Goal: Communication & Community: Answer question/provide support

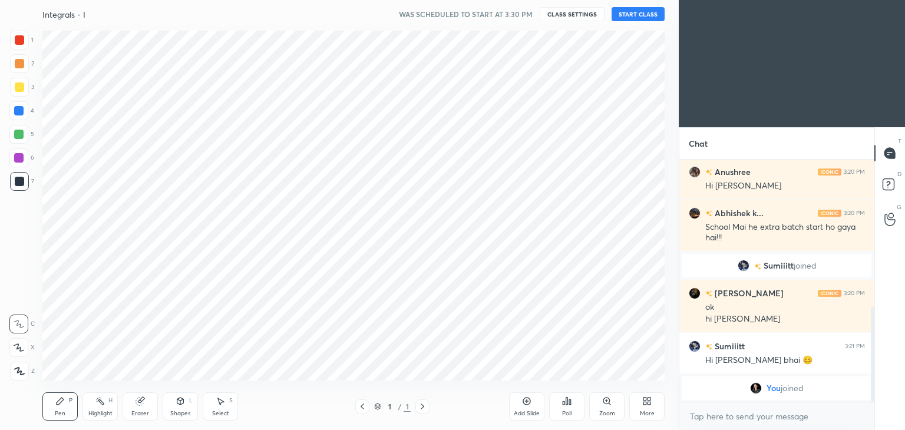
scroll to position [58562, 58285]
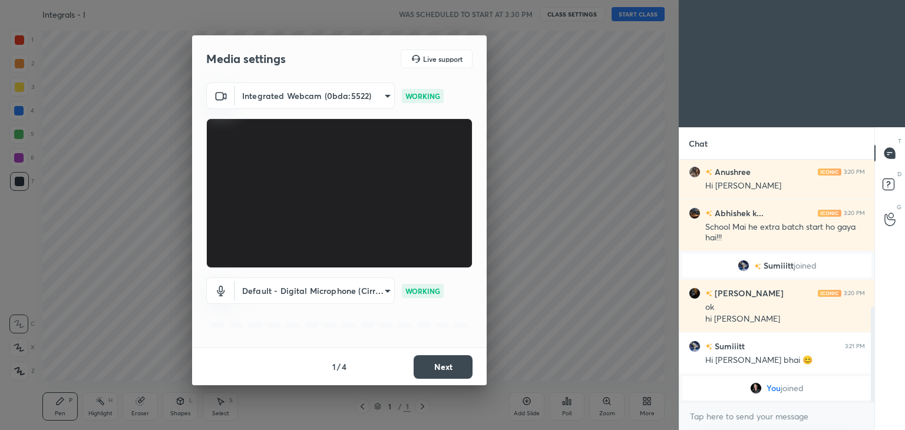
click at [422, 373] on button "Next" at bounding box center [443, 367] width 59 height 24
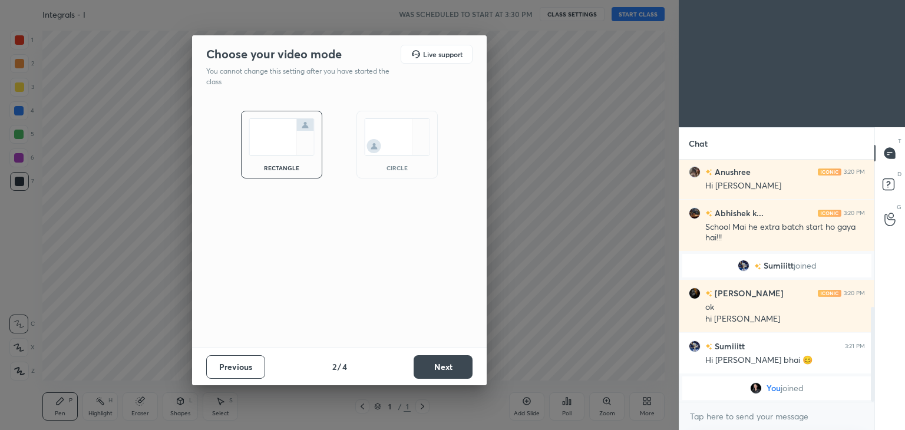
click at [422, 373] on button "Next" at bounding box center [443, 367] width 59 height 24
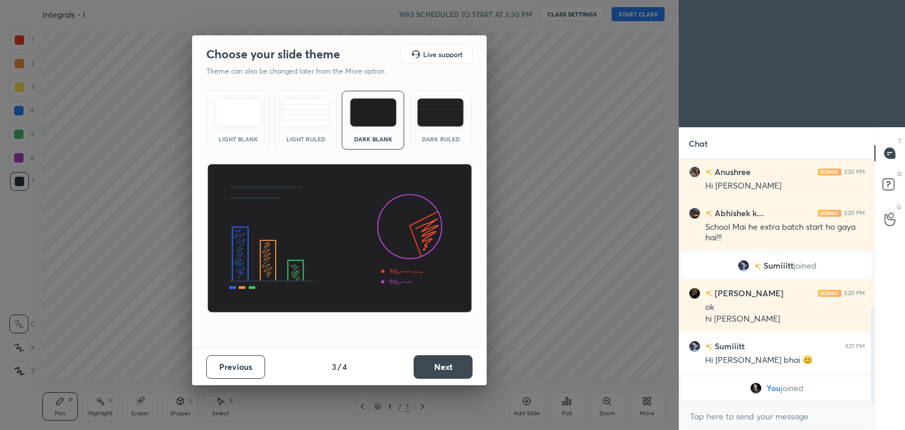
click at [422, 373] on button "Next" at bounding box center [443, 367] width 59 height 24
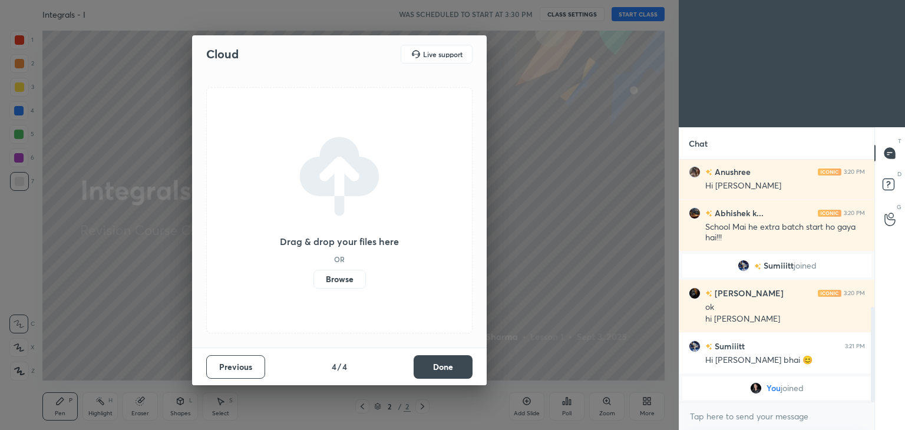
click at [330, 282] on label "Browse" at bounding box center [339, 279] width 52 height 19
click at [313, 282] on input "Browse" at bounding box center [313, 279] width 0 height 19
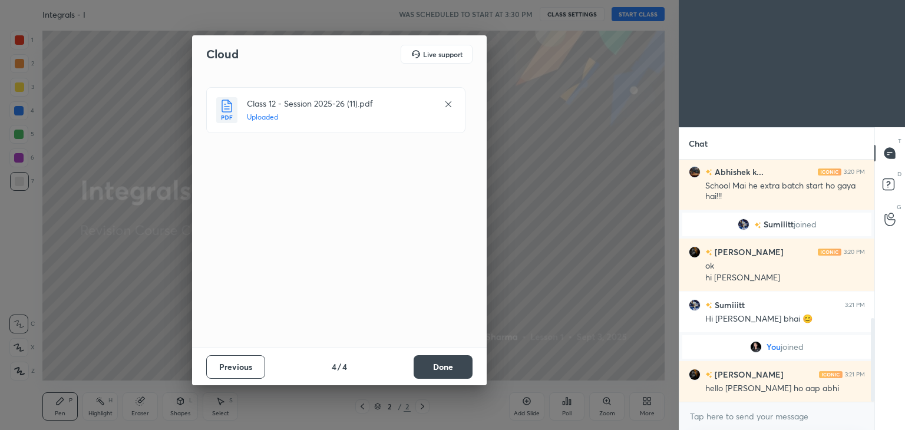
scroll to position [458, 0]
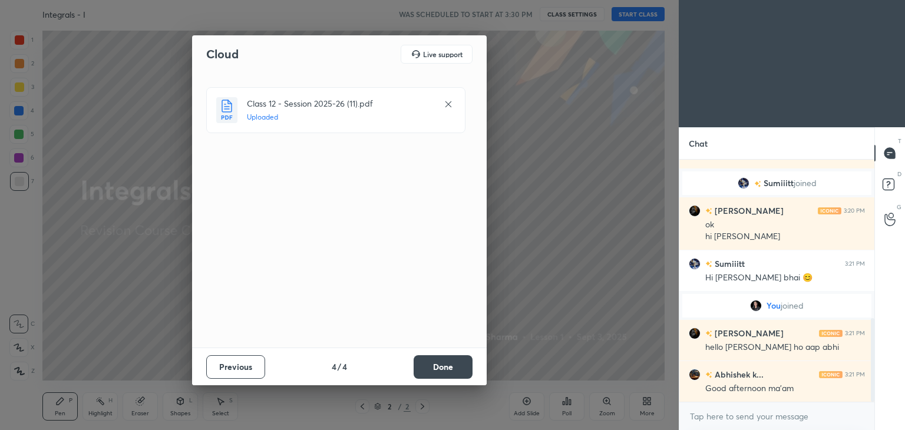
click at [443, 365] on button "Done" at bounding box center [443, 367] width 59 height 24
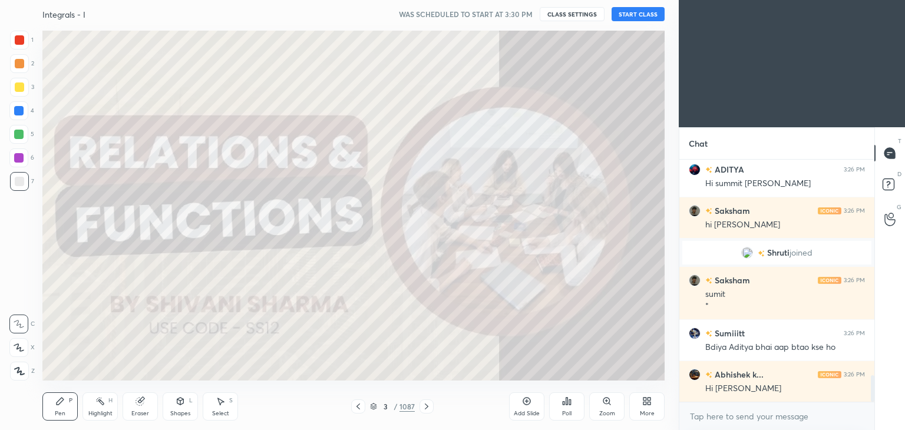
scroll to position [1975, 0]
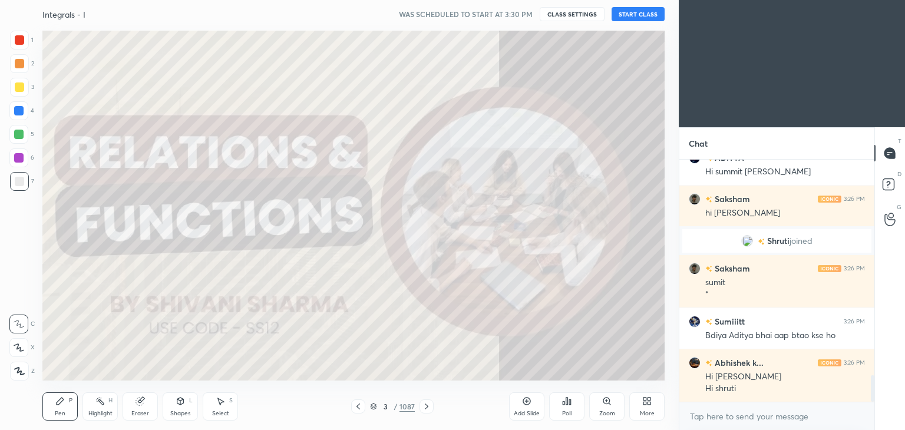
click at [358, 407] on icon at bounding box center [358, 406] width 9 height 9
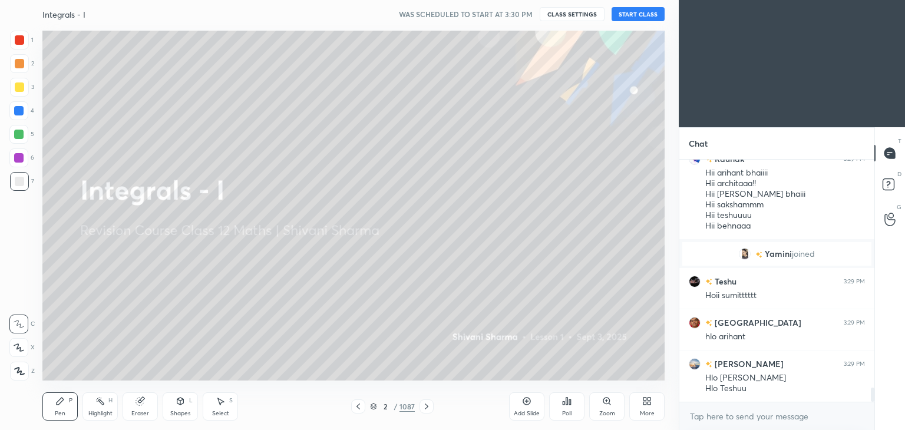
scroll to position [3978, 0]
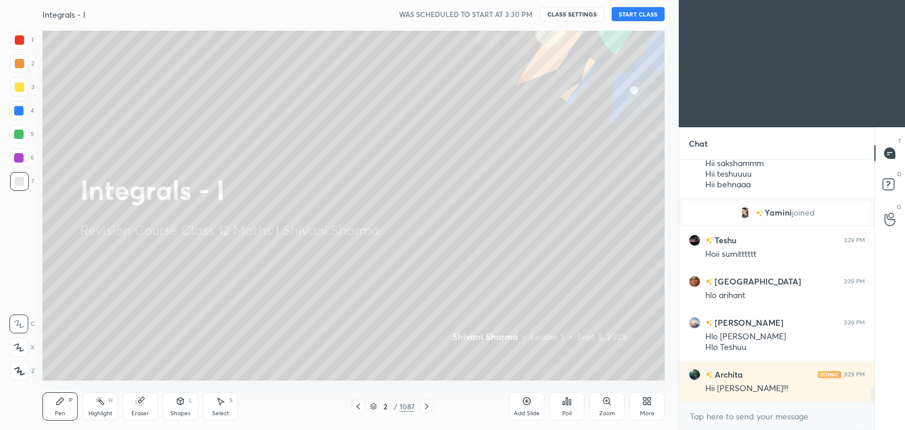
click at [648, 412] on div "More" at bounding box center [647, 414] width 15 height 6
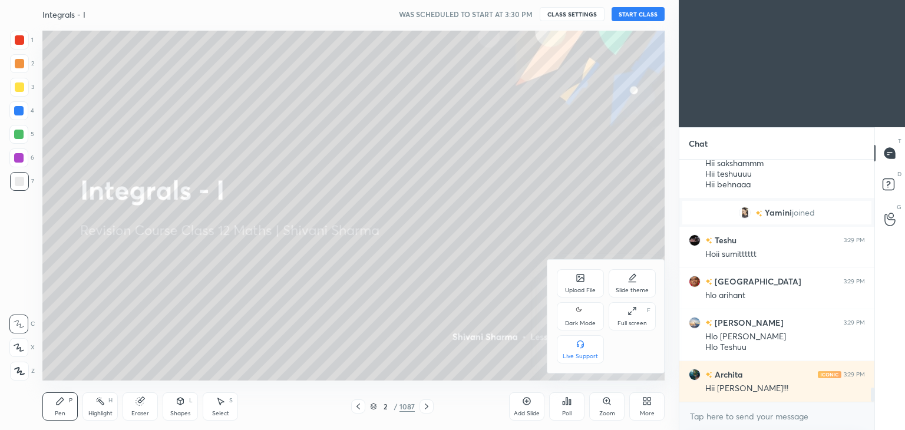
click at [576, 321] on div "Dark Mode" at bounding box center [580, 324] width 31 height 6
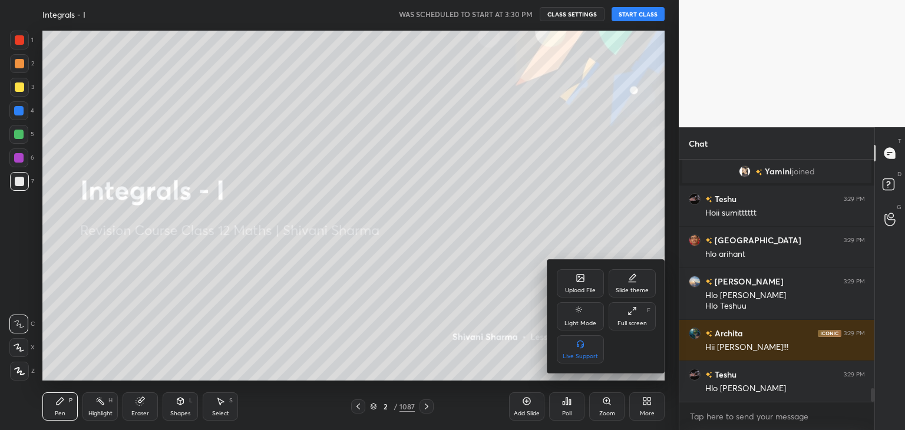
scroll to position [4061, 0]
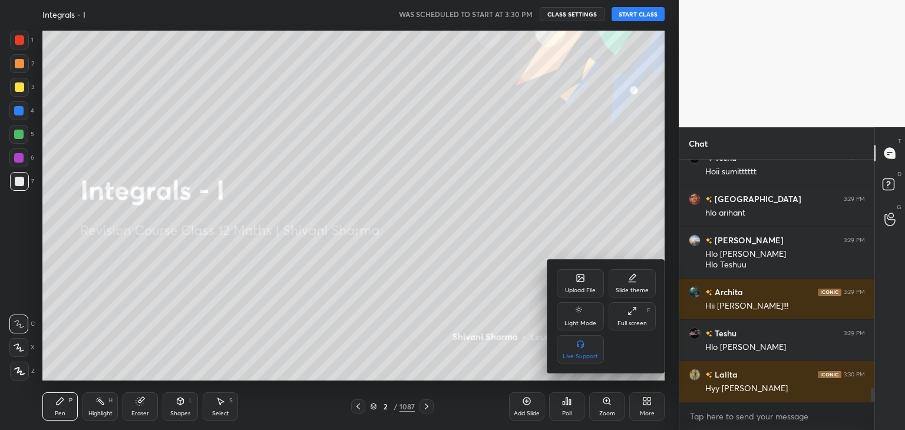
click at [632, 12] on div at bounding box center [452, 215] width 905 height 430
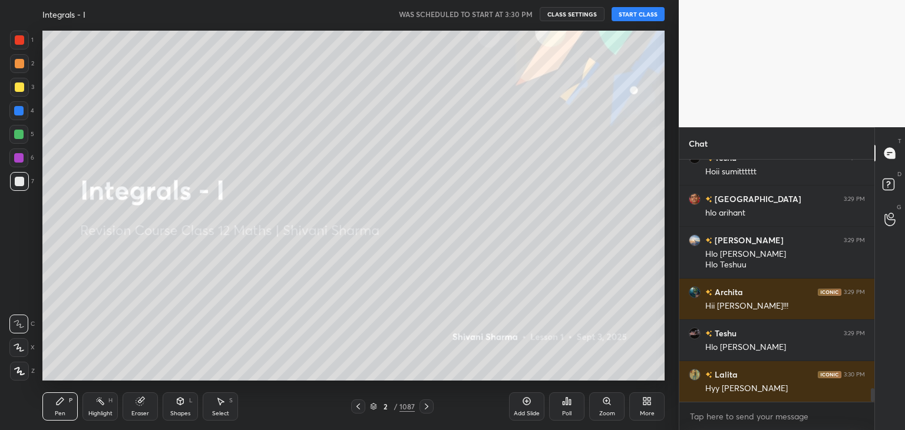
scroll to position [4102, 0]
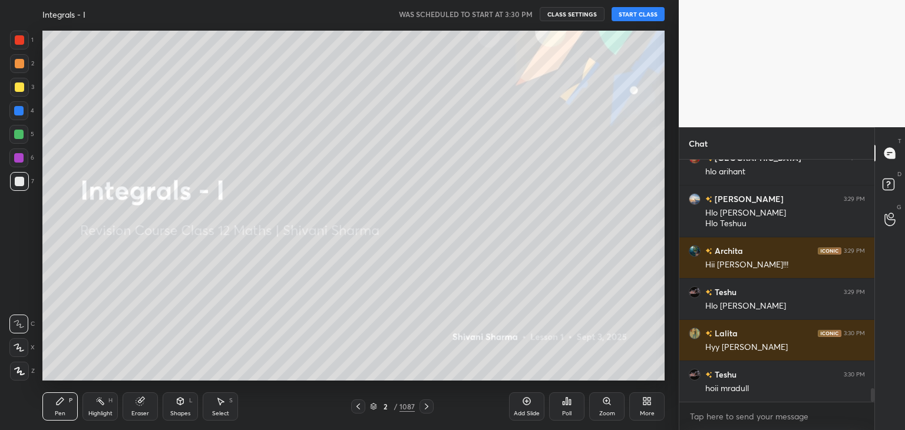
click at [632, 12] on button "START CLASS" at bounding box center [638, 14] width 53 height 14
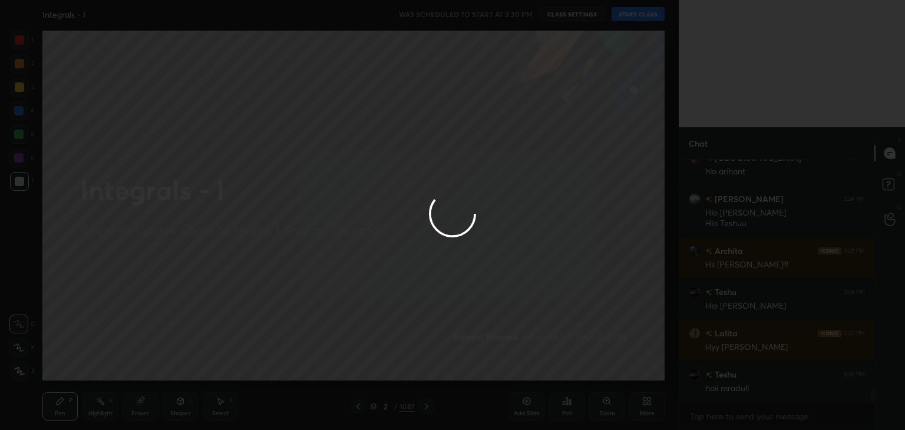
click at [632, 12] on div at bounding box center [452, 215] width 905 height 430
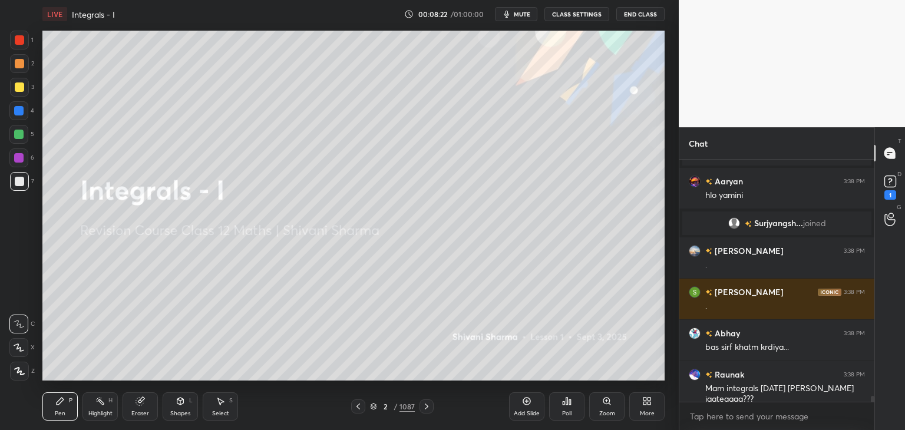
scroll to position [9312, 0]
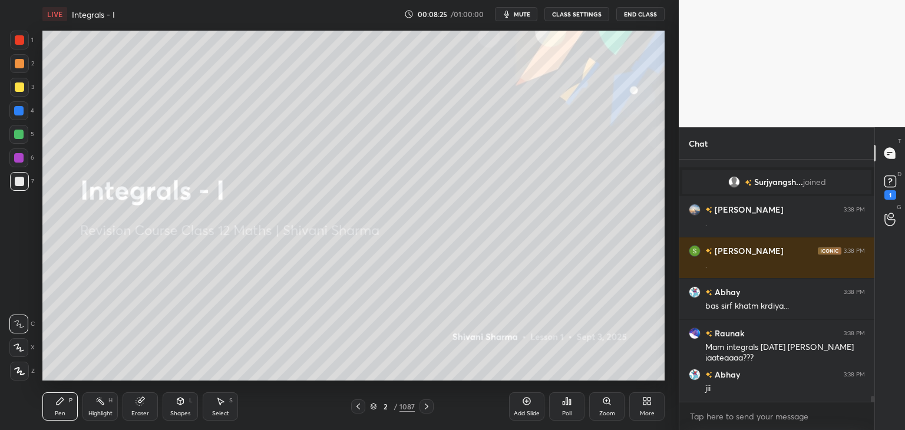
click at [424, 408] on icon at bounding box center [426, 406] width 9 height 9
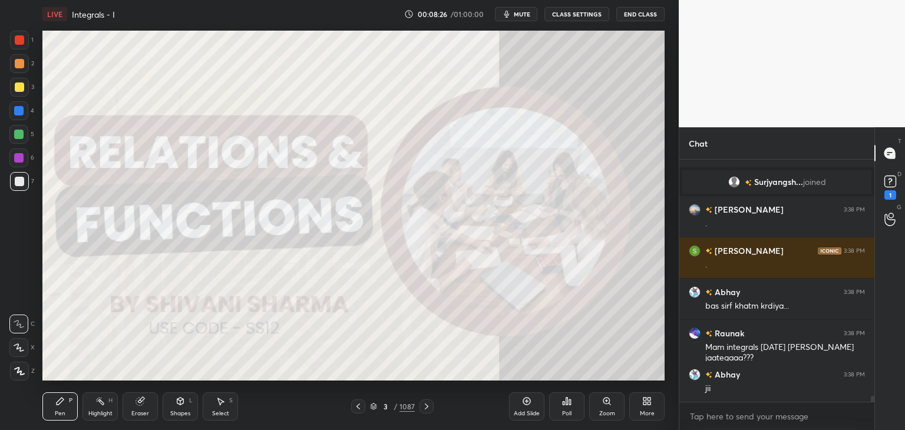
click at [424, 408] on icon at bounding box center [426, 406] width 9 height 9
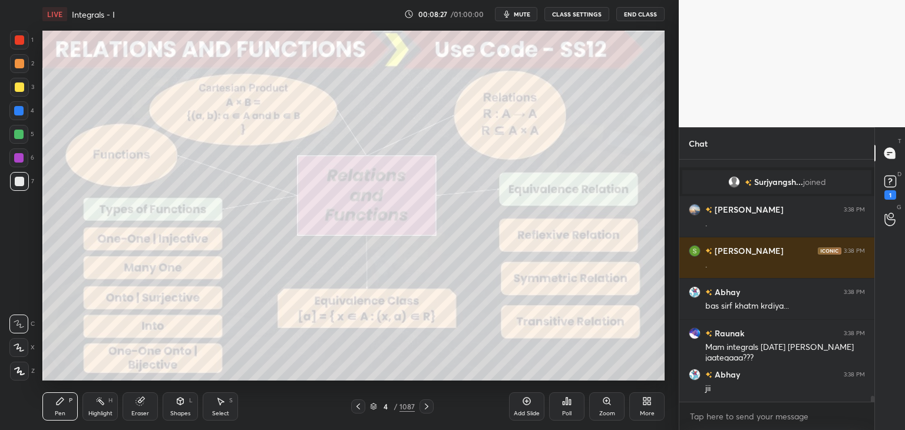
click at [395, 404] on div "/" at bounding box center [396, 406] width 4 height 7
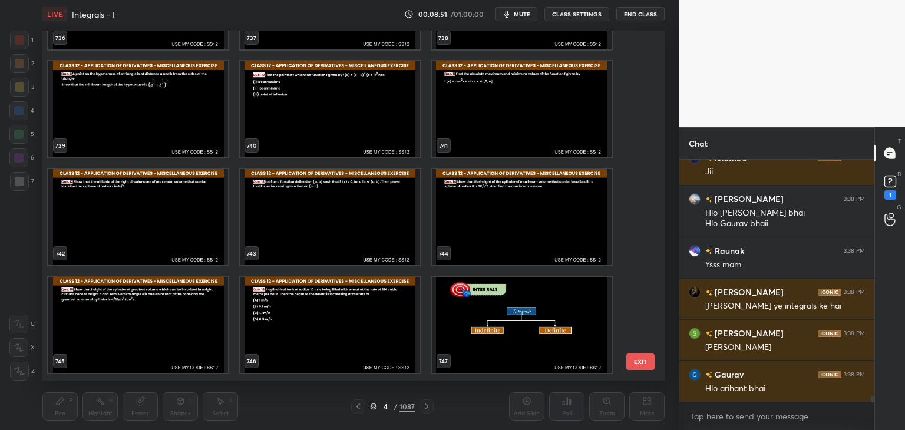
scroll to position [9653, 0]
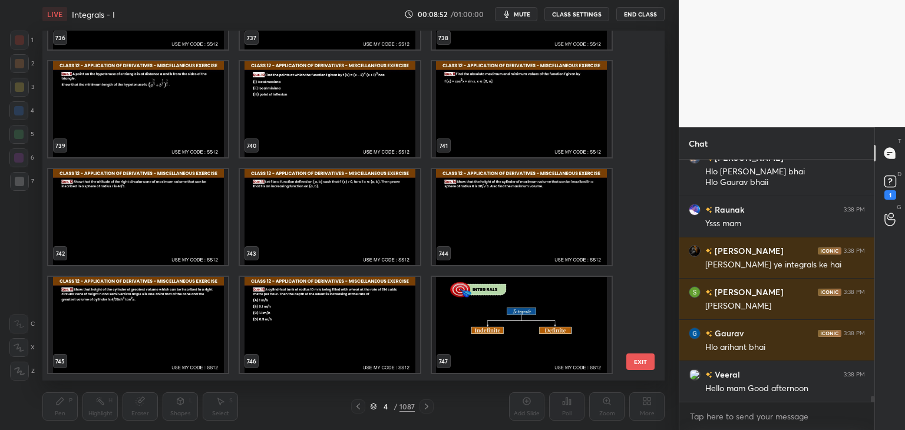
click at [556, 302] on img "grid" at bounding box center [522, 325] width 180 height 96
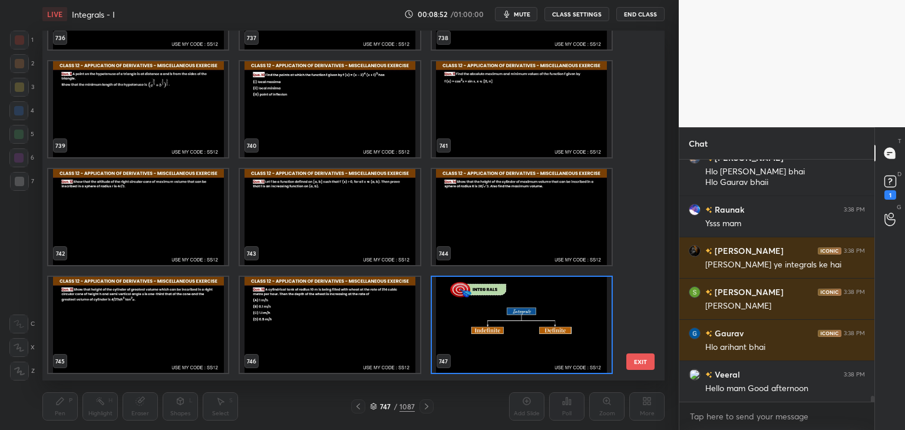
click at [556, 302] on img "grid" at bounding box center [522, 325] width 180 height 96
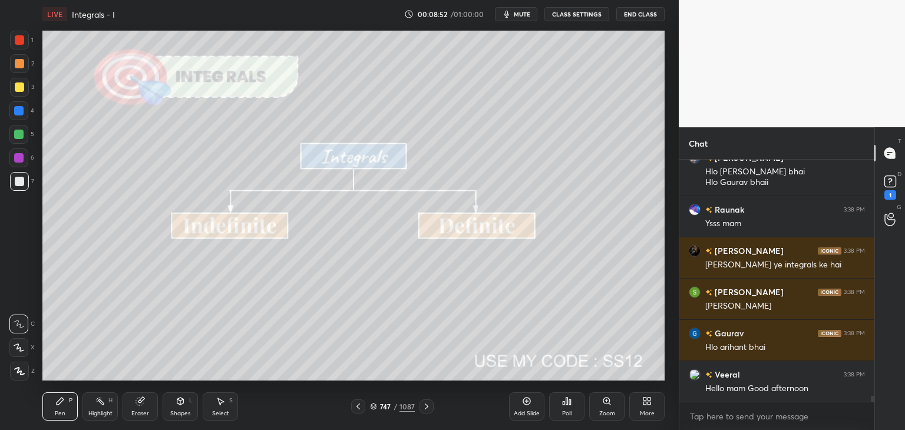
click at [556, 302] on img "grid" at bounding box center [522, 325] width 180 height 96
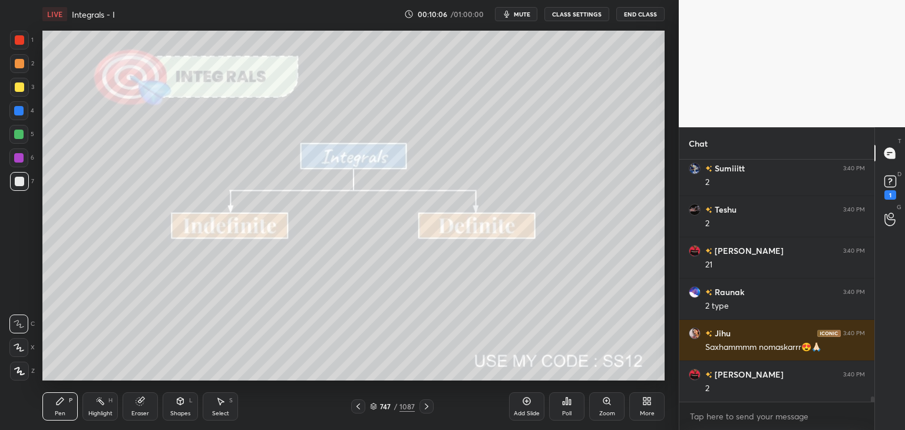
scroll to position [10914, 0]
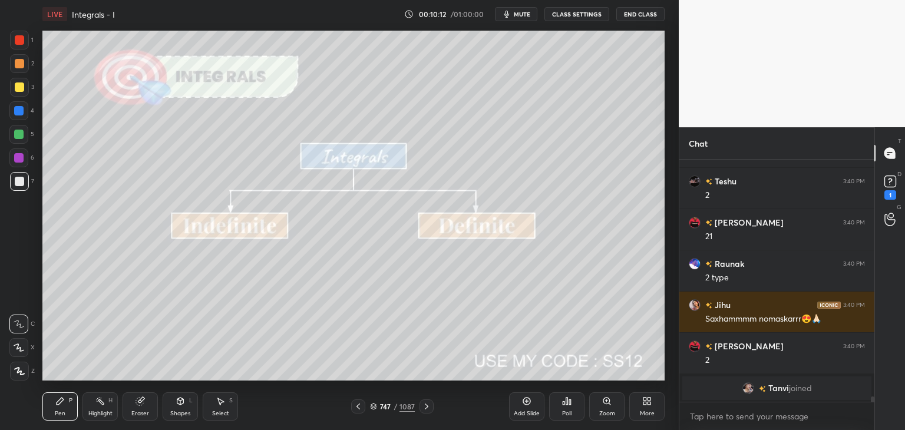
click at [425, 405] on icon at bounding box center [426, 406] width 9 height 9
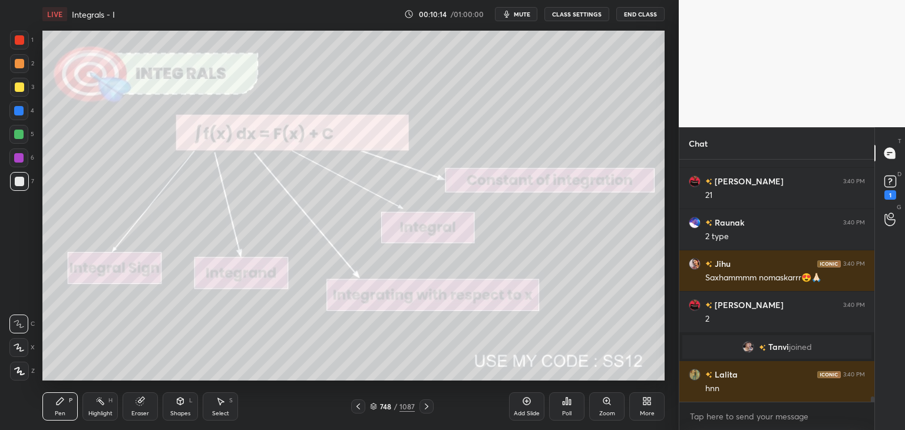
scroll to position [10511, 0]
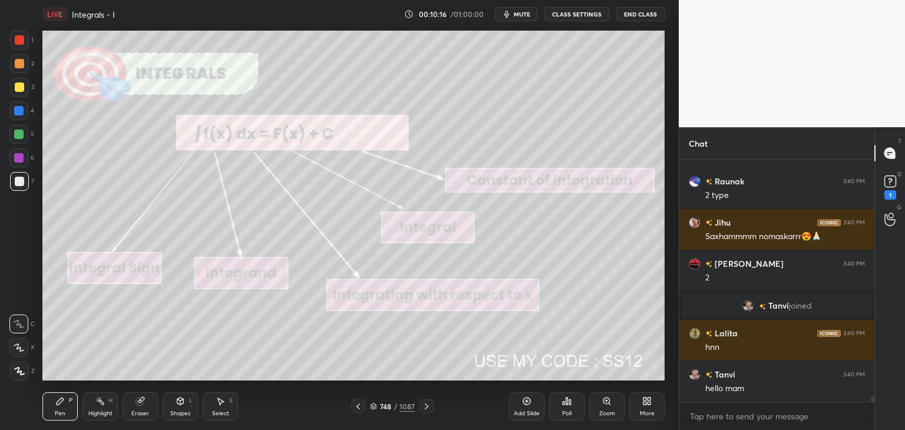
click at [425, 405] on icon at bounding box center [426, 406] width 9 height 9
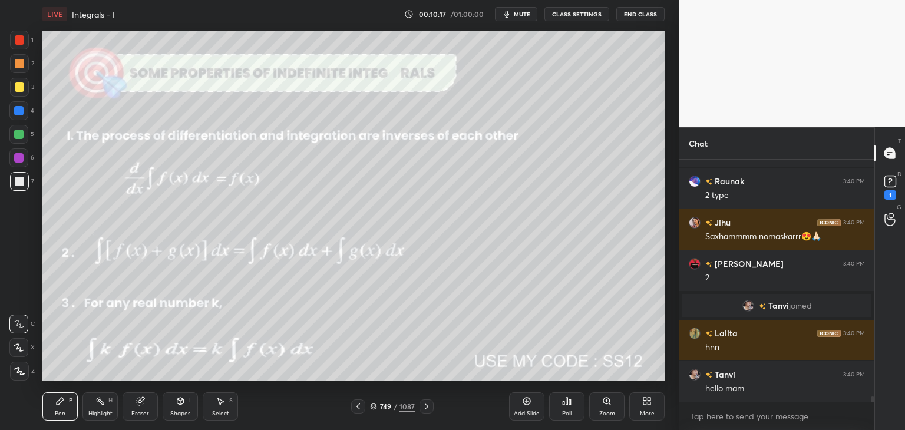
click at [425, 405] on icon at bounding box center [426, 406] width 9 height 9
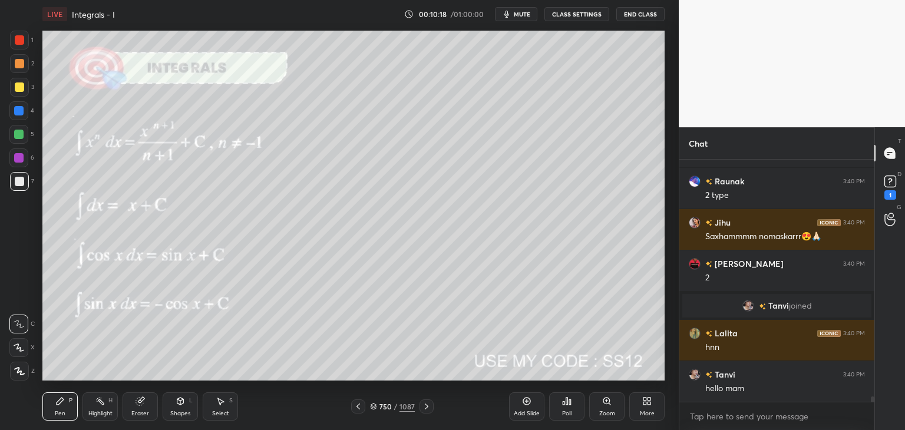
click at [425, 405] on icon at bounding box center [426, 406] width 9 height 9
click at [424, 404] on icon at bounding box center [426, 406] width 9 height 9
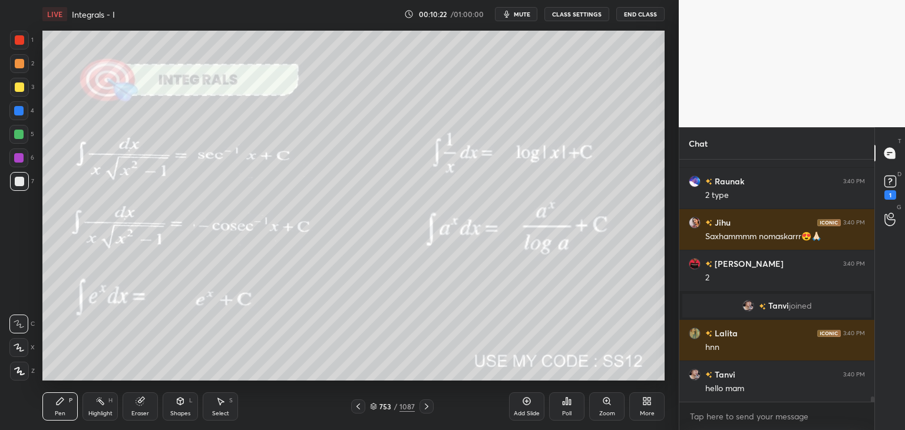
click at [424, 404] on icon at bounding box center [426, 406] width 9 height 9
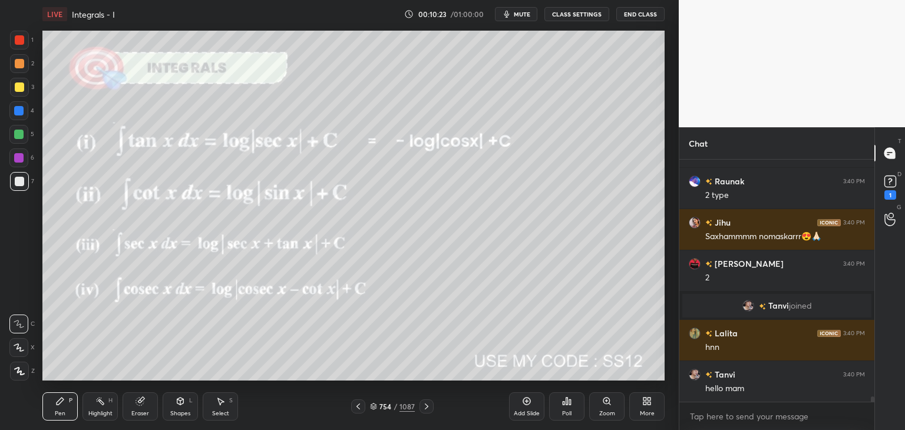
click at [424, 404] on icon at bounding box center [426, 406] width 9 height 9
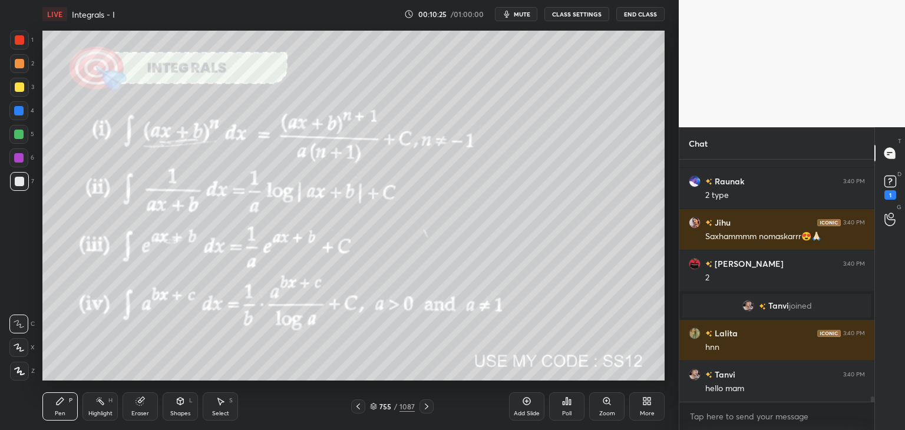
scroll to position [10552, 0]
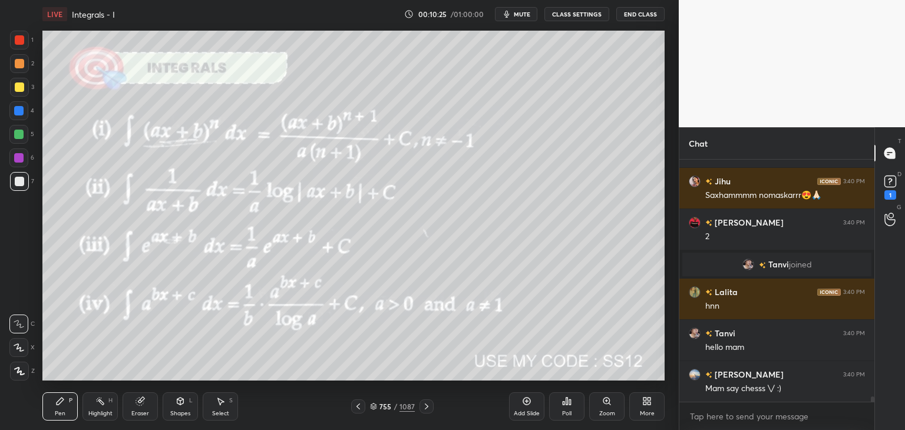
click at [424, 404] on icon at bounding box center [426, 406] width 9 height 9
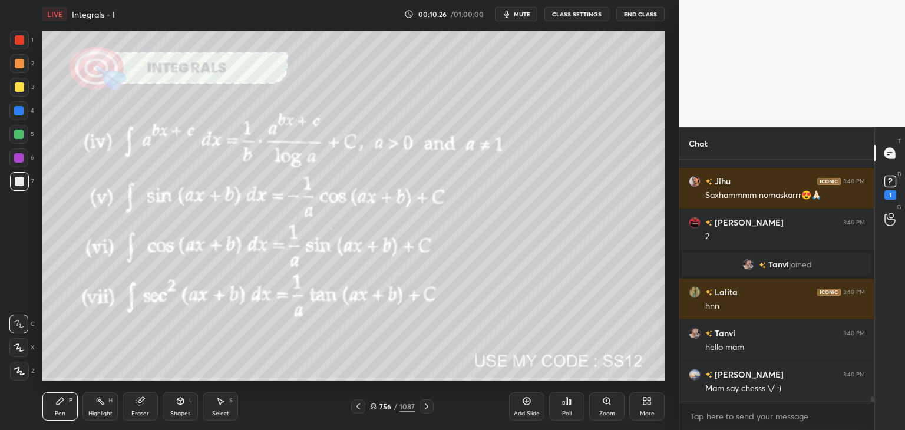
scroll to position [10593, 0]
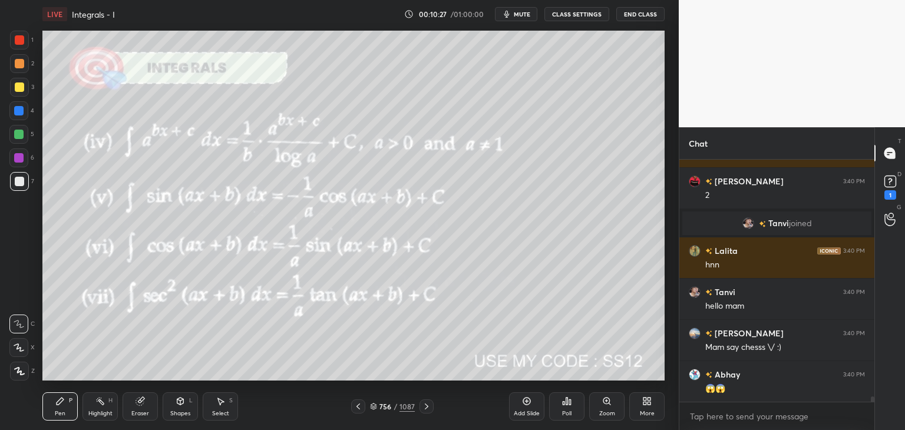
click at [423, 402] on icon at bounding box center [426, 406] width 9 height 9
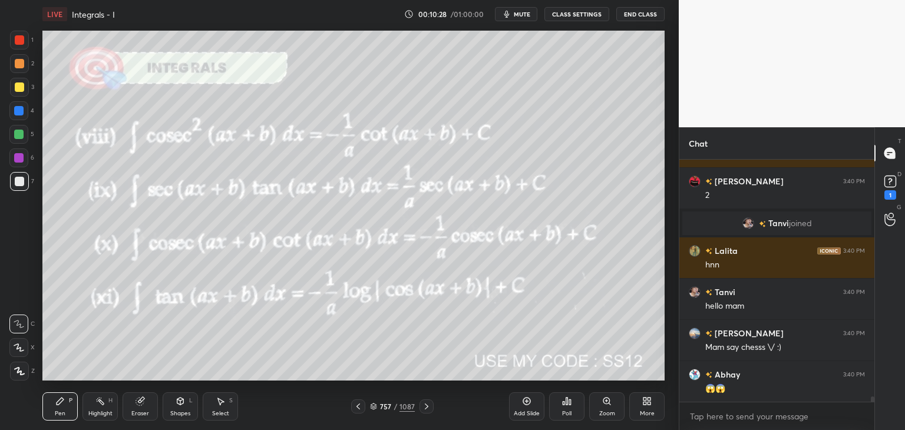
scroll to position [10635, 0]
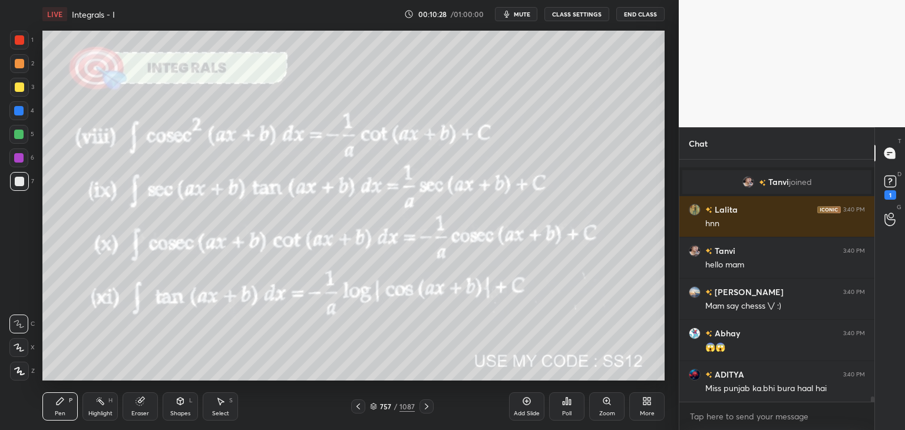
click at [423, 402] on icon at bounding box center [426, 406] width 9 height 9
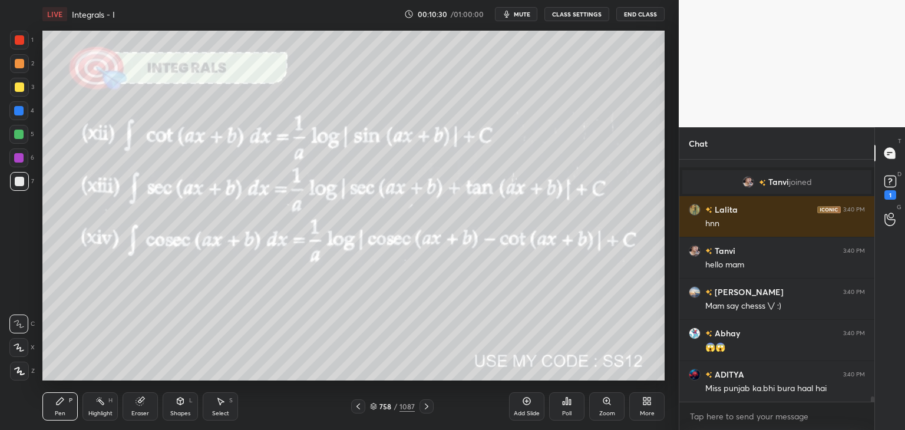
click at [423, 402] on icon at bounding box center [426, 406] width 9 height 9
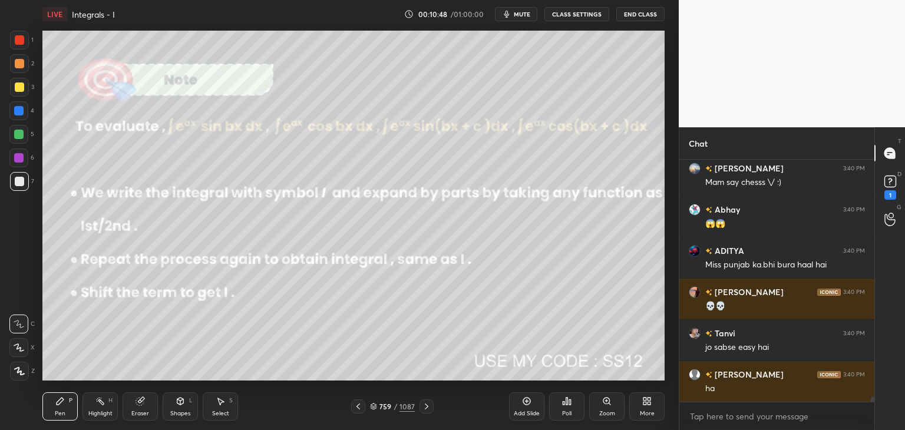
scroll to position [10799, 0]
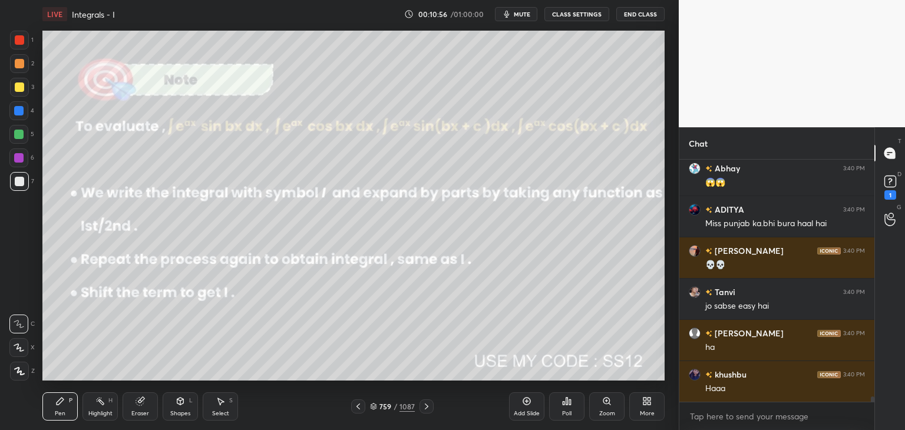
click at [422, 408] on icon at bounding box center [426, 406] width 9 height 9
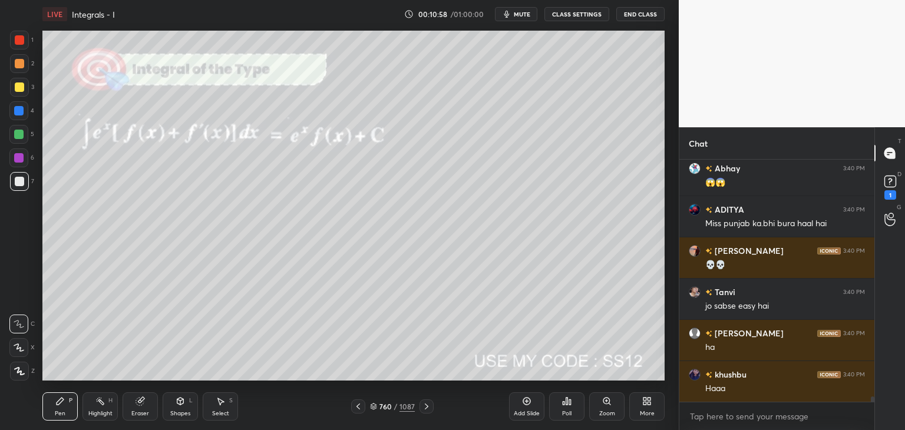
click at [356, 408] on icon at bounding box center [358, 406] width 9 height 9
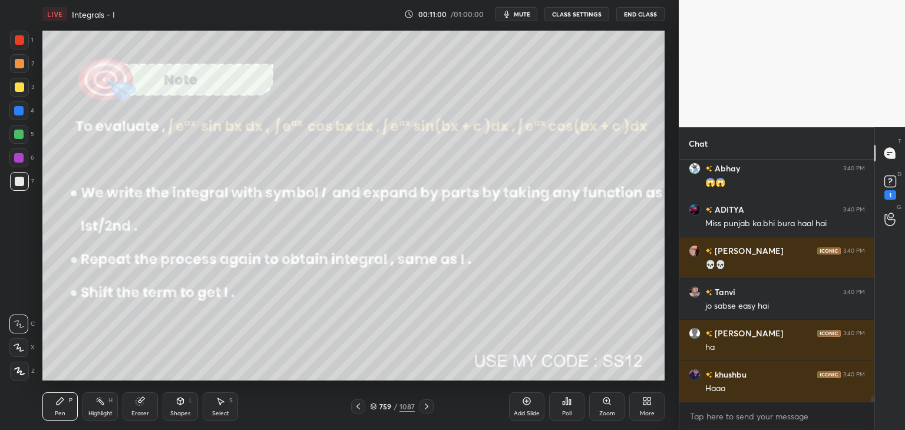
click at [428, 404] on icon at bounding box center [426, 406] width 9 height 9
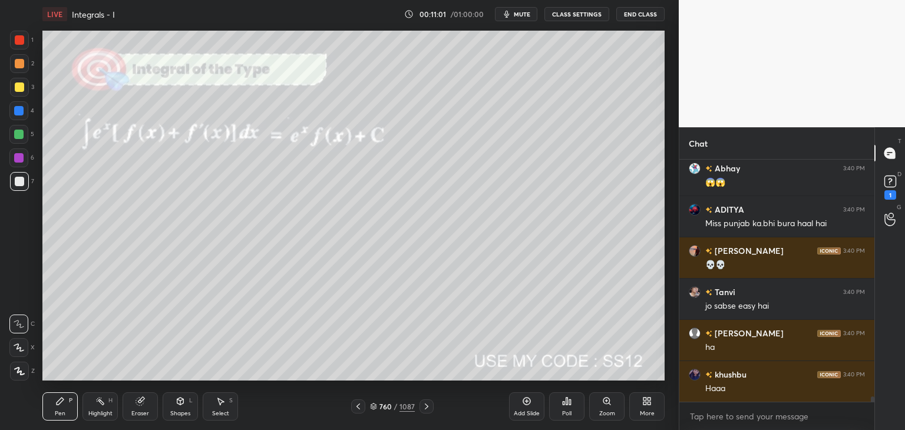
click at [428, 404] on icon at bounding box center [426, 406] width 9 height 9
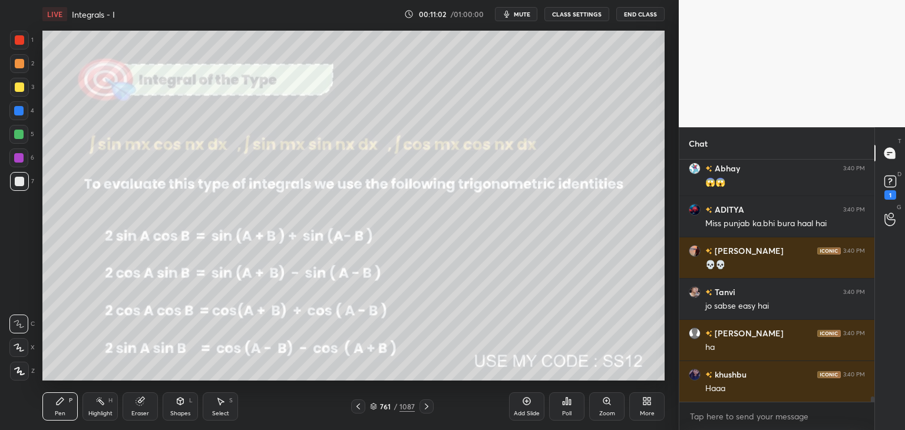
click at [428, 404] on icon at bounding box center [426, 406] width 9 height 9
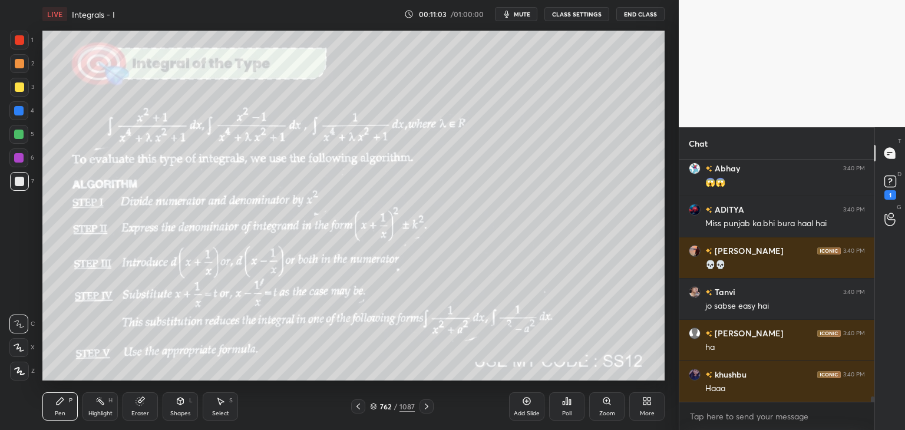
click at [428, 404] on icon at bounding box center [426, 406] width 9 height 9
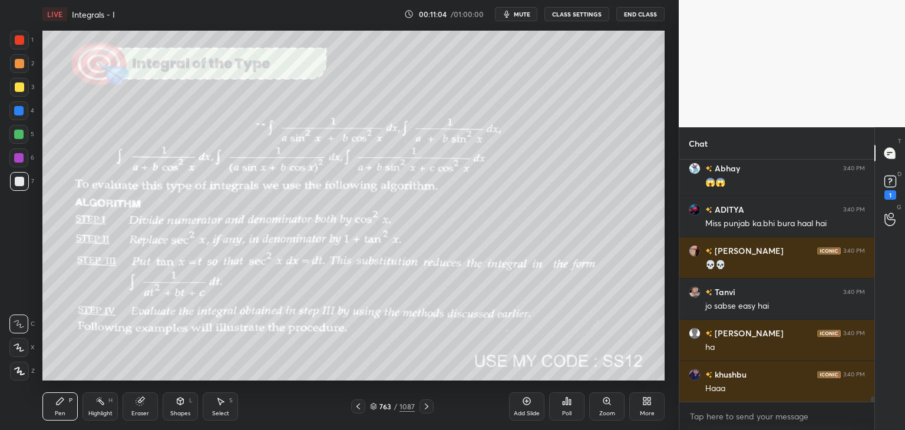
click at [355, 407] on icon at bounding box center [358, 406] width 9 height 9
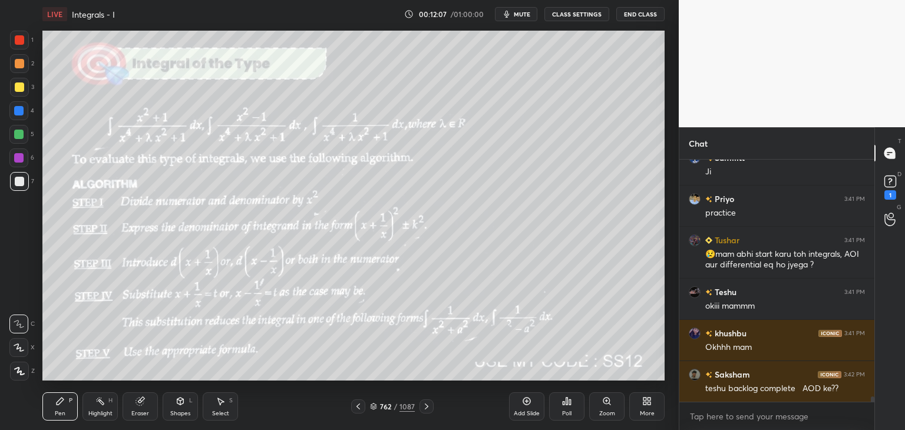
scroll to position [11099, 0]
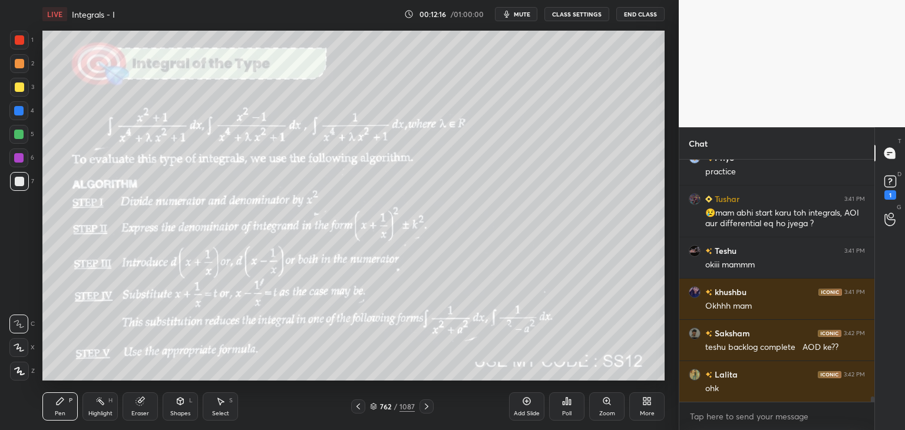
click at [427, 408] on icon at bounding box center [427, 407] width 4 height 6
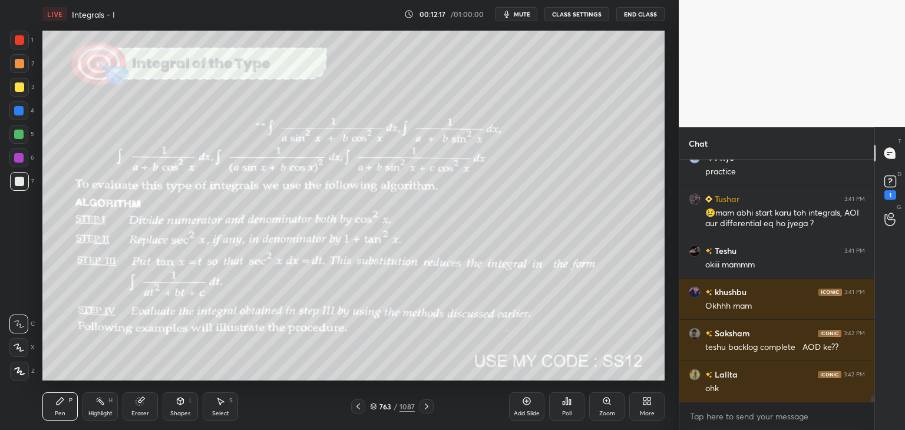
click at [427, 408] on icon at bounding box center [427, 407] width 4 height 6
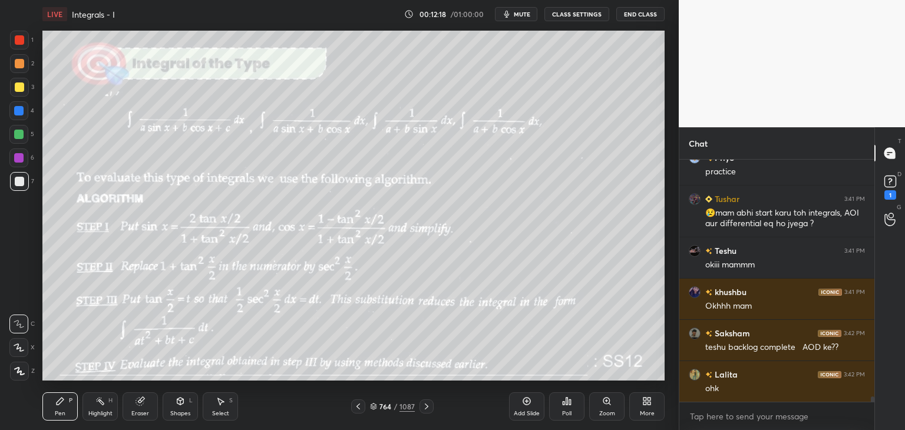
click at [427, 408] on icon at bounding box center [427, 407] width 4 height 6
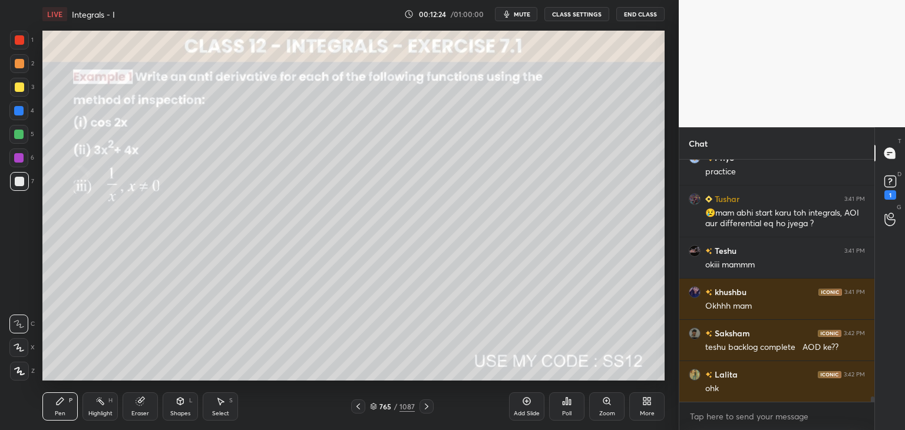
click at [395, 404] on div "/" at bounding box center [396, 406] width 4 height 7
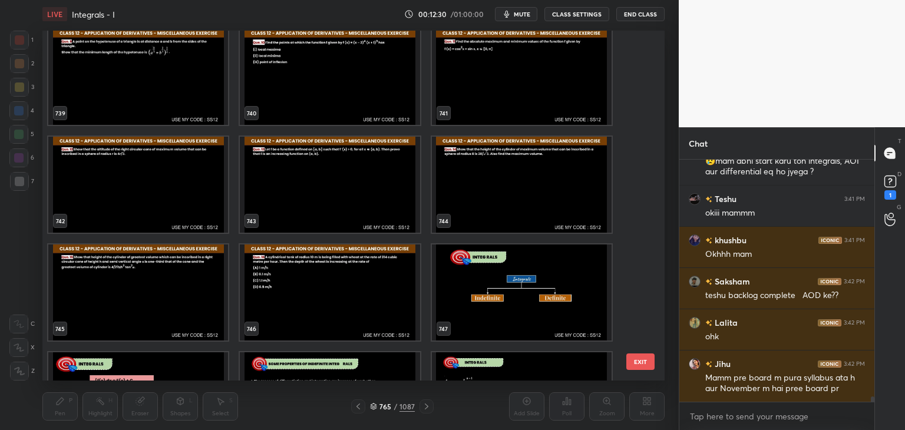
scroll to position [11202, 0]
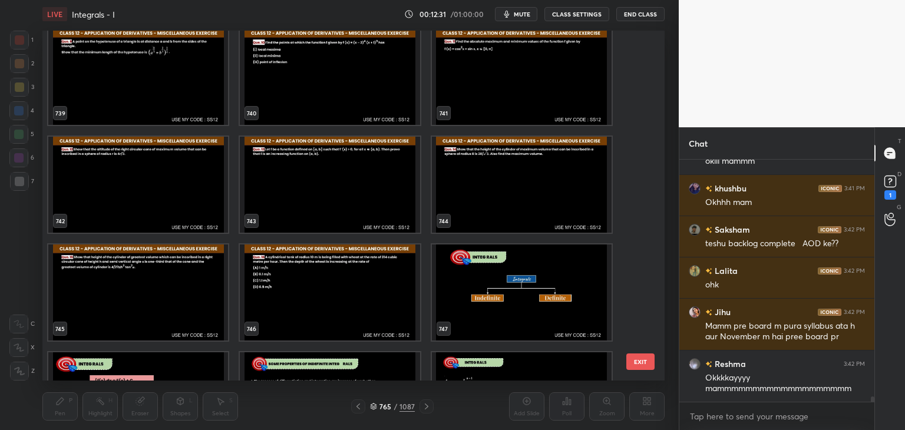
click at [483, 296] on img "grid" at bounding box center [522, 293] width 180 height 96
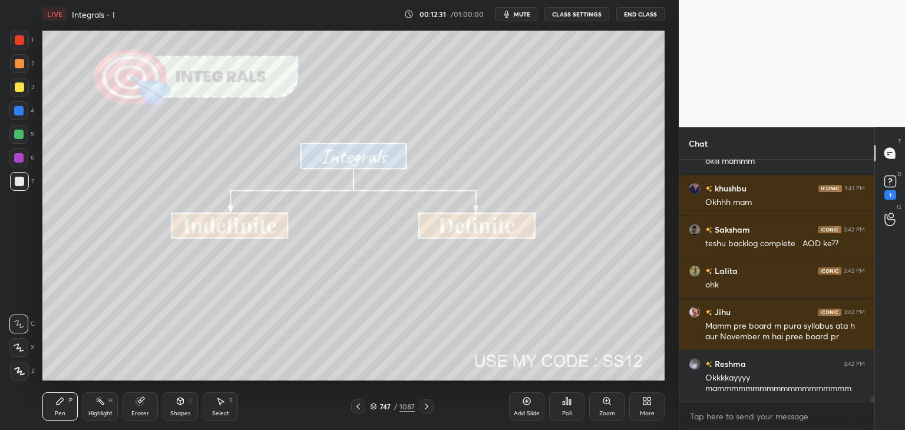
click at [483, 296] on img "grid" at bounding box center [522, 293] width 180 height 96
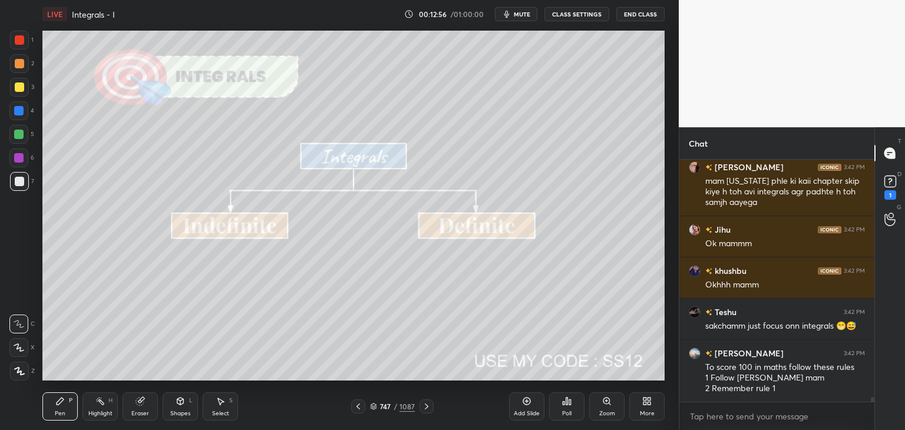
scroll to position [11492, 0]
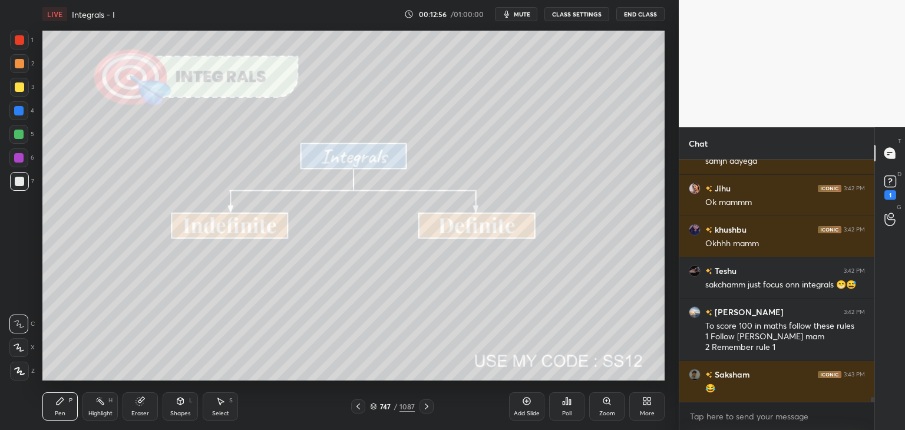
click at [22, 82] on div at bounding box center [19, 87] width 19 height 19
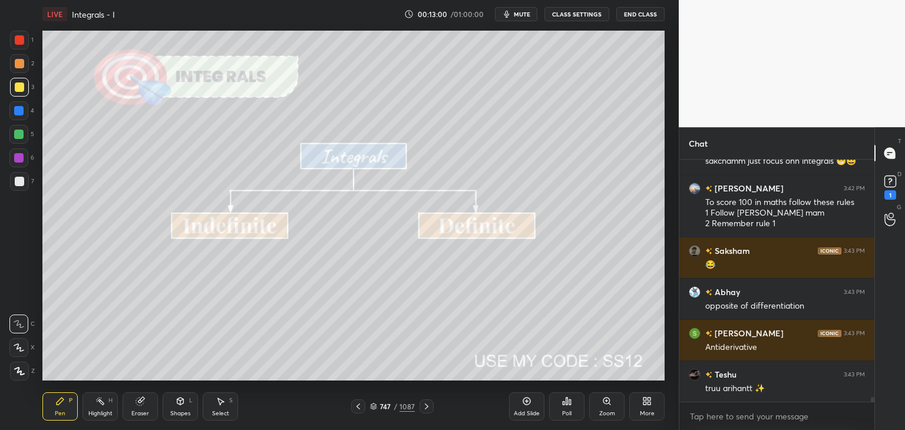
scroll to position [11657, 0]
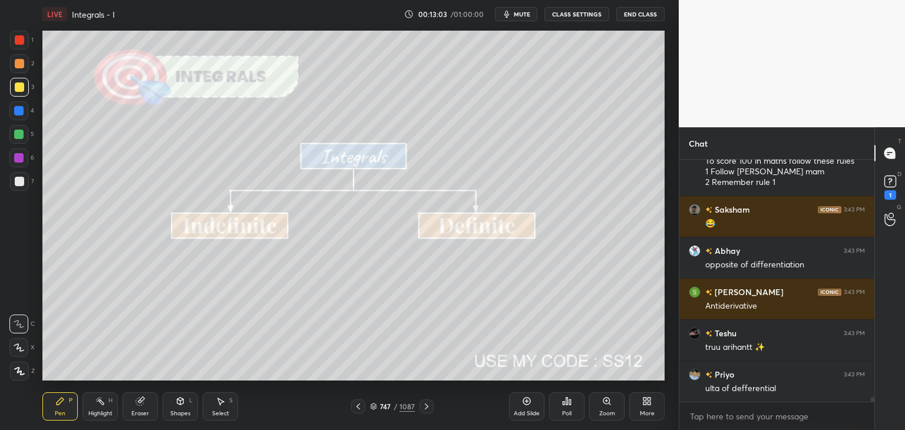
drag, startPoint x: 21, startPoint y: 368, endPoint x: 27, endPoint y: 364, distance: 7.1
click at [21, 366] on div at bounding box center [19, 371] width 19 height 19
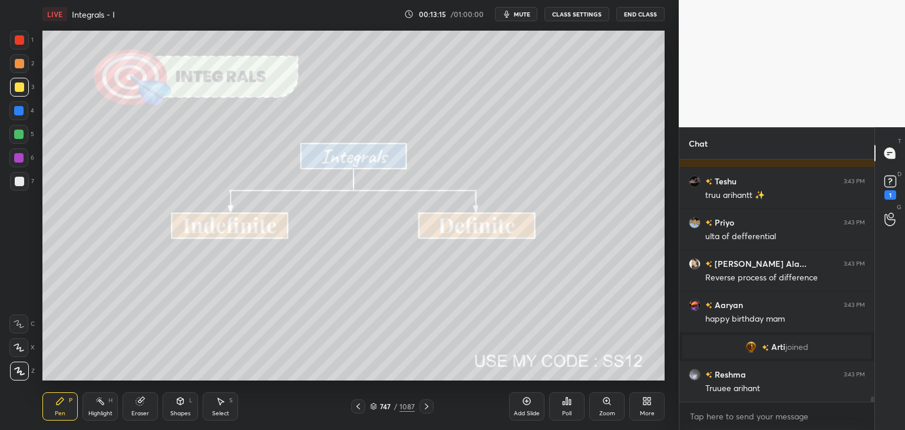
scroll to position [11402, 0]
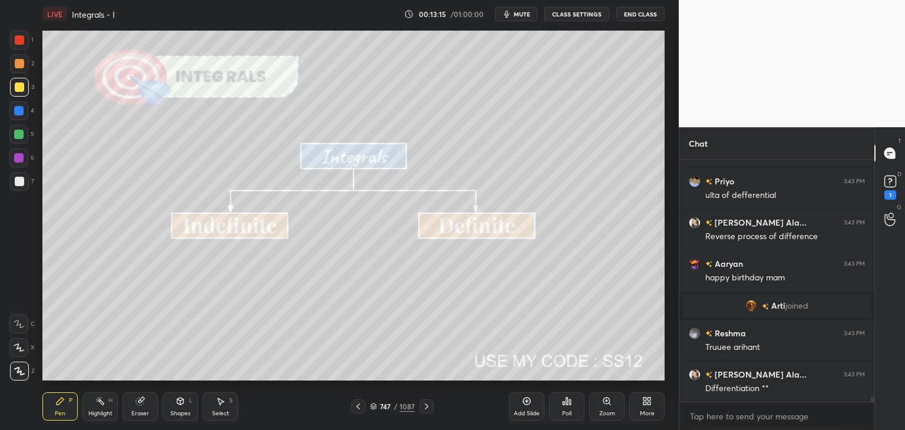
click at [144, 407] on div "Eraser" at bounding box center [140, 406] width 35 height 28
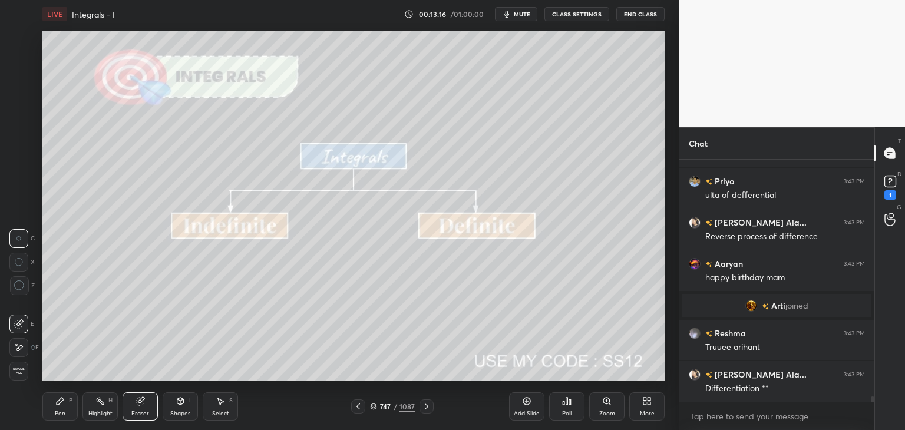
scroll to position [11443, 0]
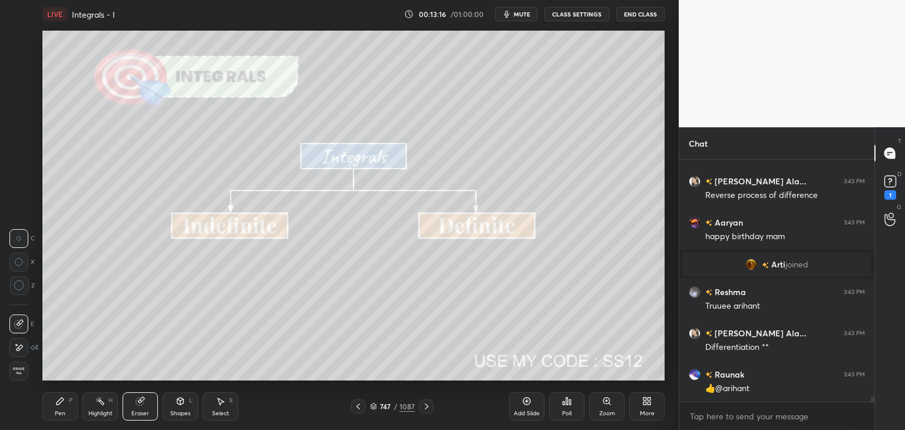
drag, startPoint x: 22, startPoint y: 373, endPoint x: 38, endPoint y: 368, distance: 16.8
click at [21, 373] on span "Erase all" at bounding box center [19, 371] width 18 height 8
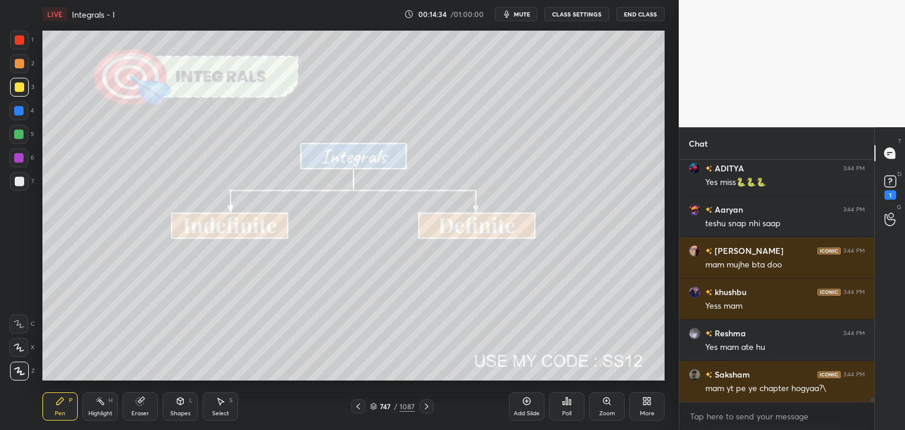
scroll to position [12371, 0]
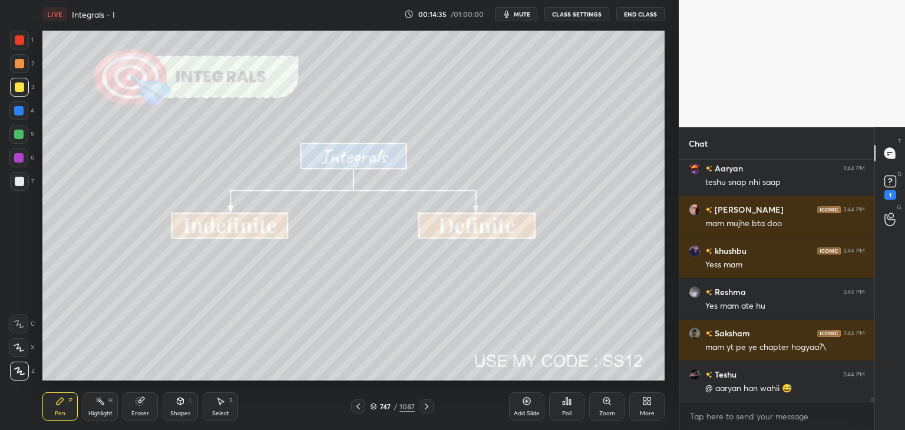
drag, startPoint x: 427, startPoint y: 407, endPoint x: 437, endPoint y: 404, distance: 11.2
click at [426, 407] on icon at bounding box center [426, 406] width 9 height 9
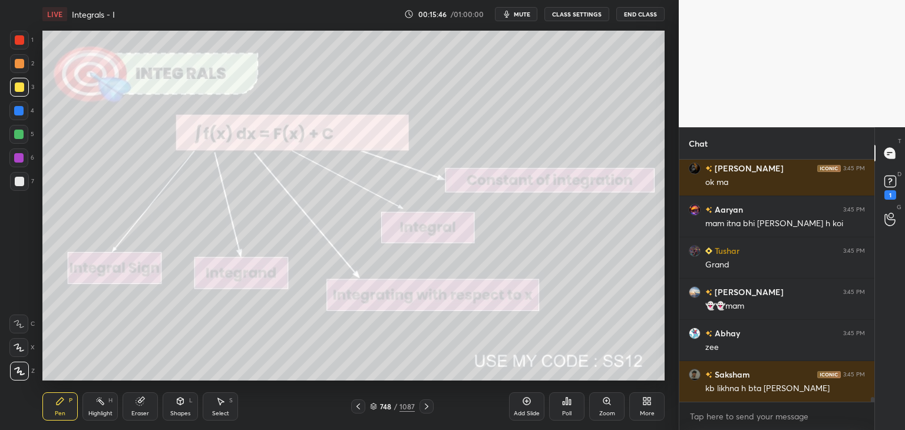
scroll to position [13073, 0]
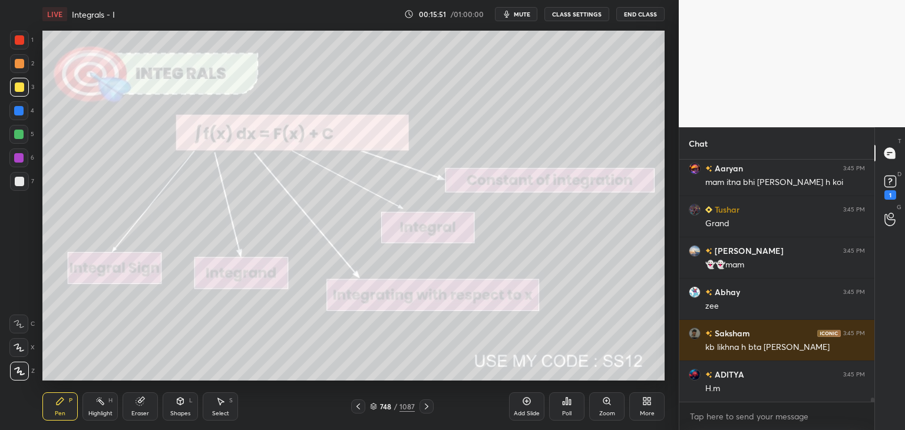
click at [361, 407] on icon at bounding box center [358, 406] width 9 height 9
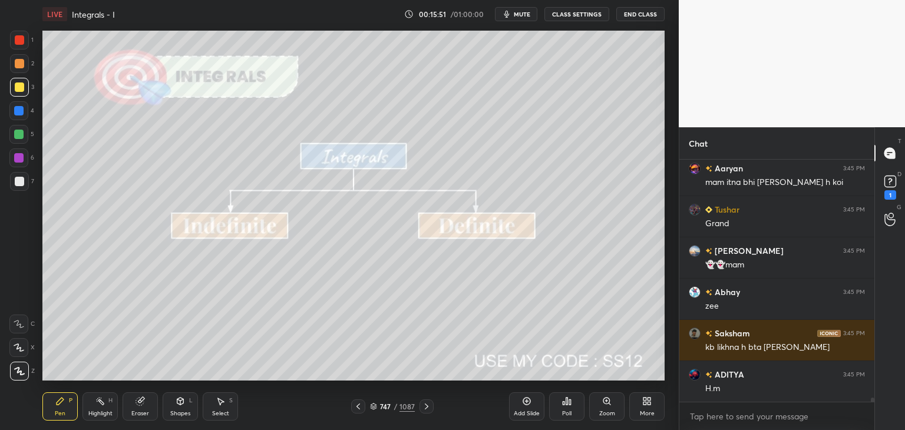
click at [361, 405] on icon at bounding box center [358, 406] width 9 height 9
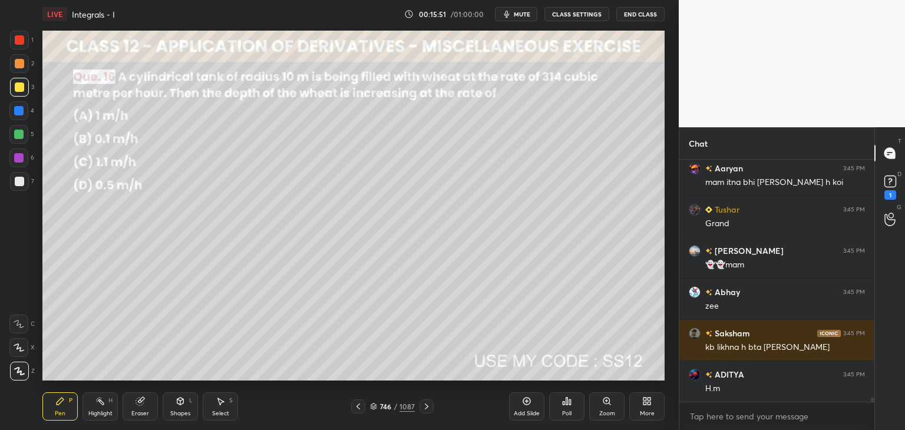
scroll to position [13114, 0]
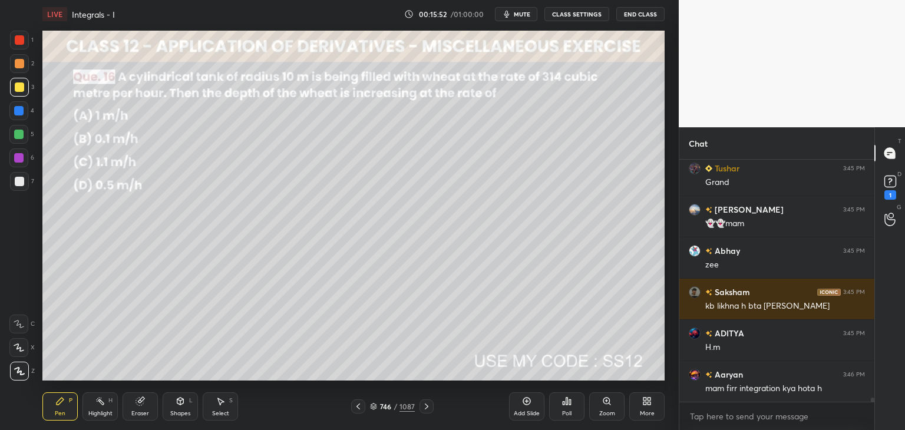
click at [425, 407] on icon at bounding box center [426, 406] width 9 height 9
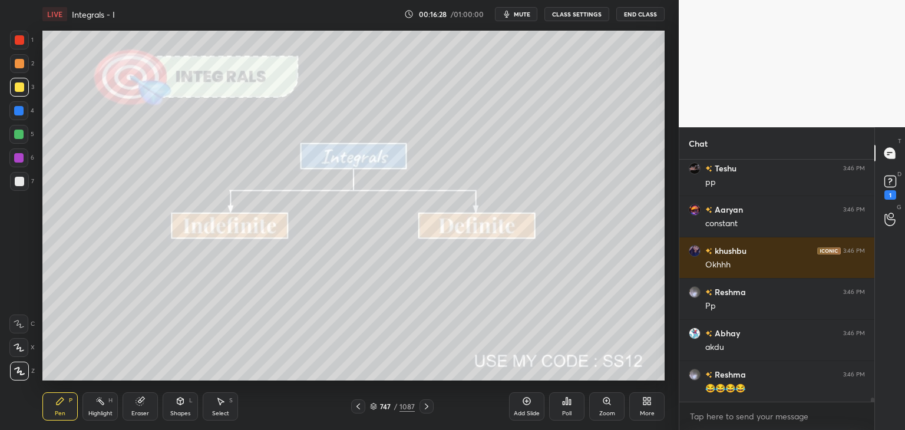
scroll to position [13444, 0]
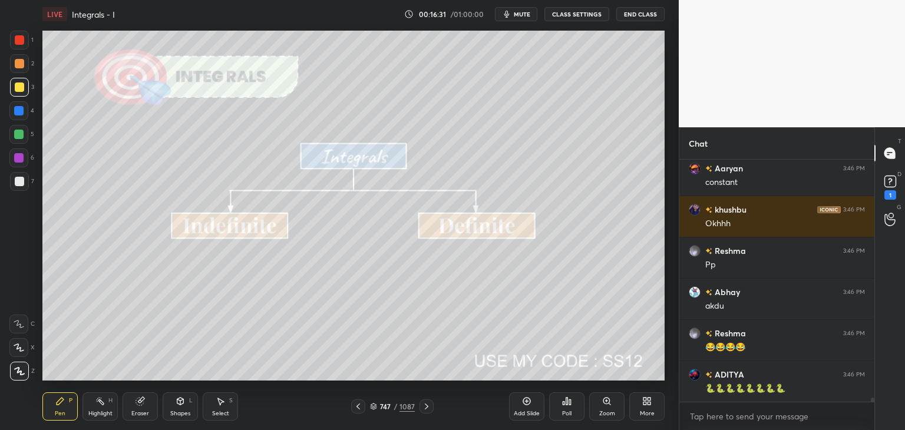
click at [424, 409] on icon at bounding box center [426, 406] width 9 height 9
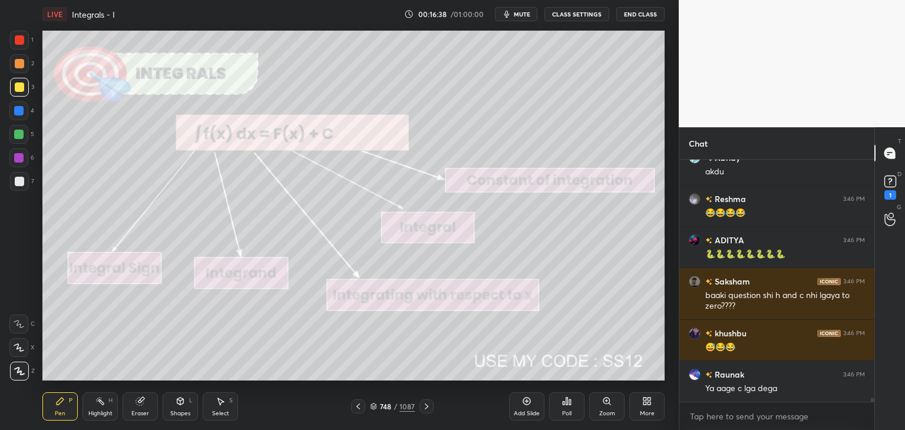
scroll to position [13619, 0]
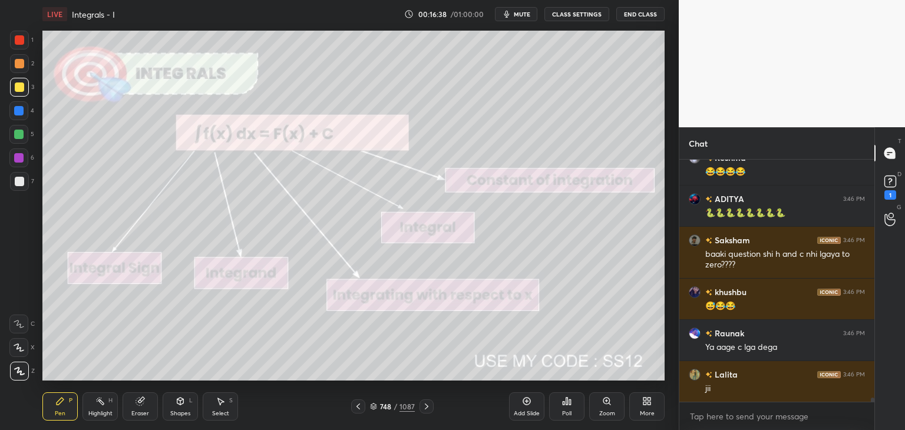
click at [143, 414] on div "Eraser" at bounding box center [140, 414] width 18 height 6
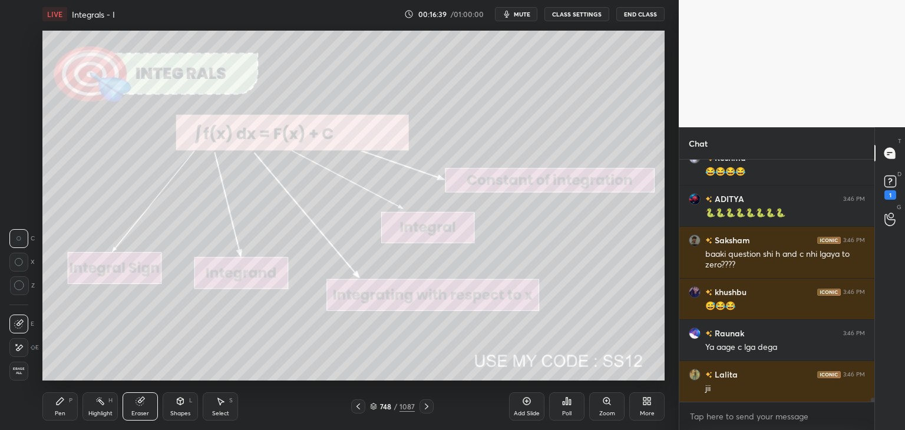
drag, startPoint x: 19, startPoint y: 366, endPoint x: 26, endPoint y: 375, distance: 10.5
click at [19, 367] on span "Erase all" at bounding box center [19, 371] width 18 height 8
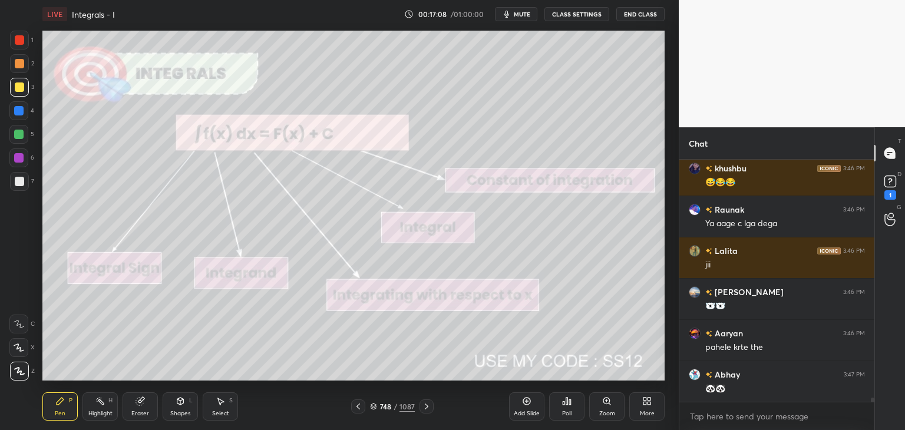
scroll to position [13784, 0]
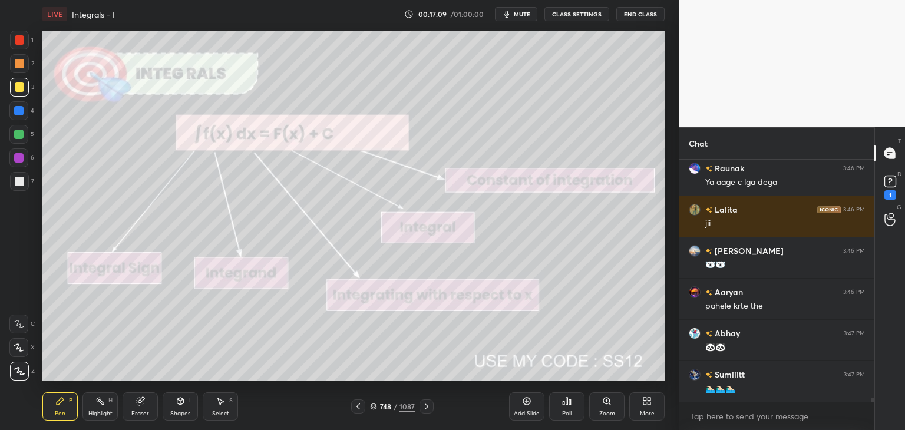
drag, startPoint x: 424, startPoint y: 409, endPoint x: 428, endPoint y: 415, distance: 6.9
click at [424, 410] on icon at bounding box center [426, 406] width 9 height 9
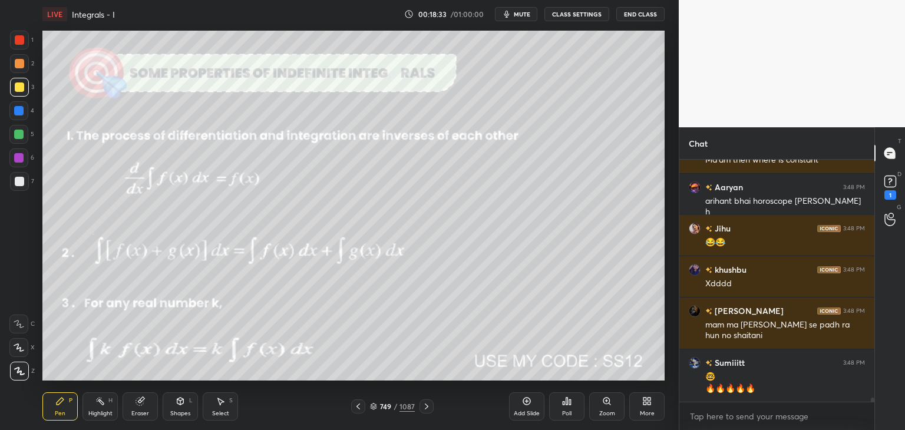
scroll to position [14631, 0]
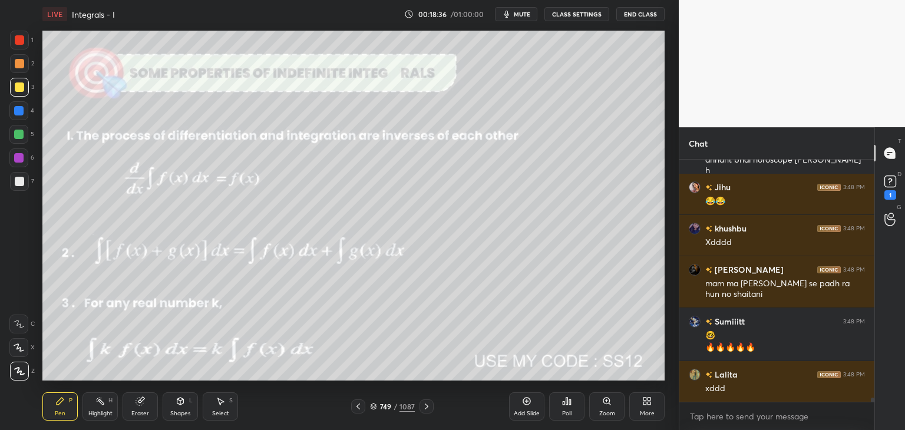
click at [138, 411] on div "Eraser" at bounding box center [140, 414] width 18 height 6
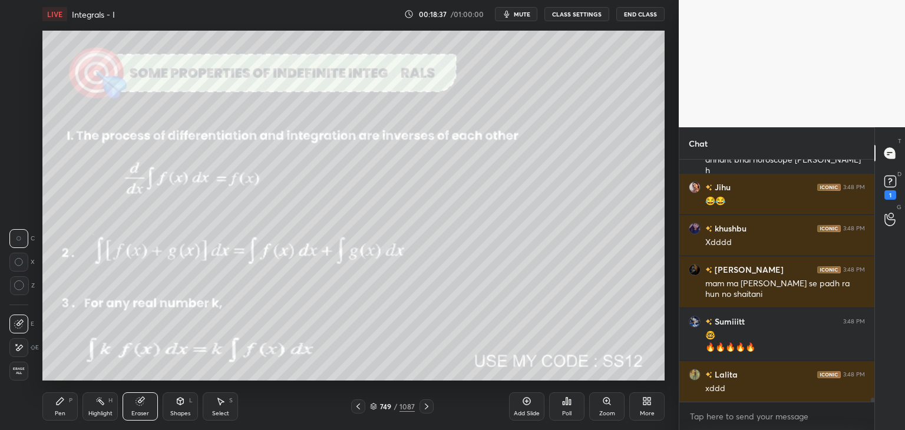
click at [19, 365] on div "Erase all" at bounding box center [18, 371] width 19 height 19
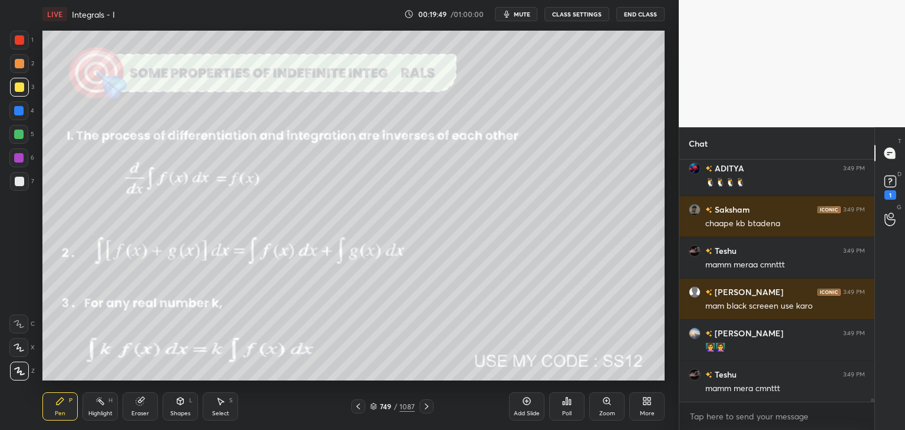
scroll to position [15241, 0]
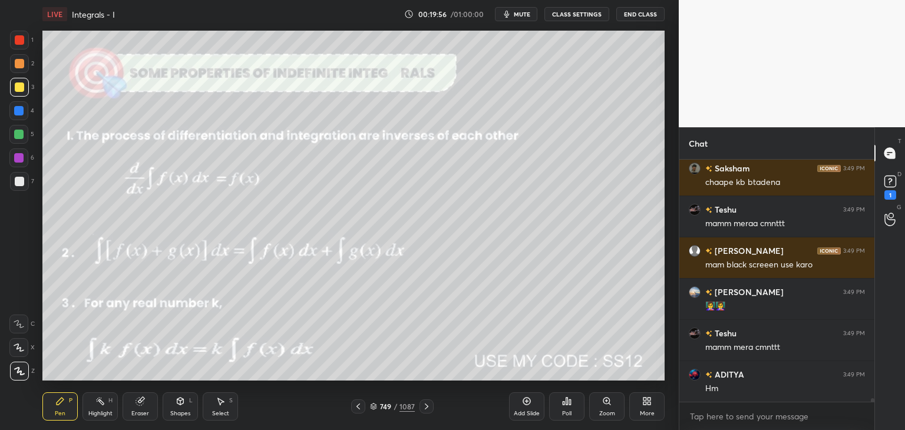
click at [873, 394] on div at bounding box center [870, 281] width 7 height 242
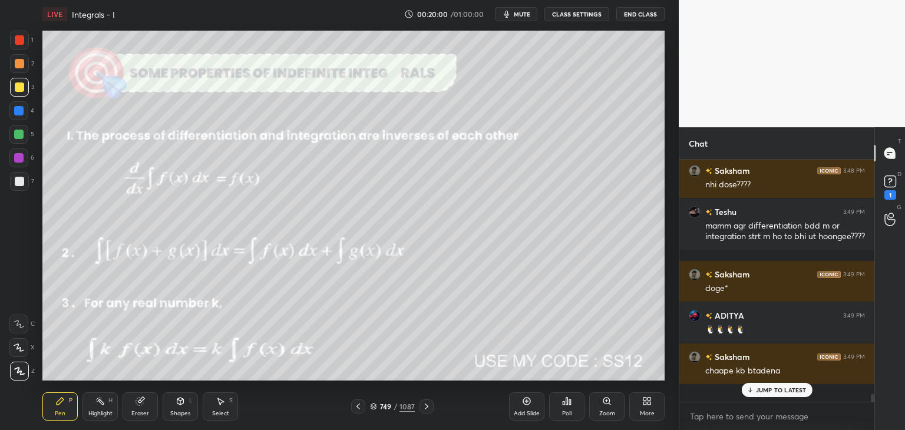
scroll to position [14977, 0]
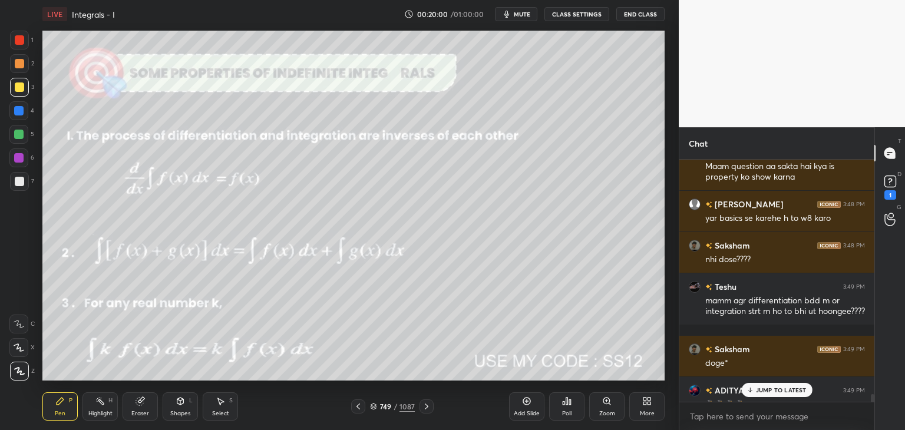
click at [874, 397] on div at bounding box center [873, 398] width 4 height 9
drag, startPoint x: 874, startPoint y: 401, endPoint x: 871, endPoint y: 407, distance: 6.6
click at [872, 407] on div "Chat [PERSON_NAME] 3:48 PM X😂😂😂😂😂 Abhishek k... 3:48 PM Ma'am then where is con…" at bounding box center [792, 278] width 226 height 303
click at [792, 394] on div "1 NEW MESSAGE" at bounding box center [777, 390] width 70 height 14
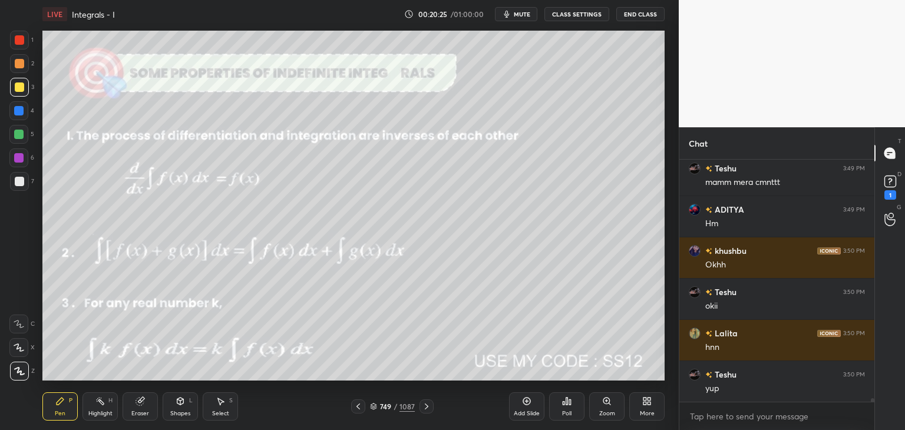
scroll to position [15447, 0]
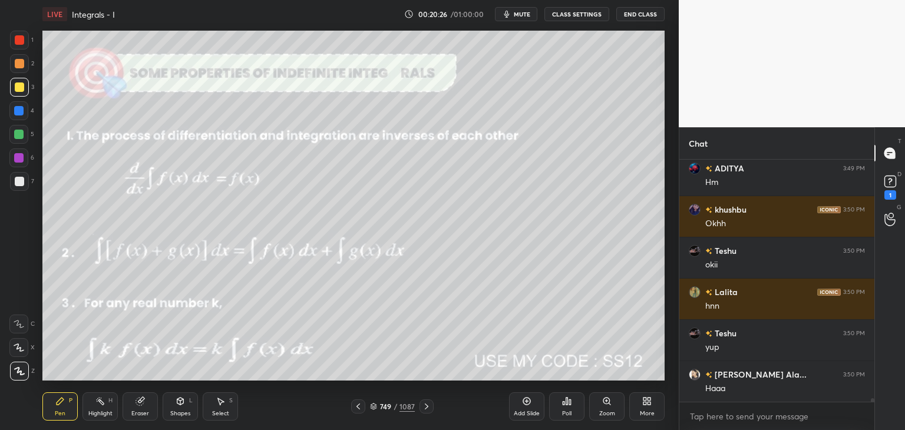
click at [424, 404] on icon at bounding box center [426, 406] width 9 height 9
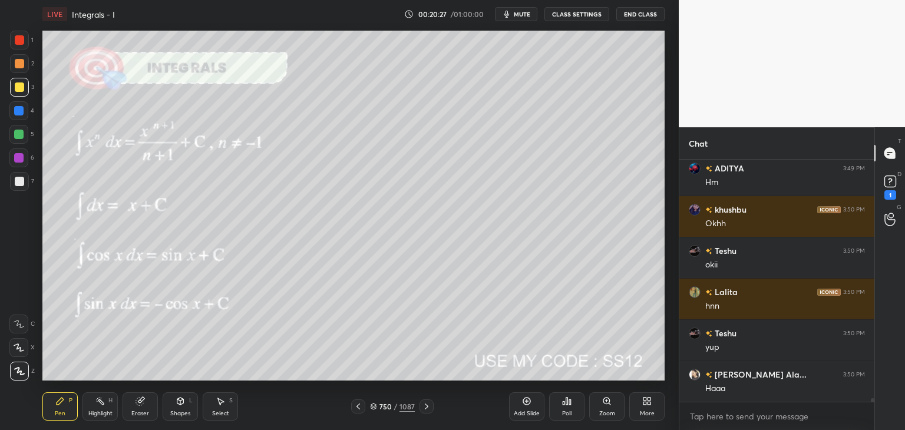
click at [358, 409] on icon at bounding box center [358, 406] width 9 height 9
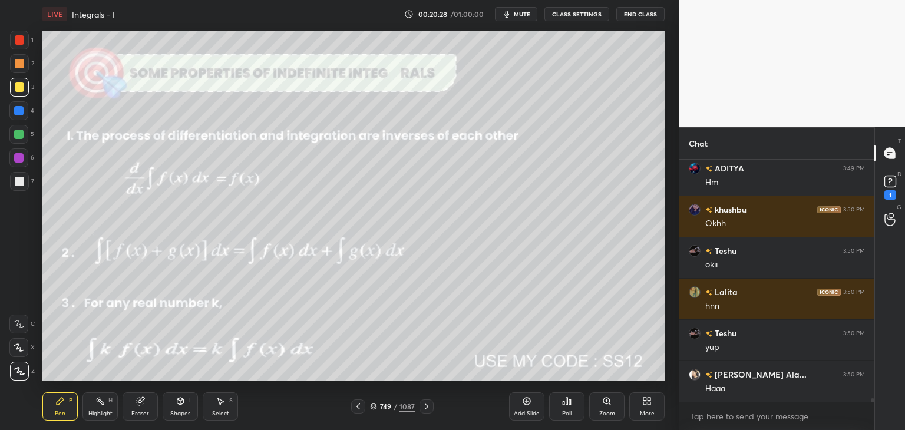
click at [146, 411] on div "Eraser" at bounding box center [140, 414] width 18 height 6
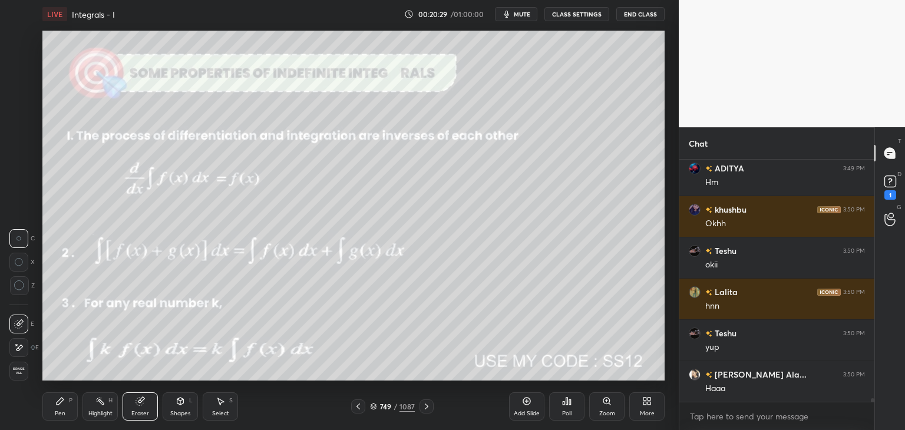
click at [17, 368] on span "Erase all" at bounding box center [19, 371] width 18 height 8
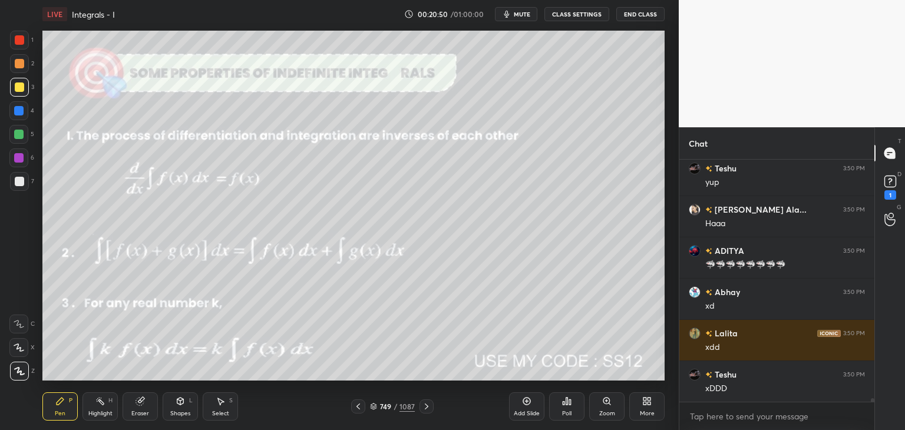
scroll to position [15664, 0]
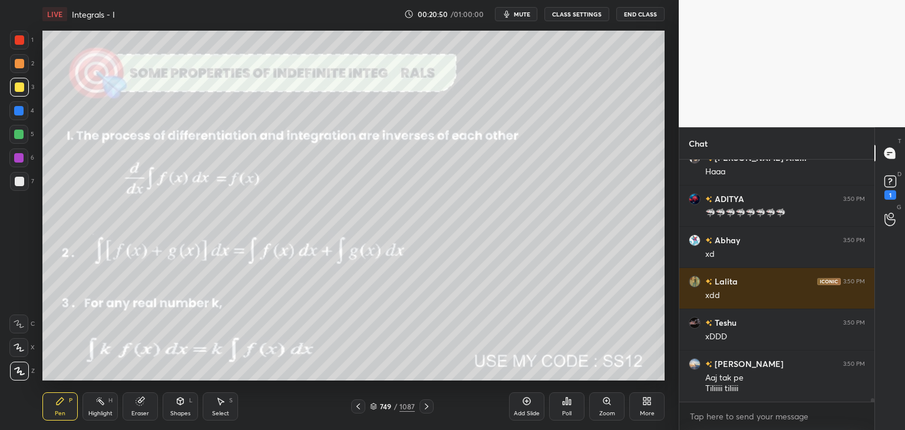
click at [427, 407] on icon at bounding box center [426, 406] width 9 height 9
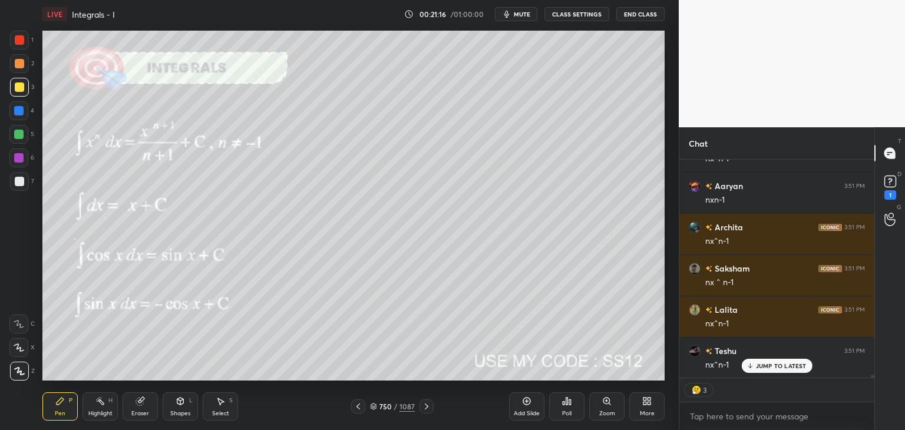
scroll to position [16265, 0]
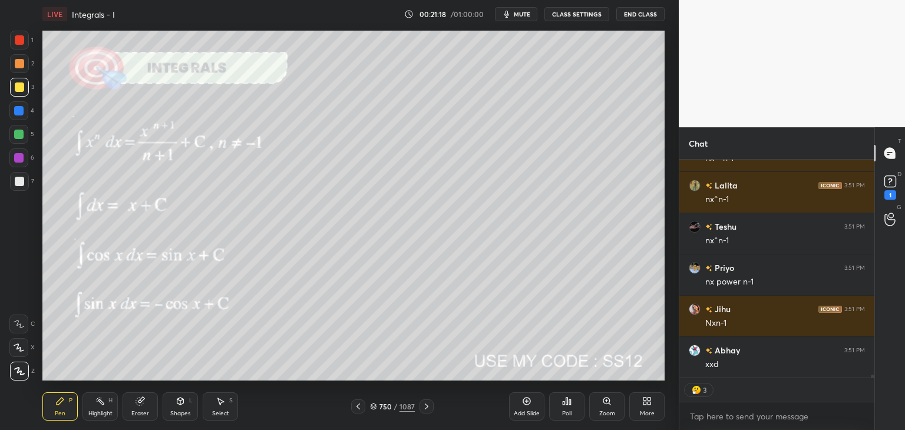
drag, startPoint x: 144, startPoint y: 415, endPoint x: 134, endPoint y: 408, distance: 11.8
click at [143, 415] on div "Eraser" at bounding box center [140, 414] width 18 height 6
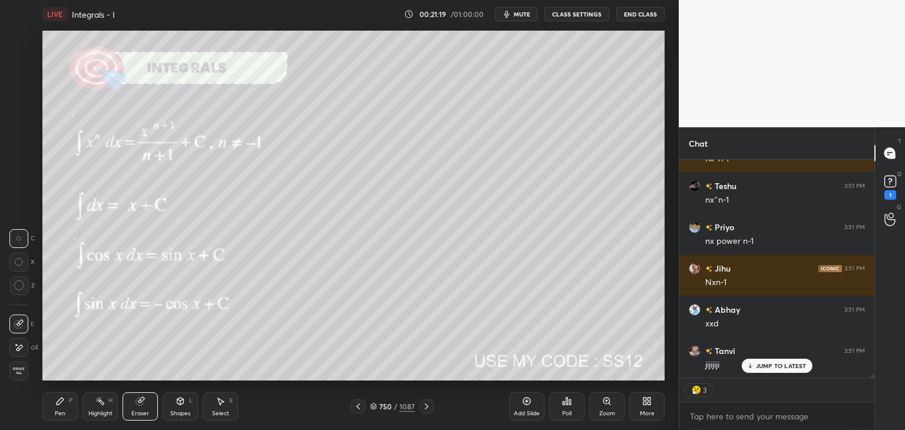
click at [19, 372] on span "Erase all" at bounding box center [19, 371] width 18 height 8
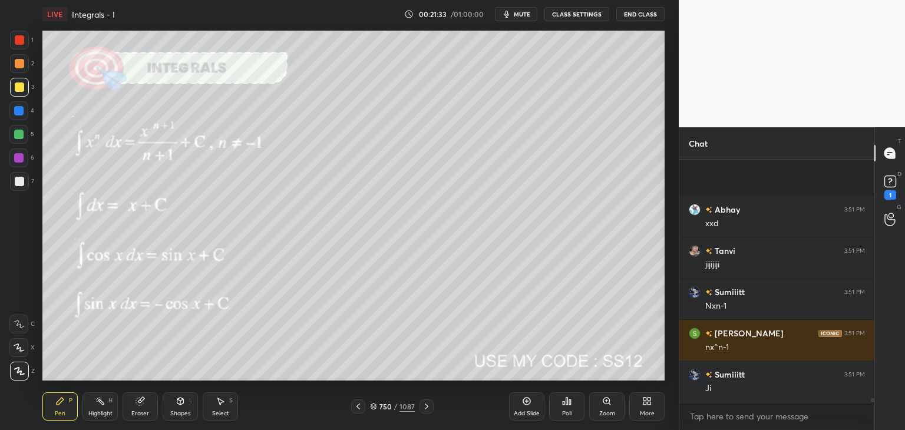
scroll to position [16571, 0]
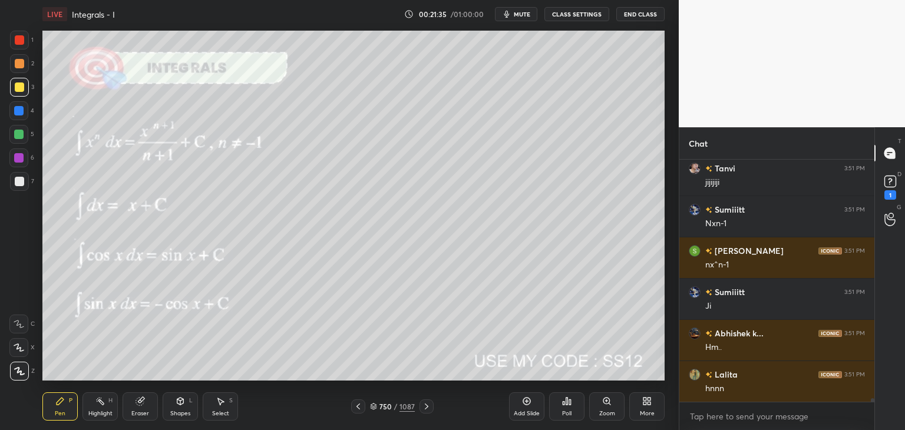
click at [141, 413] on div "Eraser" at bounding box center [140, 414] width 18 height 6
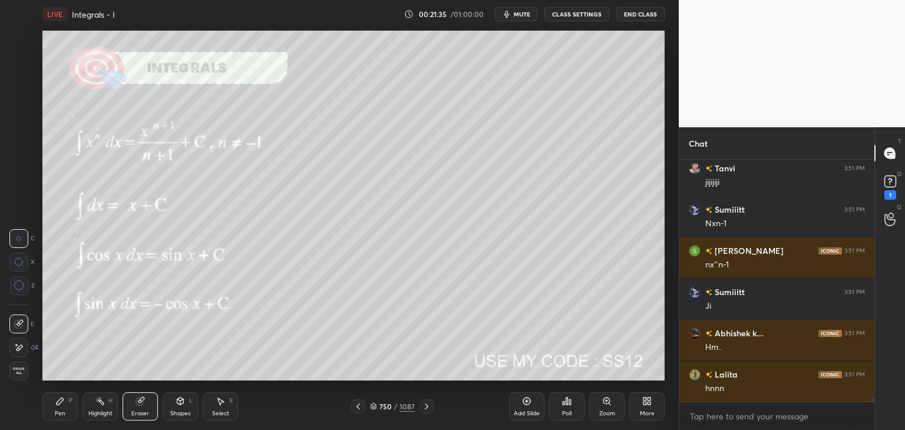
scroll to position [16612, 0]
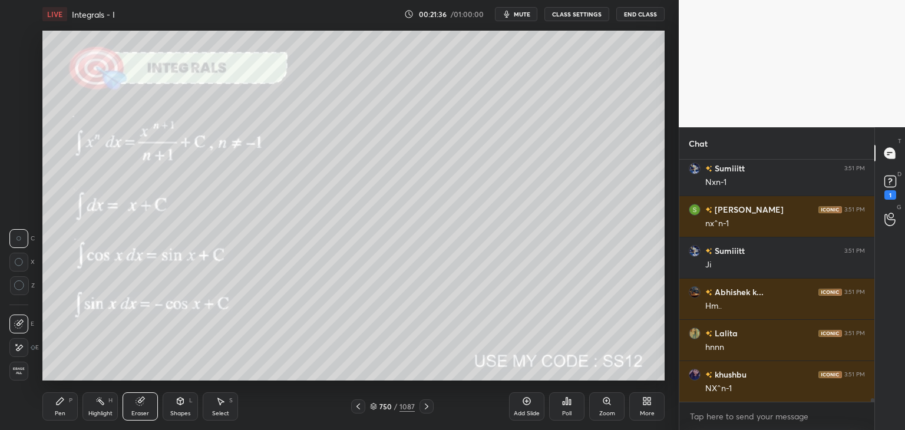
click at [20, 367] on span "Erase all" at bounding box center [19, 371] width 18 height 8
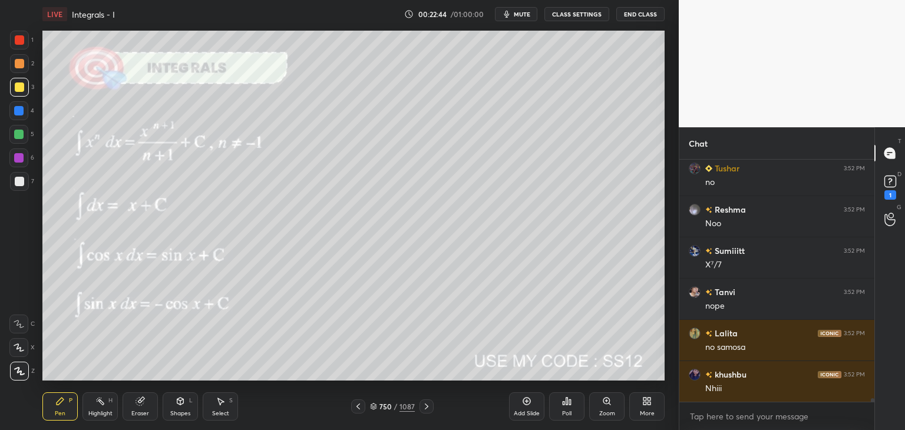
scroll to position [17337, 0]
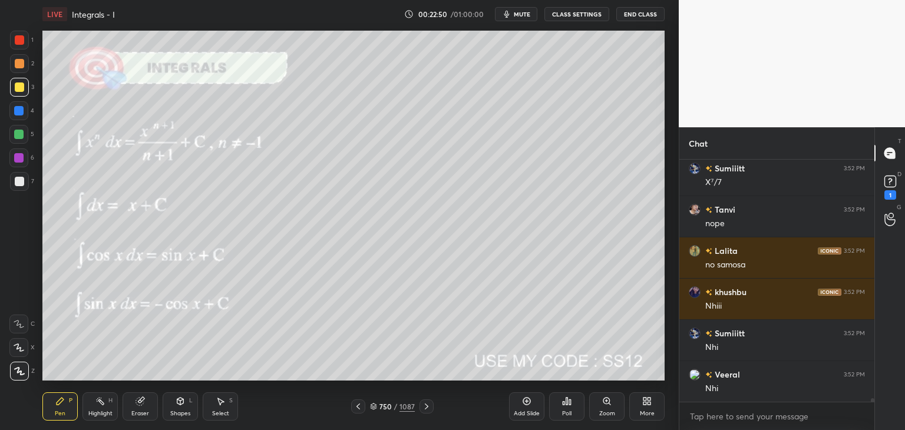
click at [147, 408] on div "Eraser" at bounding box center [140, 406] width 35 height 28
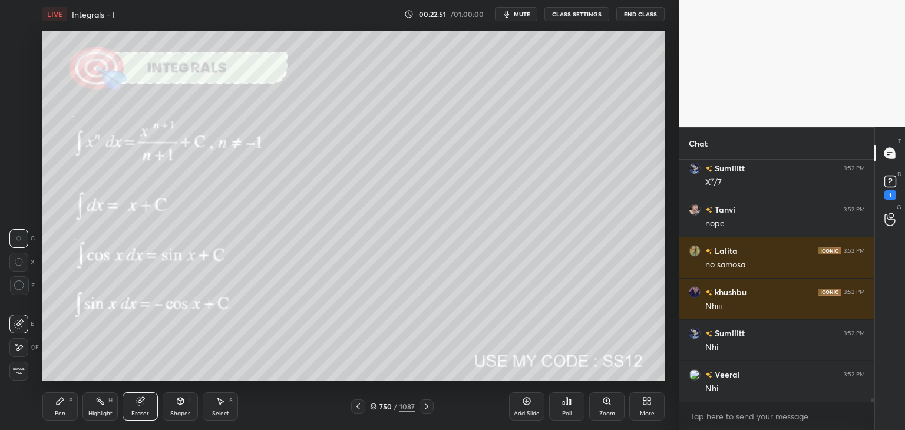
scroll to position [17378, 0]
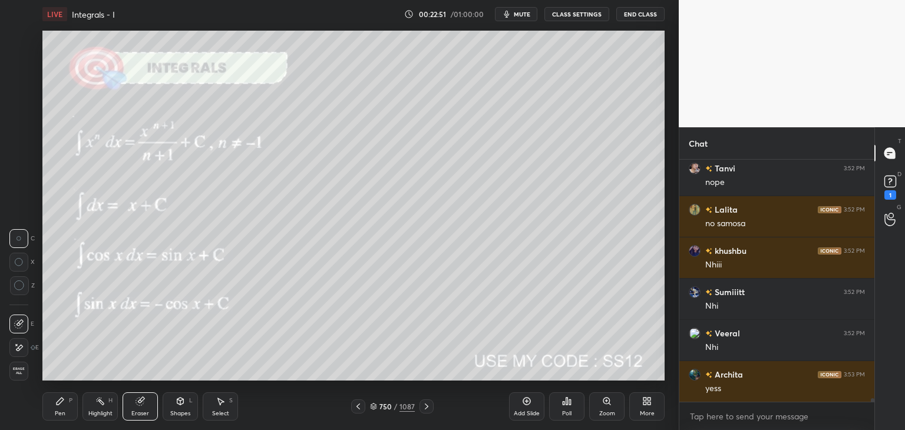
click at [19, 368] on span "Erase all" at bounding box center [19, 371] width 18 height 8
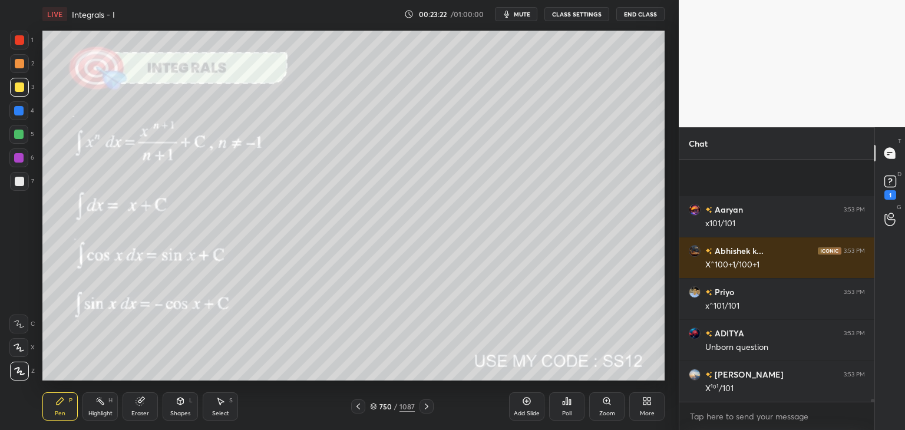
scroll to position [18307, 0]
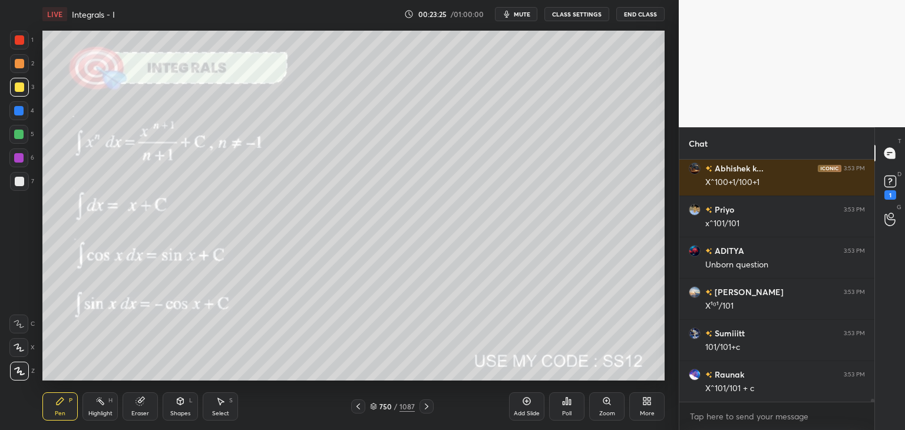
drag, startPoint x: 524, startPoint y: 409, endPoint x: 524, endPoint y: 395, distance: 14.1
click at [525, 411] on div "Add Slide" at bounding box center [527, 414] width 26 height 6
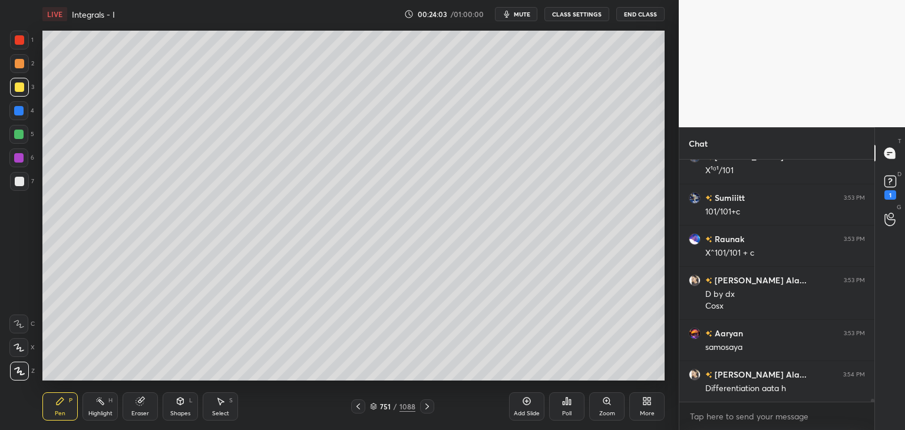
scroll to position [18454, 0]
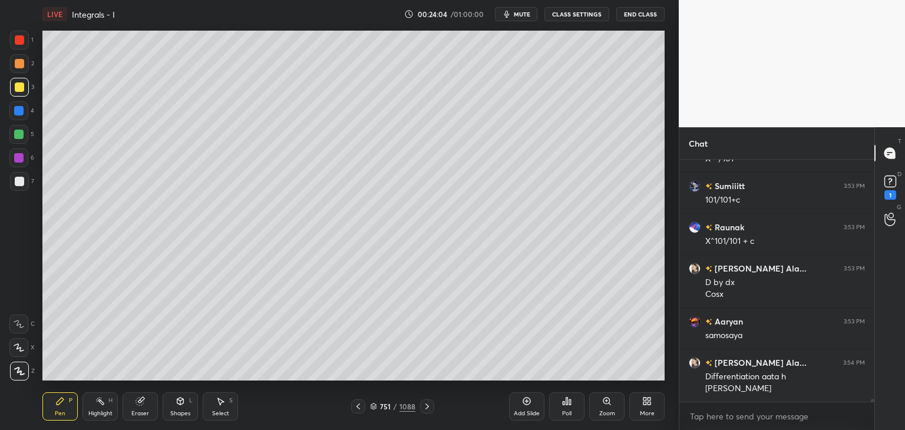
click at [19, 36] on div at bounding box center [19, 39] width 9 height 9
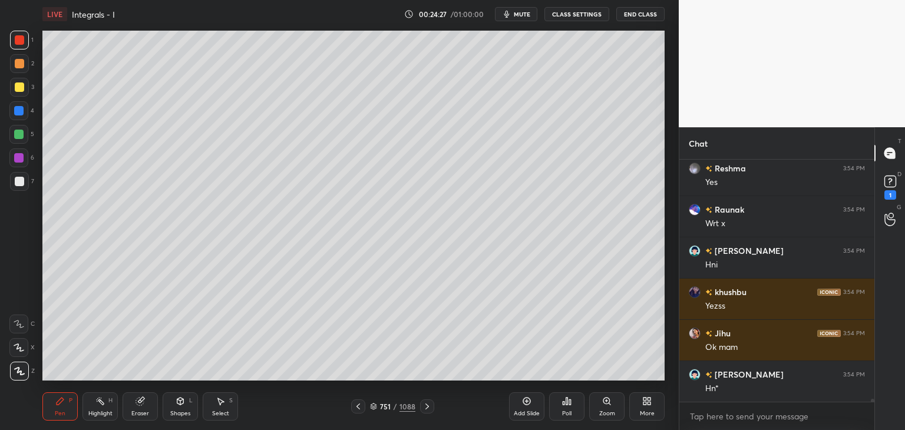
scroll to position [18743, 0]
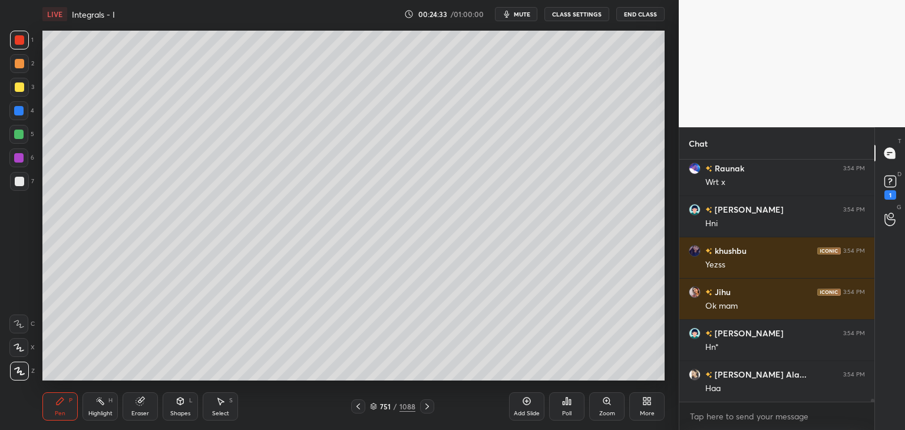
click at [535, 411] on div "Add Slide" at bounding box center [527, 414] width 26 height 6
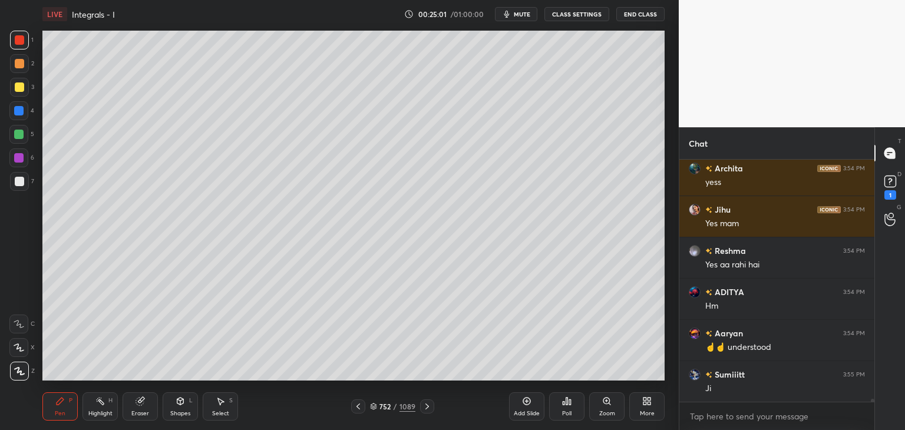
scroll to position [19196, 0]
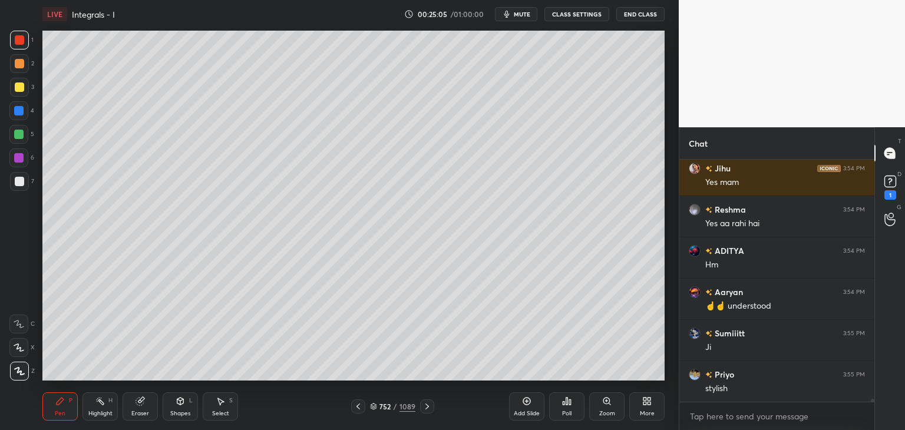
click at [177, 406] on icon at bounding box center [180, 401] width 9 height 9
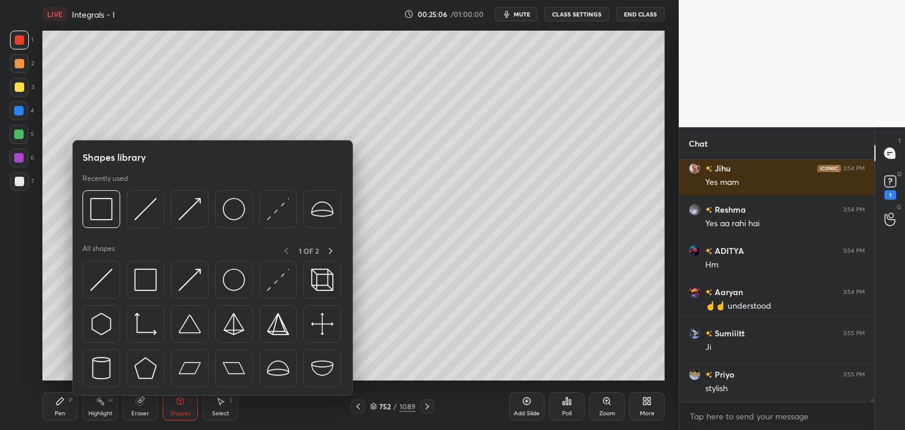
scroll to position [19238, 0]
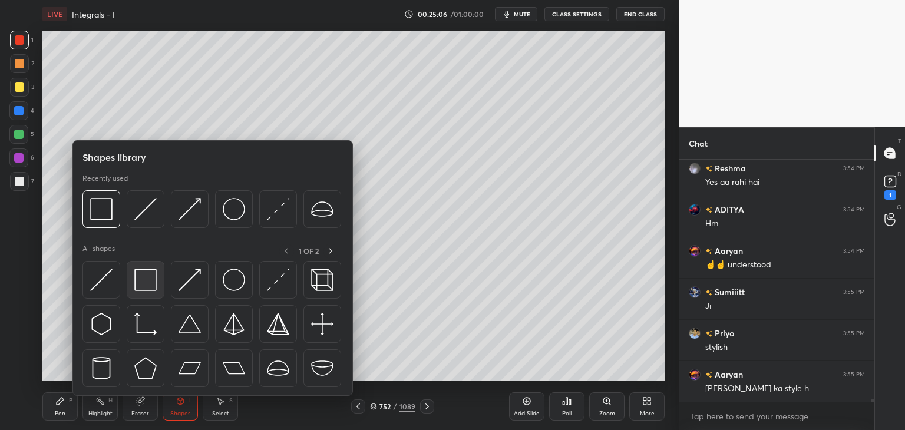
click at [141, 280] on img at bounding box center [145, 280] width 22 height 22
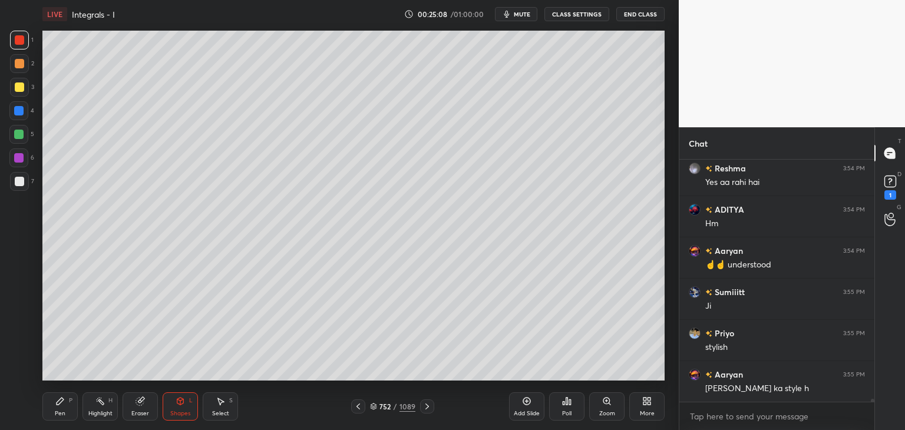
scroll to position [19279, 0]
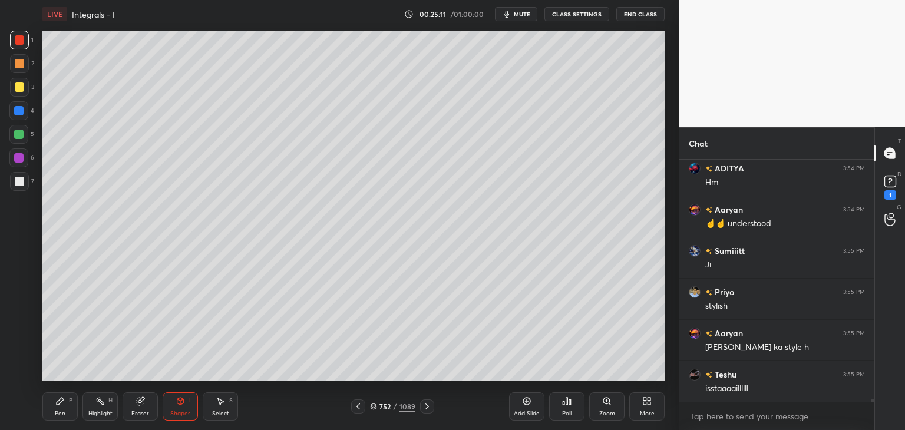
click at [58, 406] on div "Pen P" at bounding box center [59, 406] width 35 height 28
drag, startPoint x: 22, startPoint y: 176, endPoint x: 39, endPoint y: 189, distance: 22.3
click at [22, 176] on div at bounding box center [19, 181] width 19 height 19
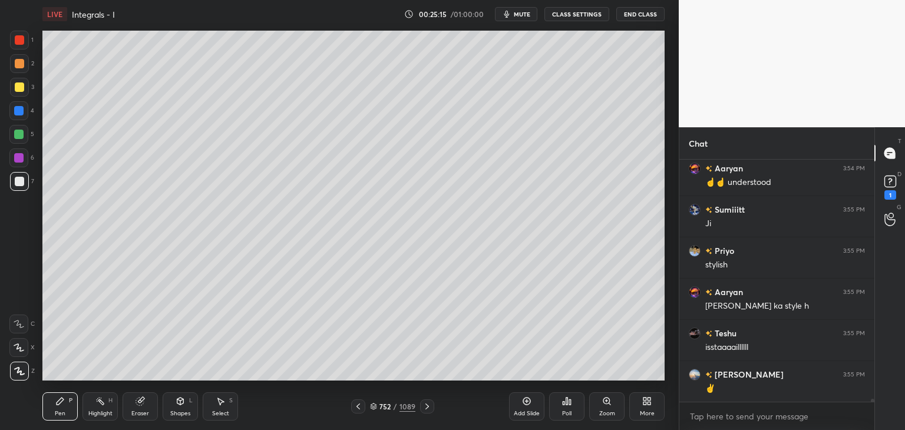
scroll to position [19372, 0]
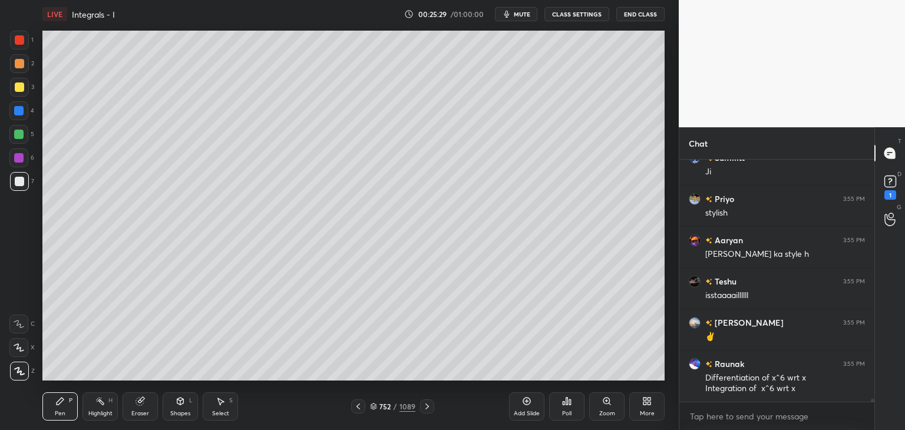
click at [171, 411] on div "Shapes" at bounding box center [180, 414] width 20 height 6
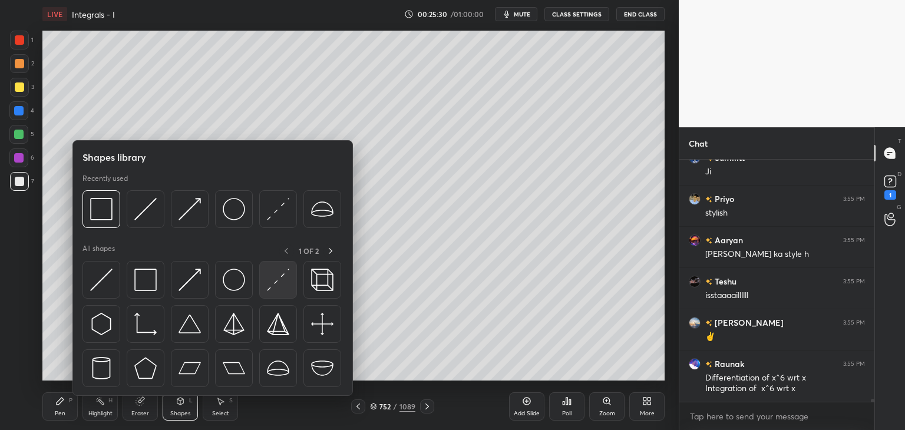
click at [275, 282] on img at bounding box center [278, 280] width 22 height 22
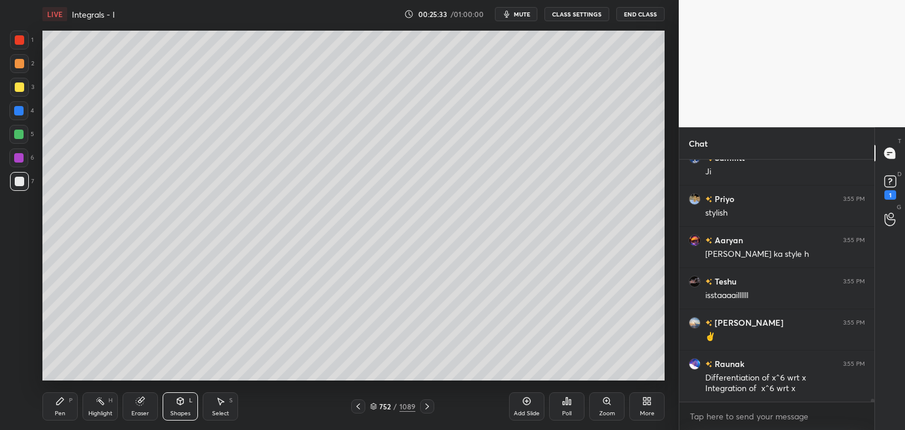
scroll to position [19413, 0]
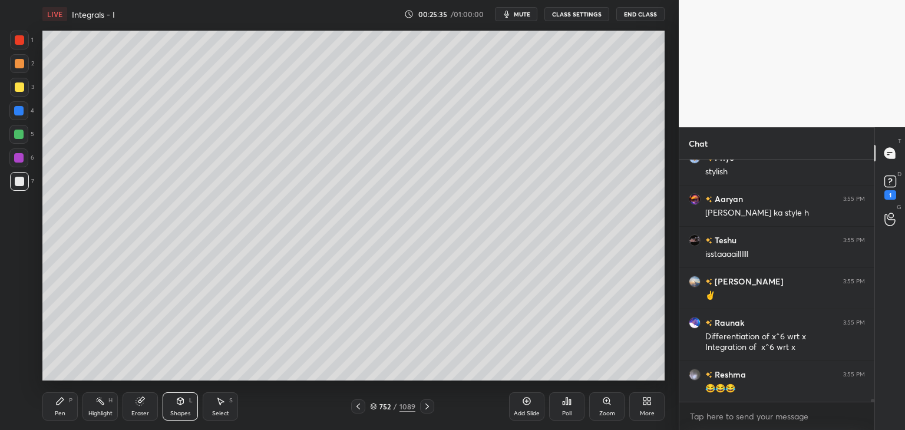
drag, startPoint x: 65, startPoint y: 411, endPoint x: 74, endPoint y: 412, distance: 9.0
click at [65, 411] on div "Pen" at bounding box center [60, 414] width 11 height 6
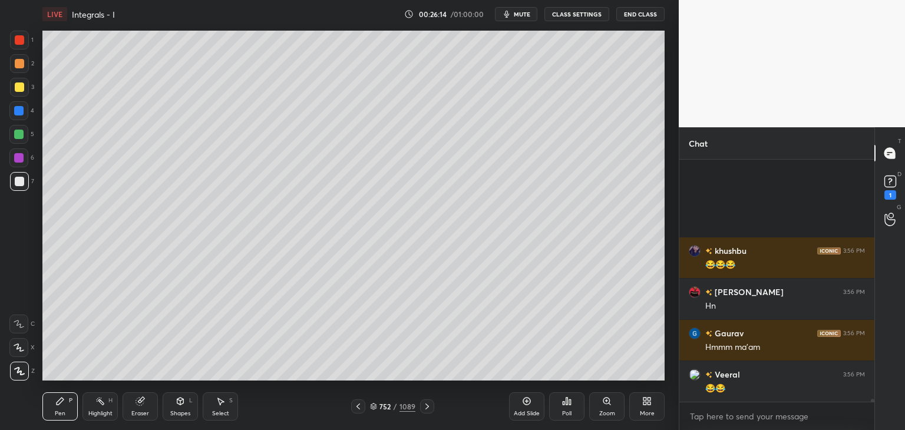
scroll to position [20620, 0]
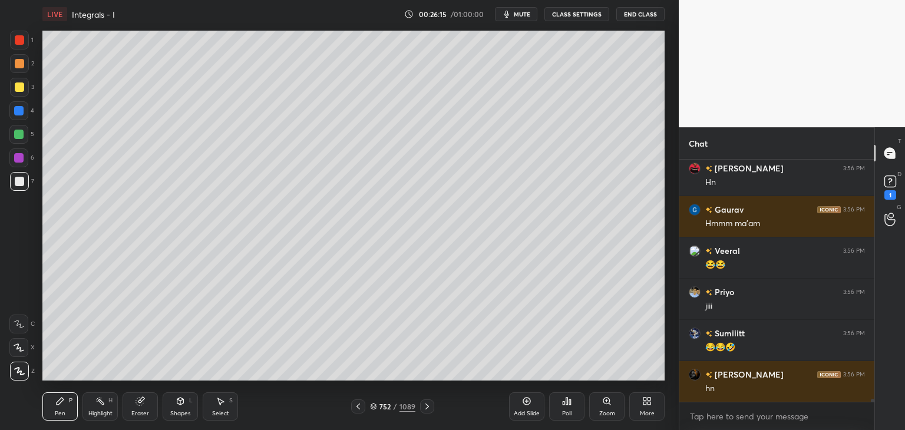
click at [19, 131] on div at bounding box center [18, 134] width 9 height 9
drag, startPoint x: 183, startPoint y: 409, endPoint x: 179, endPoint y: 402, distance: 7.9
click at [181, 411] on div "Shapes" at bounding box center [180, 414] width 20 height 6
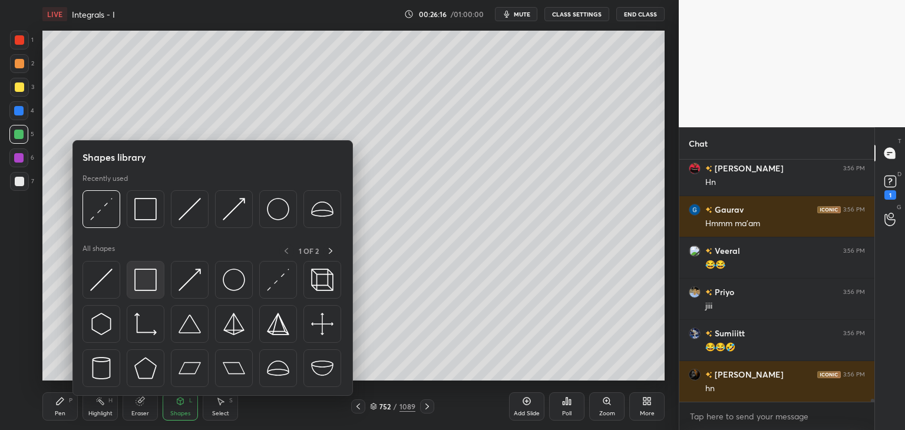
scroll to position [20661, 0]
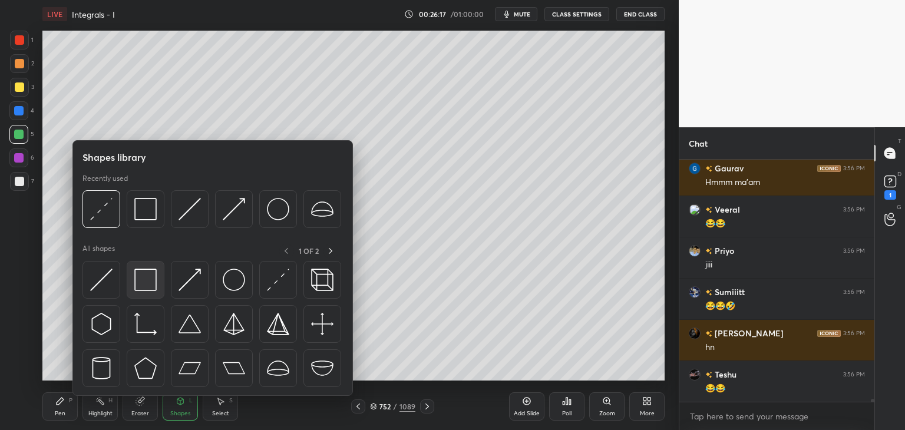
click at [140, 283] on img at bounding box center [145, 280] width 22 height 22
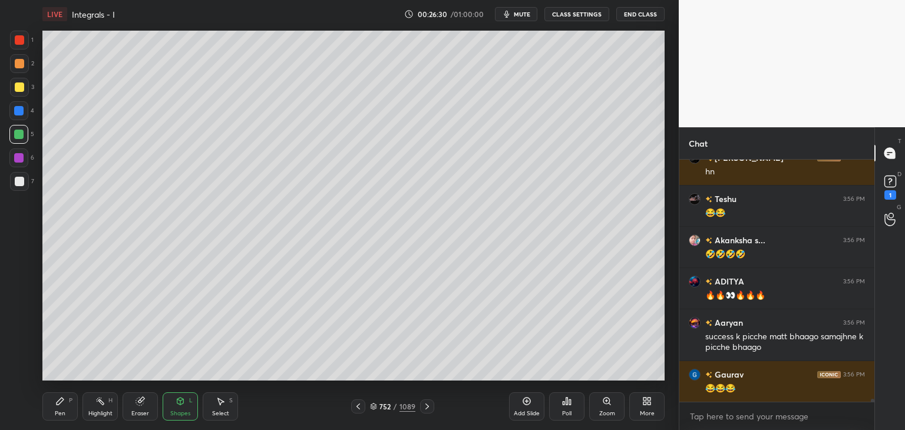
scroll to position [20878, 0]
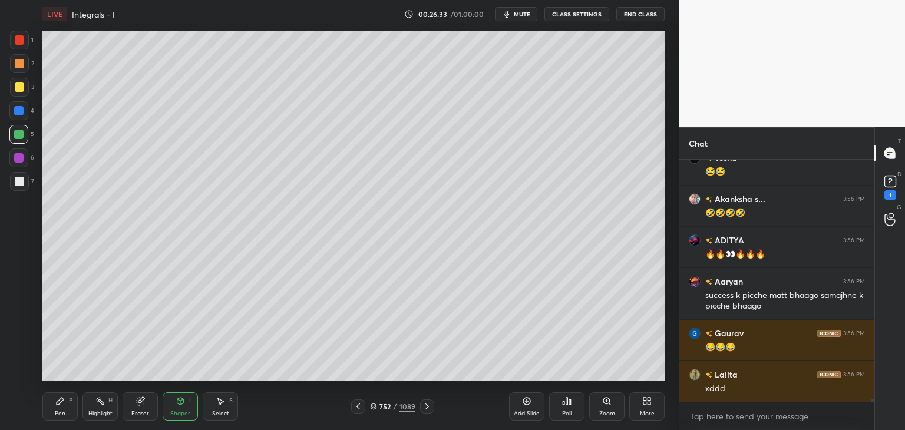
click at [151, 408] on div "Eraser" at bounding box center [140, 406] width 35 height 28
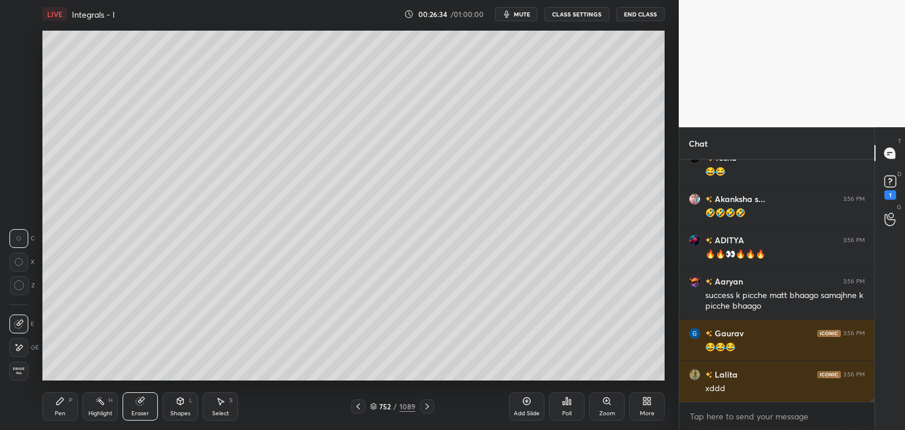
click at [22, 372] on span "Erase all" at bounding box center [19, 371] width 18 height 8
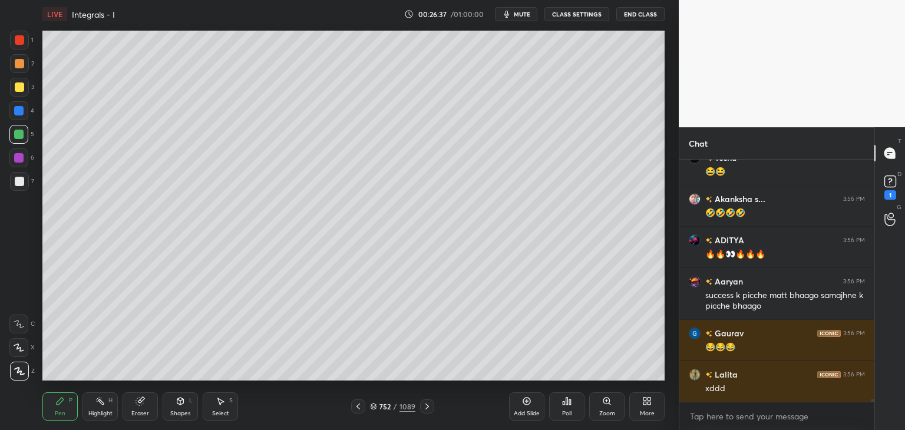
drag, startPoint x: 365, startPoint y: 404, endPoint x: 370, endPoint y: 408, distance: 7.1
click at [364, 404] on div at bounding box center [358, 406] width 14 height 14
click at [363, 405] on div at bounding box center [358, 406] width 14 height 14
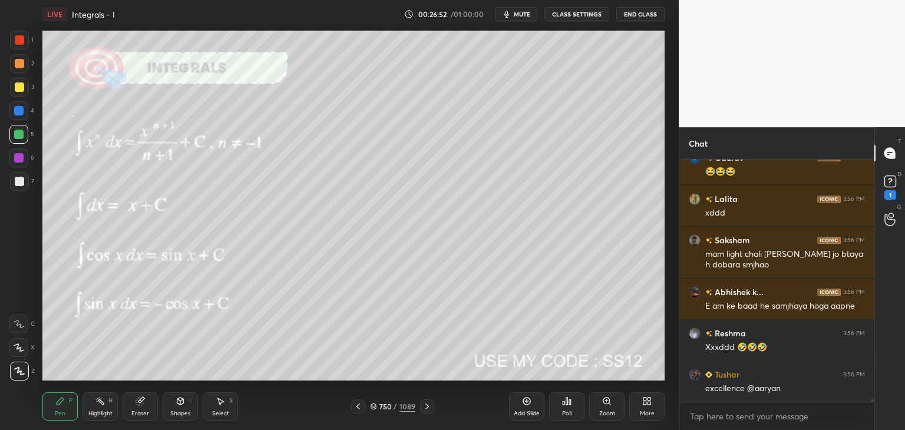
scroll to position [21095, 0]
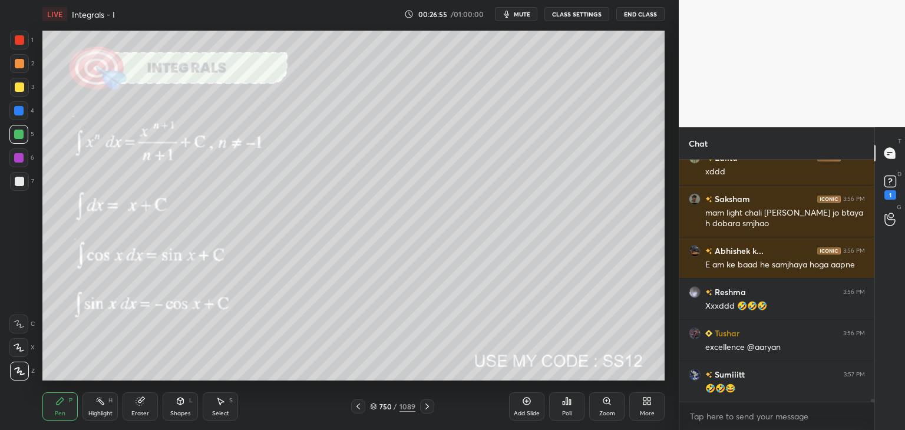
click at [19, 82] on div at bounding box center [19, 87] width 19 height 19
click at [139, 407] on div "Eraser" at bounding box center [140, 406] width 35 height 28
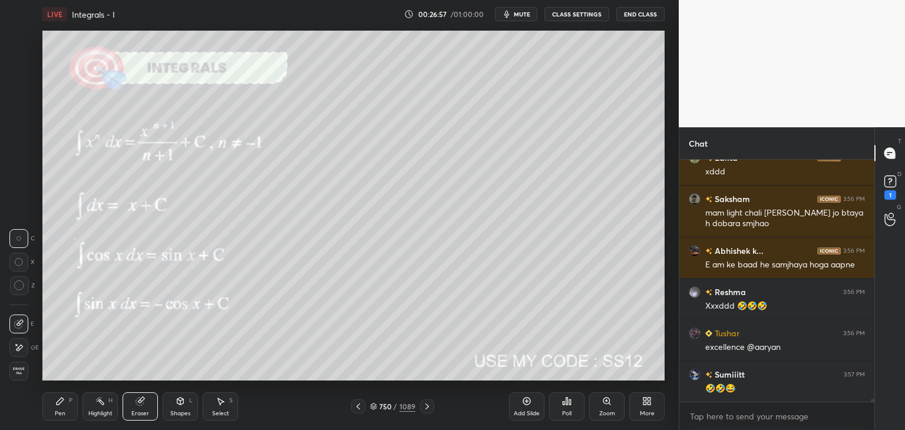
click at [14, 367] on span "Erase all" at bounding box center [19, 371] width 18 height 8
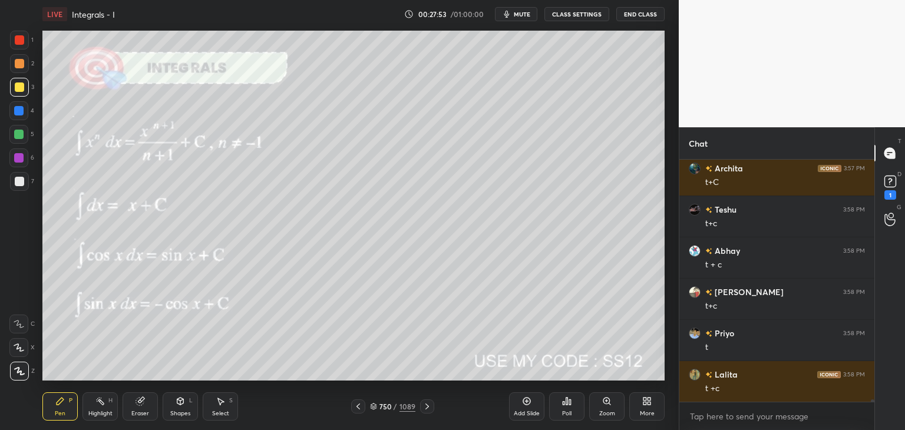
scroll to position [22539, 0]
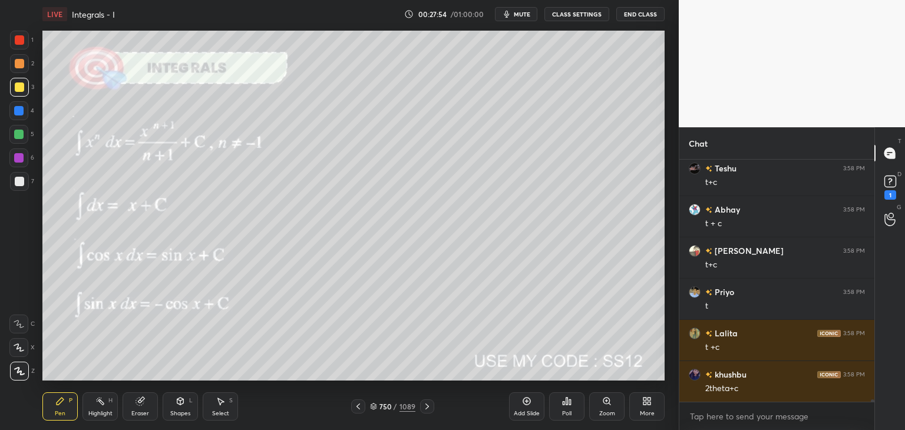
click at [146, 406] on div "Eraser" at bounding box center [140, 406] width 35 height 28
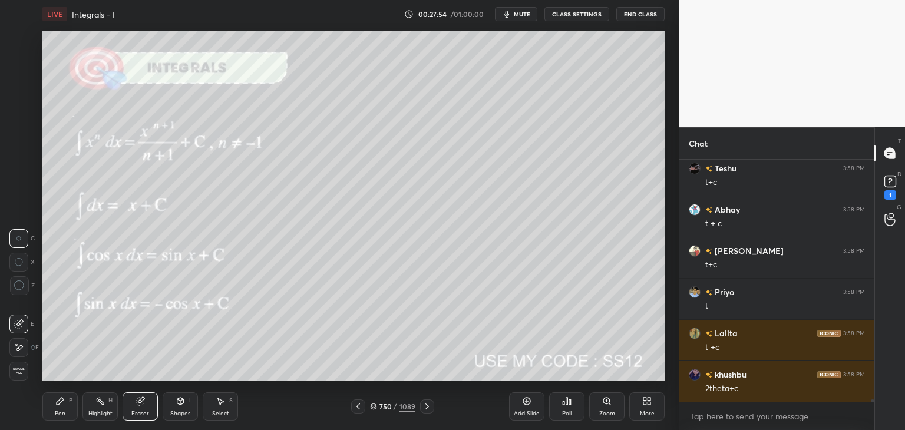
scroll to position [22622, 0]
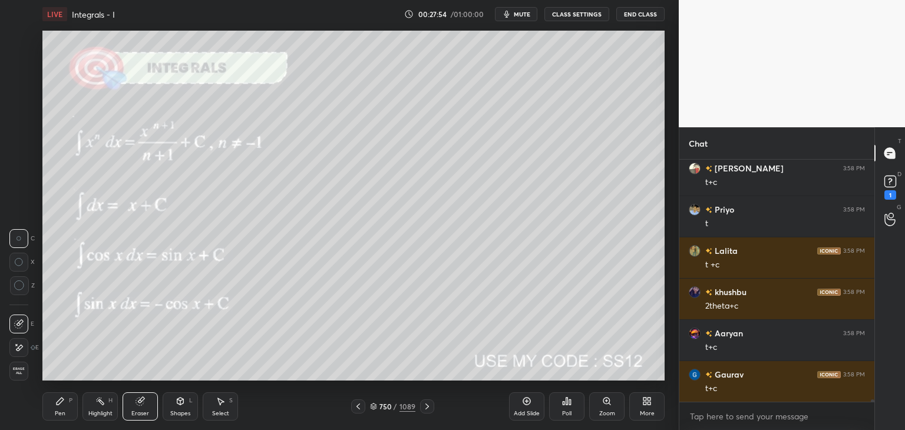
drag, startPoint x: 19, startPoint y: 370, endPoint x: 12, endPoint y: 389, distance: 20.9
click at [19, 371] on span "Erase all" at bounding box center [19, 371] width 18 height 8
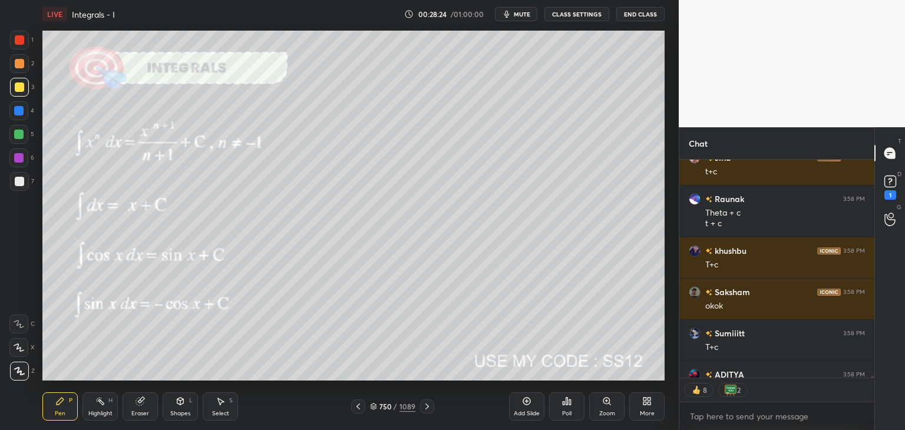
scroll to position [23069, 0]
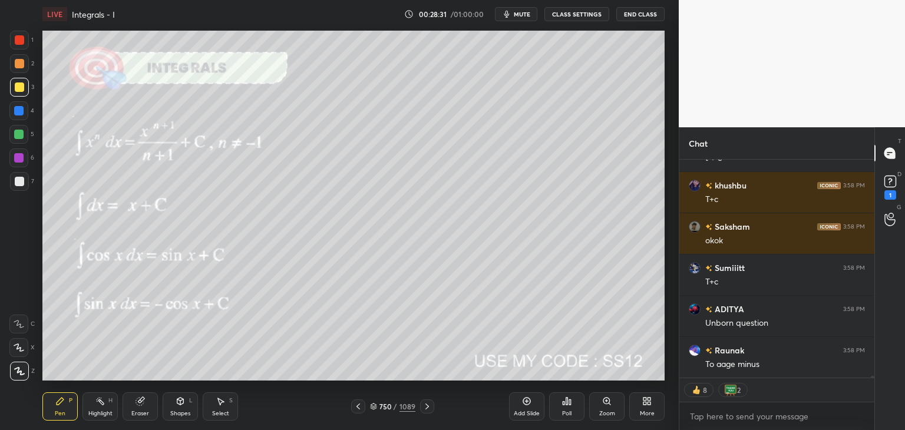
click at [427, 409] on icon at bounding box center [426, 406] width 9 height 9
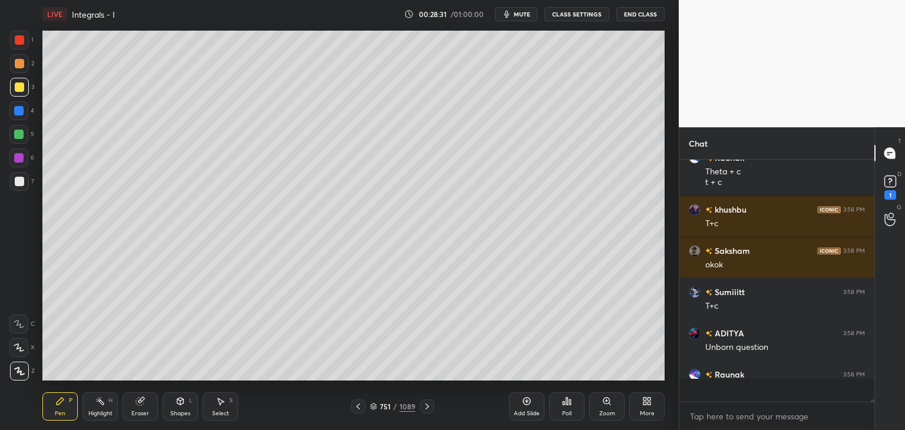
scroll to position [4, 4]
click at [428, 405] on icon at bounding box center [426, 406] width 9 height 9
click at [432, 408] on div at bounding box center [427, 406] width 14 height 14
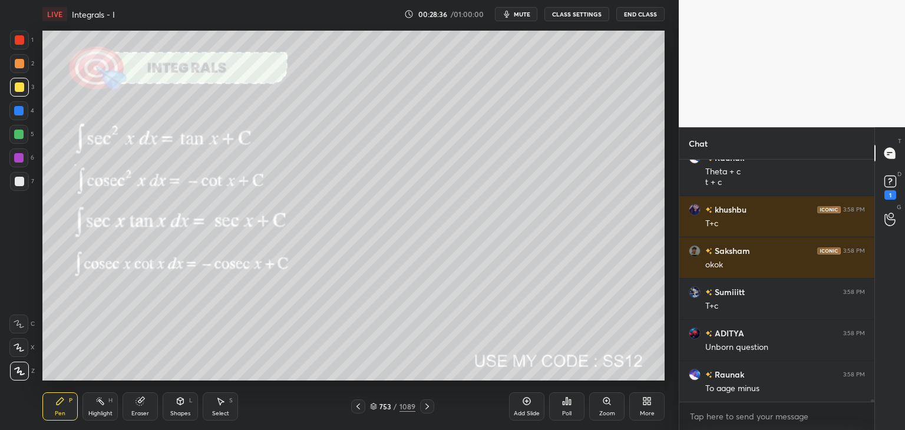
click at [425, 407] on icon at bounding box center [426, 406] width 9 height 9
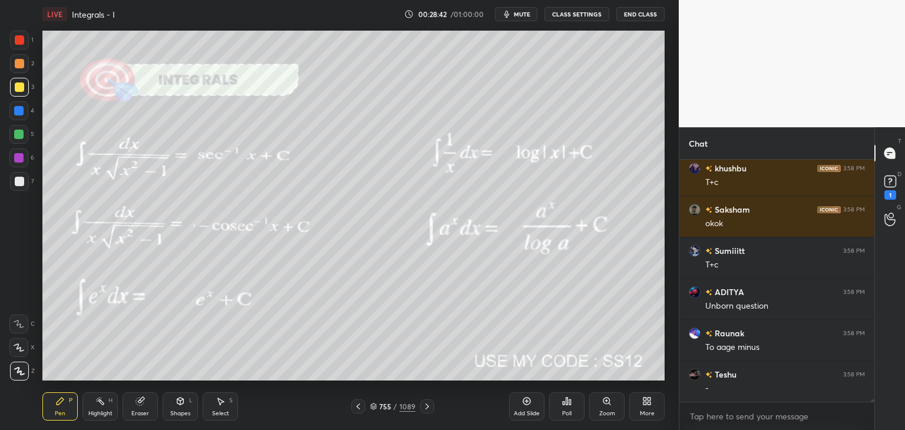
scroll to position [23127, 0]
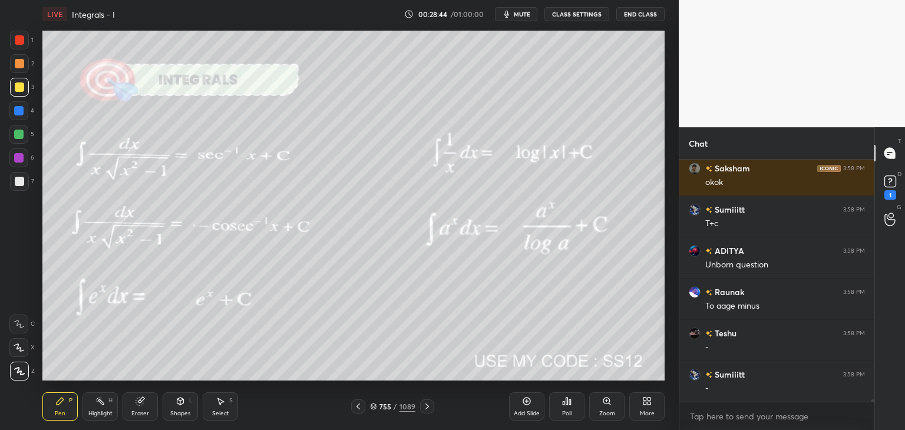
click at [422, 407] on icon at bounding box center [426, 406] width 9 height 9
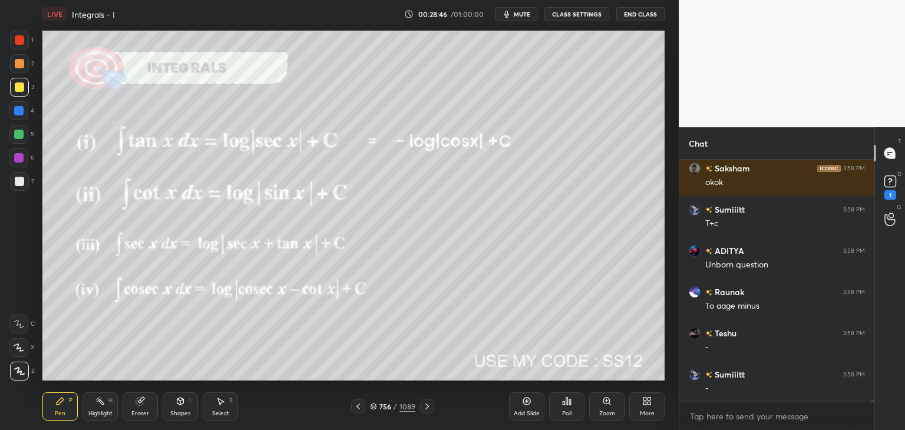
scroll to position [23169, 0]
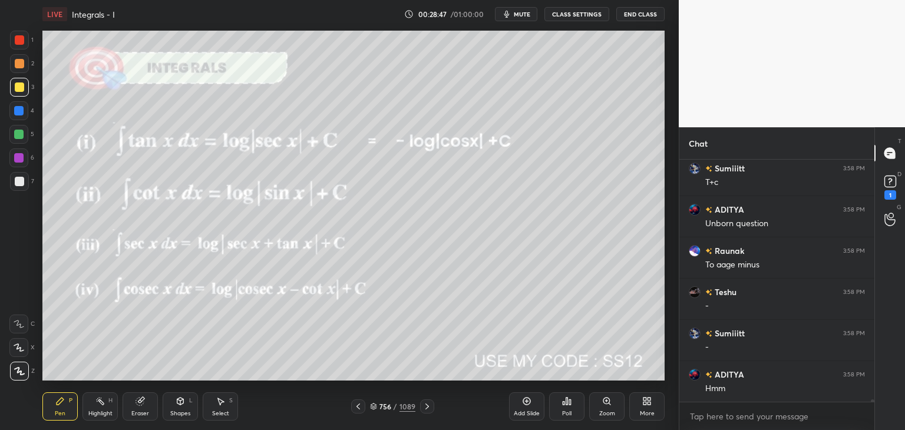
click at [427, 409] on icon at bounding box center [426, 406] width 9 height 9
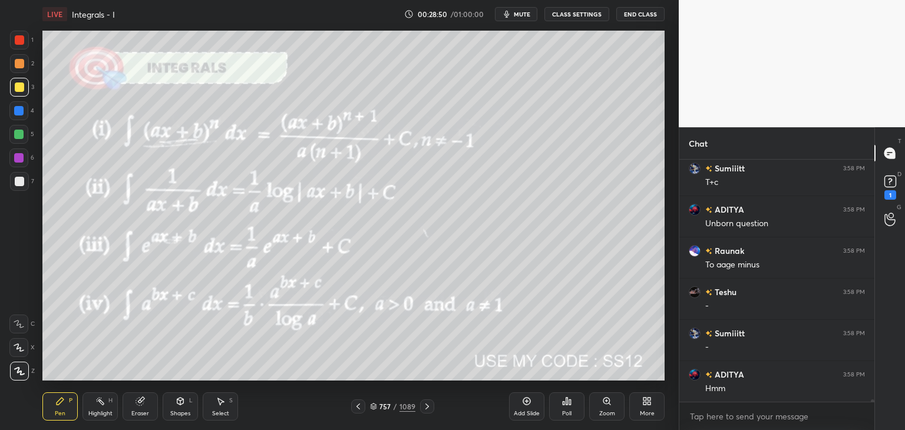
scroll to position [215, 191]
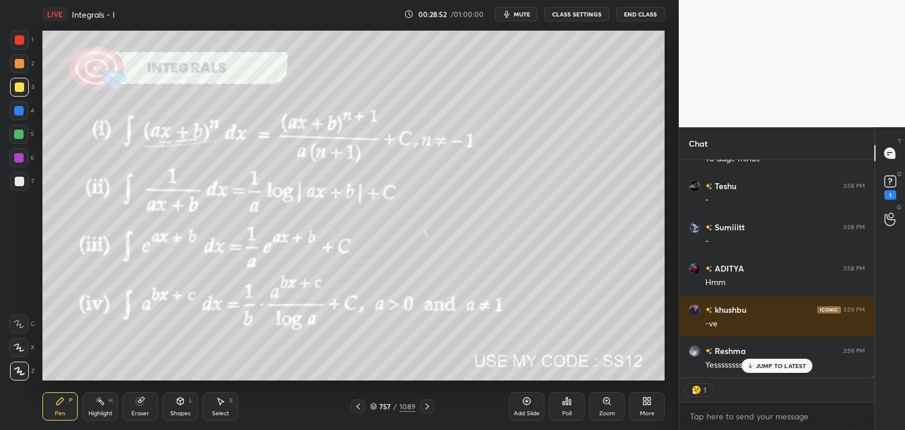
click at [361, 406] on icon at bounding box center [358, 406] width 9 height 9
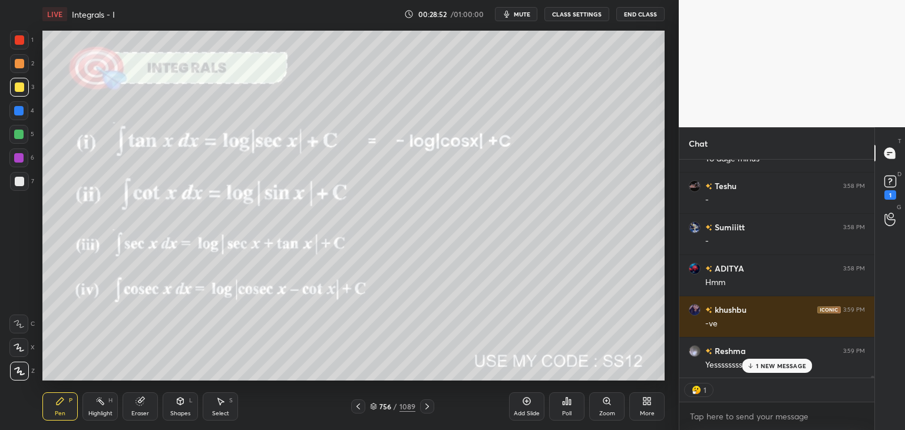
scroll to position [23316, 0]
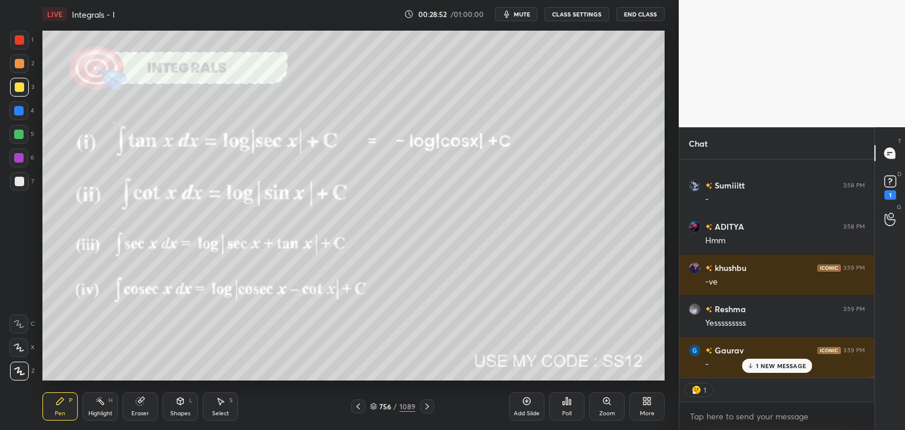
click at [361, 407] on icon at bounding box center [358, 406] width 9 height 9
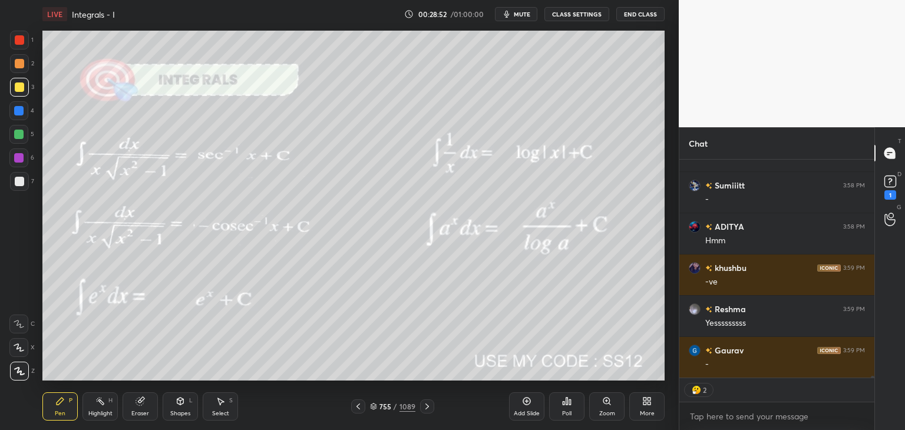
click at [361, 406] on icon at bounding box center [358, 406] width 9 height 9
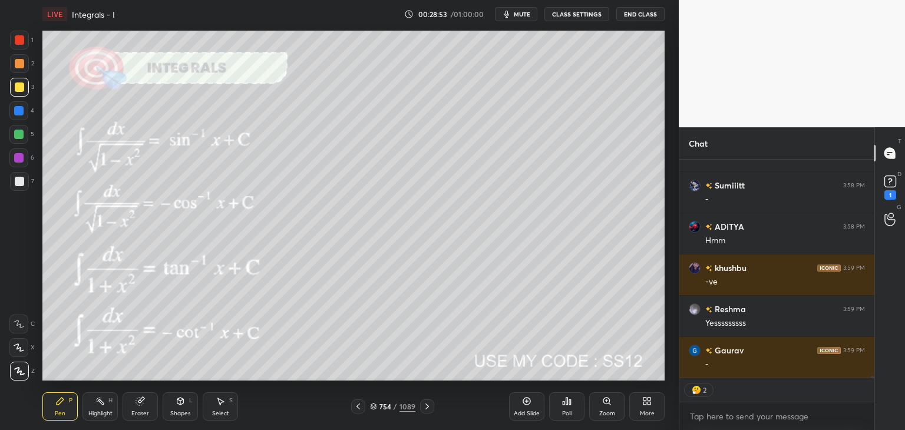
click at [362, 407] on icon at bounding box center [358, 406] width 9 height 9
click at [361, 407] on icon at bounding box center [358, 406] width 9 height 9
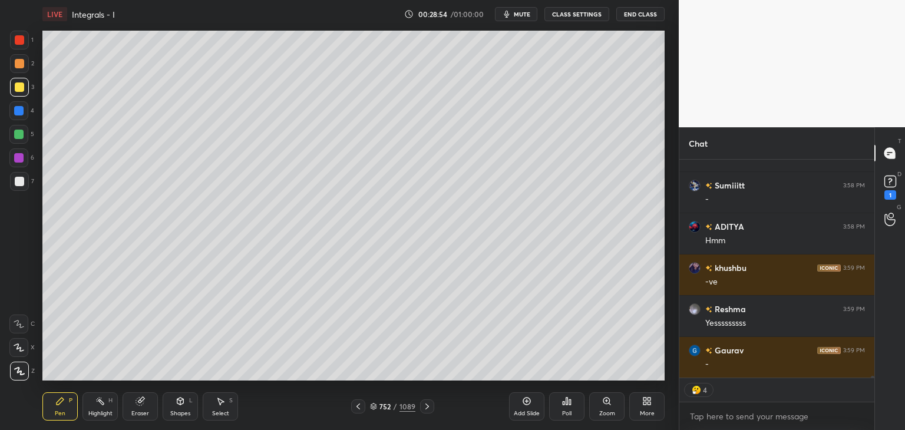
click at [361, 404] on icon at bounding box center [358, 406] width 9 height 9
click at [363, 405] on div at bounding box center [358, 406] width 14 height 14
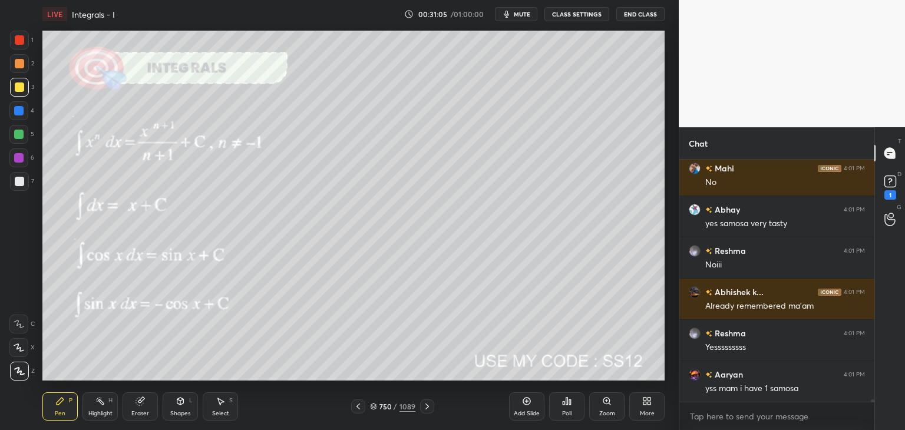
scroll to position [22126, 0]
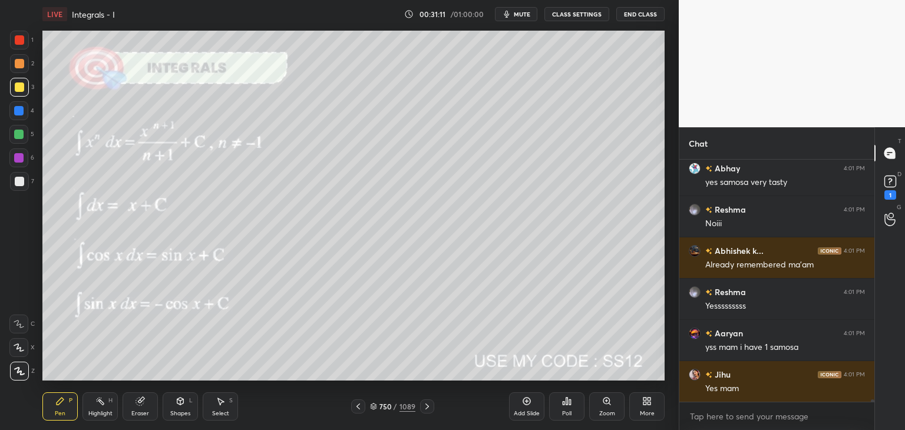
click at [429, 405] on icon at bounding box center [426, 406] width 9 height 9
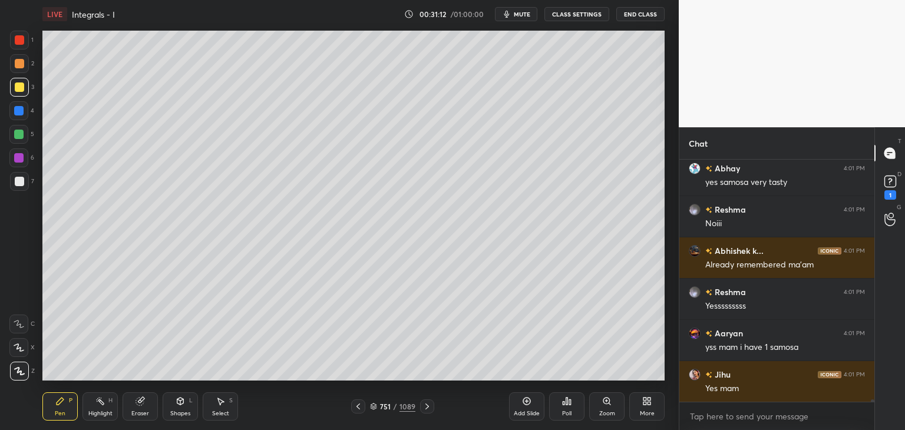
click at [426, 406] on icon at bounding box center [426, 406] width 9 height 9
click at [425, 407] on icon at bounding box center [426, 406] width 9 height 9
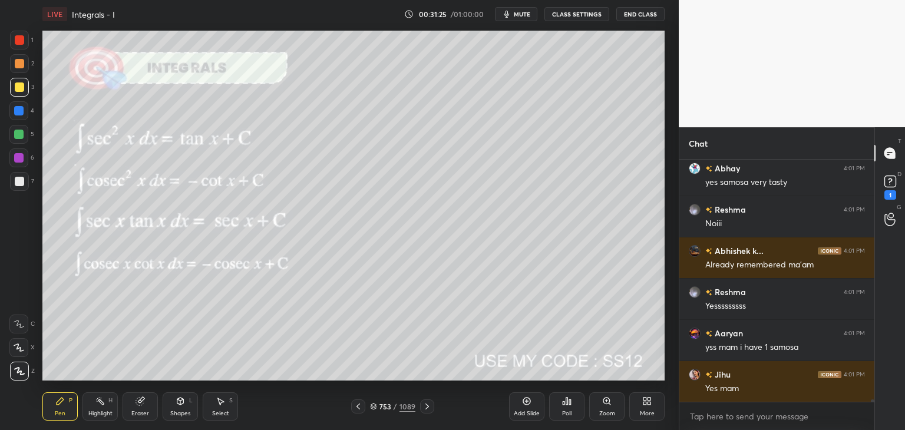
scroll to position [22178, 0]
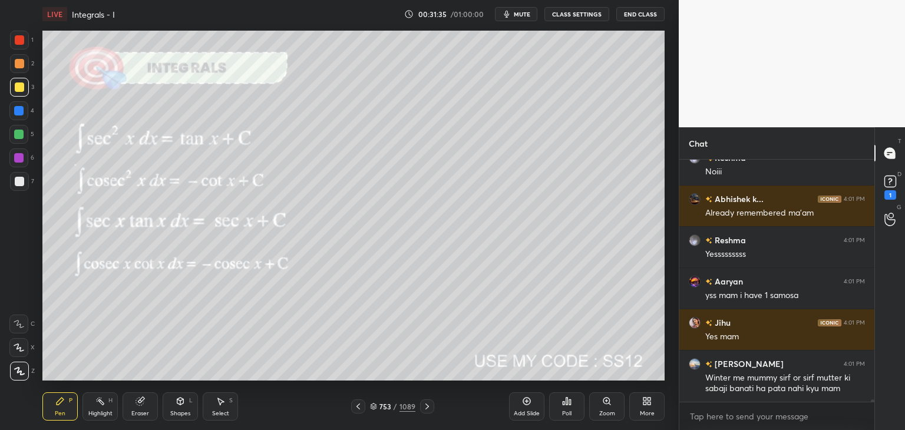
click at [359, 406] on icon at bounding box center [358, 406] width 9 height 9
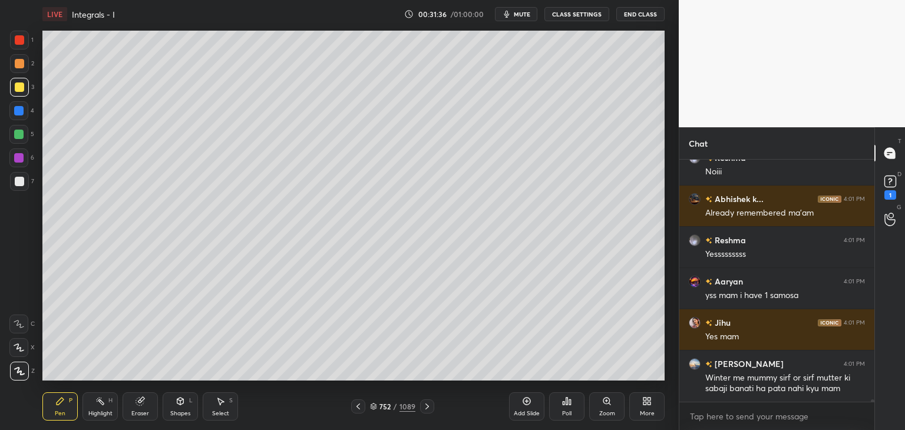
click at [365, 404] on div at bounding box center [358, 406] width 14 height 14
click at [362, 412] on div at bounding box center [358, 406] width 14 height 14
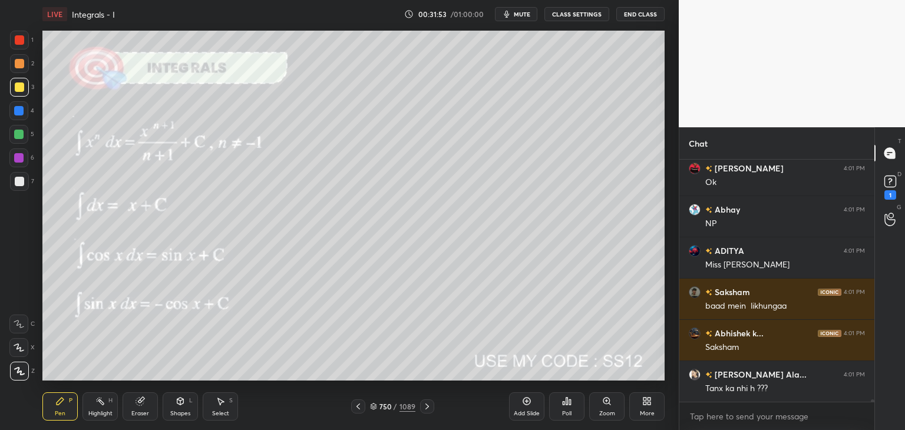
scroll to position [22466, 0]
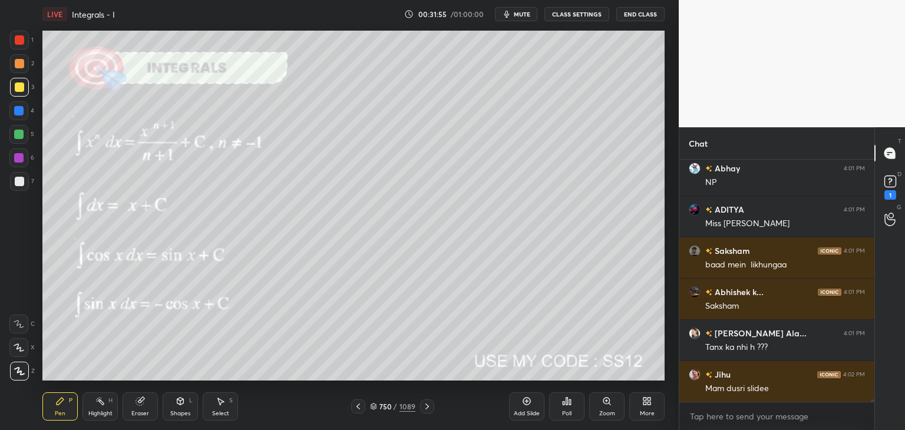
click at [424, 408] on icon at bounding box center [426, 406] width 9 height 9
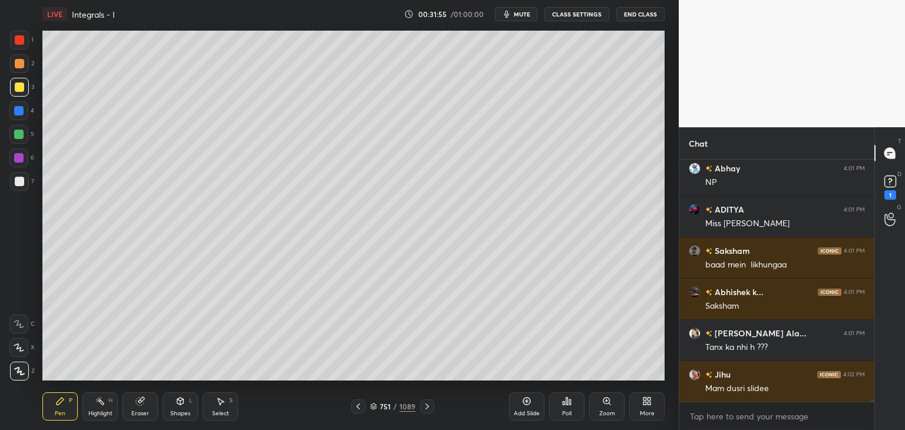
click at [424, 408] on icon at bounding box center [426, 406] width 9 height 9
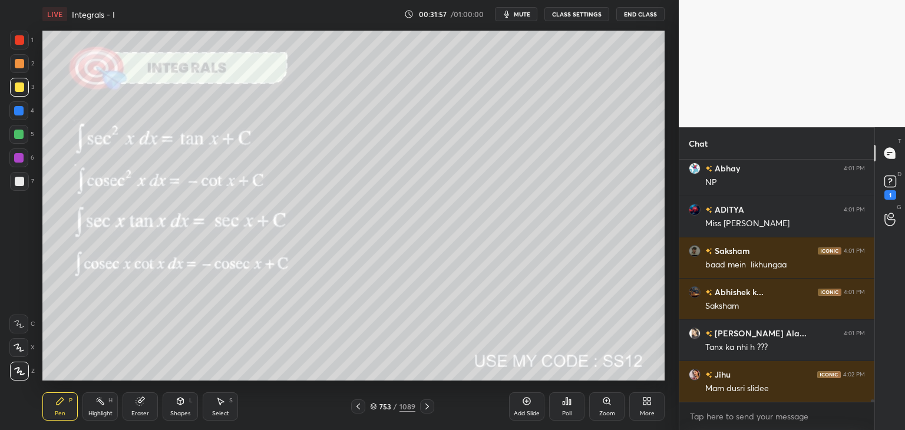
click at [424, 408] on icon at bounding box center [426, 406] width 9 height 9
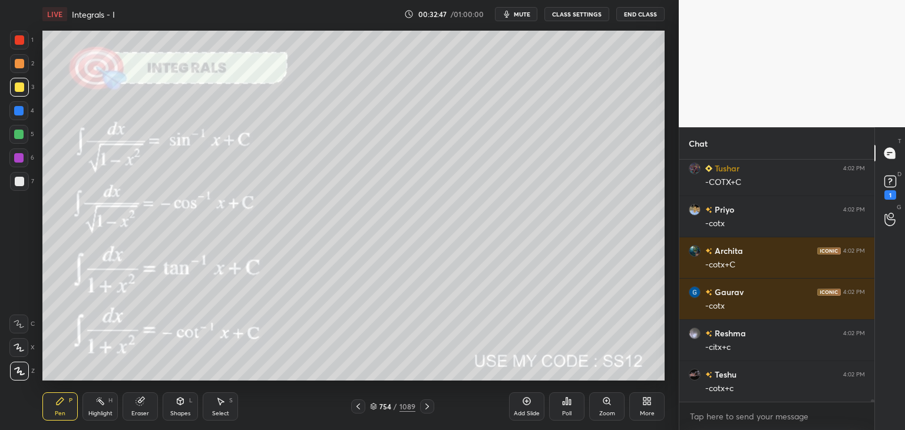
scroll to position [24776, 0]
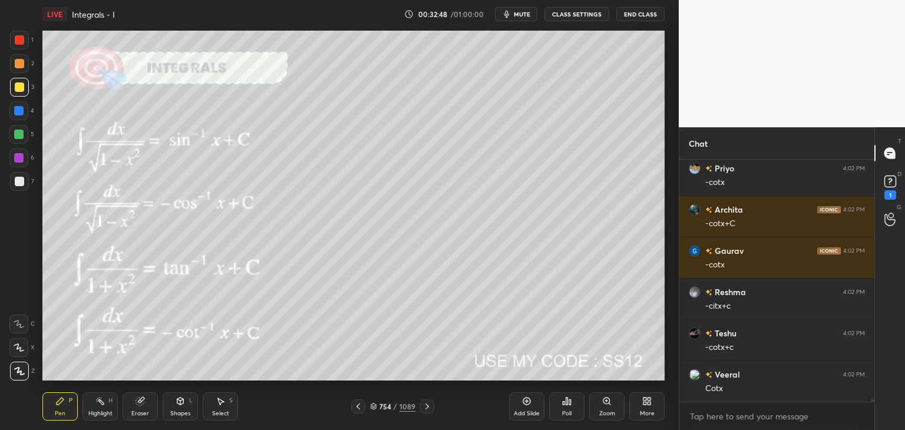
click at [362, 414] on div "Pen P Highlight H Eraser Shapes L Select S 754 / 1089 Add Slide Poll Zoom More" at bounding box center [353, 406] width 622 height 47
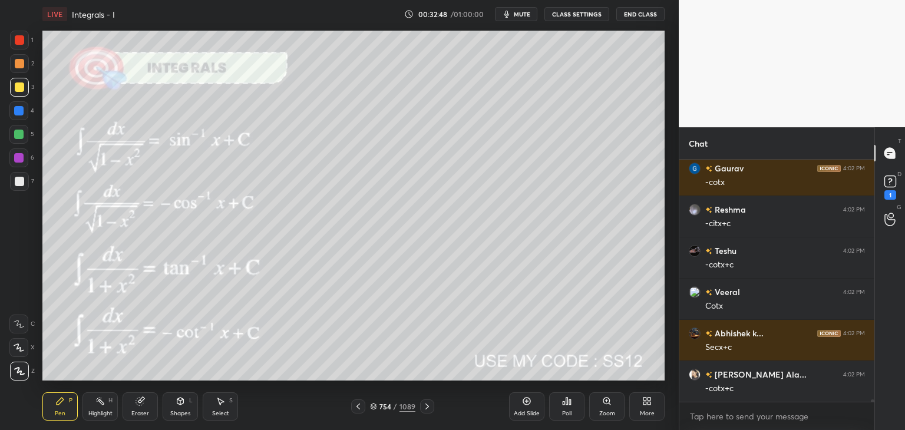
click at [364, 414] on div "Pen P Highlight H Eraser Shapes L Select S 754 / 1089 Add Slide Poll Zoom More" at bounding box center [353, 406] width 622 height 47
click at [356, 407] on icon at bounding box center [358, 406] width 9 height 9
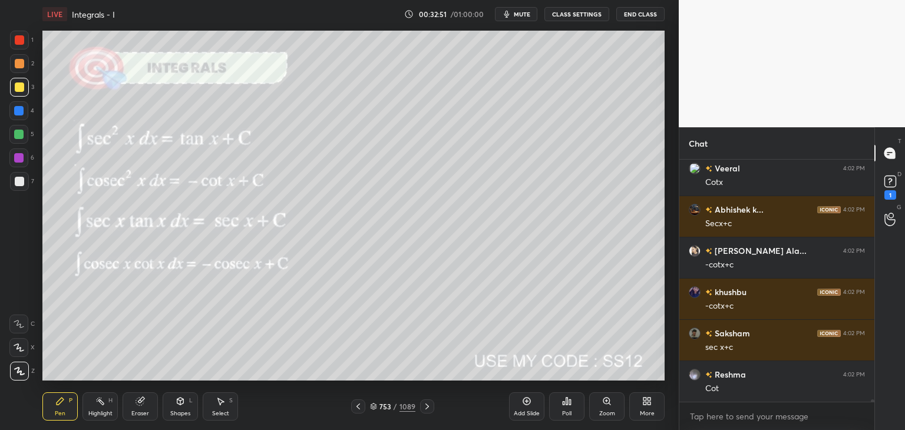
click at [424, 407] on icon at bounding box center [426, 406] width 9 height 9
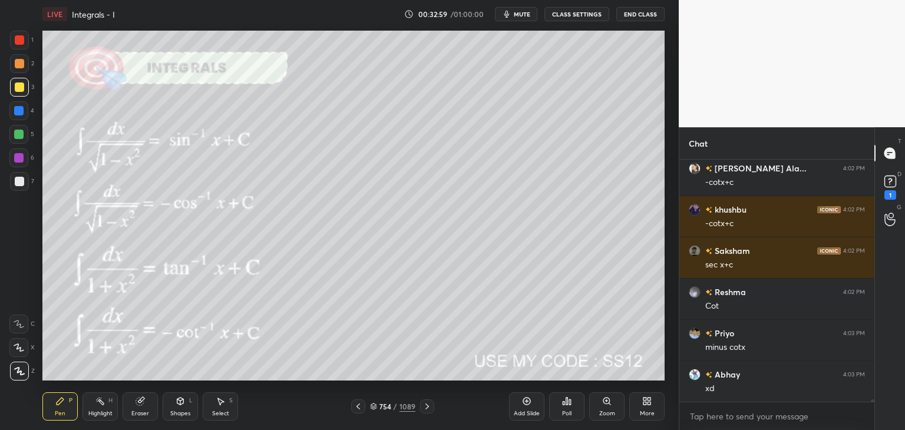
drag, startPoint x: 358, startPoint y: 407, endPoint x: 366, endPoint y: 408, distance: 7.7
click at [359, 407] on icon at bounding box center [358, 406] width 9 height 9
click at [426, 406] on icon at bounding box center [426, 406] width 9 height 9
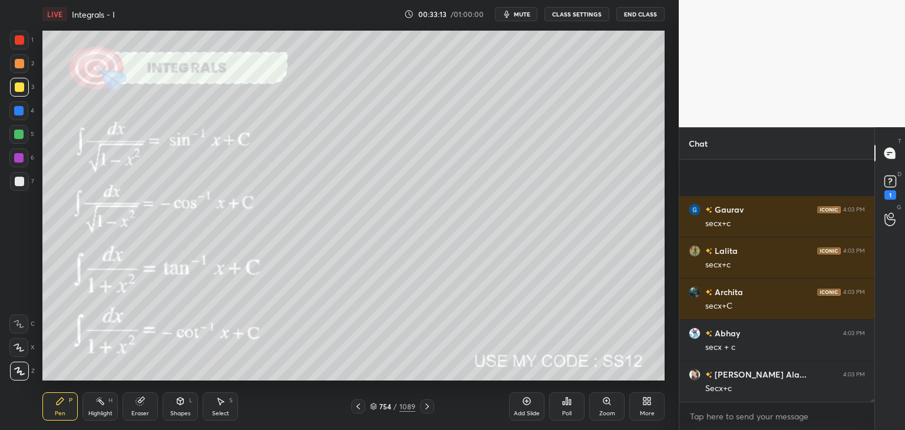
scroll to position [25436, 0]
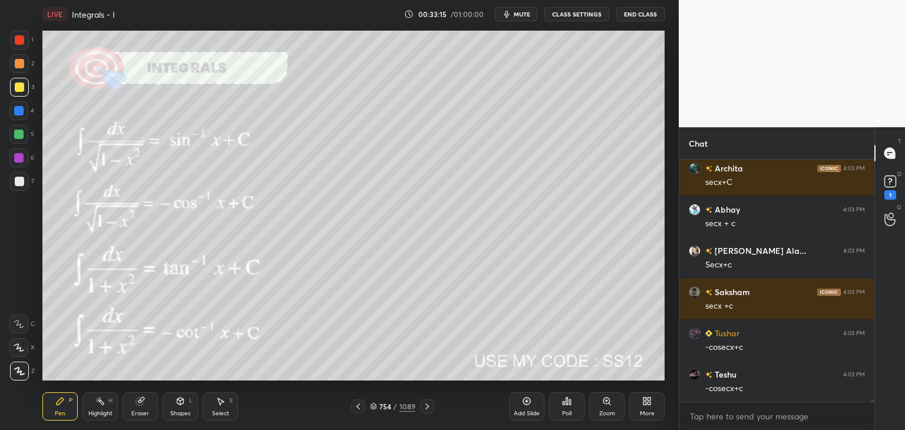
click at [359, 408] on icon at bounding box center [358, 406] width 9 height 9
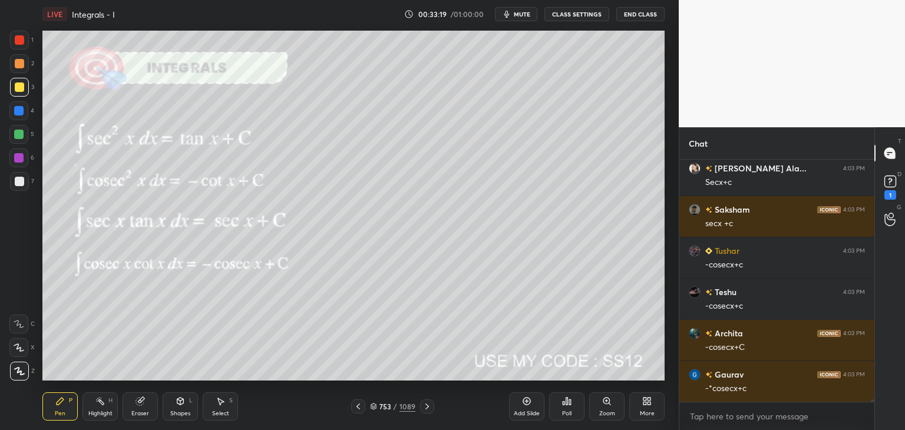
click at [358, 408] on icon at bounding box center [358, 406] width 9 height 9
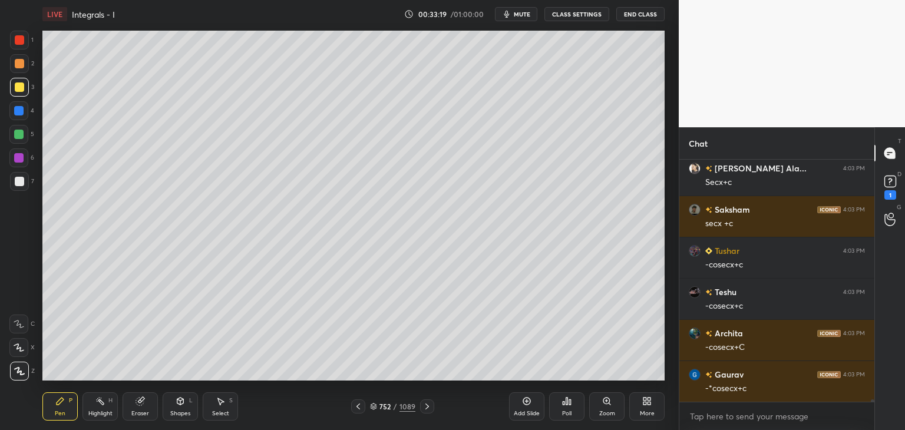
click at [358, 408] on icon at bounding box center [358, 407] width 4 height 6
click at [360, 408] on icon at bounding box center [358, 406] width 9 height 9
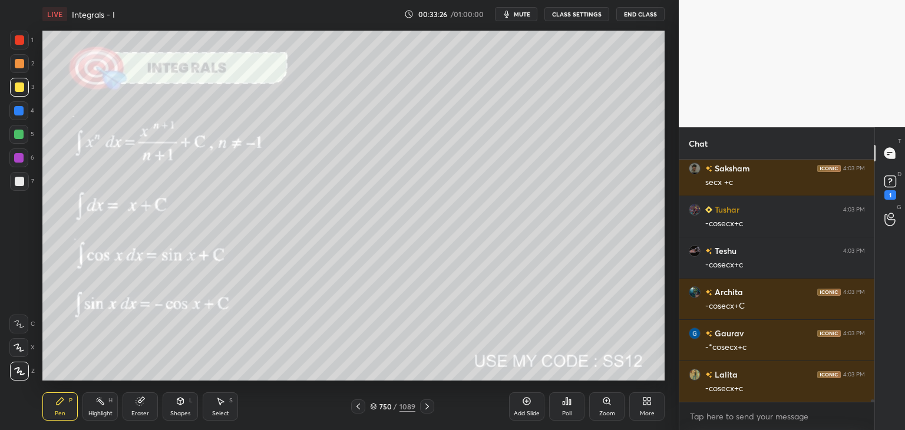
scroll to position [25642, 0]
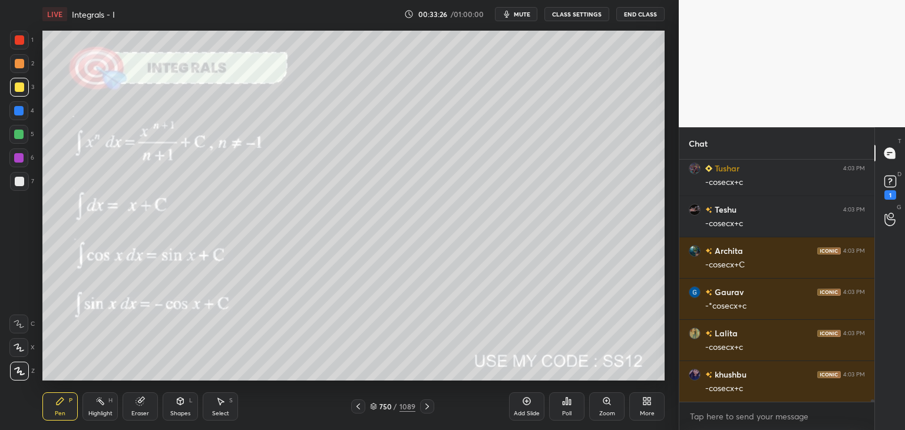
click at [425, 406] on icon at bounding box center [426, 406] width 9 height 9
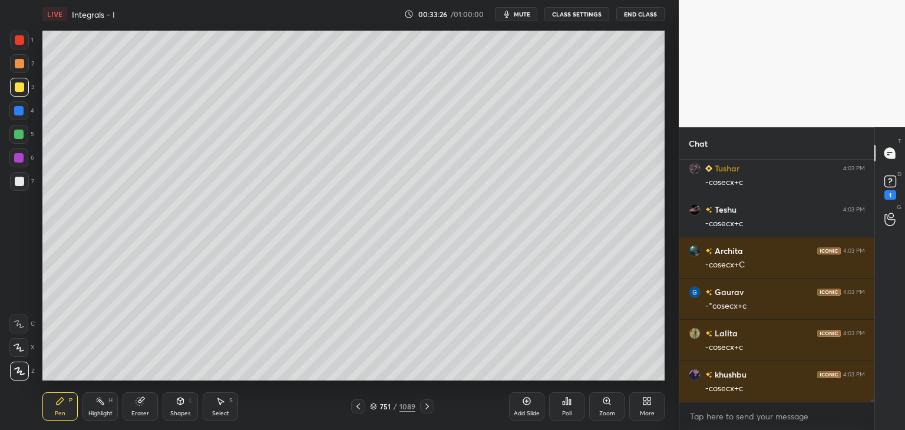
click at [428, 406] on icon at bounding box center [426, 406] width 9 height 9
click at [424, 402] on icon at bounding box center [426, 406] width 9 height 9
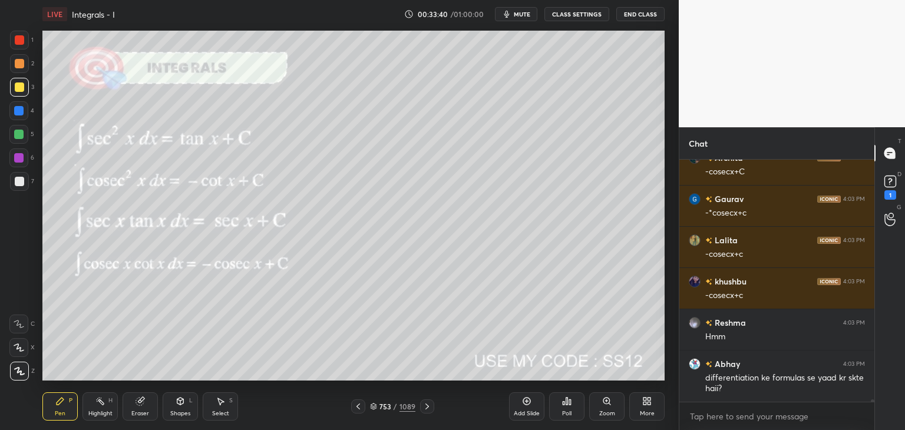
scroll to position [25776, 0]
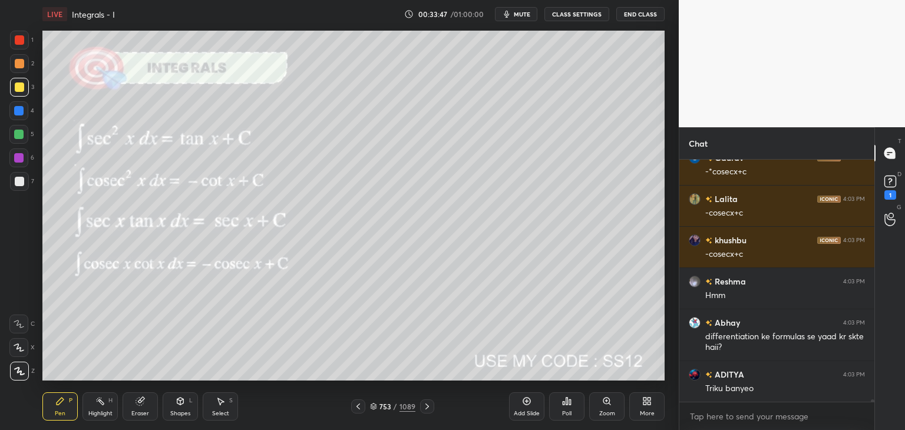
click at [425, 407] on icon at bounding box center [426, 406] width 9 height 9
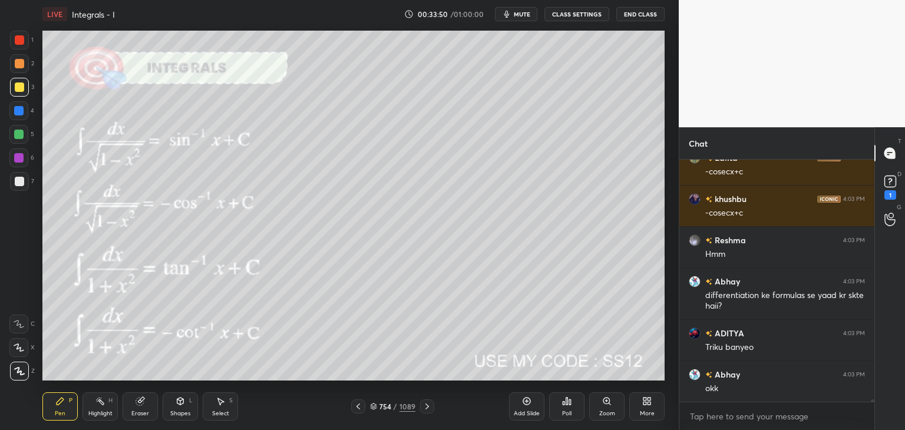
scroll to position [25859, 0]
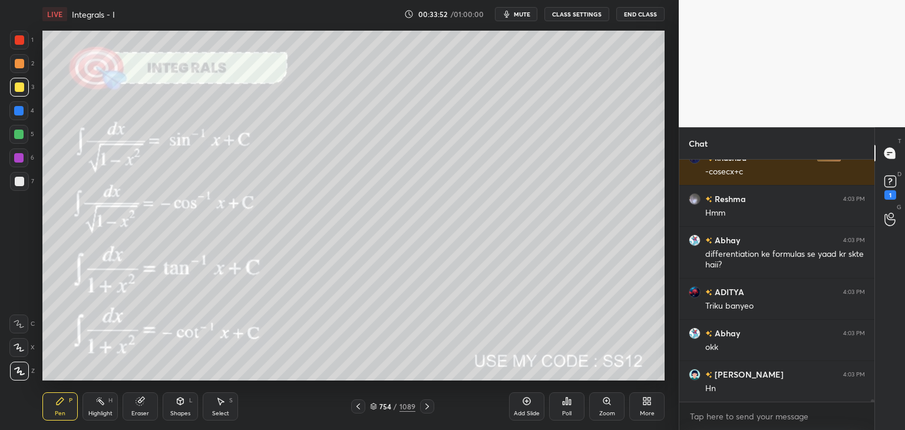
click at [394, 407] on div "/" at bounding box center [396, 406] width 4 height 7
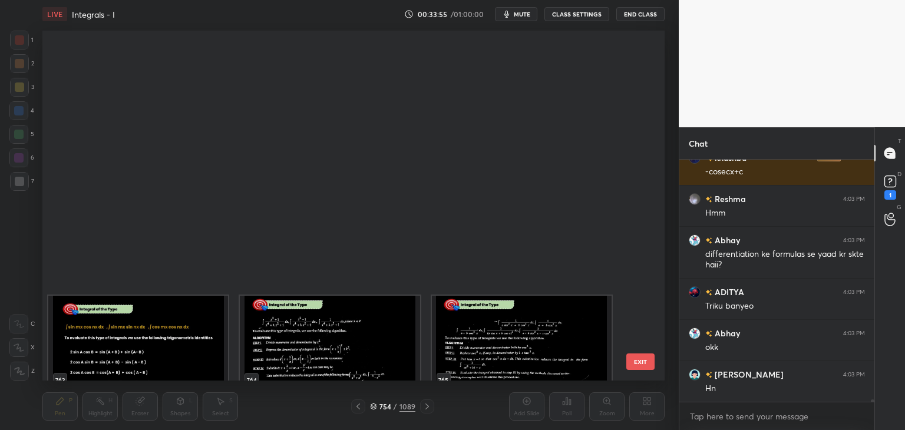
scroll to position [27433, 0]
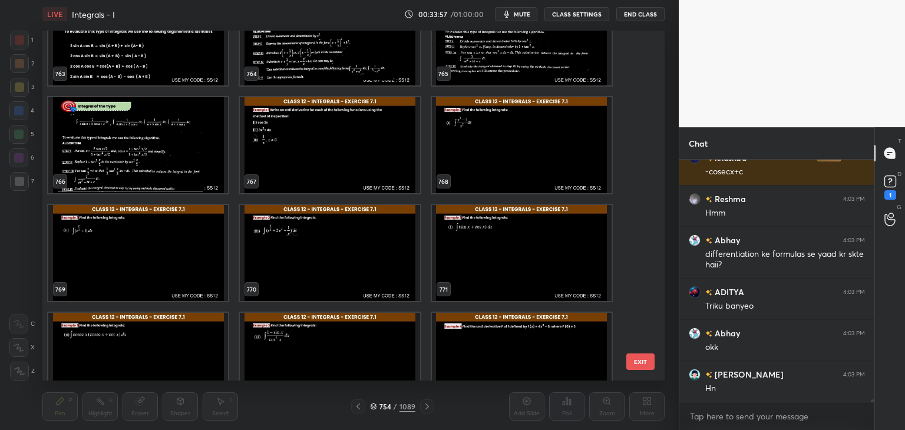
click at [363, 154] on img "grid" at bounding box center [330, 145] width 180 height 96
click at [365, 155] on img "grid" at bounding box center [330, 145] width 180 height 96
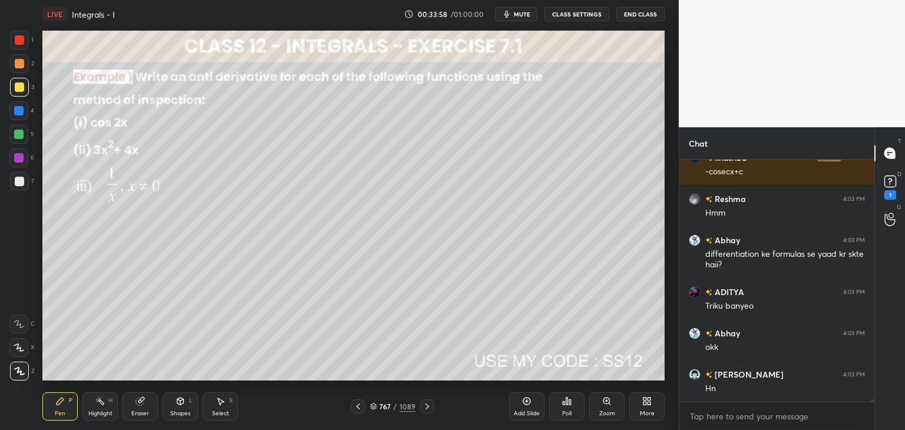
click at [366, 155] on img "grid" at bounding box center [330, 145] width 180 height 96
click at [367, 155] on img "grid" at bounding box center [330, 145] width 180 height 96
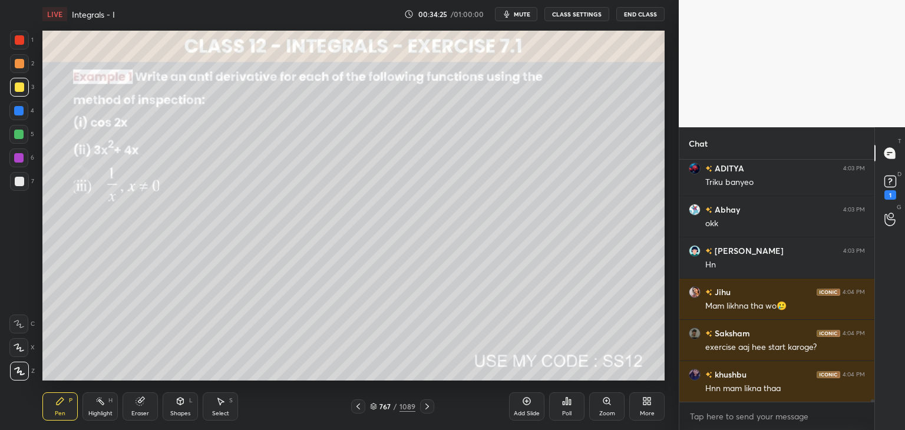
scroll to position [26024, 0]
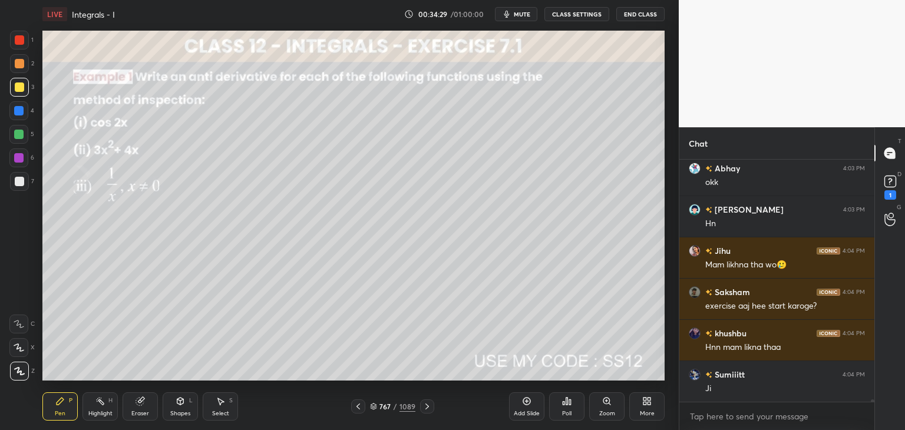
click at [392, 407] on div "767 / 1089" at bounding box center [392, 406] width 45 height 11
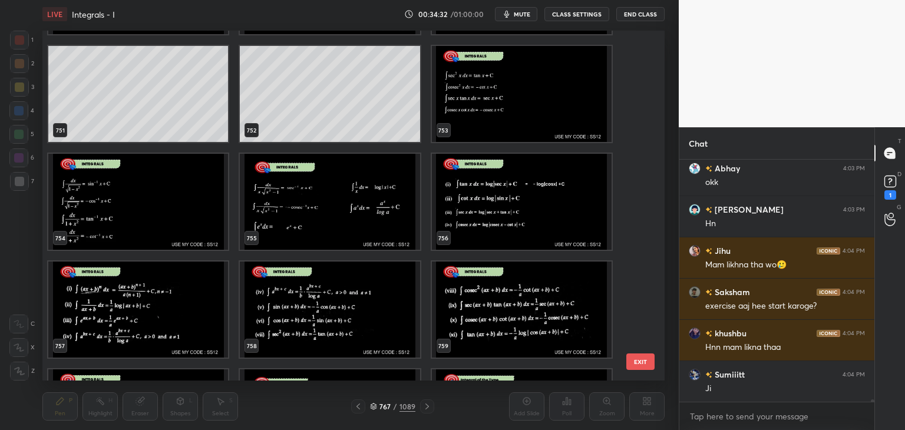
scroll to position [26139, 0]
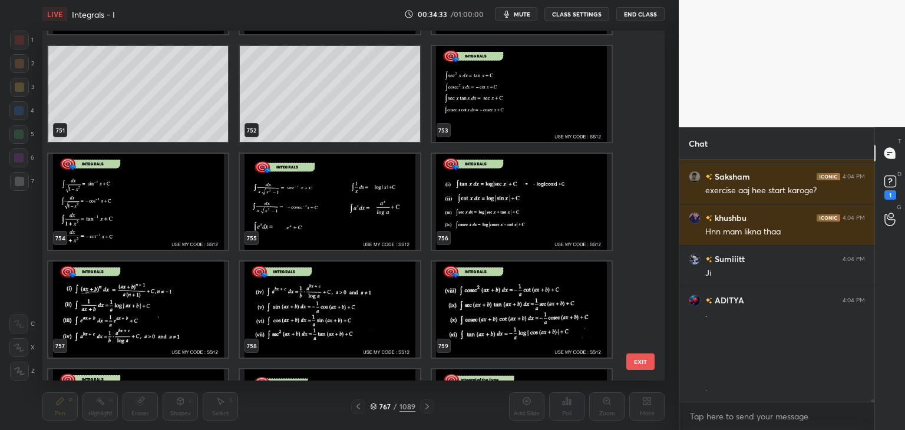
click at [539, 106] on img "grid" at bounding box center [522, 94] width 180 height 96
click at [541, 106] on img "grid" at bounding box center [522, 94] width 180 height 96
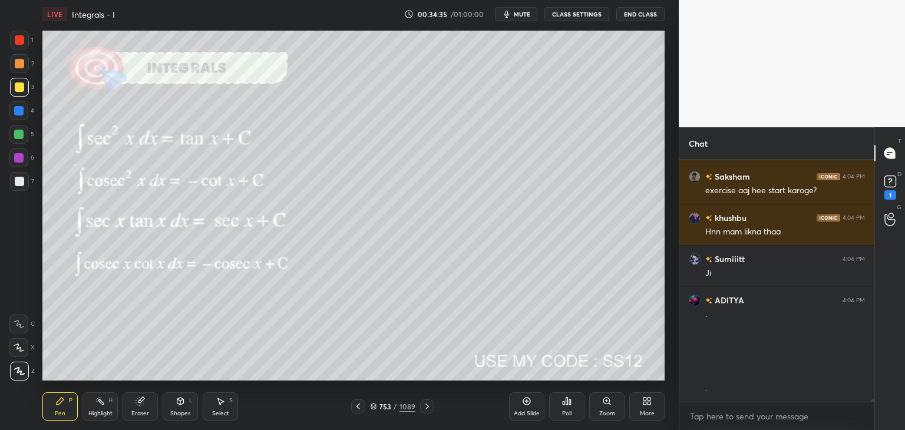
click at [358, 408] on icon at bounding box center [358, 406] width 9 height 9
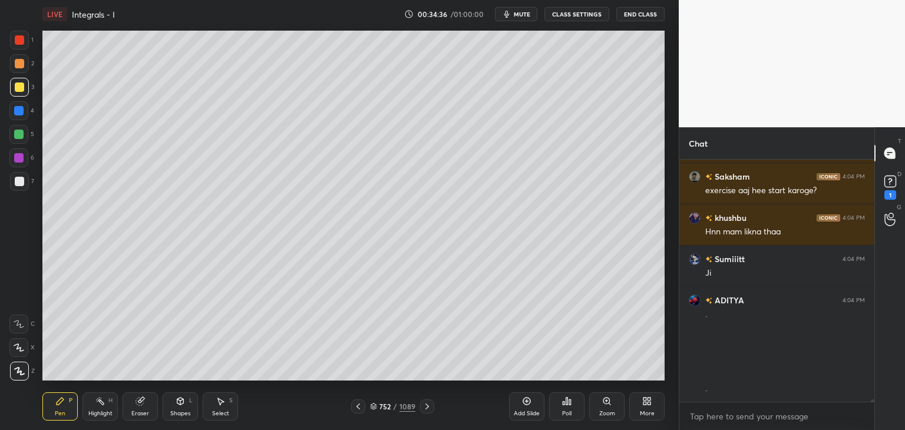
click at [358, 408] on icon at bounding box center [358, 406] width 9 height 9
click at [358, 407] on icon at bounding box center [358, 406] width 9 height 9
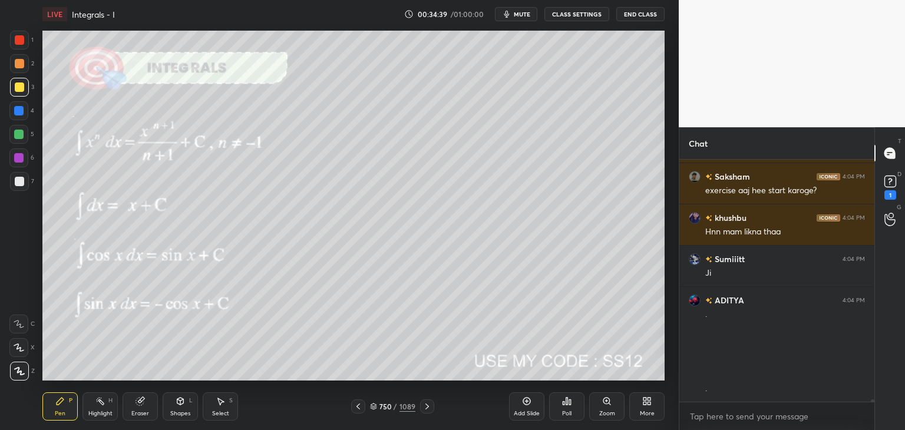
click at [430, 407] on icon at bounding box center [426, 406] width 9 height 9
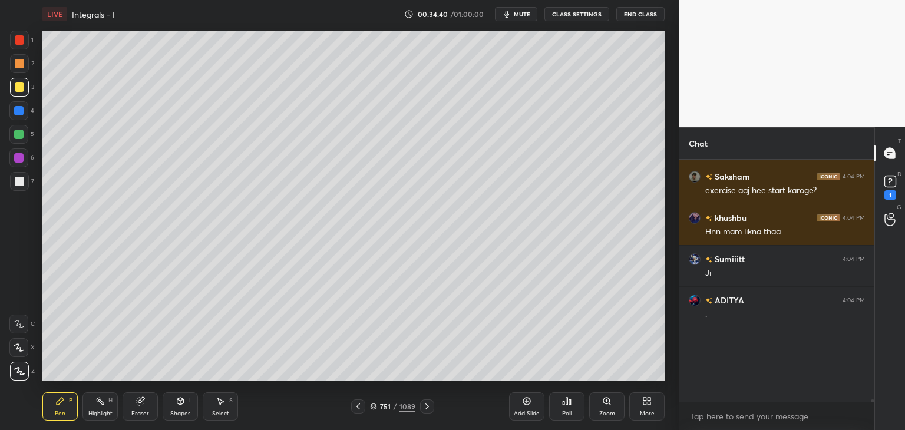
click at [428, 408] on icon at bounding box center [426, 406] width 9 height 9
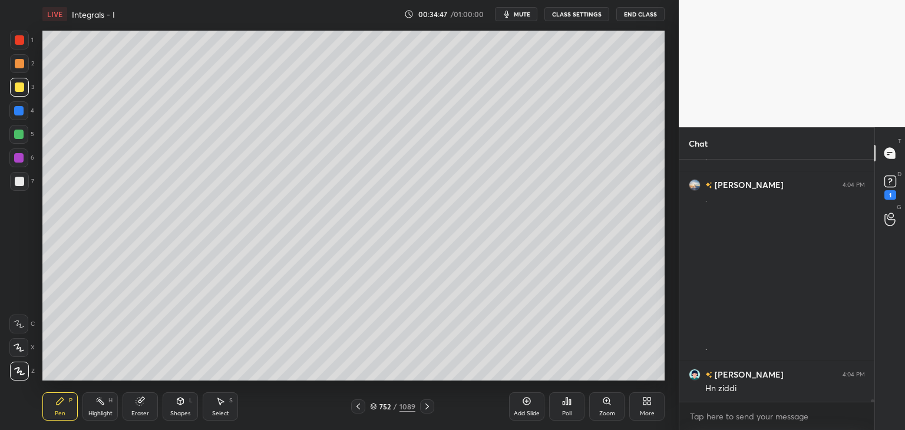
scroll to position [26411, 0]
click at [24, 85] on div at bounding box center [19, 87] width 19 height 19
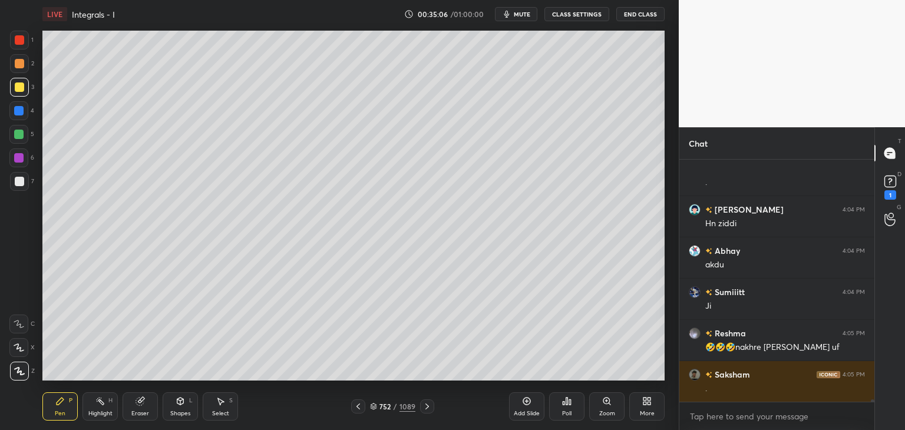
scroll to position [26576, 0]
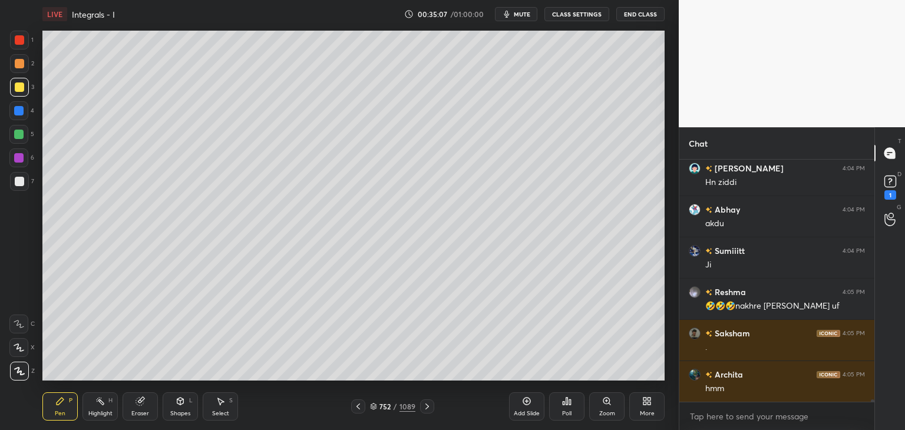
click at [18, 185] on div at bounding box center [19, 181] width 9 height 9
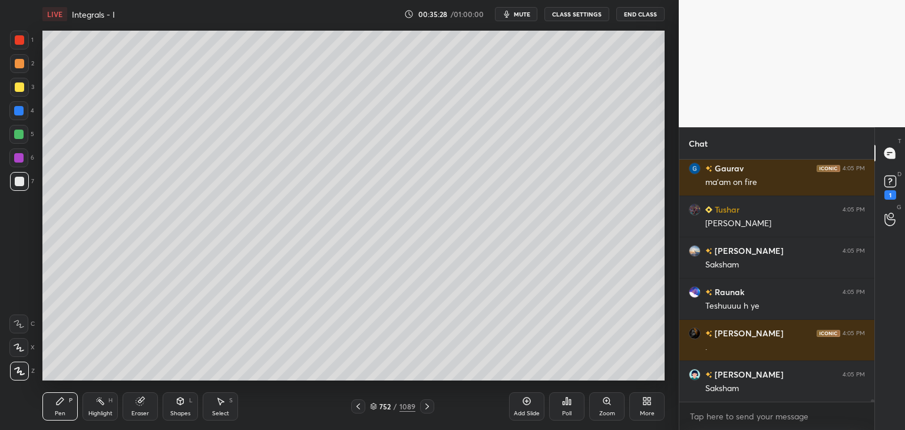
scroll to position [28193, 0]
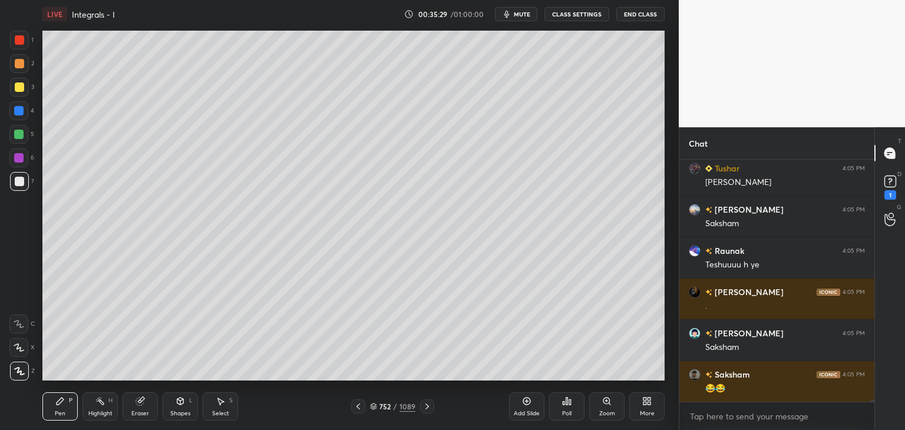
drag, startPoint x: 19, startPoint y: 87, endPoint x: 38, endPoint y: 118, distance: 36.0
click at [20, 88] on div at bounding box center [19, 86] width 9 height 9
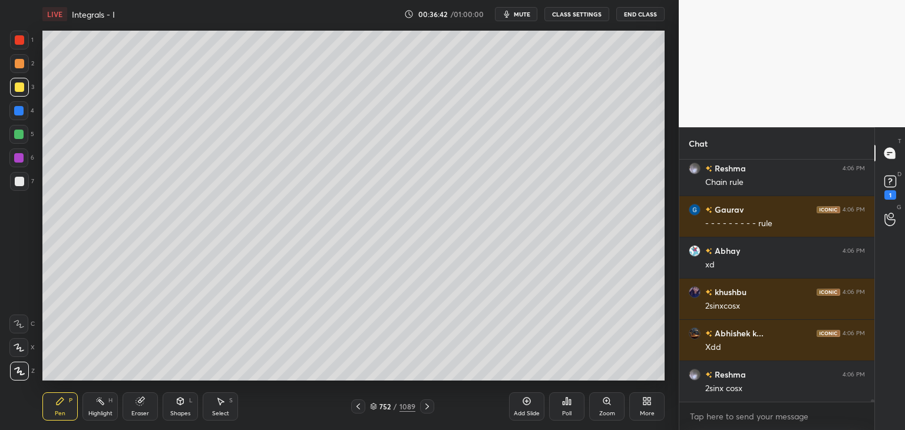
scroll to position [26958, 0]
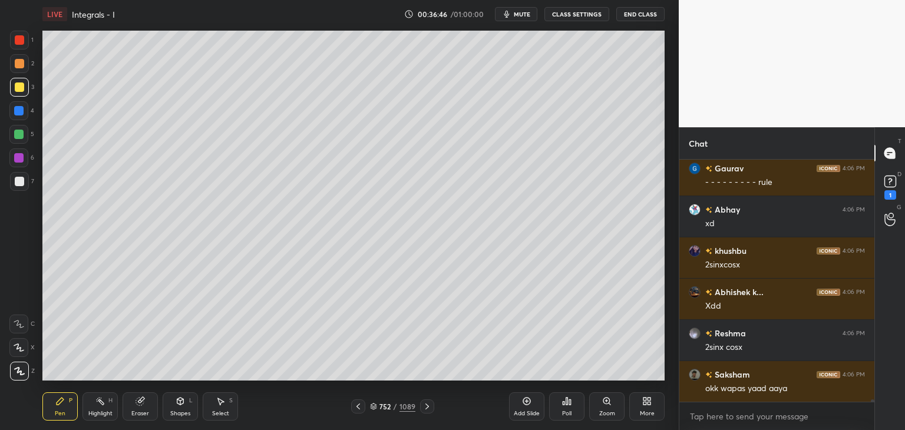
click at [21, 38] on div at bounding box center [19, 39] width 9 height 9
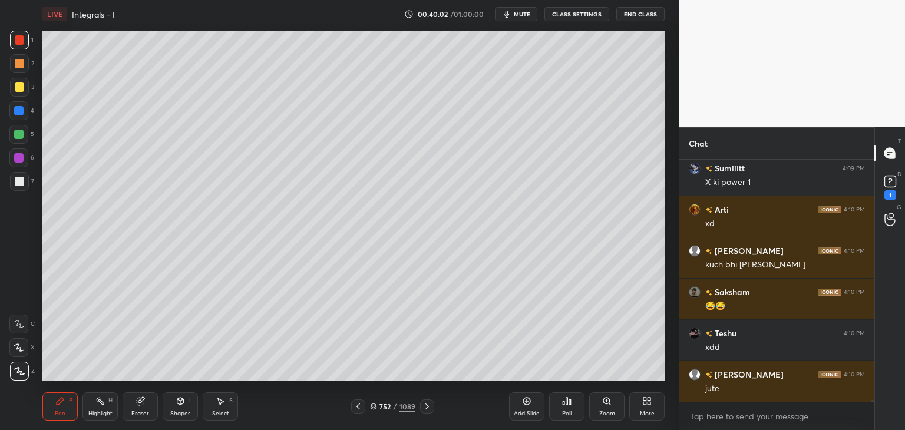
scroll to position [28736, 0]
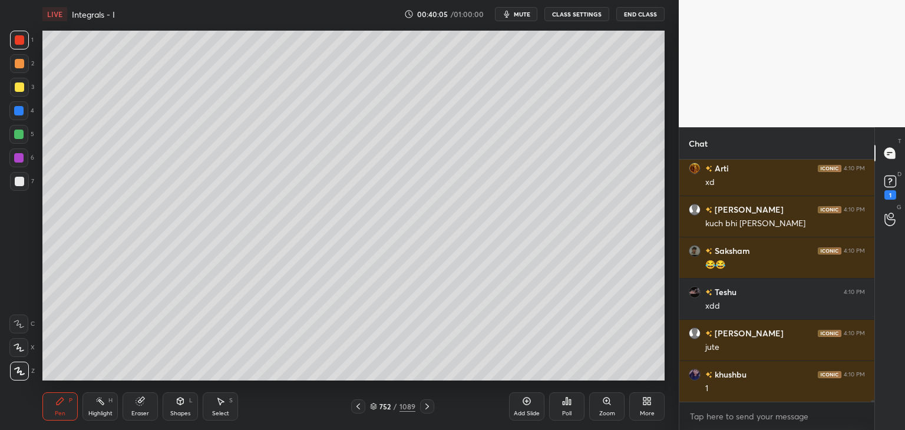
drag, startPoint x: 524, startPoint y: 408, endPoint x: 524, endPoint y: 383, distance: 25.3
click at [524, 409] on div "Add Slide" at bounding box center [526, 406] width 35 height 28
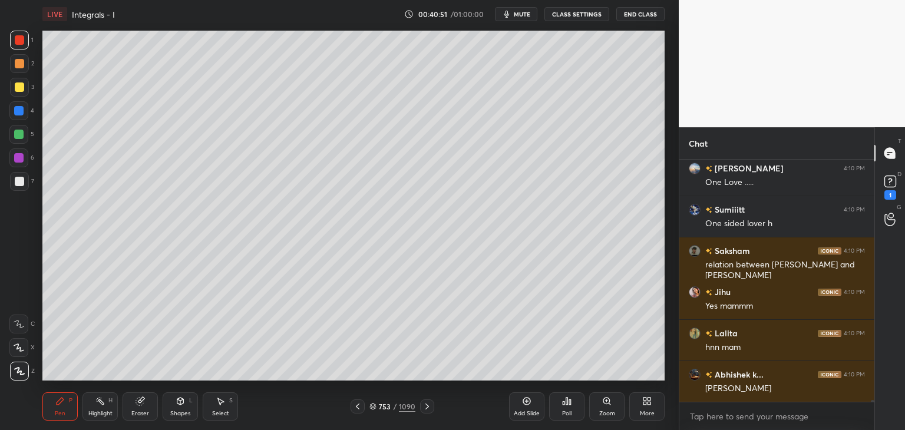
scroll to position [29437, 0]
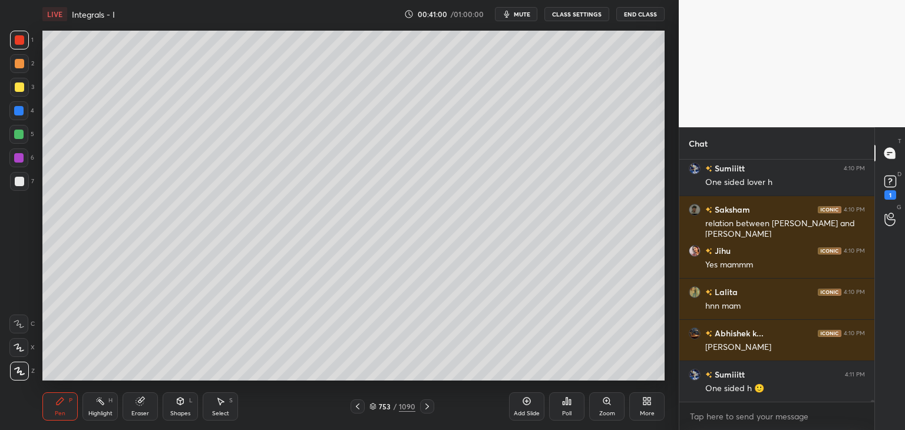
click at [18, 89] on div at bounding box center [19, 86] width 9 height 9
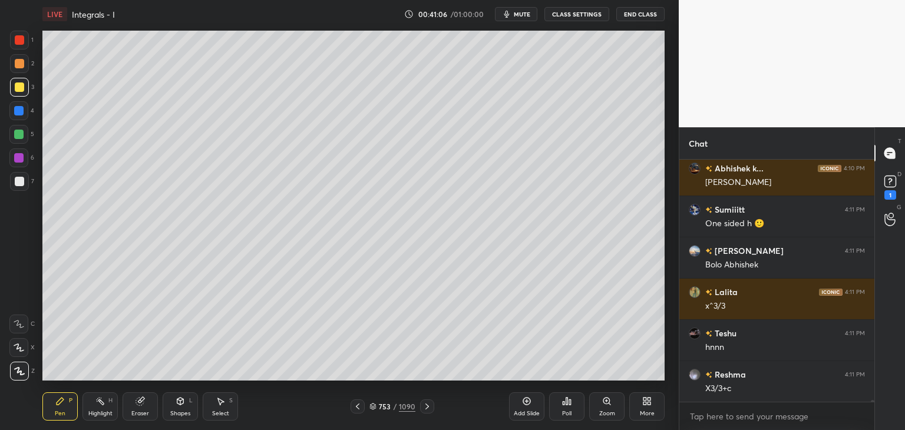
scroll to position [29644, 0]
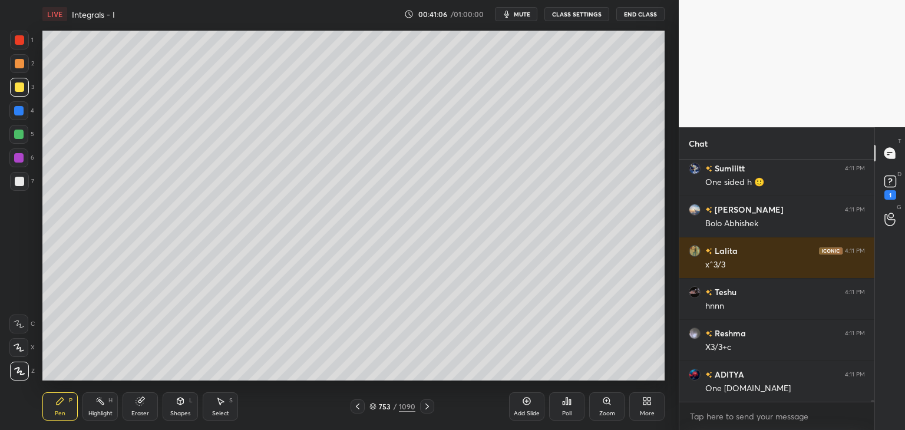
drag, startPoint x: 18, startPoint y: 187, endPoint x: 36, endPoint y: 196, distance: 19.8
click at [19, 187] on div at bounding box center [19, 181] width 19 height 19
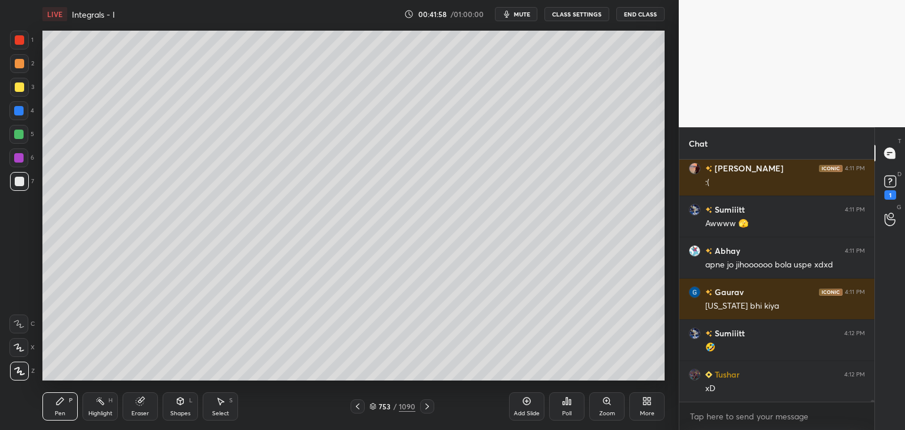
scroll to position [30468, 0]
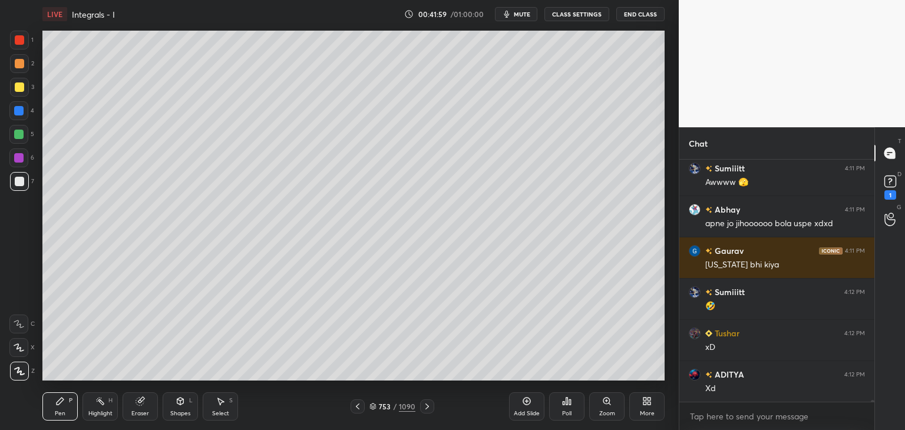
drag, startPoint x: 132, startPoint y: 408, endPoint x: 139, endPoint y: 401, distance: 10.4
click at [133, 408] on div "Eraser" at bounding box center [140, 406] width 35 height 28
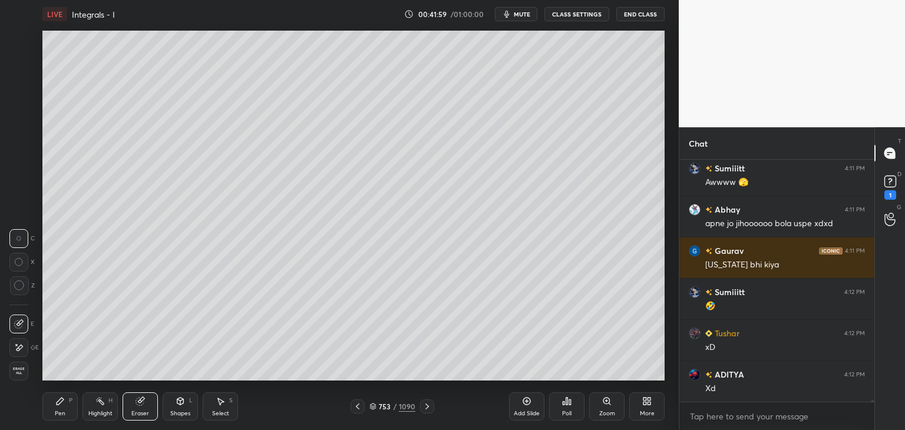
scroll to position [30551, 0]
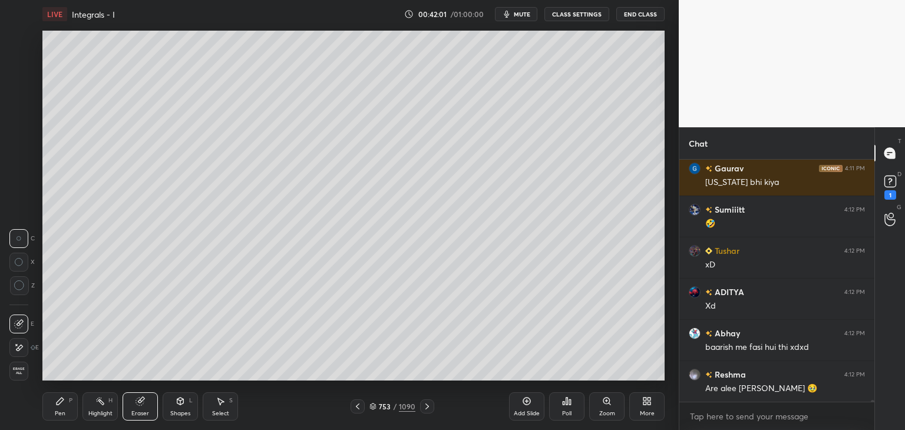
click at [60, 409] on div "Pen P" at bounding box center [59, 406] width 35 height 28
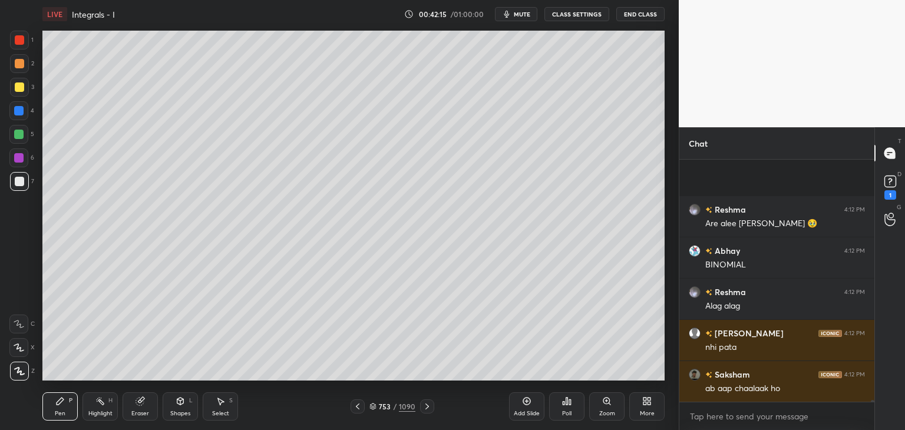
scroll to position [30798, 0]
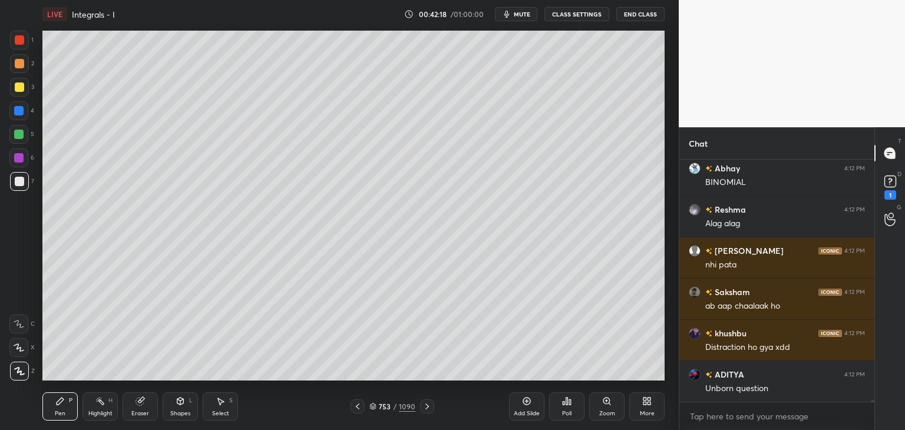
click at [20, 90] on div at bounding box center [19, 86] width 9 height 9
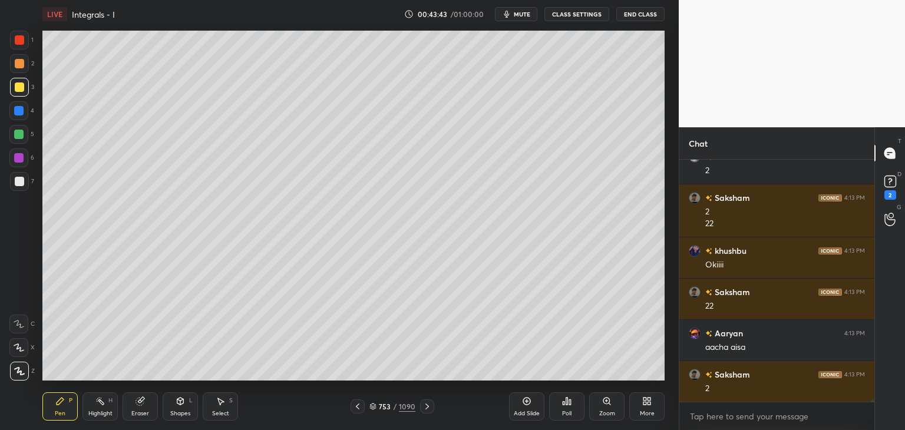
scroll to position [30451, 0]
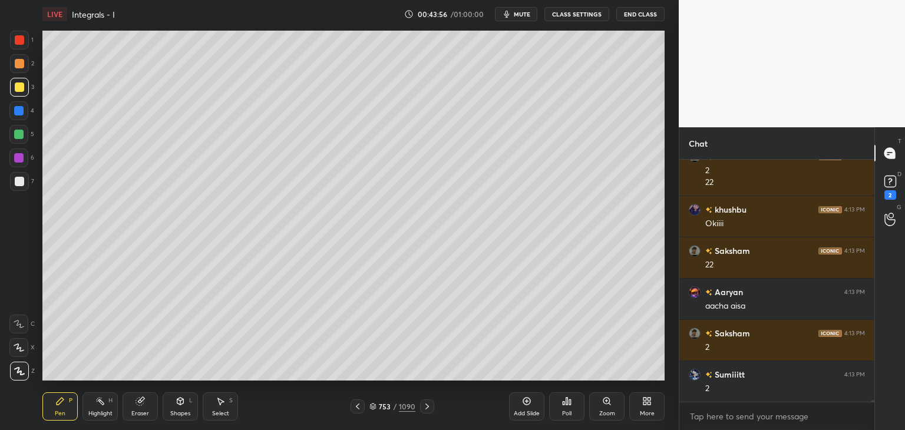
click at [527, 413] on div "Add Slide" at bounding box center [527, 414] width 26 height 6
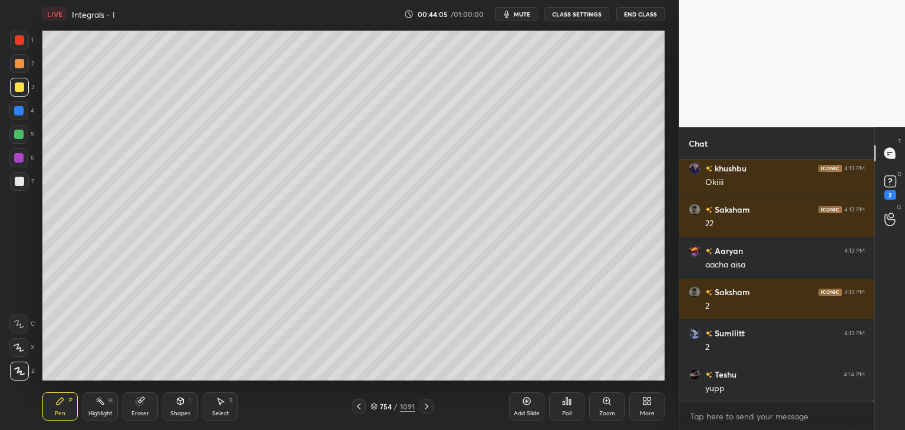
click at [887, 177] on rect at bounding box center [889, 181] width 11 height 11
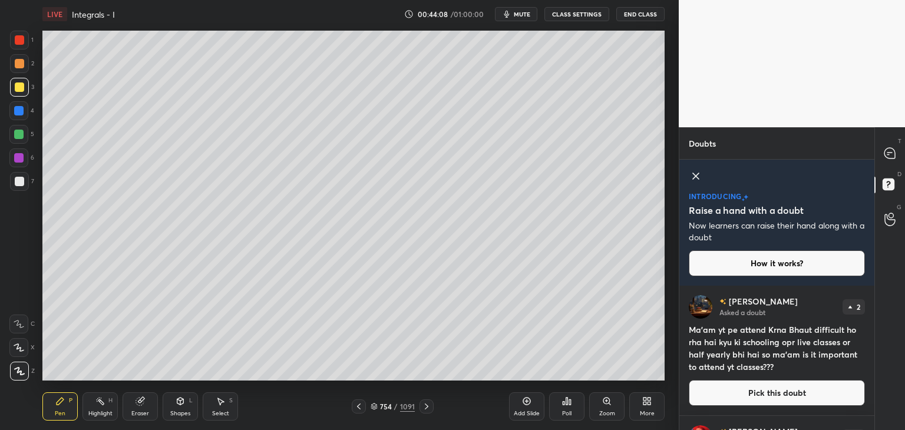
click at [870, 387] on div "[PERSON_NAME] Asked a doubt 2 Ma'am yt pe attend Krna Bhaut difficult ho rha ha…" at bounding box center [776, 351] width 195 height 130
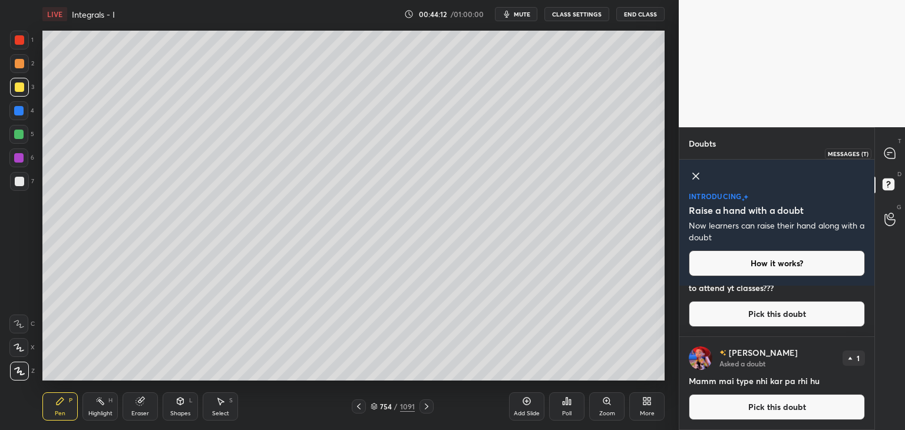
drag, startPoint x: 891, startPoint y: 151, endPoint x: 891, endPoint y: 168, distance: 16.5
click at [891, 153] on icon at bounding box center [889, 153] width 5 height 0
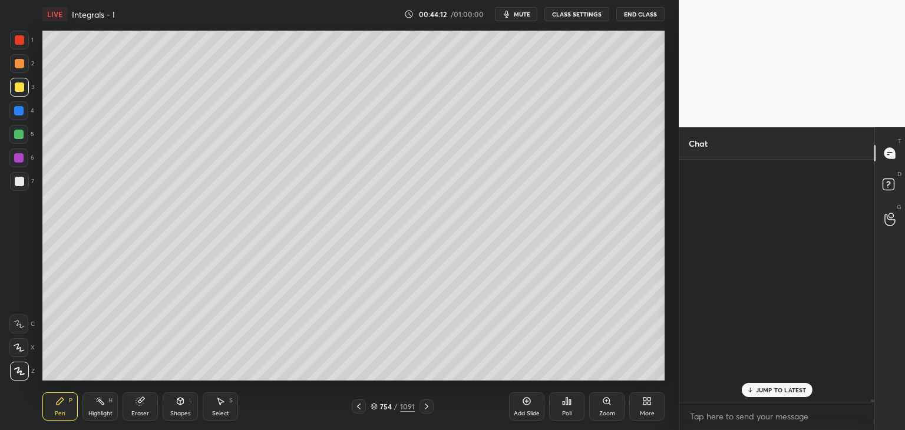
scroll to position [239, 191]
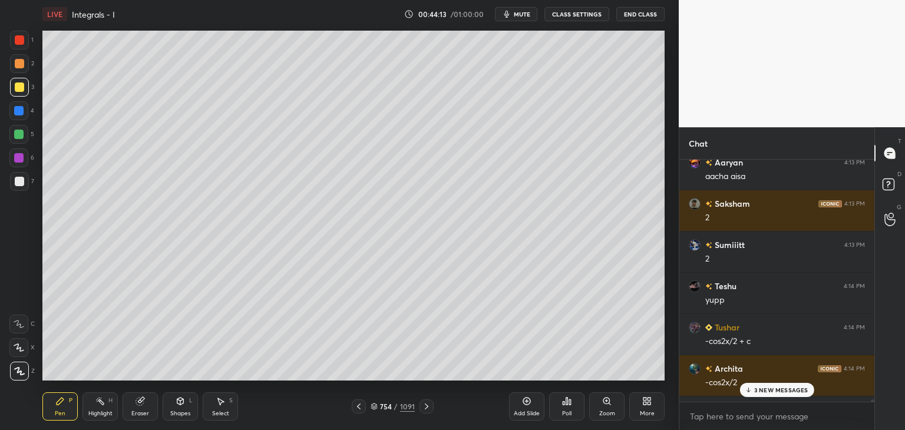
click at [803, 388] on p "3 NEW MESSAGES" at bounding box center [781, 389] width 54 height 7
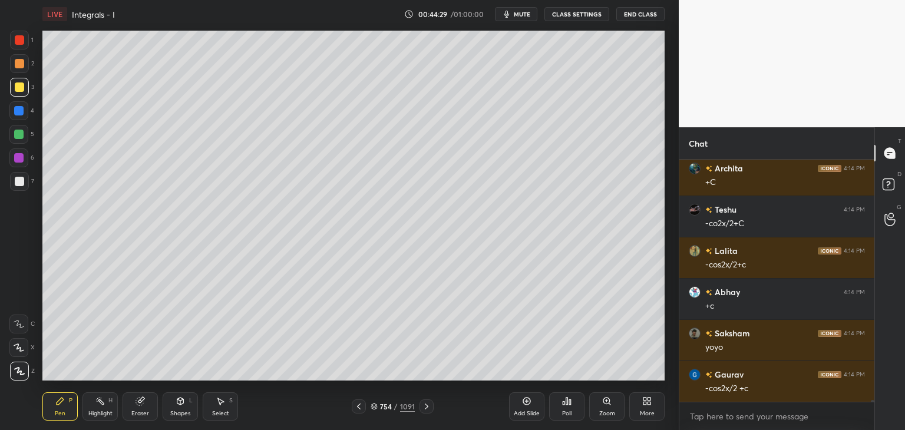
scroll to position [31087, 0]
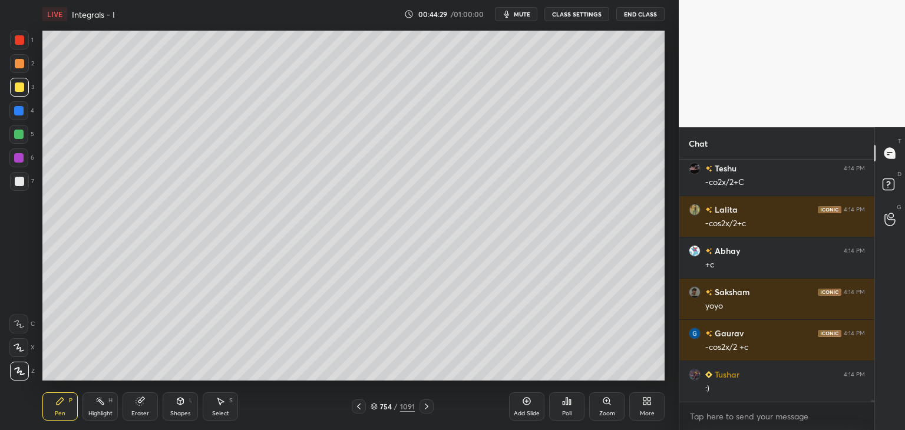
click at [21, 184] on div at bounding box center [19, 181] width 9 height 9
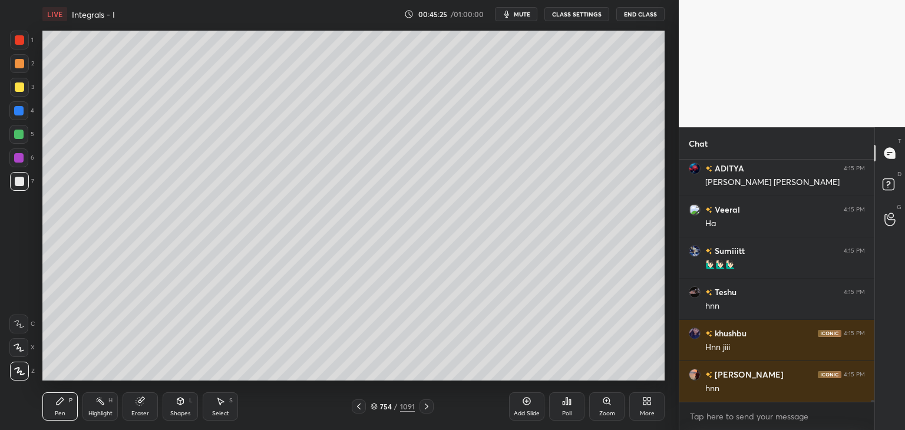
scroll to position [32376, 0]
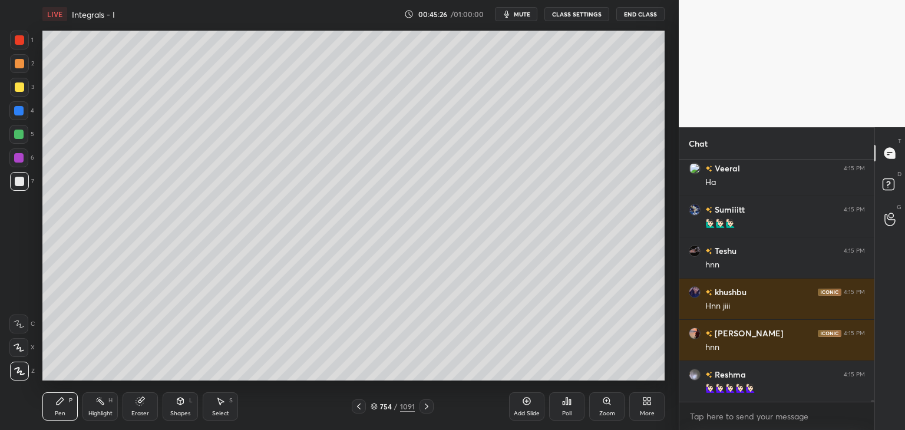
click at [425, 408] on icon at bounding box center [426, 406] width 9 height 9
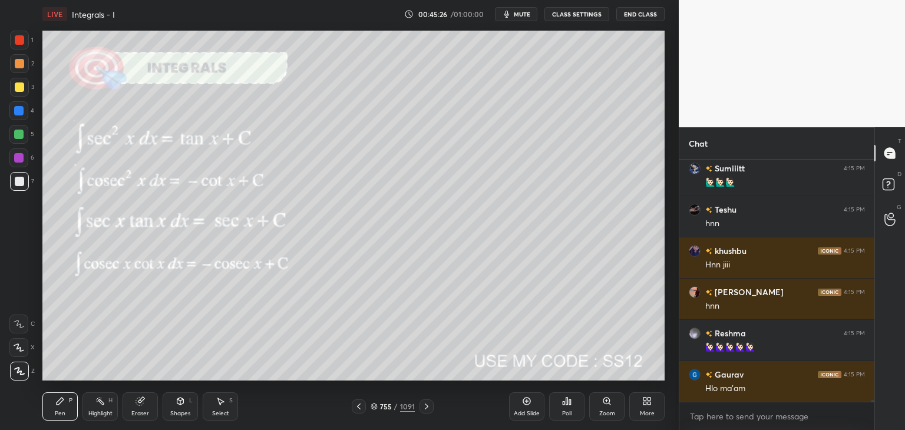
click at [426, 408] on icon at bounding box center [427, 407] width 4 height 6
click at [427, 409] on icon at bounding box center [426, 406] width 9 height 9
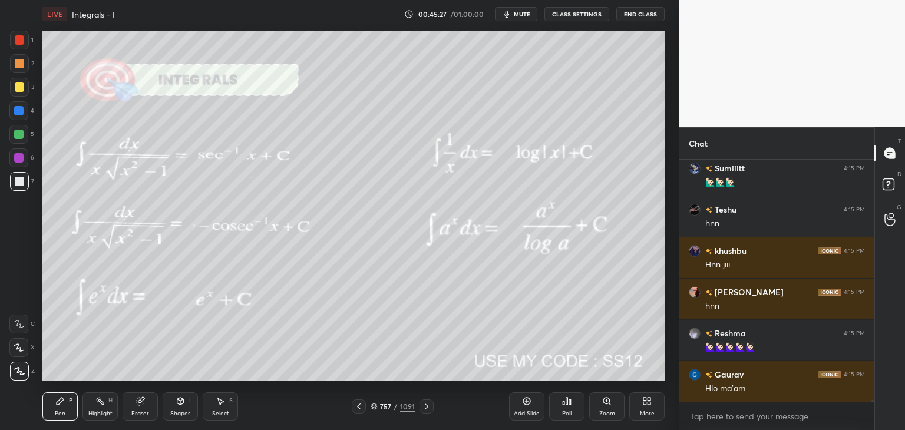
scroll to position [32500, 0]
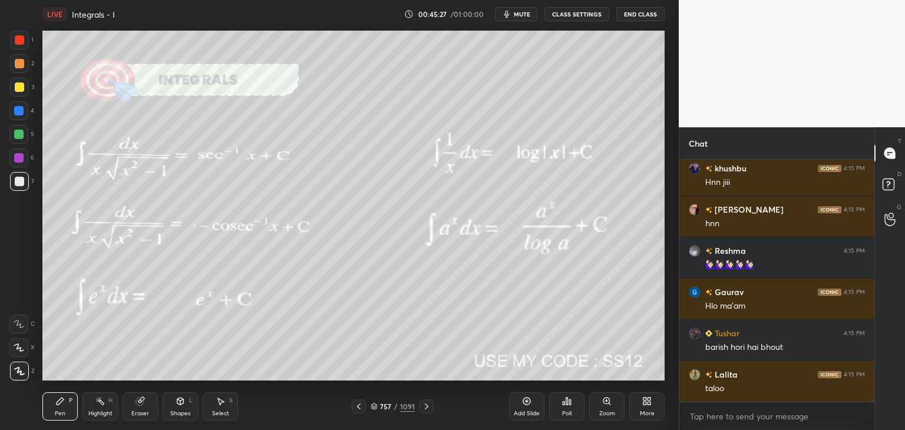
click at [428, 408] on icon at bounding box center [426, 406] width 9 height 9
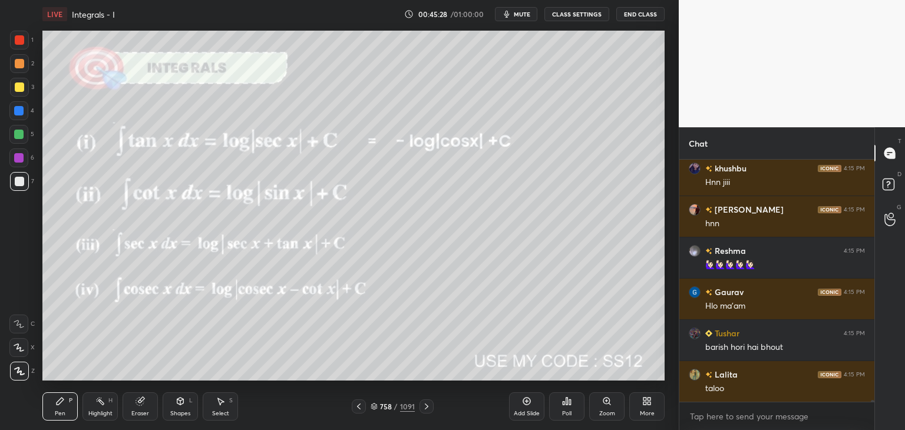
click at [430, 408] on icon at bounding box center [426, 406] width 9 height 9
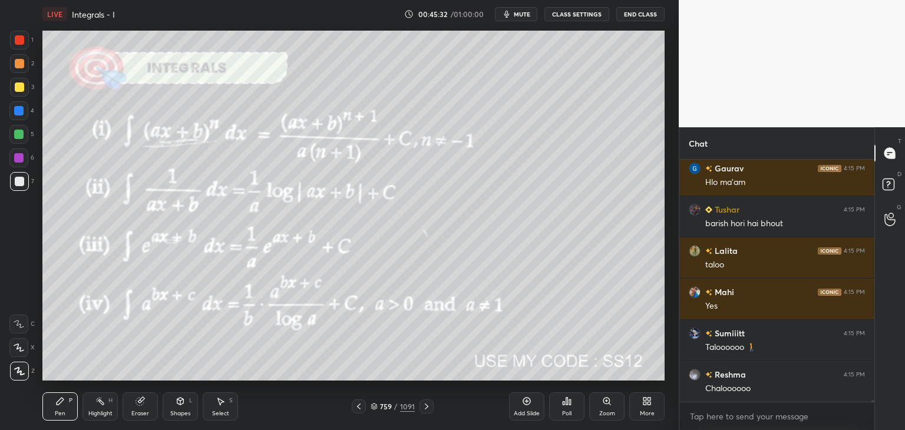
scroll to position [32665, 0]
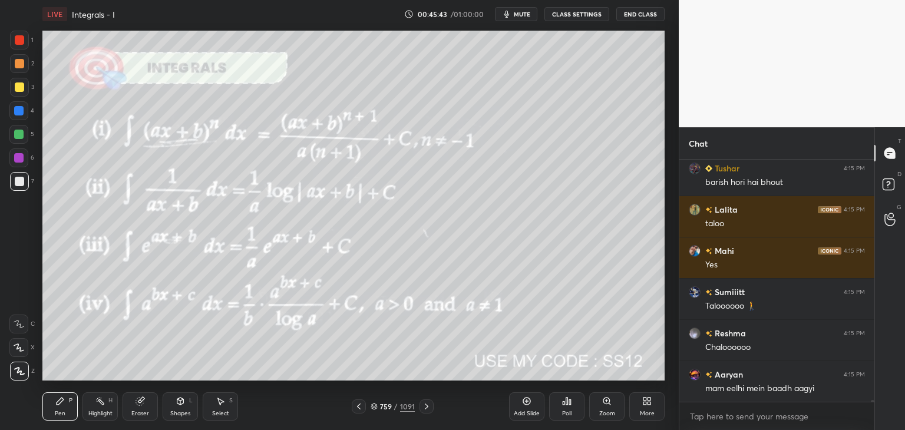
click at [361, 405] on icon at bounding box center [358, 406] width 9 height 9
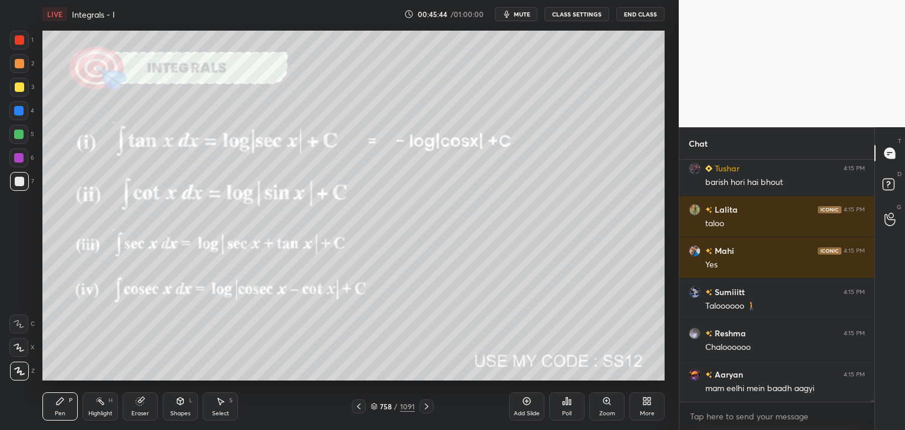
click at [361, 406] on icon at bounding box center [358, 406] width 9 height 9
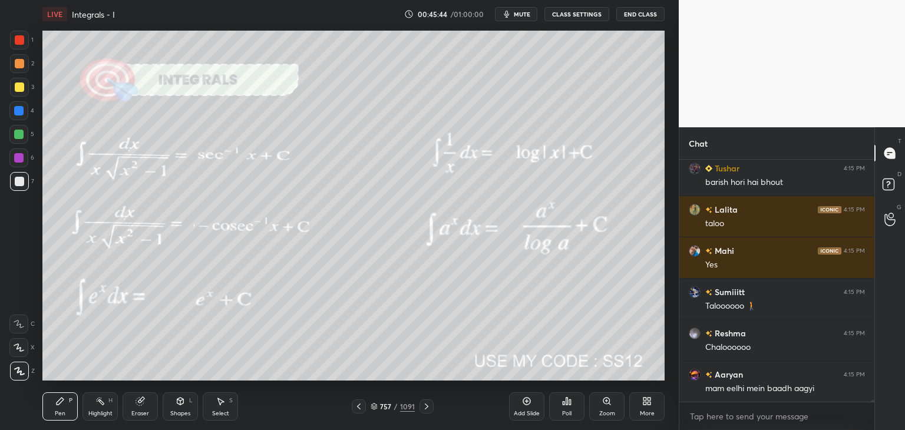
click at [361, 406] on icon at bounding box center [358, 406] width 9 height 9
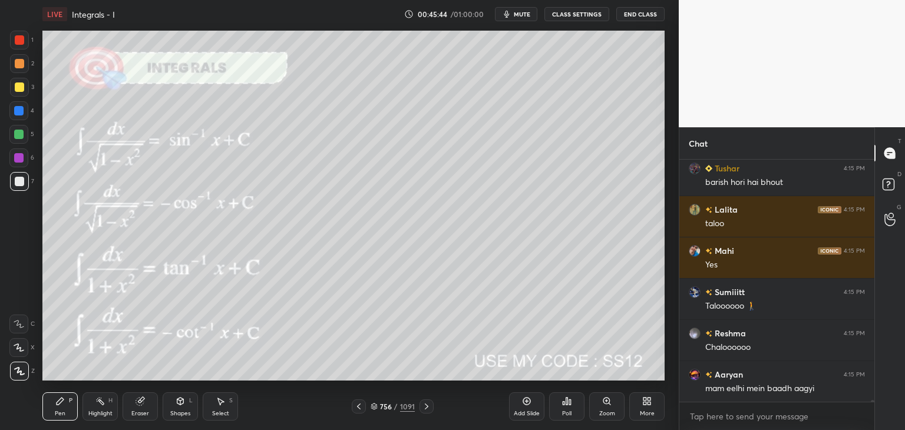
click at [361, 406] on icon at bounding box center [358, 406] width 9 height 9
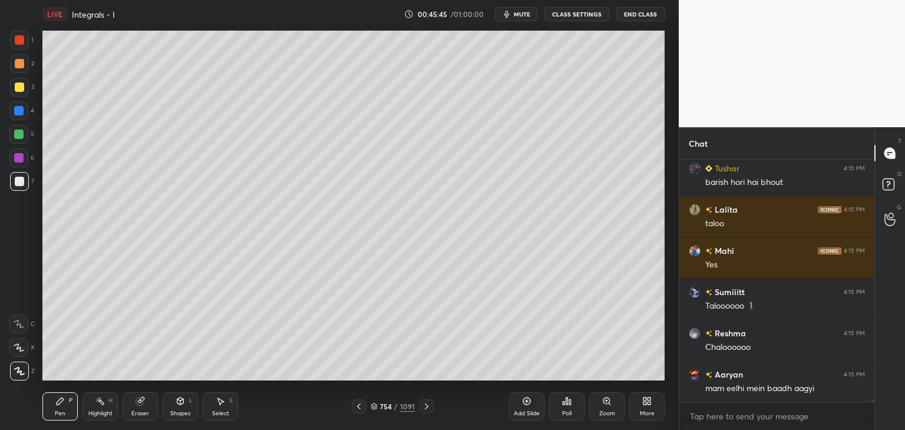
click at [360, 406] on icon at bounding box center [358, 406] width 9 height 9
click at [361, 406] on icon at bounding box center [358, 406] width 9 height 9
click at [361, 407] on icon at bounding box center [358, 406] width 9 height 9
click at [361, 409] on icon at bounding box center [358, 406] width 9 height 9
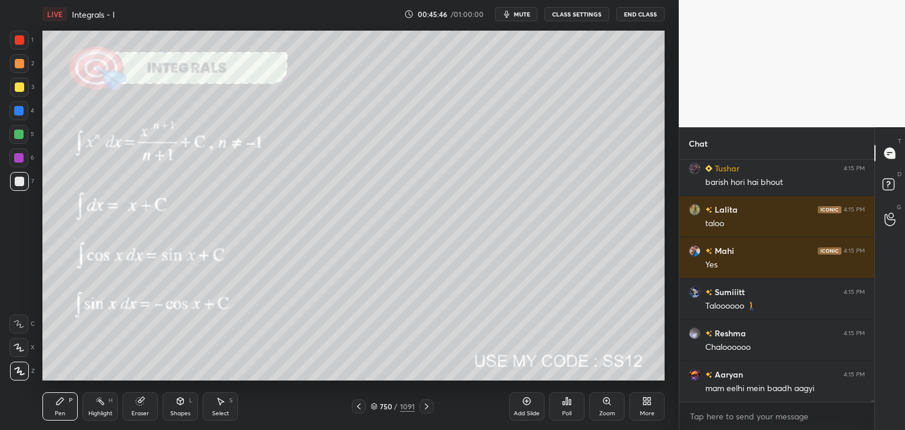
click at [362, 409] on icon at bounding box center [358, 406] width 9 height 9
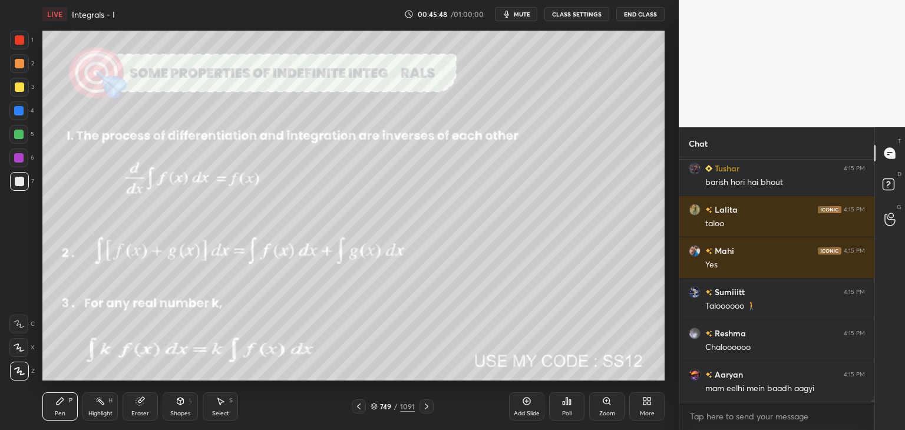
click at [431, 409] on div at bounding box center [426, 406] width 14 height 14
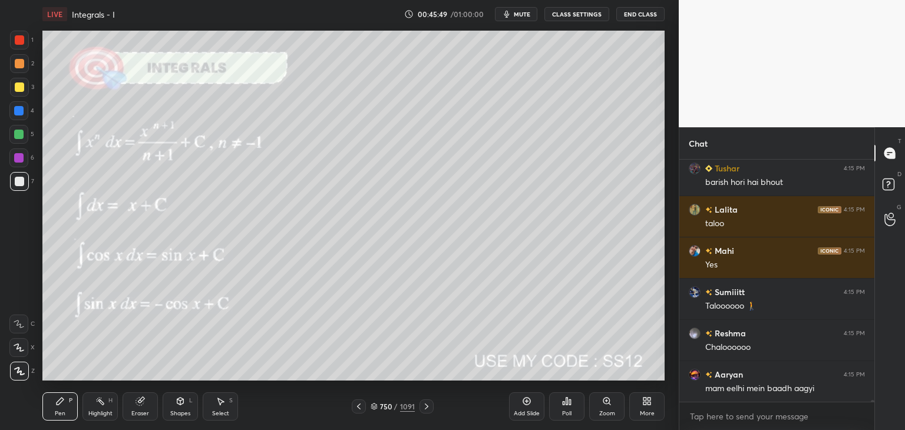
click at [429, 408] on icon at bounding box center [426, 406] width 9 height 9
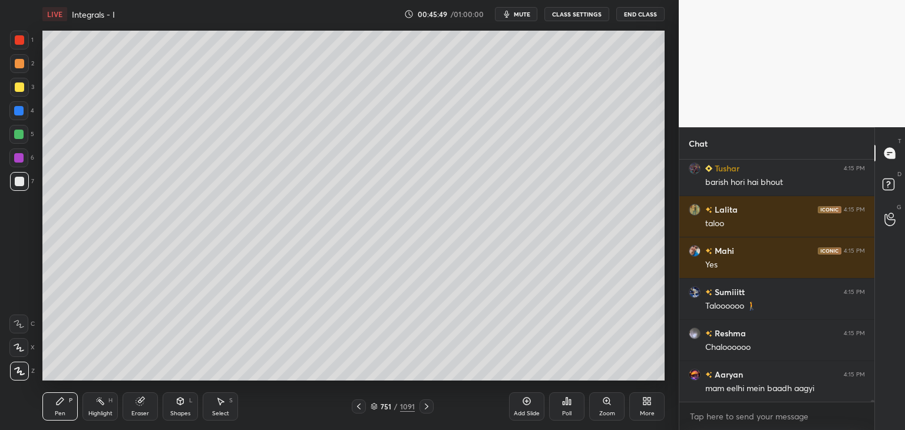
click at [430, 408] on icon at bounding box center [426, 406] width 9 height 9
click at [431, 407] on div at bounding box center [426, 406] width 14 height 14
click at [431, 406] on div at bounding box center [426, 406] width 14 height 14
click at [432, 406] on div at bounding box center [426, 406] width 14 height 14
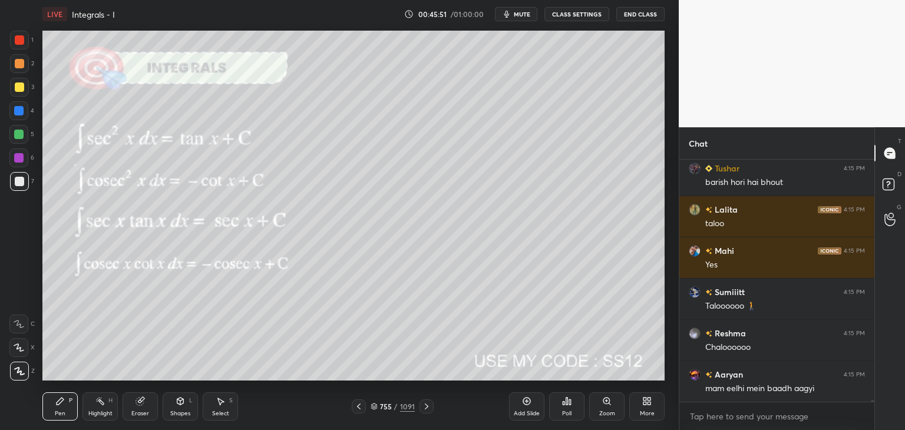
click at [431, 408] on div at bounding box center [426, 406] width 14 height 14
click at [431, 407] on div at bounding box center [426, 406] width 14 height 14
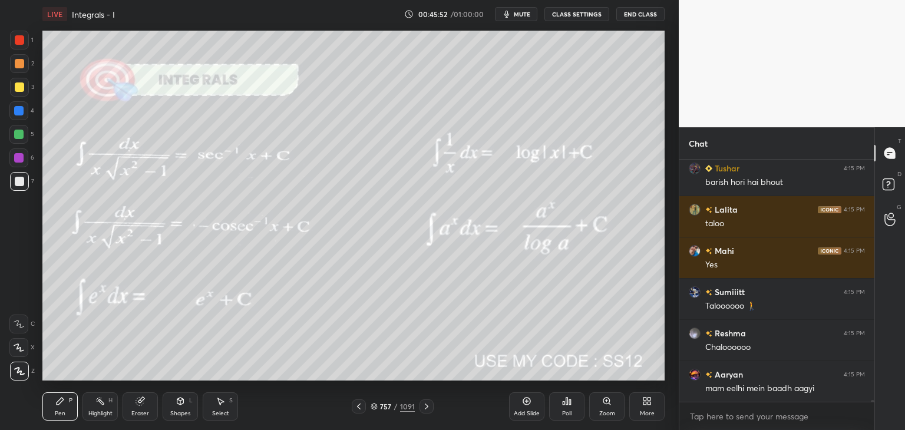
scroll to position [32706, 0]
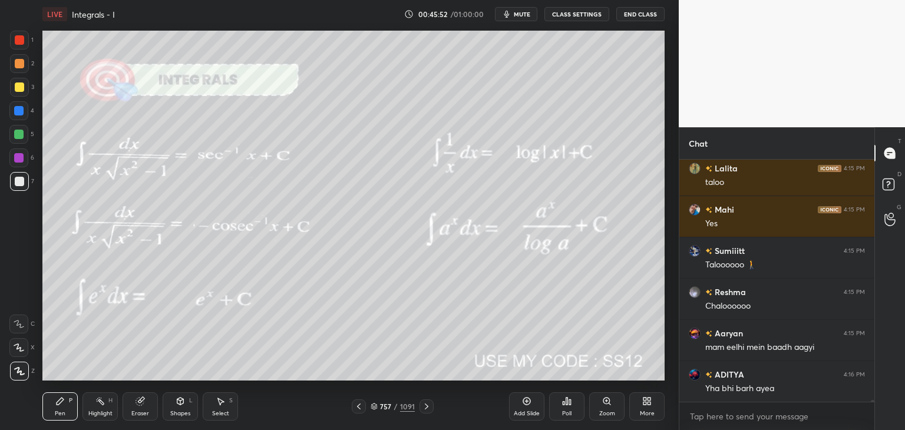
click at [432, 407] on div at bounding box center [426, 406] width 14 height 14
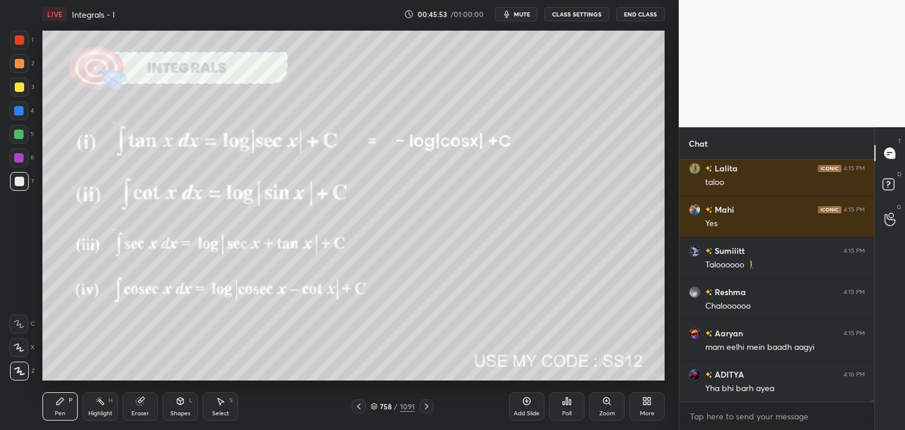
click at [356, 407] on icon at bounding box center [358, 406] width 9 height 9
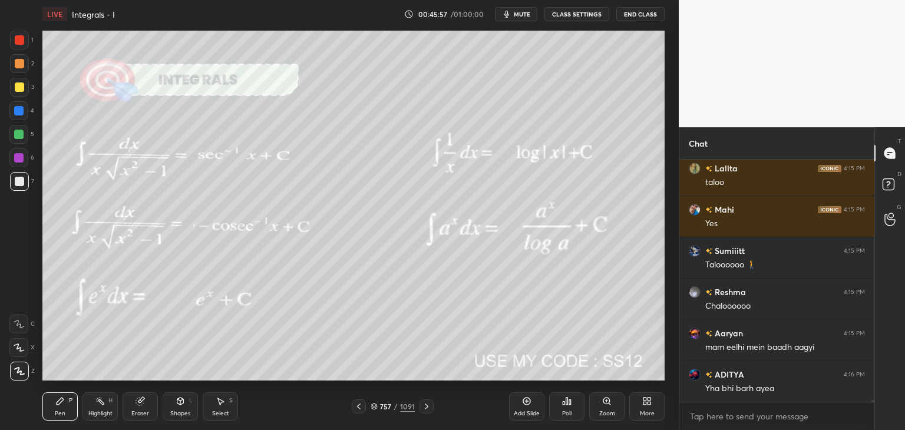
click at [357, 402] on icon at bounding box center [358, 406] width 9 height 9
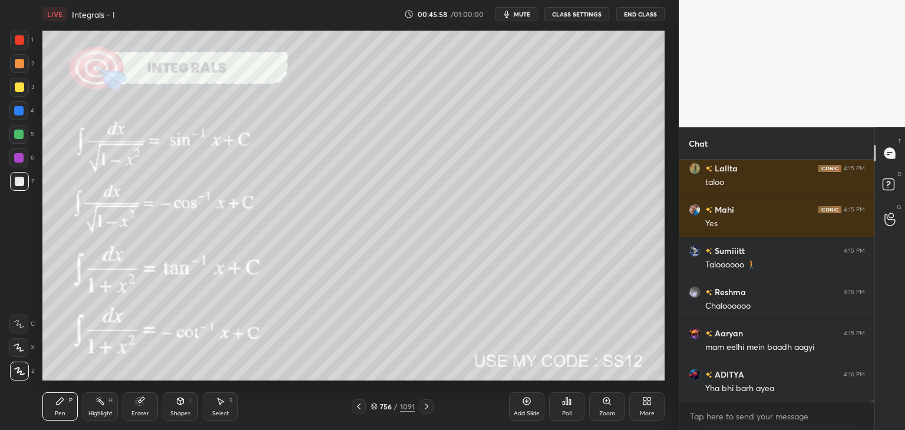
click at [358, 405] on icon at bounding box center [358, 406] width 9 height 9
click at [361, 409] on icon at bounding box center [358, 406] width 9 height 9
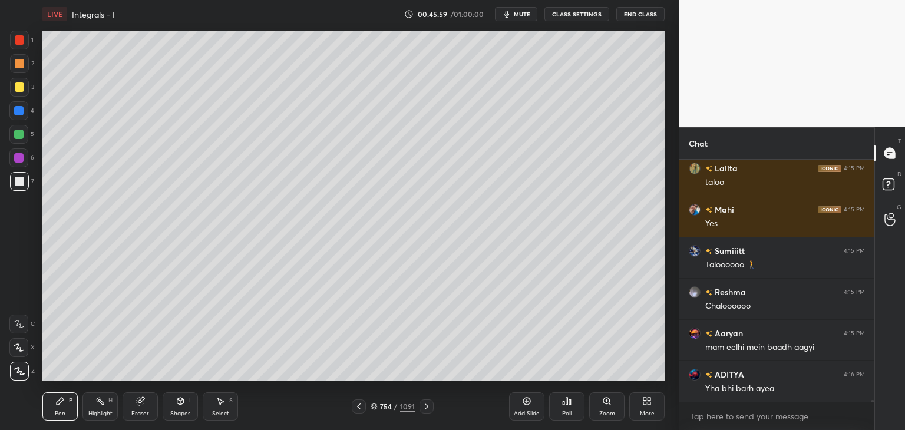
scroll to position [32758, 0]
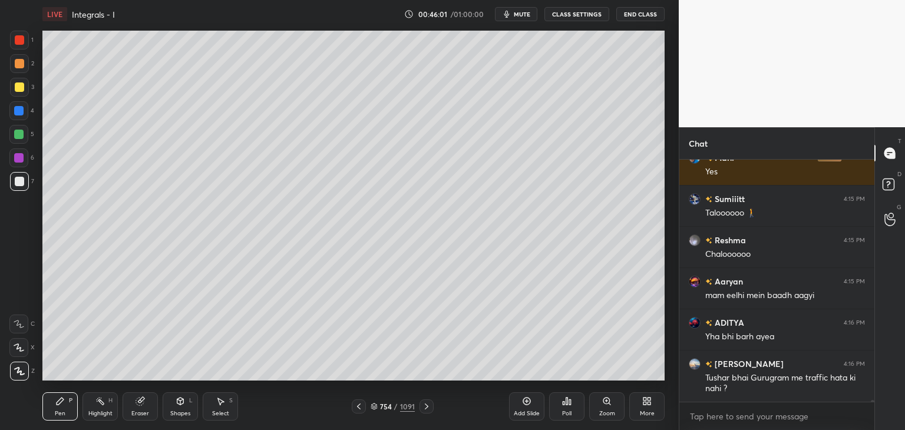
click at [361, 408] on icon at bounding box center [358, 406] width 9 height 9
click at [359, 413] on div at bounding box center [359, 406] width 14 height 14
click at [361, 413] on div at bounding box center [359, 406] width 14 height 14
click at [362, 412] on div at bounding box center [359, 406] width 14 height 14
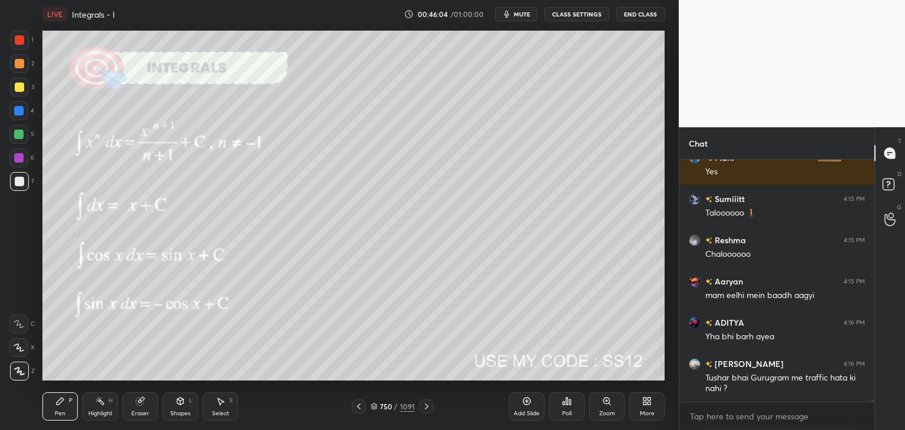
click at [139, 412] on div "Eraser" at bounding box center [140, 414] width 18 height 6
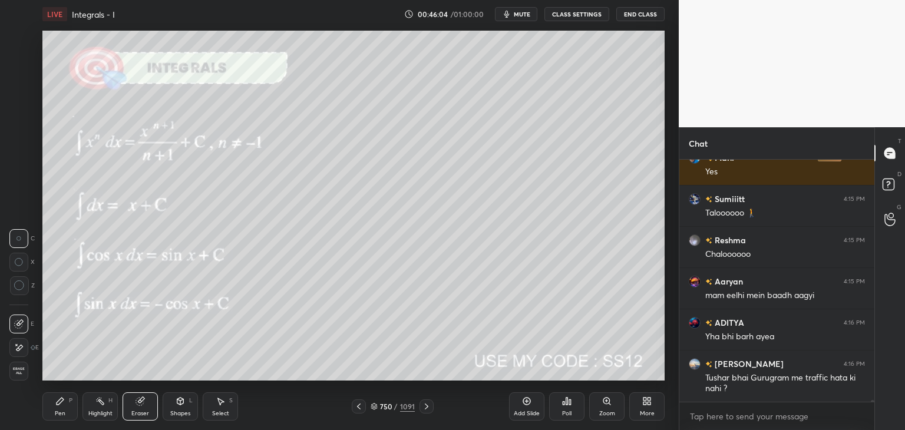
scroll to position [32799, 0]
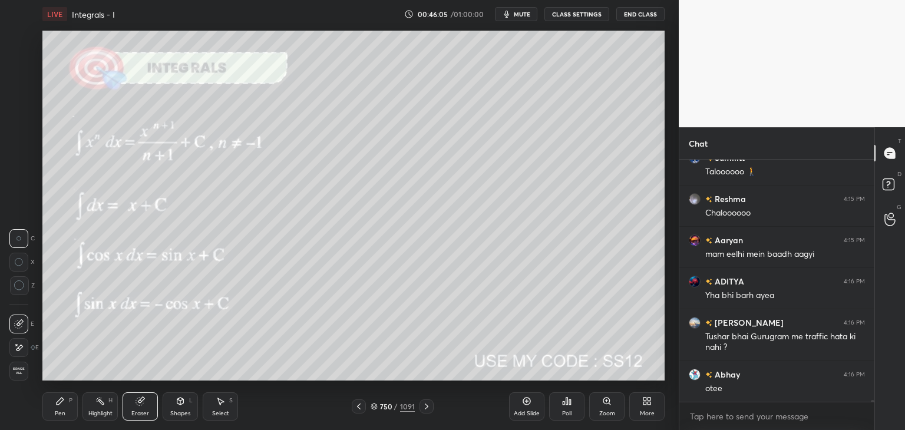
click at [18, 369] on span "Erase all" at bounding box center [19, 371] width 18 height 8
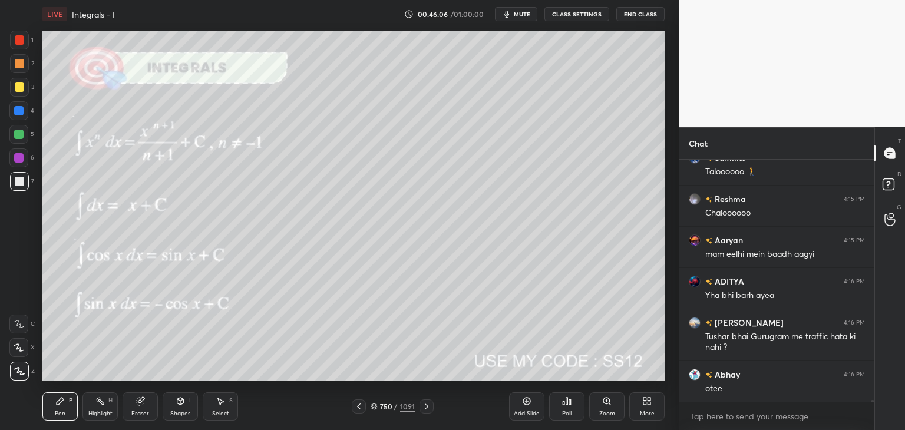
drag, startPoint x: 180, startPoint y: 408, endPoint x: 182, endPoint y: 397, distance: 11.9
click at [179, 408] on div "Shapes L" at bounding box center [180, 406] width 35 height 28
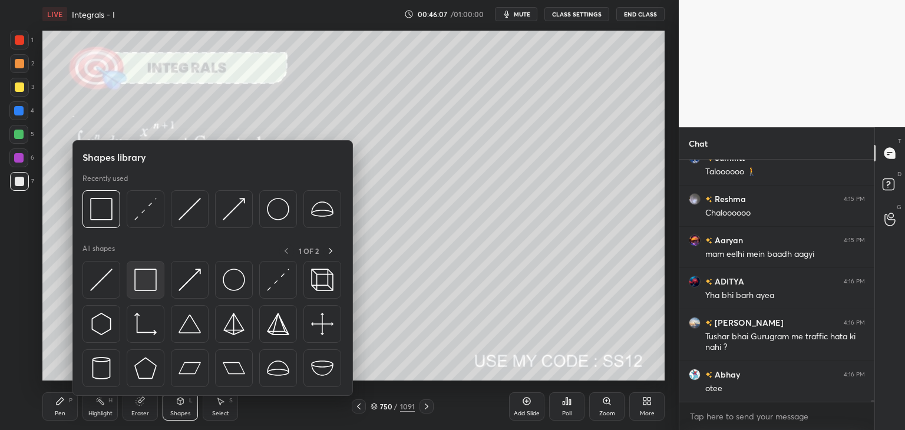
click at [150, 281] on img at bounding box center [145, 280] width 22 height 22
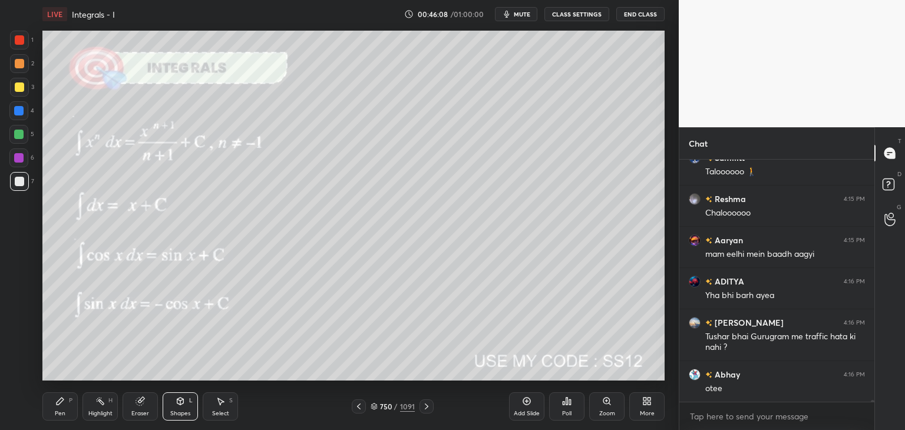
scroll to position [32840, 0]
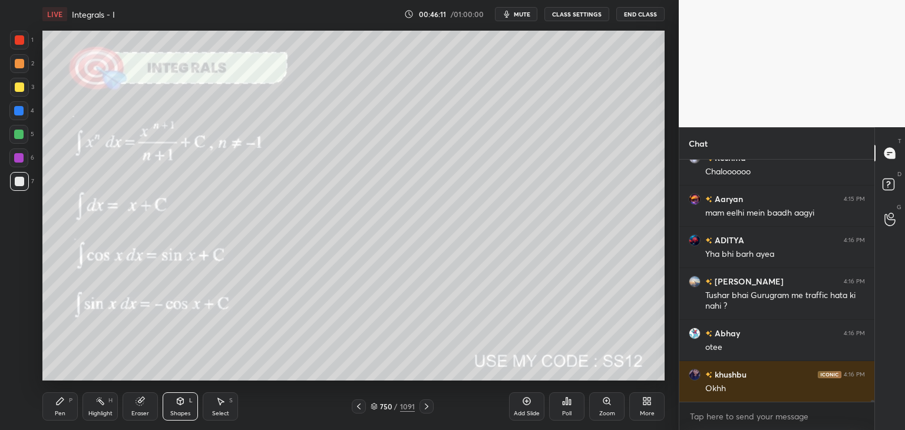
click at [425, 408] on icon at bounding box center [426, 406] width 9 height 9
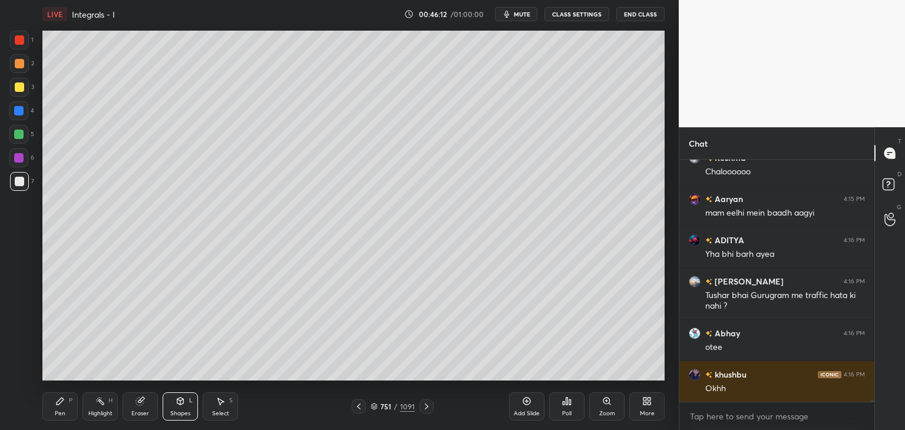
click at [425, 408] on icon at bounding box center [427, 407] width 4 height 6
click at [427, 409] on icon at bounding box center [426, 406] width 9 height 9
click at [428, 408] on icon at bounding box center [426, 406] width 9 height 9
click at [431, 407] on div at bounding box center [426, 406] width 14 height 14
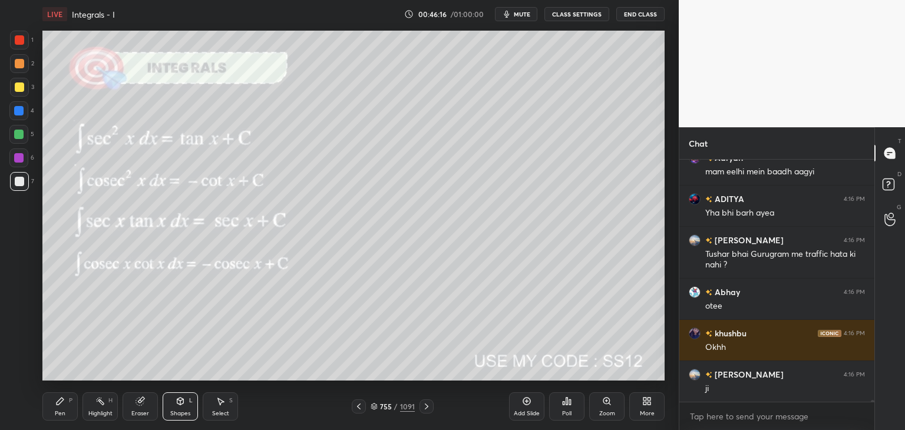
scroll to position [32932, 0]
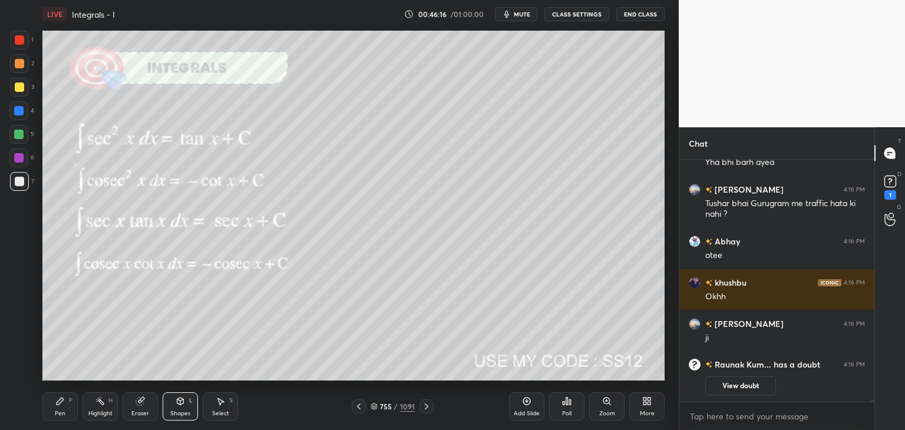
click at [424, 411] on icon at bounding box center [426, 406] width 9 height 9
click at [424, 412] on div at bounding box center [426, 406] width 14 height 14
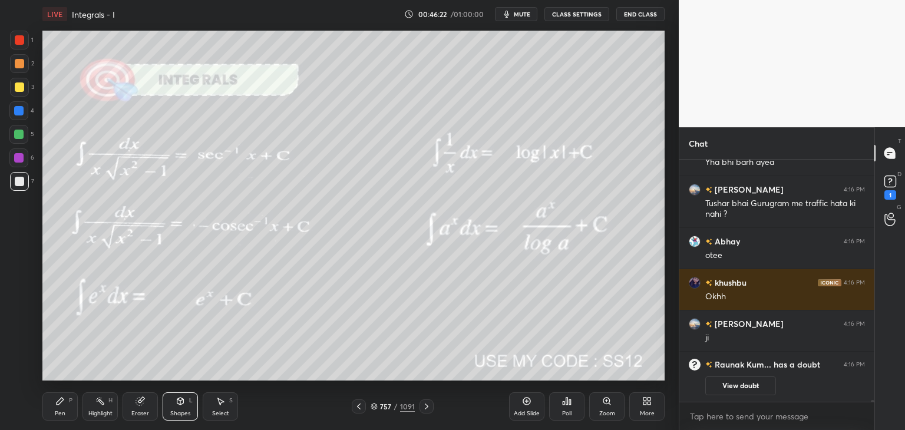
click at [424, 411] on icon at bounding box center [426, 406] width 9 height 9
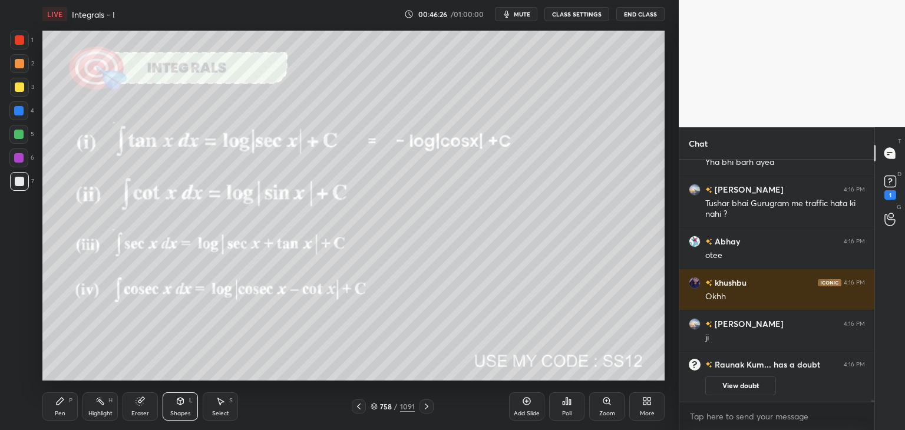
click at [426, 408] on icon at bounding box center [426, 406] width 9 height 9
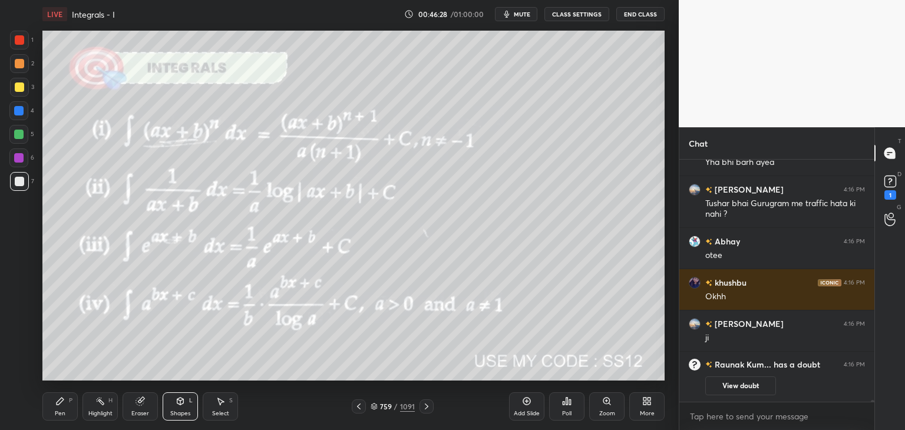
scroll to position [31934, 0]
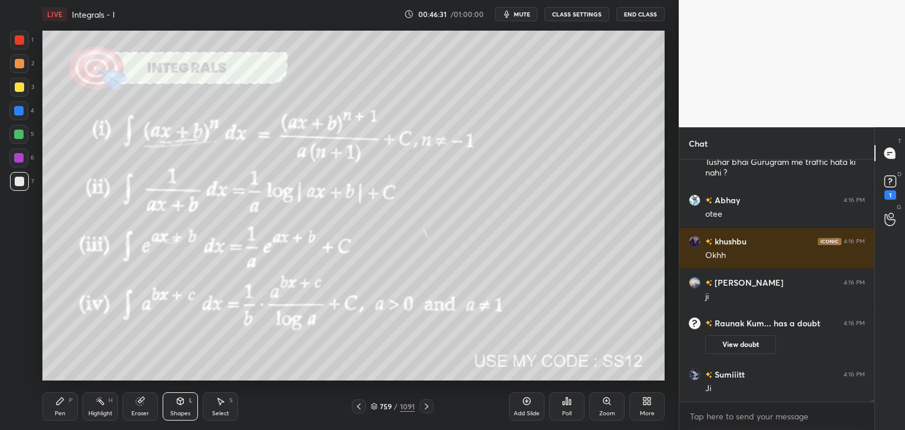
drag, startPoint x: 48, startPoint y: 409, endPoint x: 42, endPoint y: 382, distance: 27.6
click at [48, 408] on div "Pen P" at bounding box center [59, 406] width 35 height 28
click at [21, 85] on div at bounding box center [19, 86] width 9 height 9
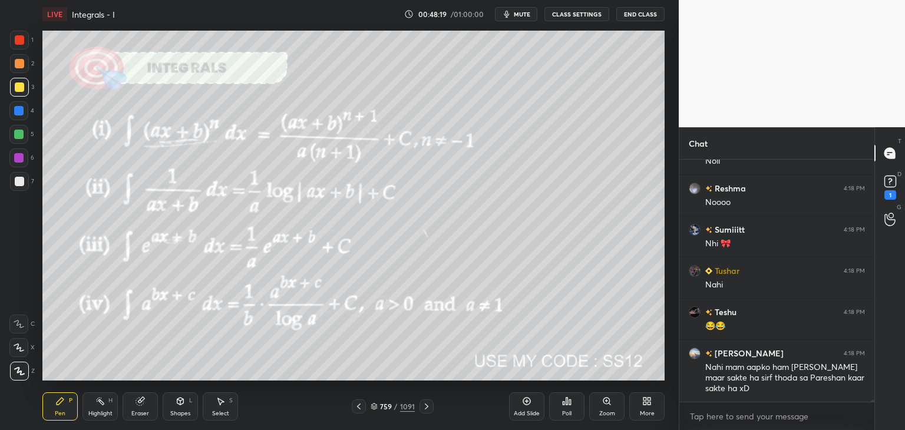
scroll to position [33688, 0]
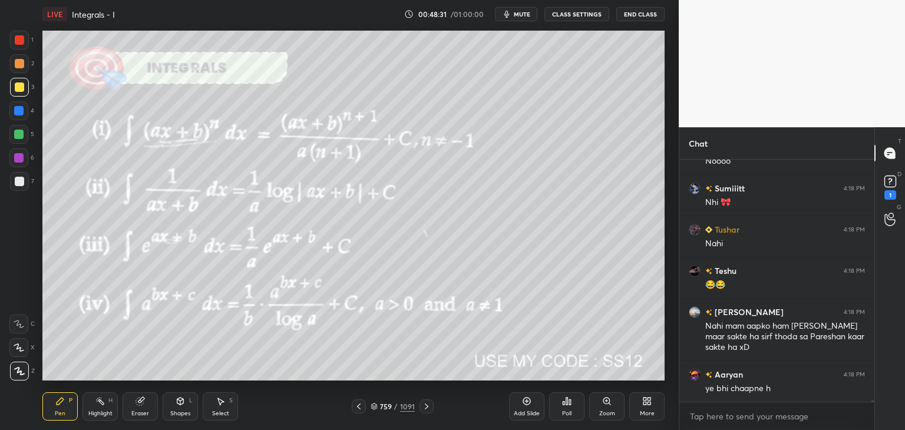
click at [358, 406] on icon at bounding box center [358, 406] width 9 height 9
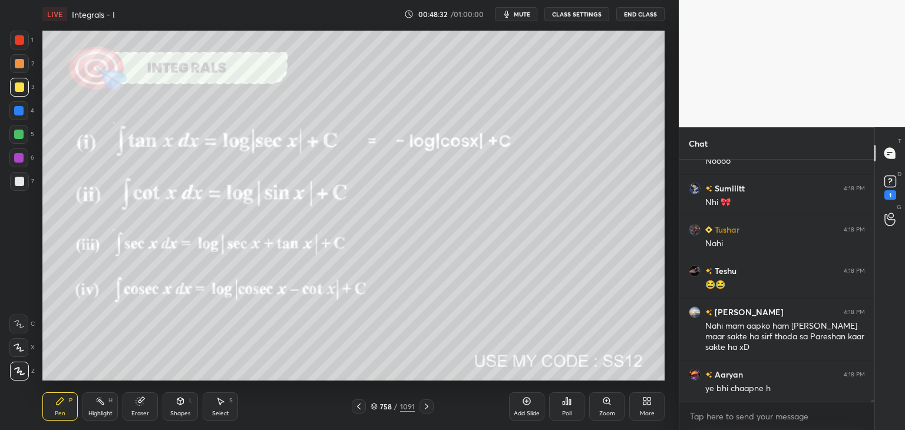
click at [361, 405] on icon at bounding box center [358, 406] width 9 height 9
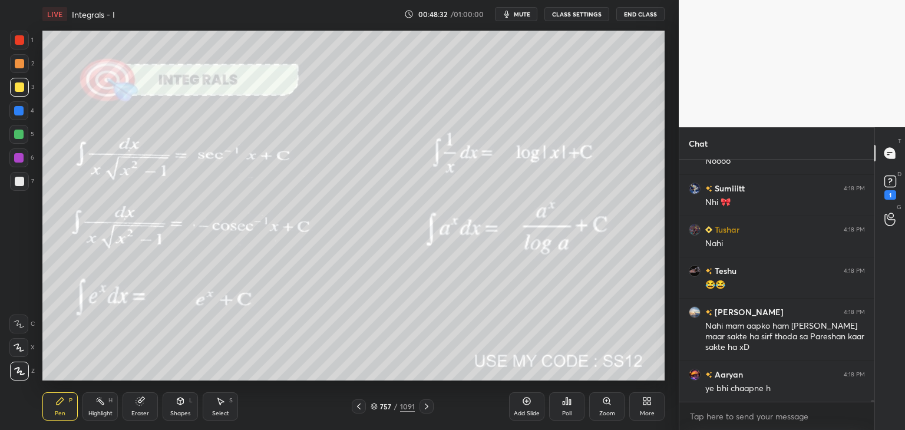
scroll to position [33739, 0]
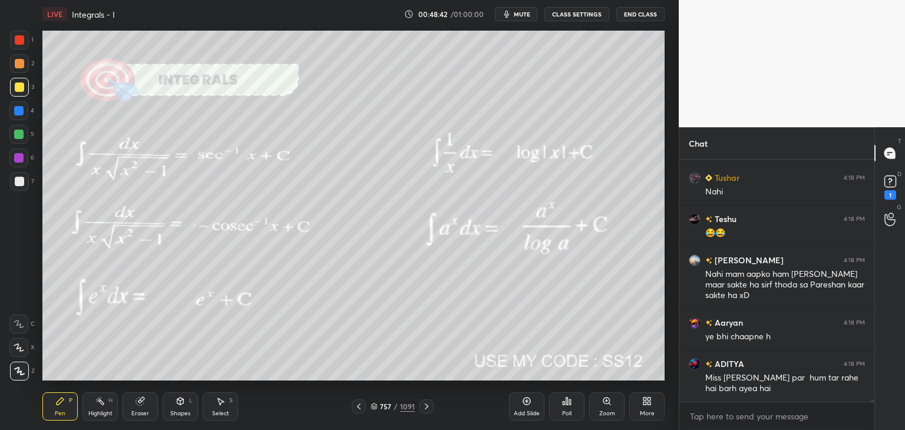
click at [425, 407] on icon at bounding box center [426, 406] width 9 height 9
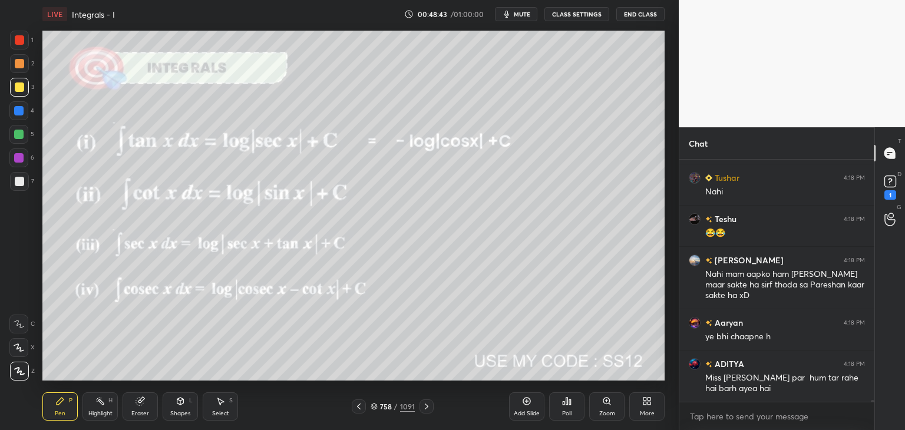
drag, startPoint x: 354, startPoint y: 406, endPoint x: 358, endPoint y: 388, distance: 18.1
click at [354, 406] on icon at bounding box center [358, 406] width 9 height 9
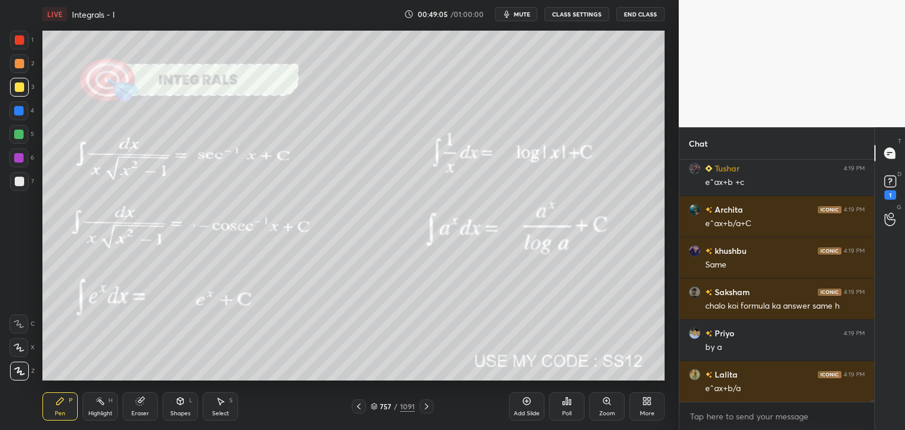
scroll to position [34234, 0]
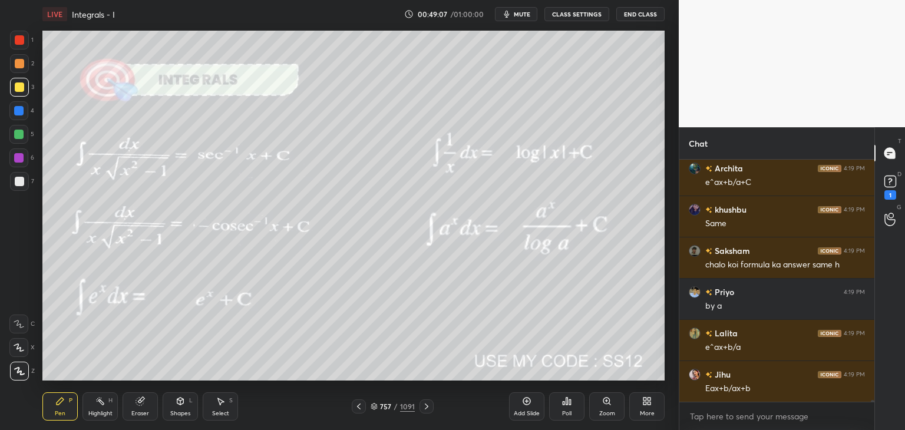
click at [427, 405] on icon at bounding box center [426, 406] width 9 height 9
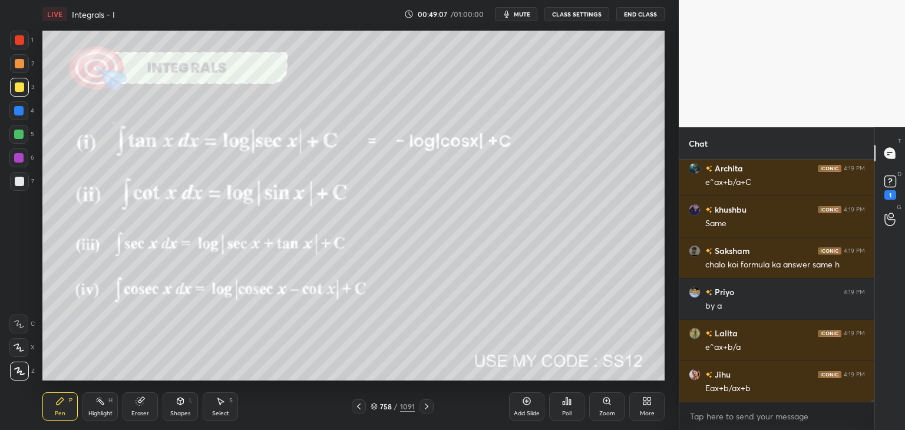
scroll to position [34276, 0]
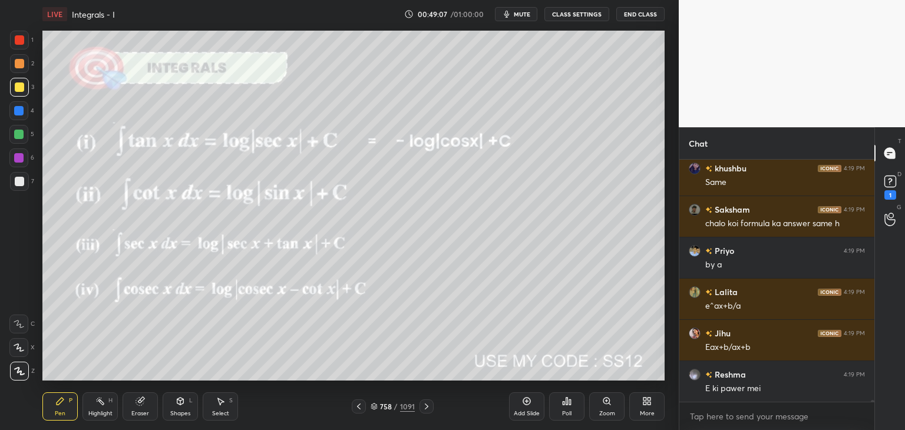
click at [422, 402] on icon at bounding box center [426, 406] width 9 height 9
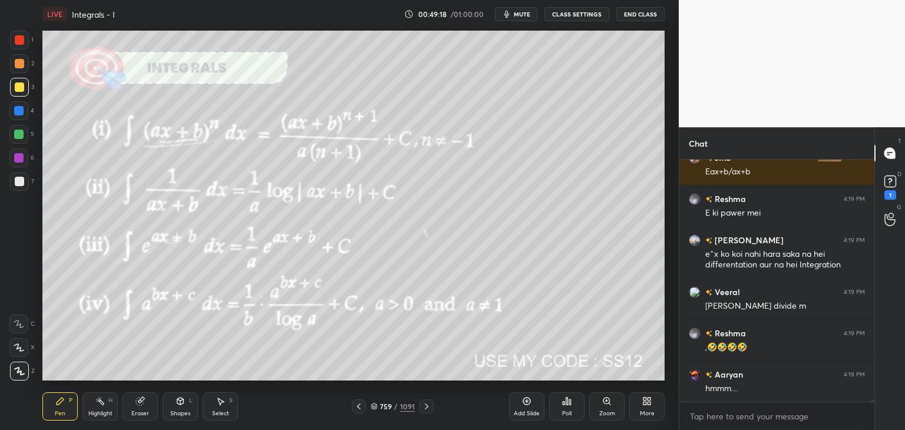
scroll to position [34492, 0]
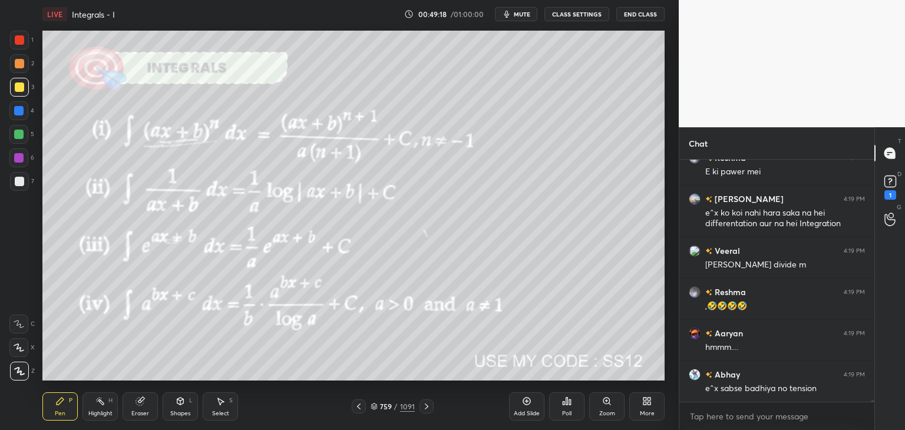
click at [361, 409] on icon at bounding box center [358, 406] width 9 height 9
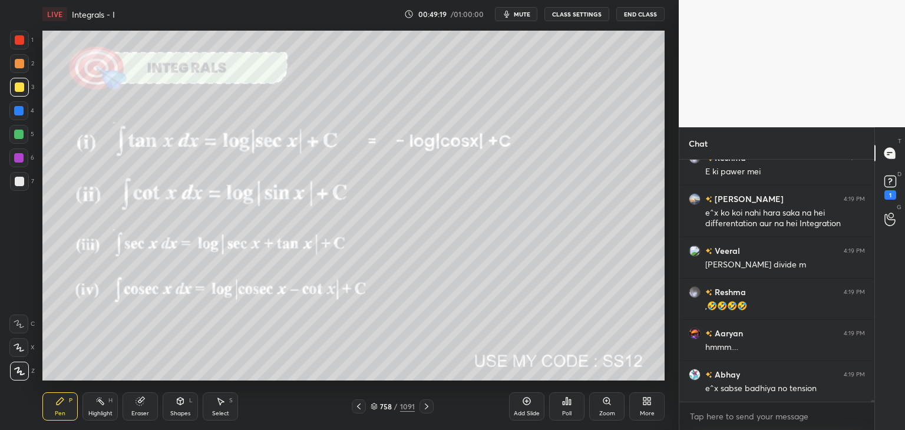
scroll to position [34534, 0]
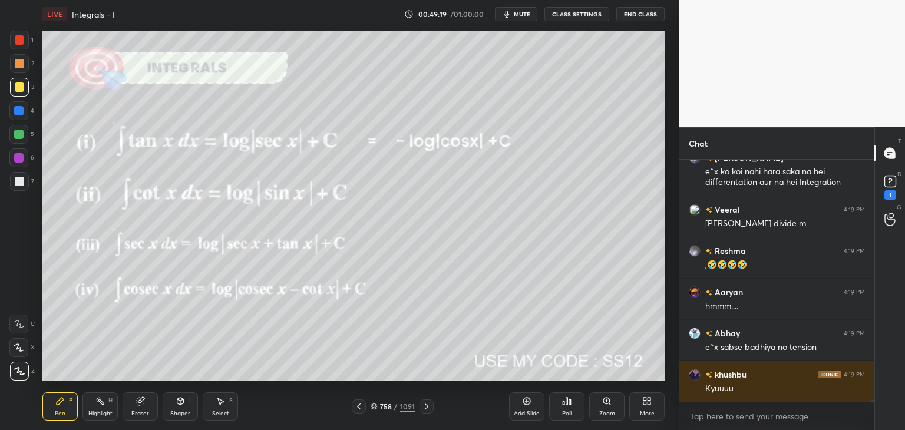
click at [361, 408] on icon at bounding box center [358, 406] width 9 height 9
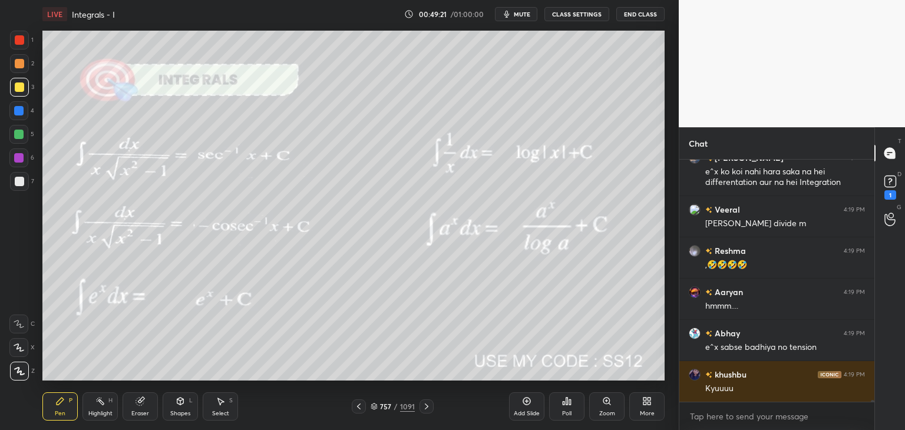
scroll to position [34575, 0]
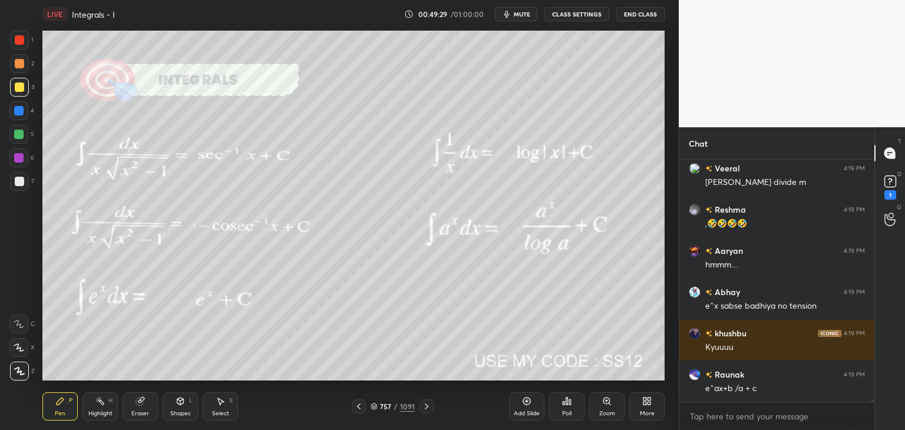
click at [423, 407] on icon at bounding box center [426, 406] width 9 height 9
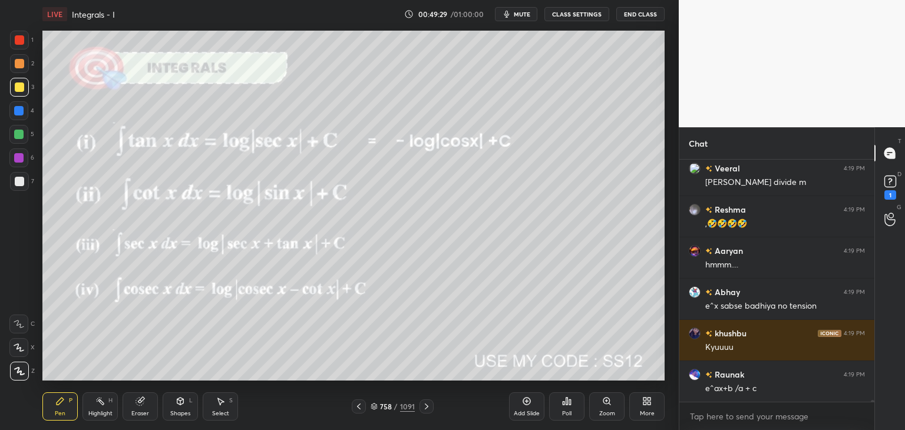
click at [423, 407] on icon at bounding box center [426, 406] width 9 height 9
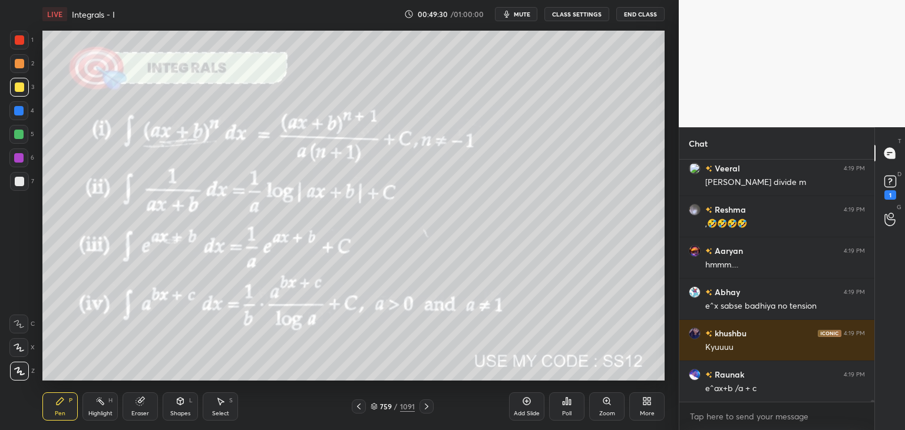
click at [424, 407] on icon at bounding box center [426, 406] width 9 height 9
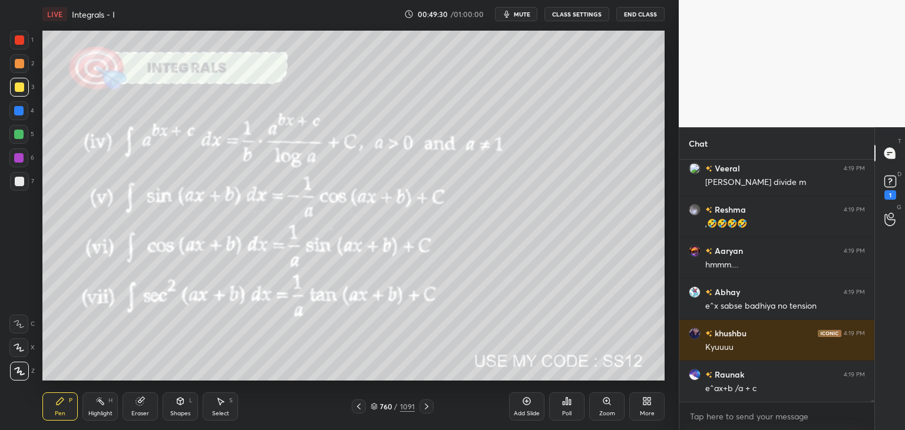
click at [424, 407] on icon at bounding box center [426, 406] width 9 height 9
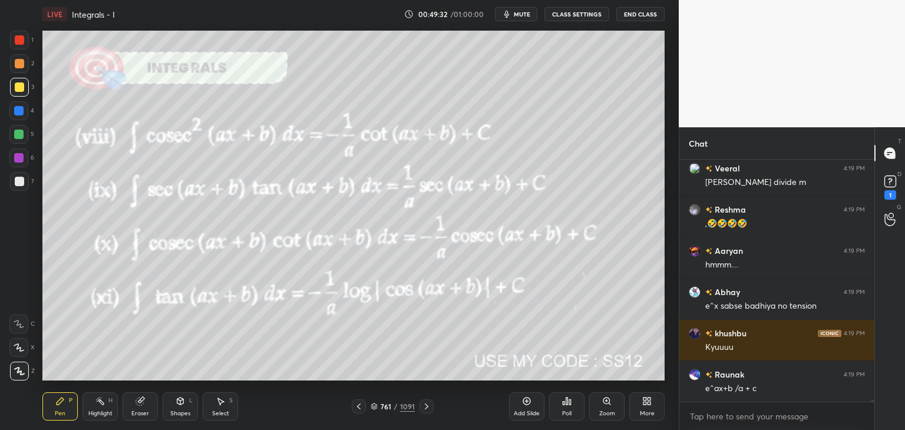
click at [361, 406] on icon at bounding box center [358, 406] width 9 height 9
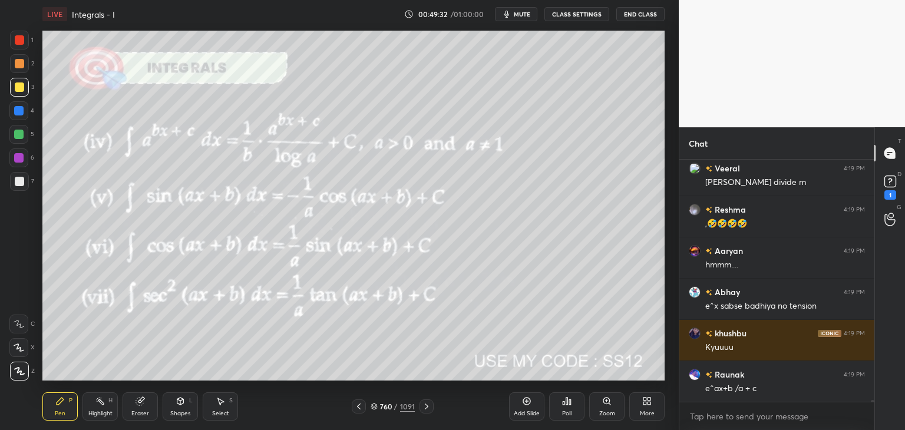
click at [359, 408] on icon at bounding box center [358, 406] width 9 height 9
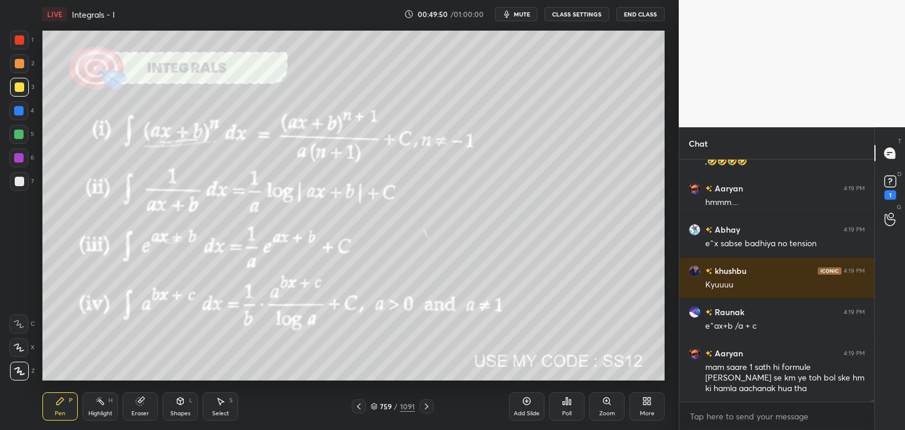
scroll to position [34679, 0]
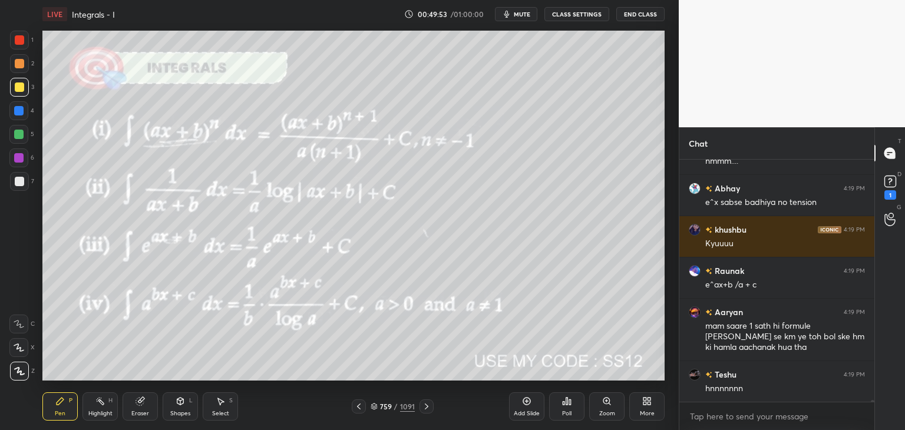
click at [424, 408] on icon at bounding box center [426, 406] width 9 height 9
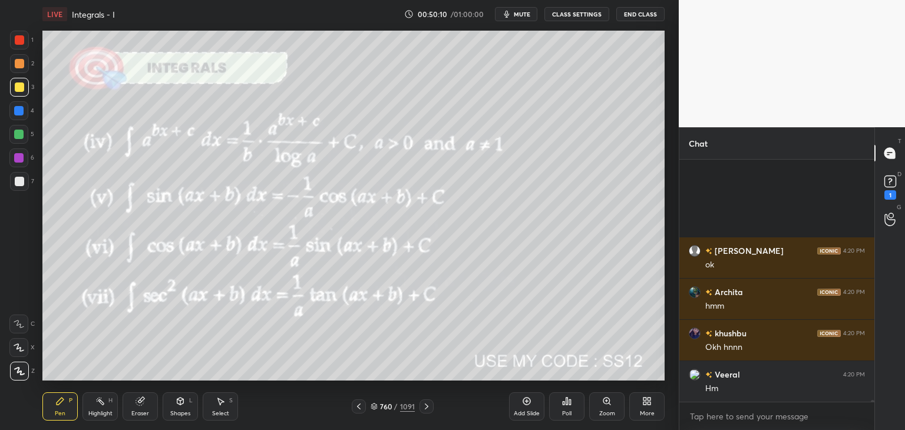
scroll to position [35050, 0]
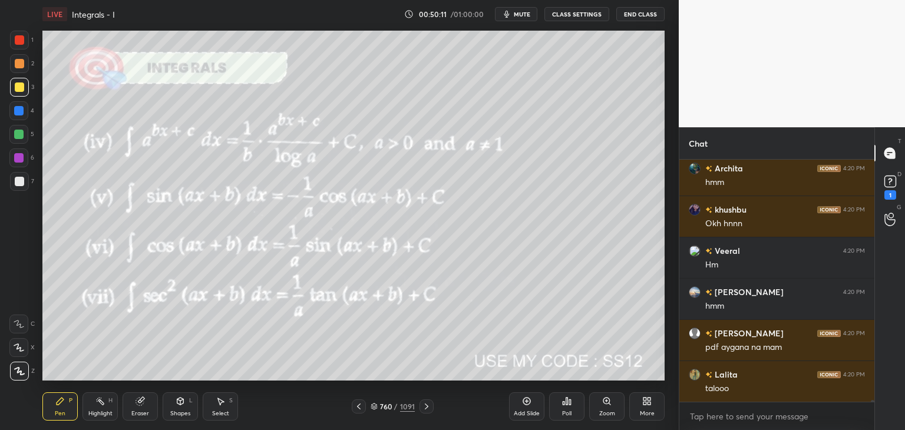
click at [358, 405] on icon at bounding box center [359, 407] width 4 height 6
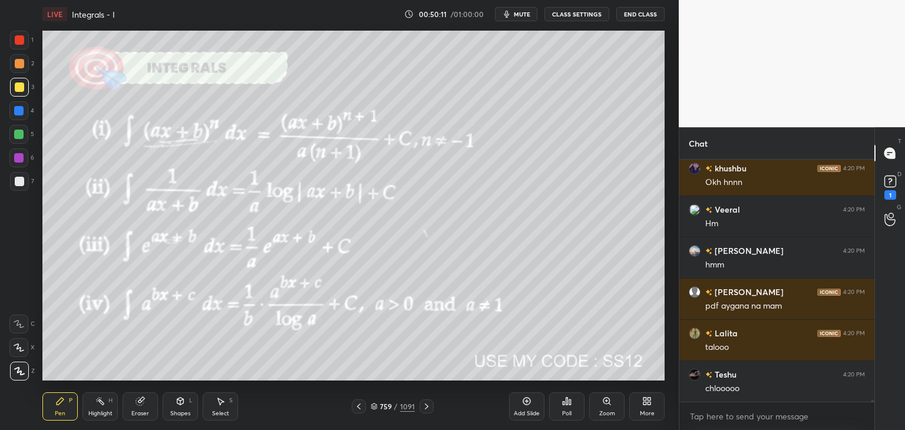
click at [360, 406] on icon at bounding box center [358, 406] width 9 height 9
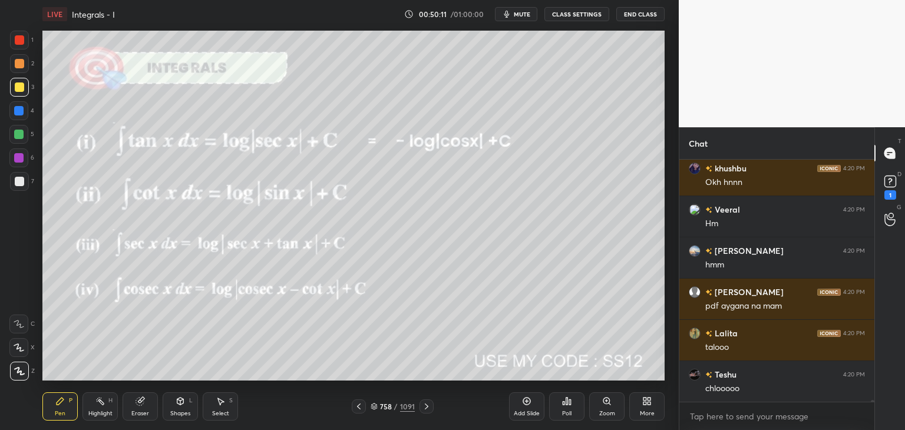
click at [361, 408] on icon at bounding box center [358, 406] width 9 height 9
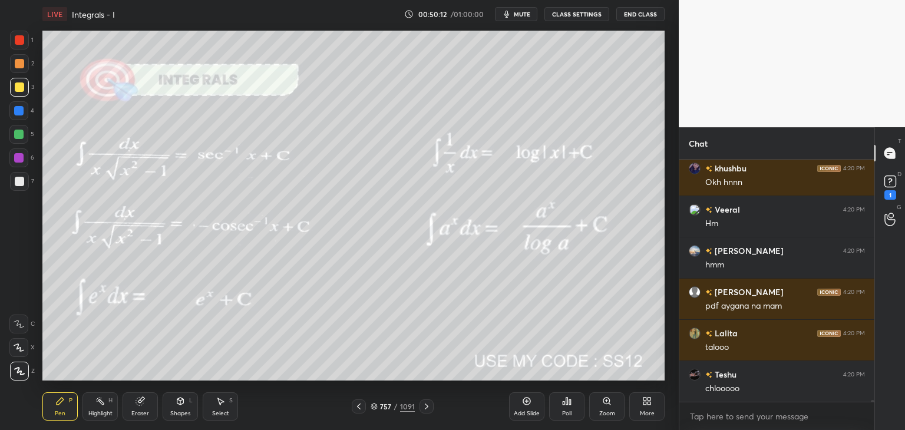
scroll to position [35132, 0]
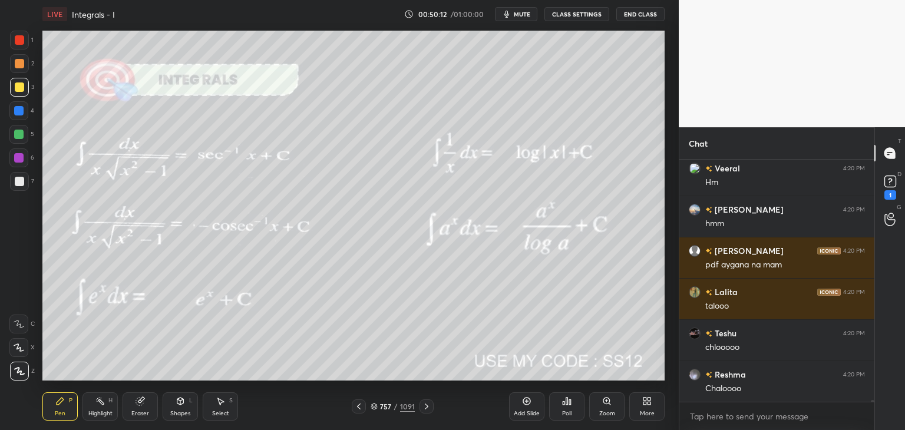
click at [361, 408] on icon at bounding box center [358, 406] width 9 height 9
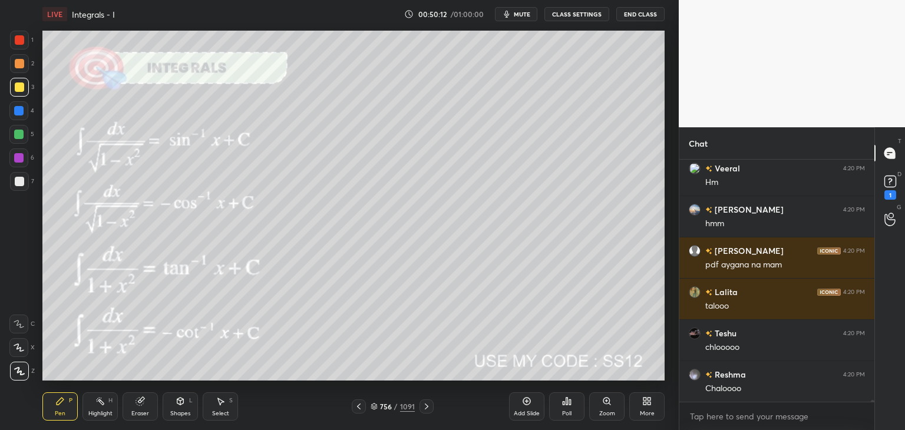
click at [359, 408] on icon at bounding box center [359, 407] width 4 height 6
click at [361, 408] on icon at bounding box center [358, 406] width 9 height 9
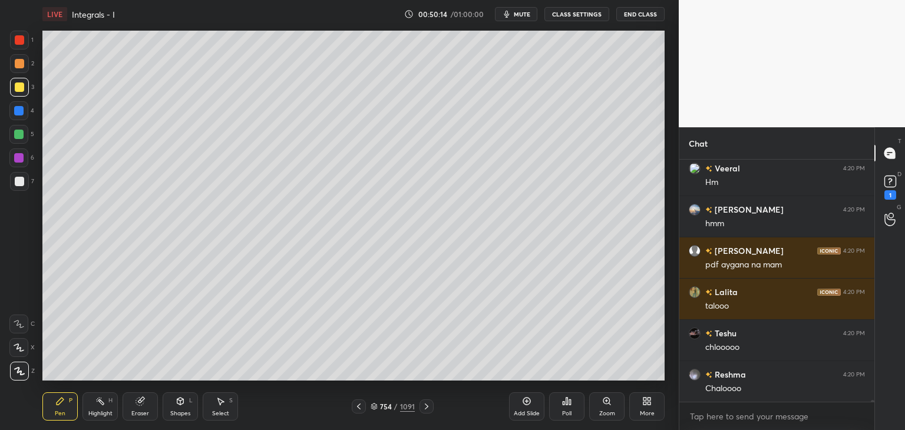
click at [361, 408] on icon at bounding box center [358, 406] width 9 height 9
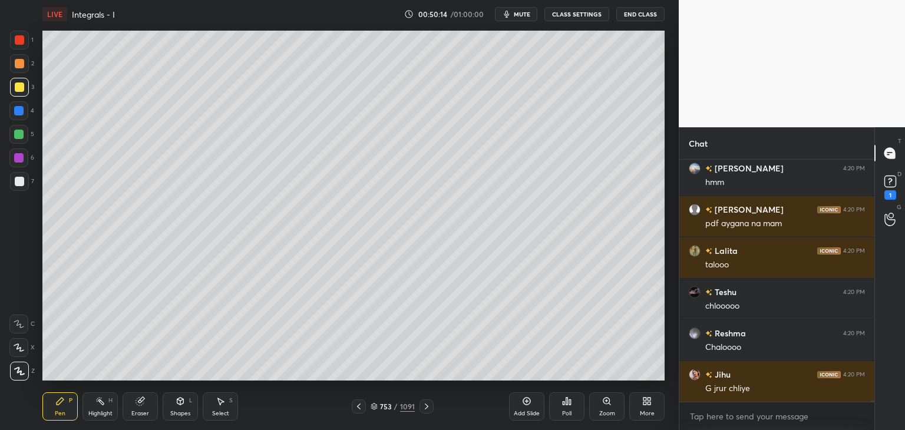
click at [363, 407] on div at bounding box center [359, 406] width 14 height 14
click at [364, 407] on div at bounding box center [359, 406] width 14 height 14
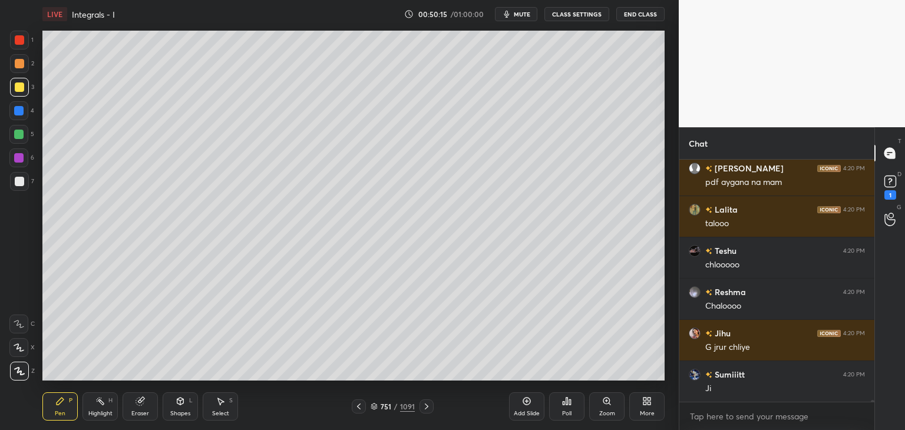
click at [364, 407] on div at bounding box center [359, 406] width 14 height 14
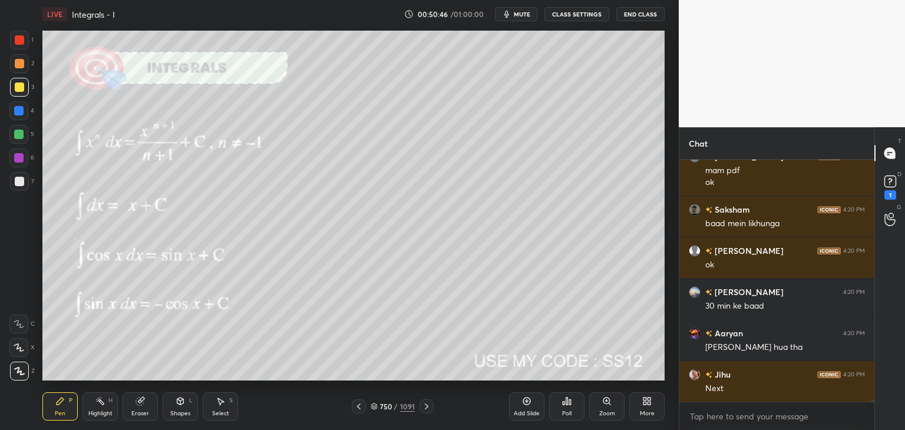
scroll to position [35515, 0]
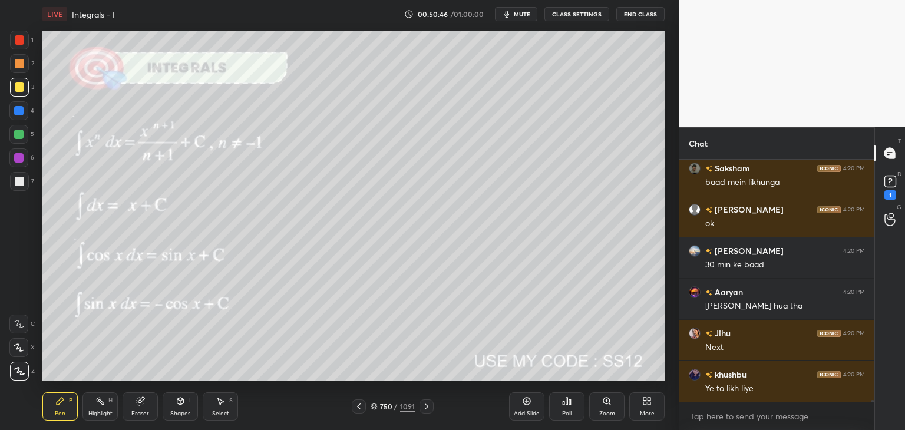
click at [422, 402] on icon at bounding box center [426, 406] width 9 height 9
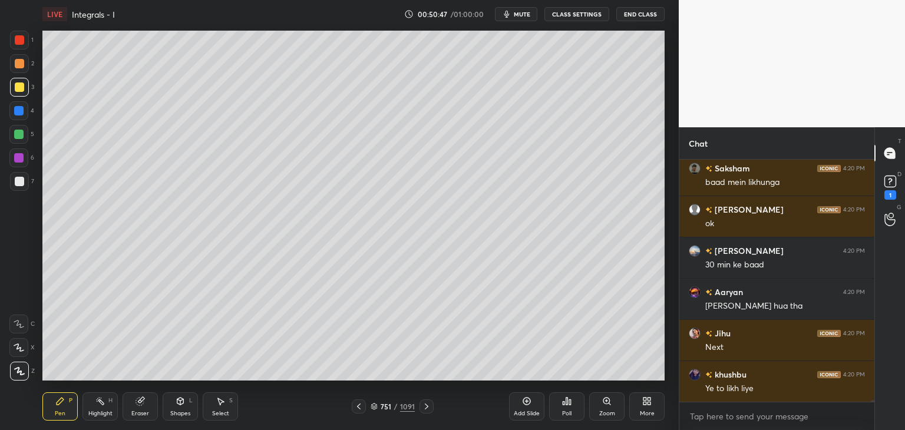
click at [425, 405] on icon at bounding box center [427, 407] width 4 height 6
click at [425, 404] on icon at bounding box center [426, 406] width 9 height 9
click at [425, 404] on icon at bounding box center [427, 407] width 4 height 6
click at [422, 404] on icon at bounding box center [426, 406] width 9 height 9
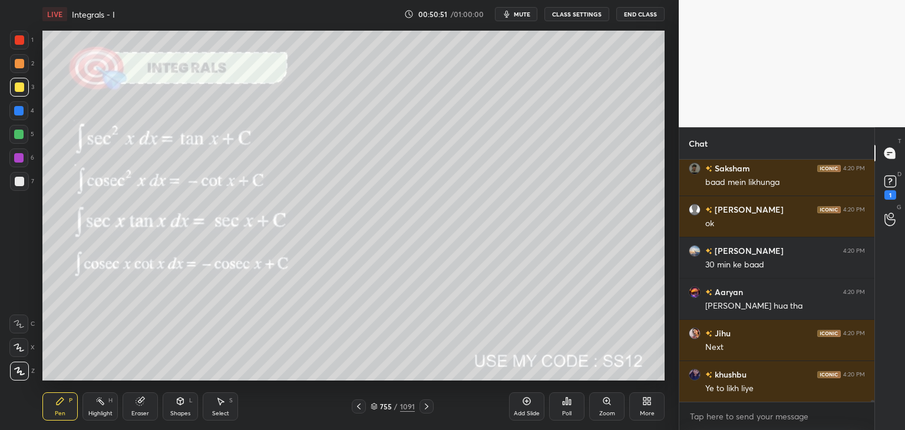
click at [134, 413] on div "Eraser" at bounding box center [140, 414] width 18 height 6
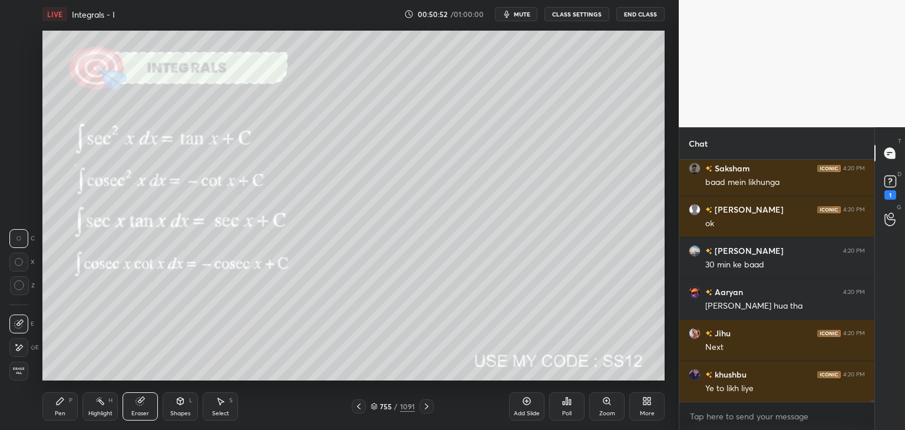
click at [21, 367] on span "Erase all" at bounding box center [19, 371] width 18 height 8
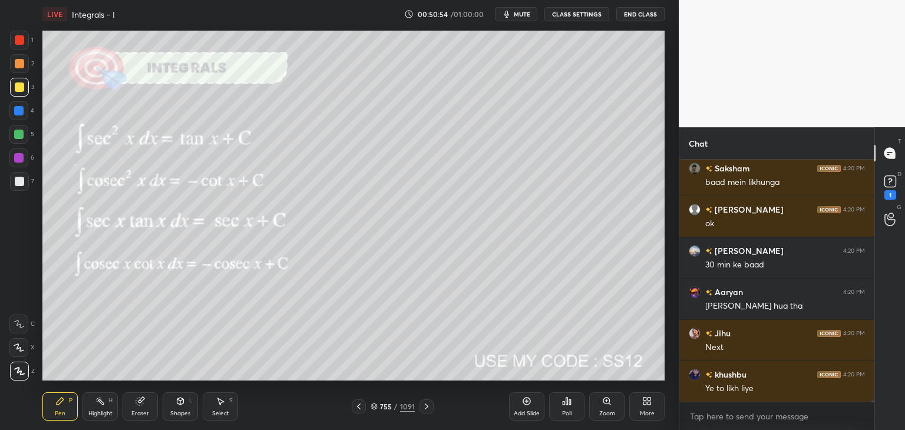
click at [518, 15] on span "mute" at bounding box center [522, 14] width 16 height 8
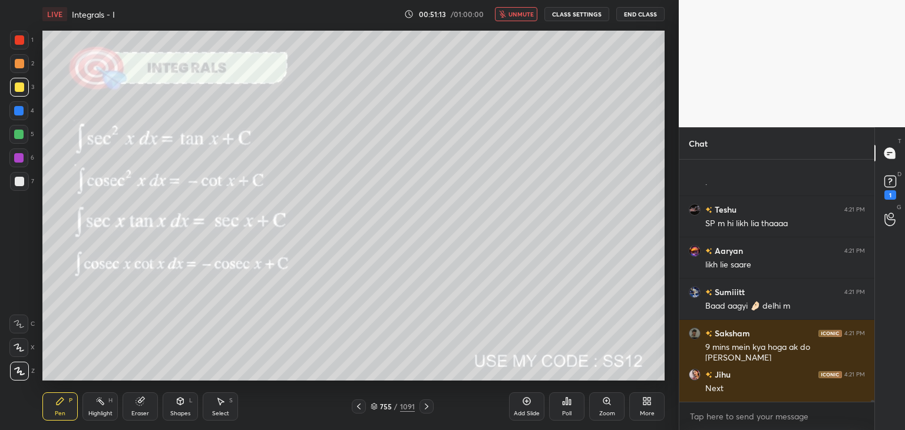
scroll to position [35939, 0]
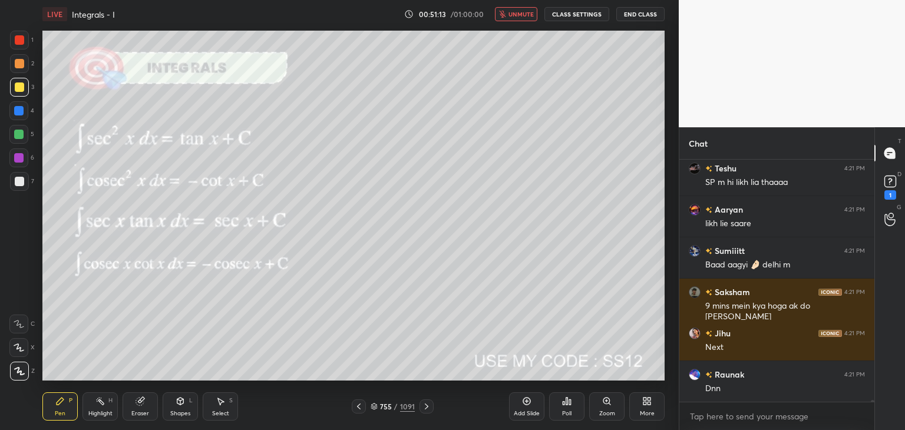
drag, startPoint x: 519, startPoint y: 11, endPoint x: 521, endPoint y: 29, distance: 18.9
click at [518, 12] on span "unmute" at bounding box center [520, 14] width 25 height 8
click at [428, 404] on icon at bounding box center [426, 406] width 9 height 9
click at [427, 405] on icon at bounding box center [426, 406] width 9 height 9
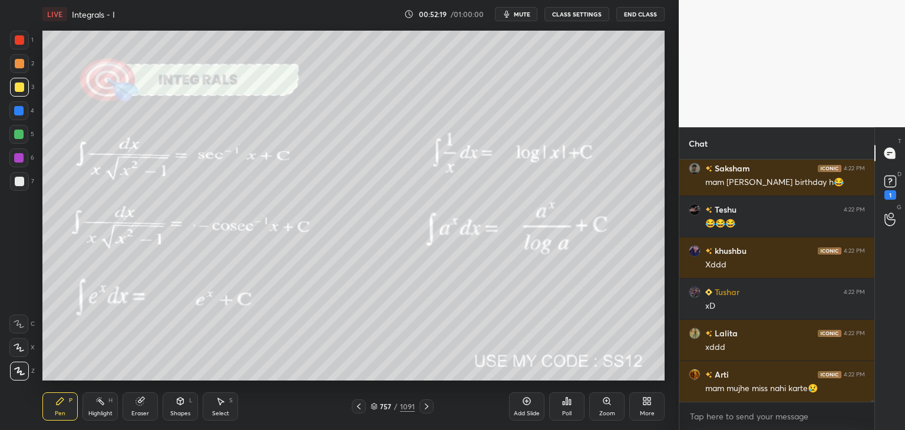
scroll to position [36816, 0]
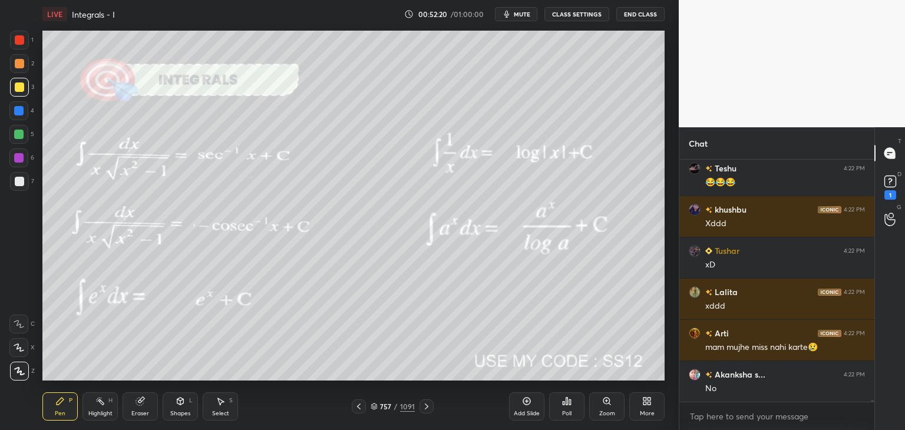
click at [423, 409] on icon at bounding box center [426, 406] width 9 height 9
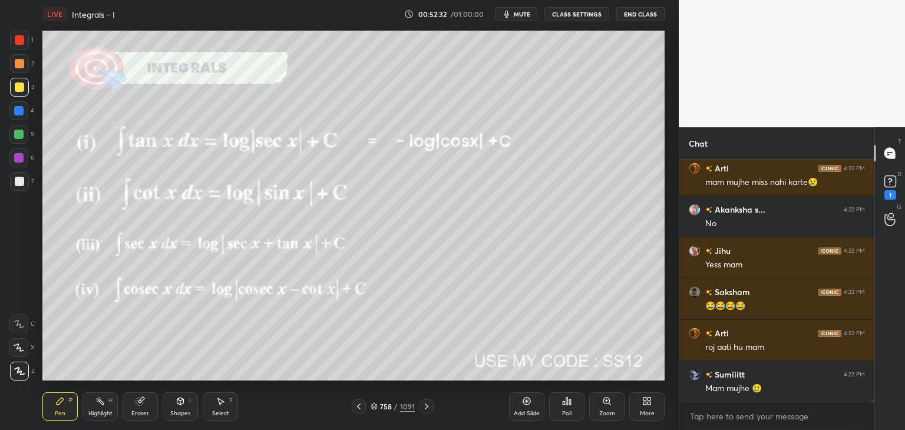
scroll to position [37022, 0]
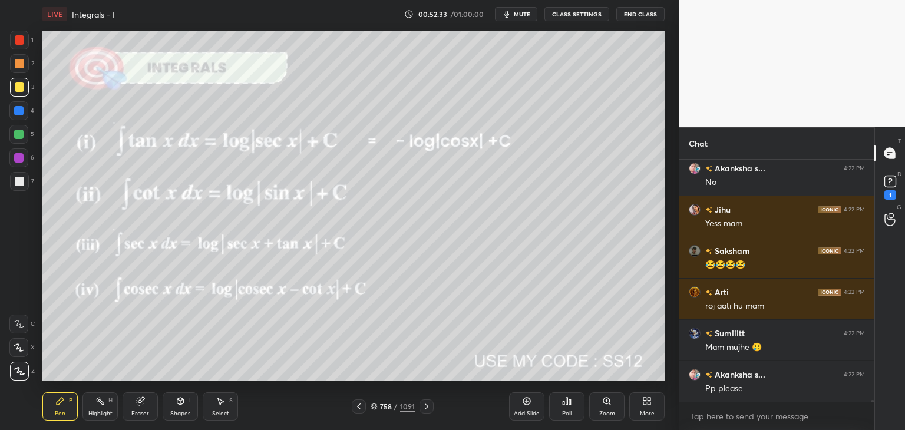
click at [359, 406] on icon at bounding box center [358, 406] width 9 height 9
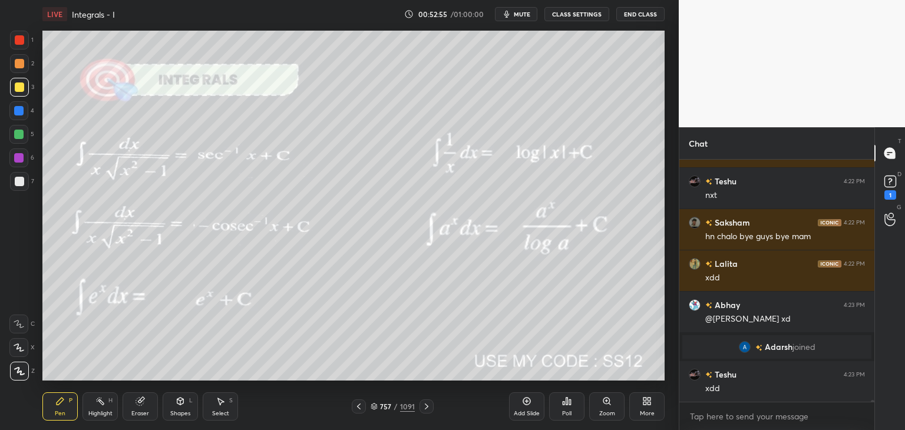
scroll to position [37422, 0]
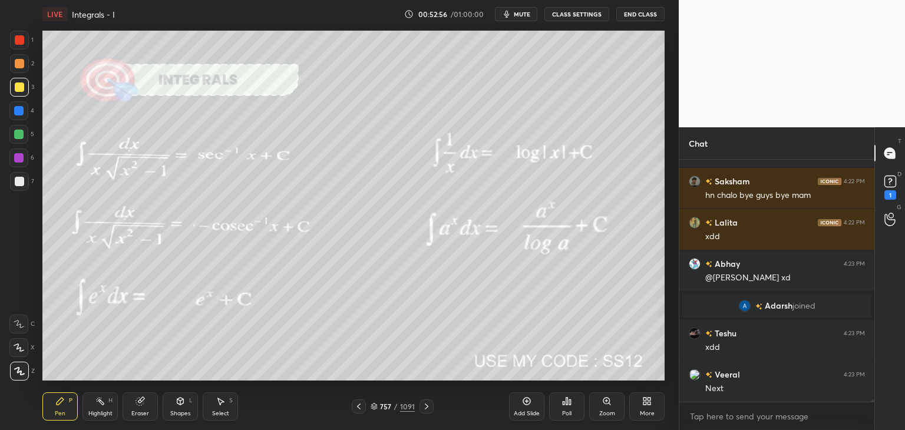
click at [425, 407] on icon at bounding box center [426, 406] width 9 height 9
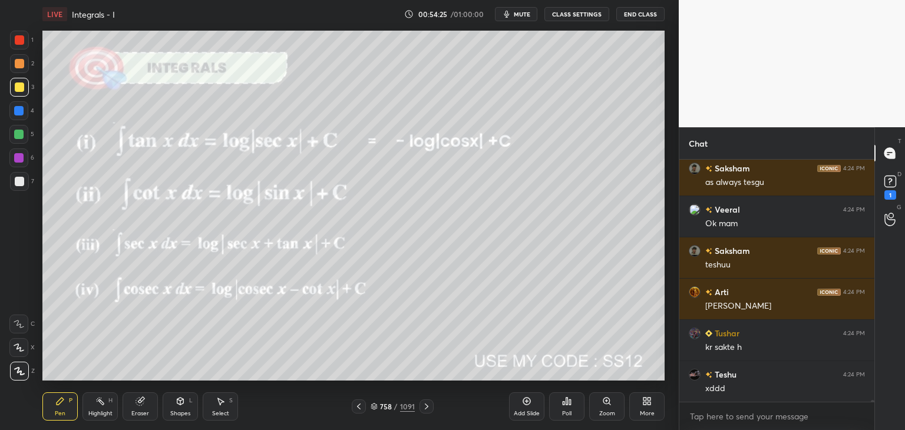
scroll to position [38528, 0]
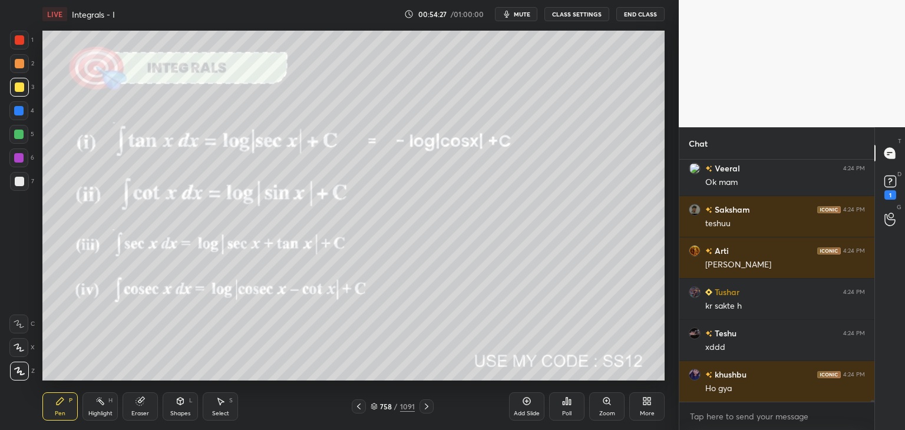
click at [420, 408] on div at bounding box center [426, 406] width 14 height 14
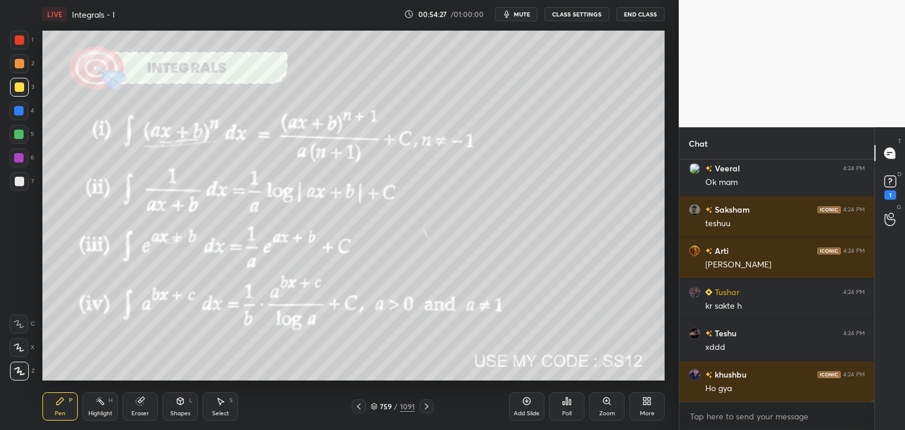
scroll to position [38569, 0]
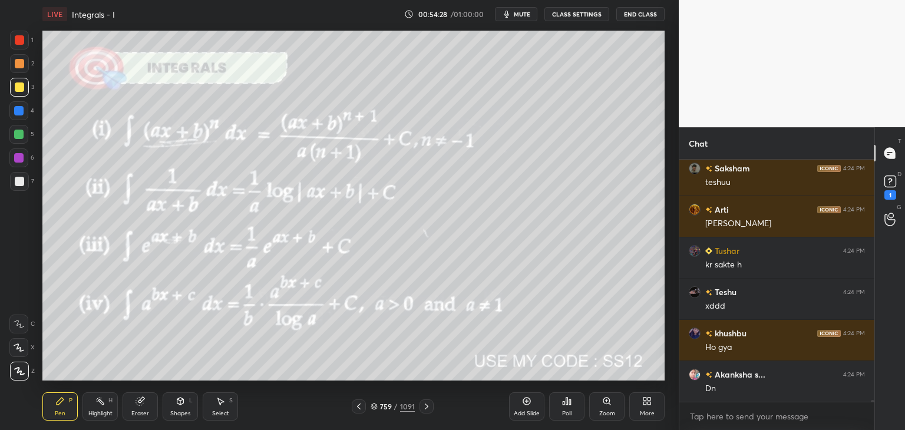
click at [426, 411] on icon at bounding box center [426, 406] width 9 height 9
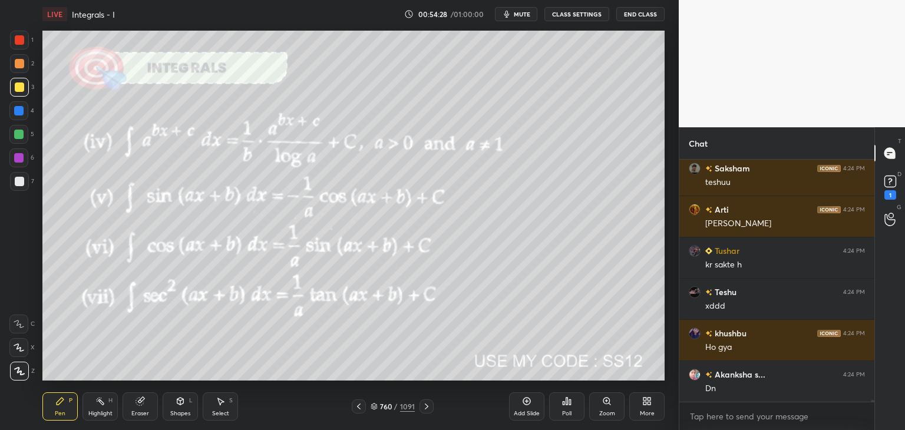
scroll to position [38611, 0]
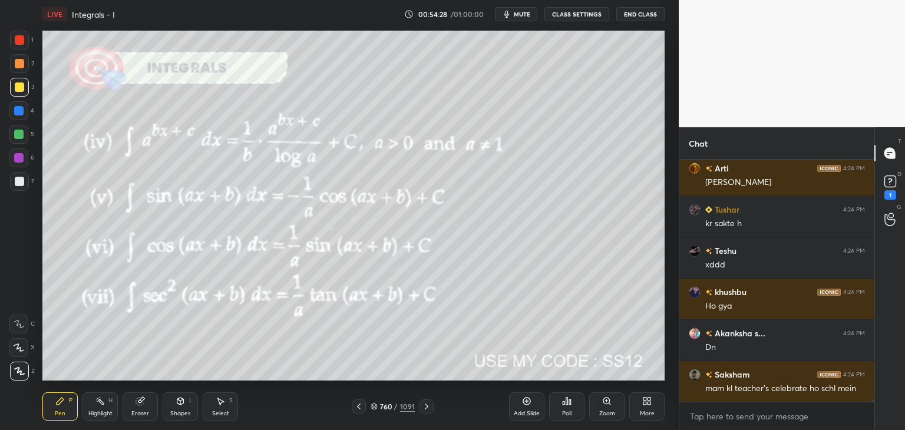
click at [425, 409] on icon at bounding box center [427, 407] width 4 height 6
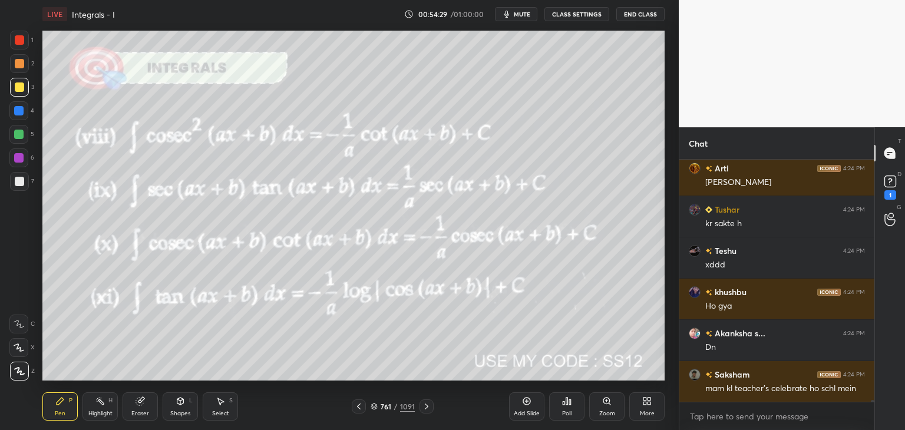
click at [426, 410] on icon at bounding box center [426, 406] width 9 height 9
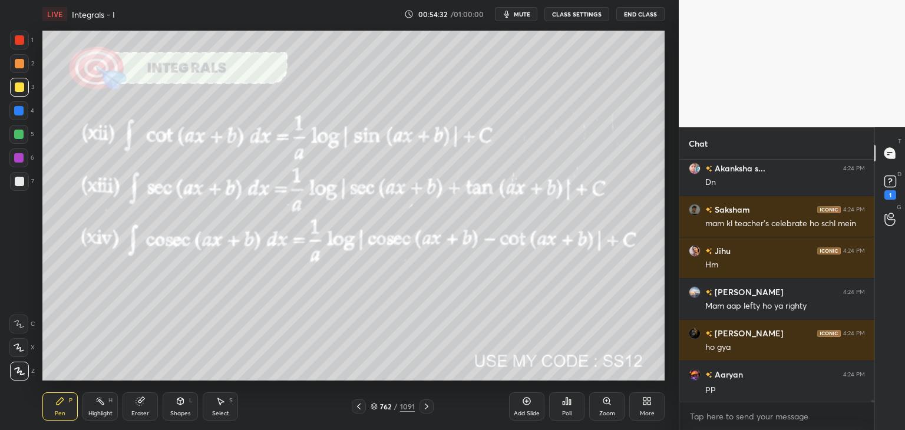
scroll to position [38817, 0]
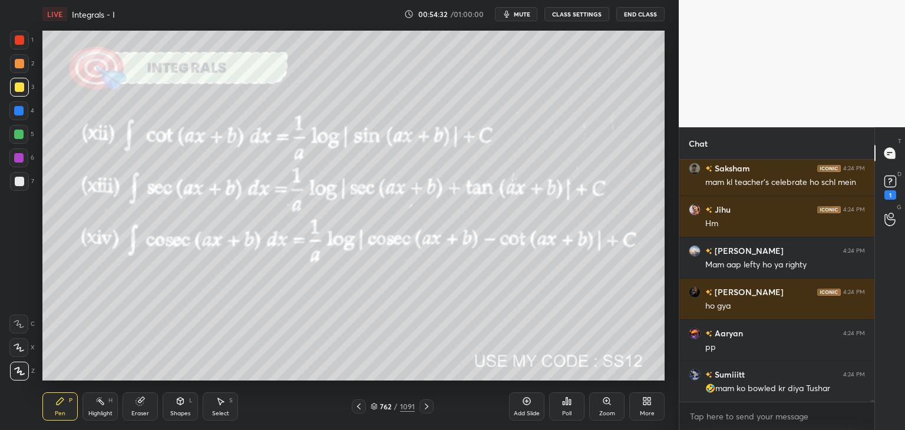
click at [426, 408] on icon at bounding box center [427, 407] width 4 height 6
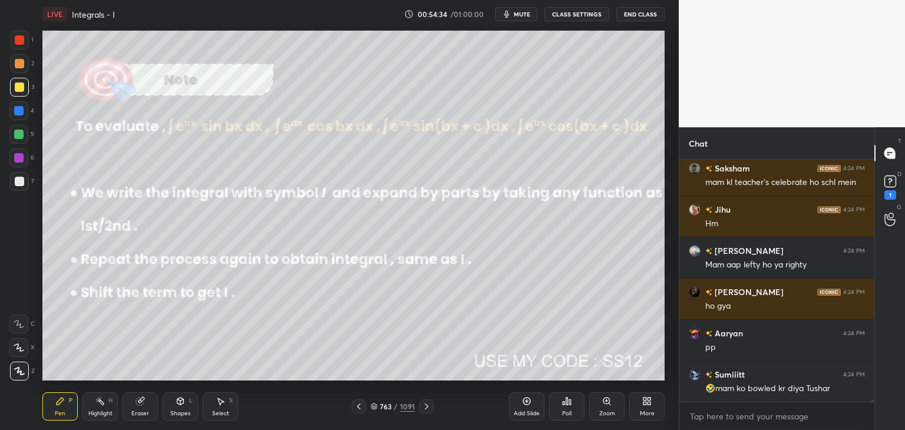
click at [425, 409] on icon at bounding box center [426, 406] width 9 height 9
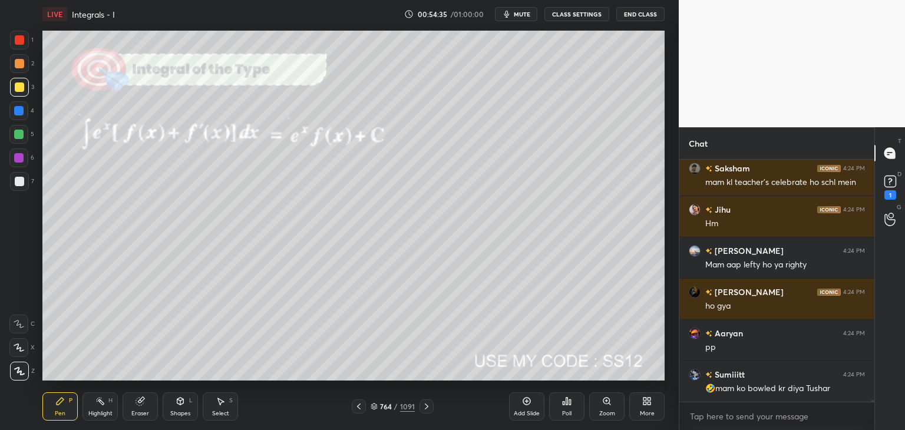
click at [426, 408] on icon at bounding box center [426, 406] width 9 height 9
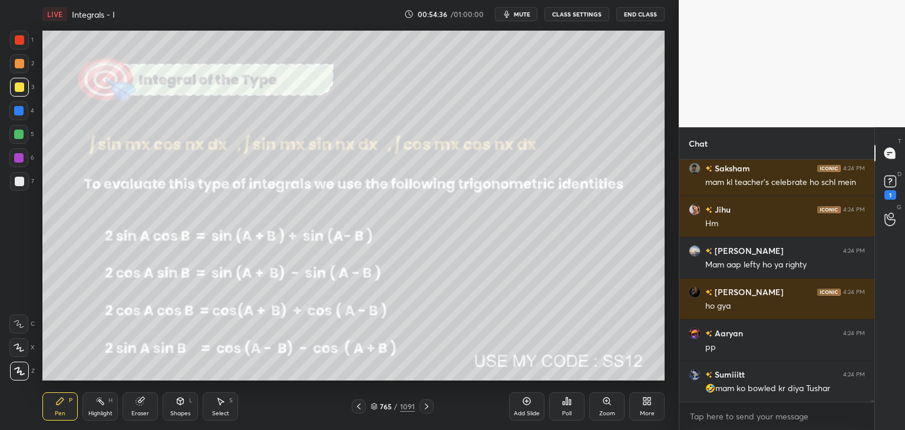
scroll to position [38869, 0]
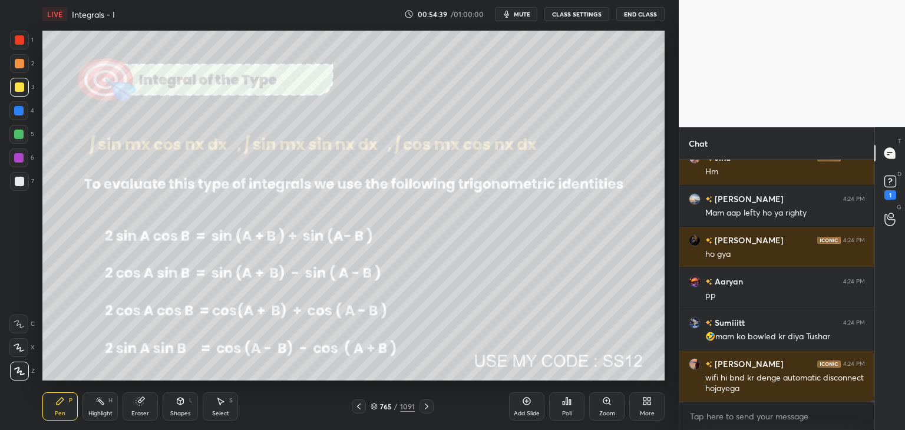
click at [422, 408] on icon at bounding box center [426, 406] width 9 height 9
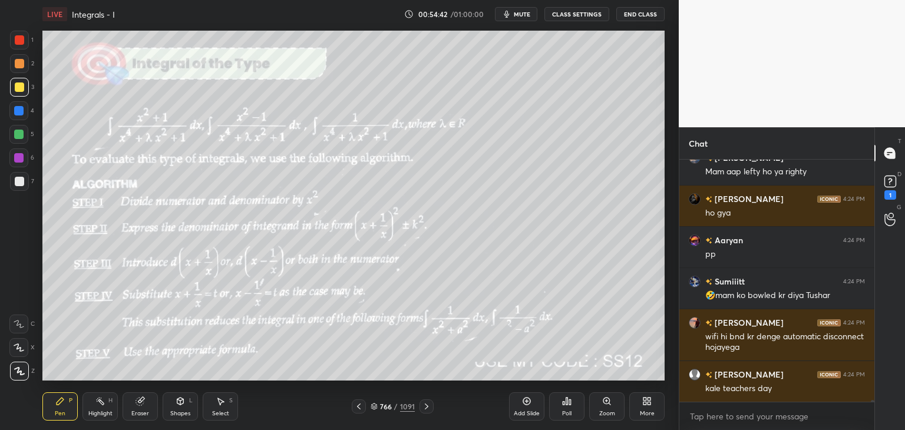
scroll to position [38992, 0]
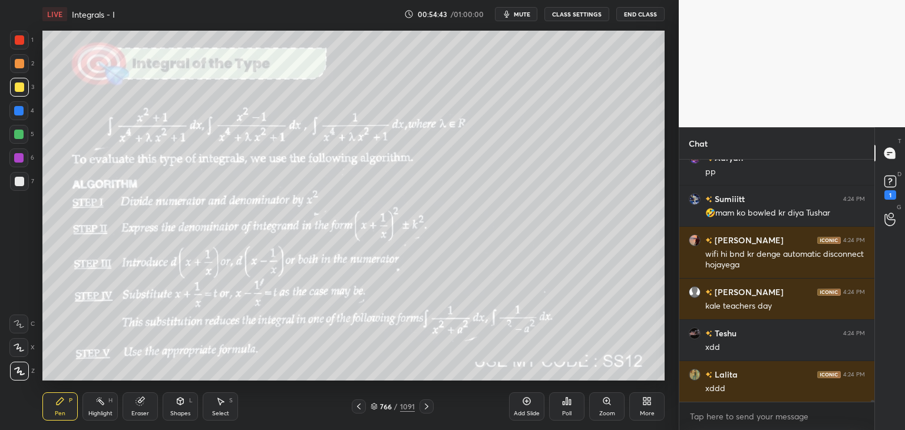
click at [427, 409] on icon at bounding box center [426, 406] width 9 height 9
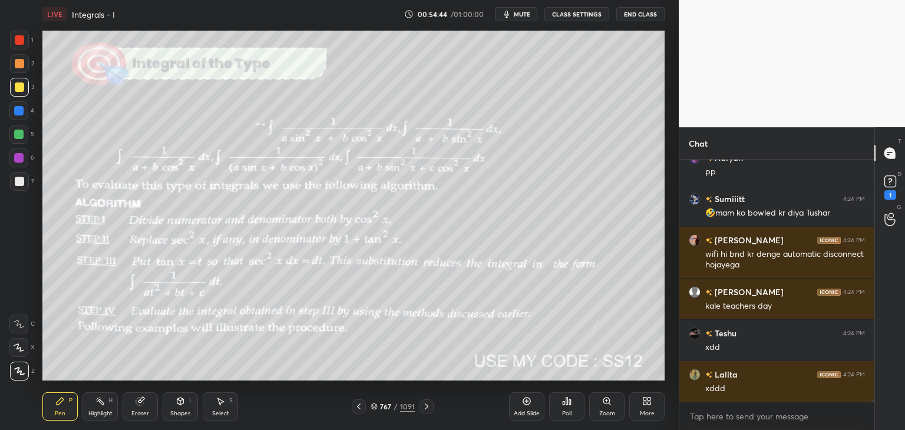
click at [427, 408] on icon at bounding box center [426, 406] width 9 height 9
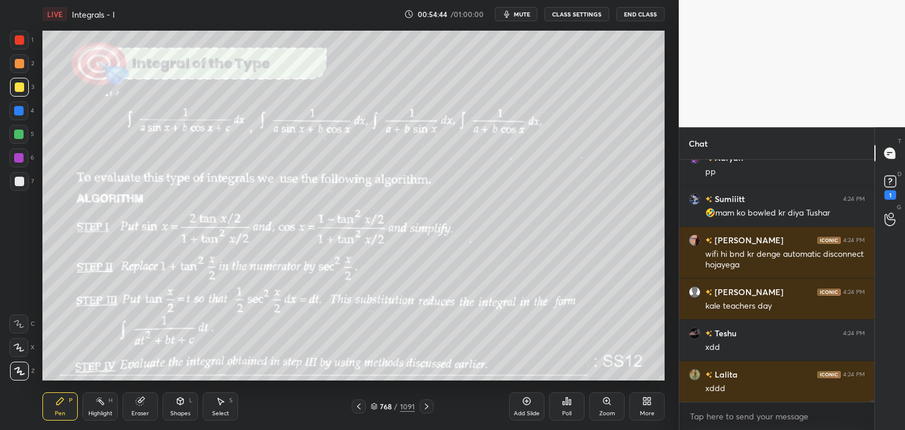
scroll to position [39034, 0]
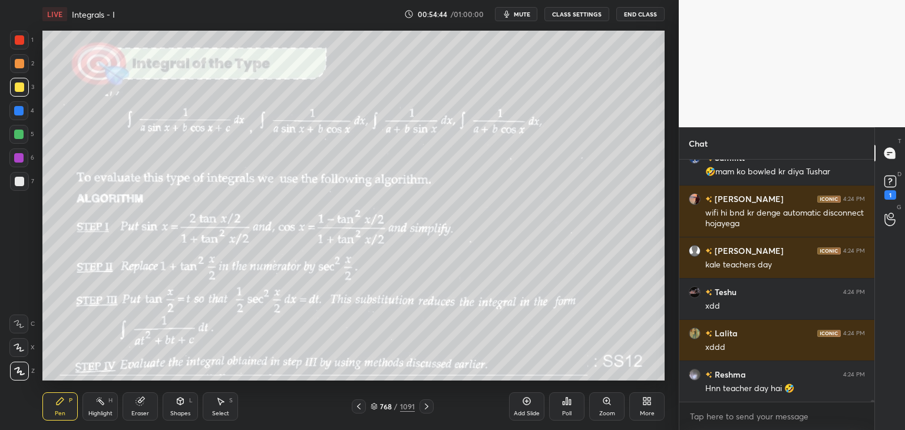
click at [426, 409] on icon at bounding box center [426, 406] width 9 height 9
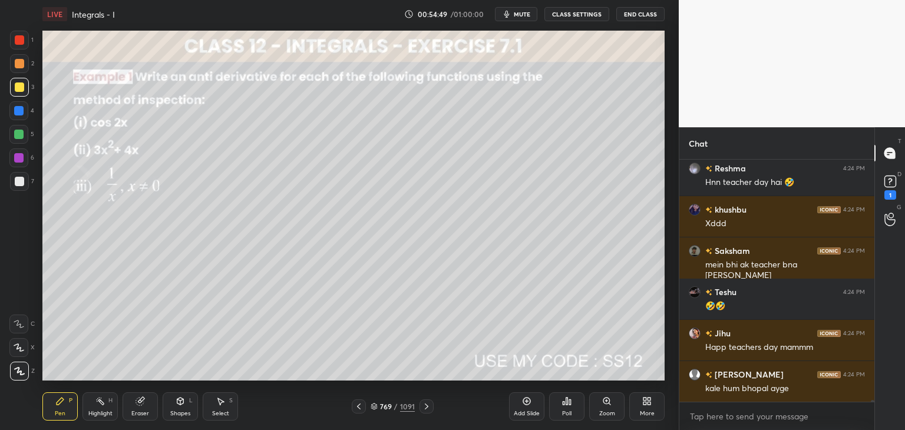
scroll to position [39281, 0]
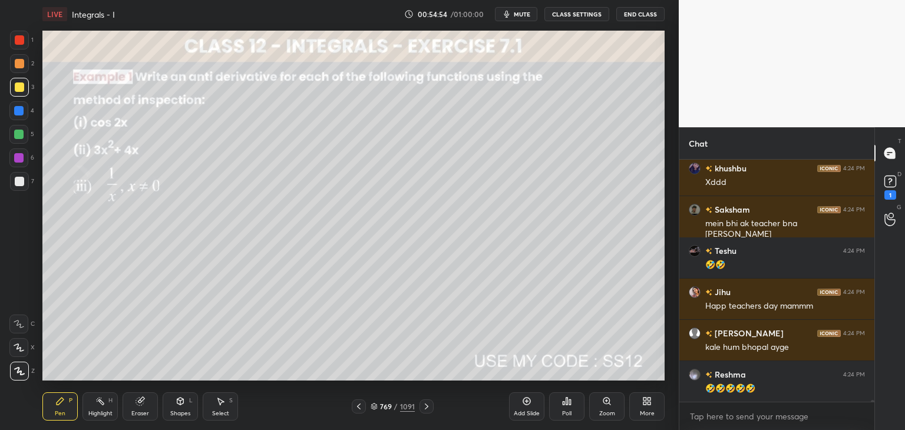
click at [428, 404] on icon at bounding box center [426, 406] width 9 height 9
click at [427, 405] on icon at bounding box center [426, 406] width 9 height 9
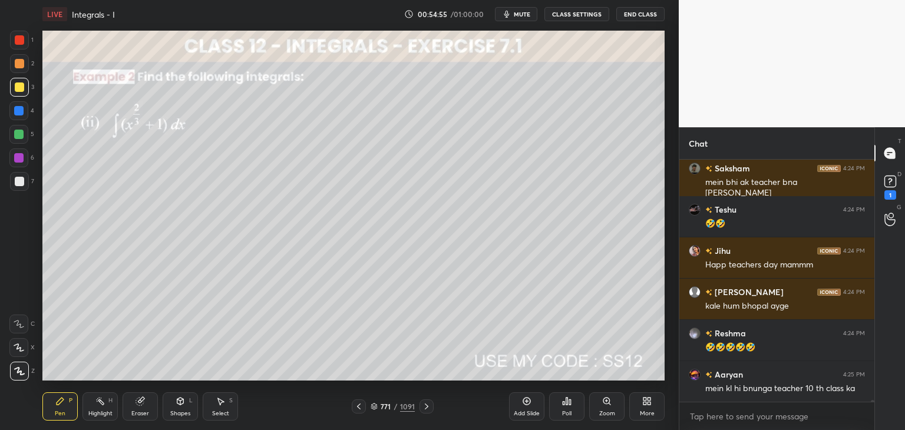
click at [425, 406] on icon at bounding box center [426, 406] width 9 height 9
click at [426, 407] on icon at bounding box center [426, 406] width 9 height 9
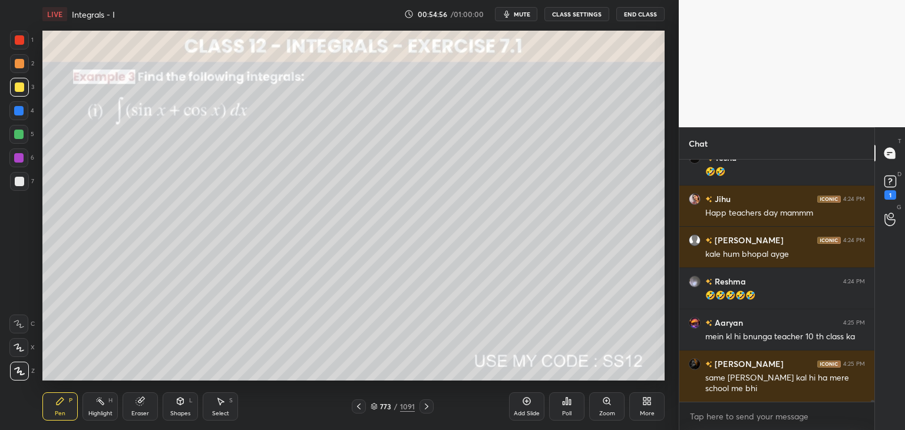
click at [426, 408] on icon at bounding box center [427, 407] width 4 height 6
click at [428, 409] on icon at bounding box center [426, 406] width 9 height 9
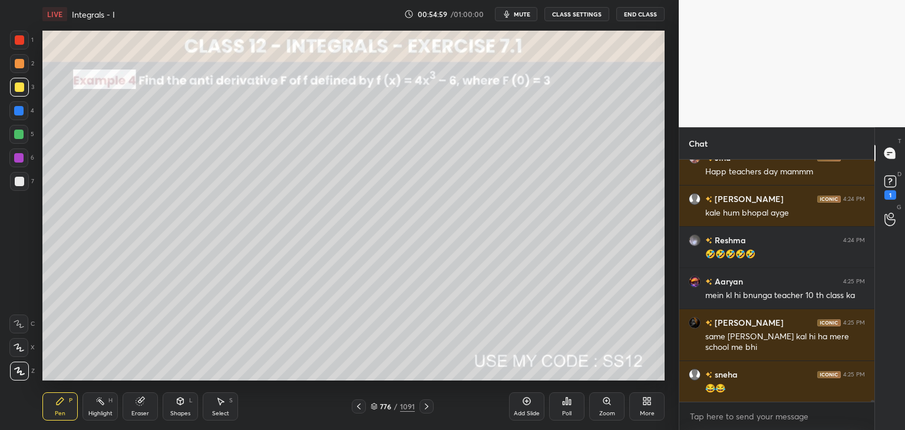
click at [427, 409] on icon at bounding box center [426, 406] width 9 height 9
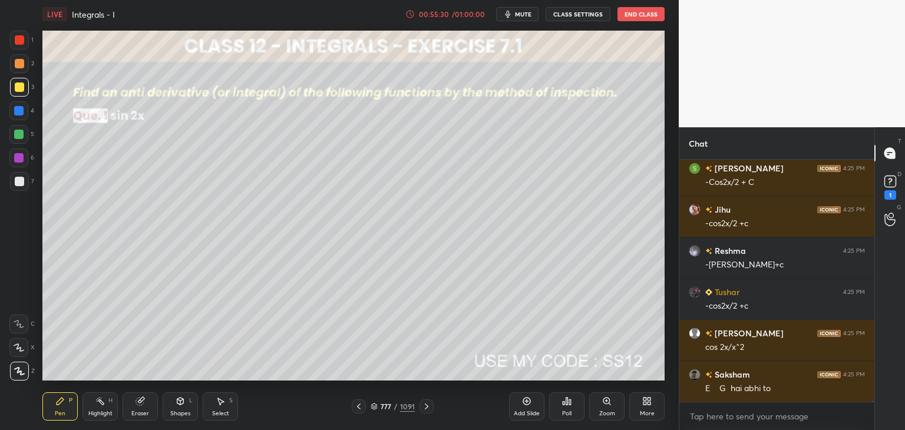
scroll to position [40117, 0]
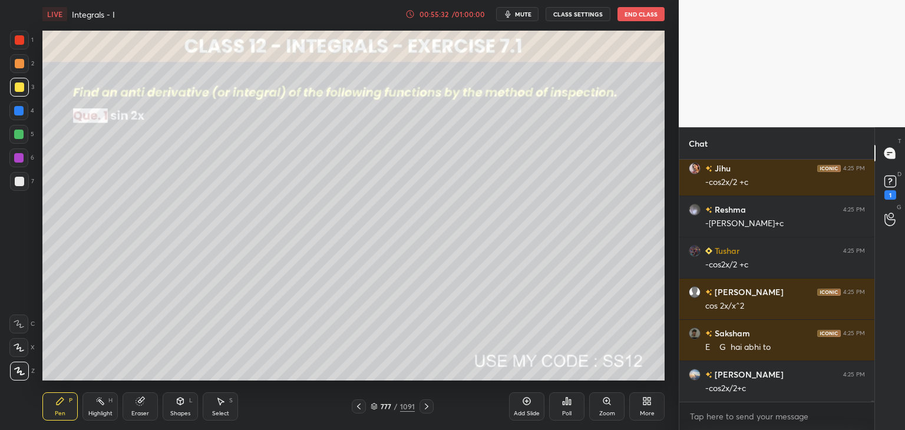
click at [520, 15] on span "mute" at bounding box center [523, 14] width 16 height 8
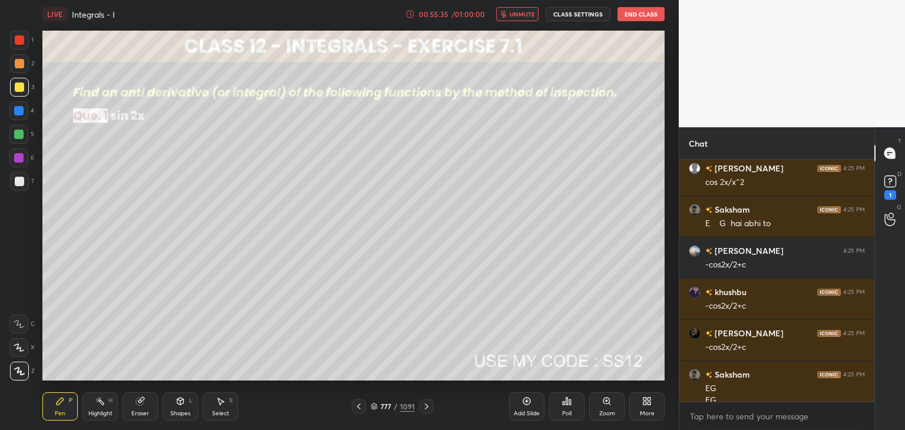
scroll to position [40252, 0]
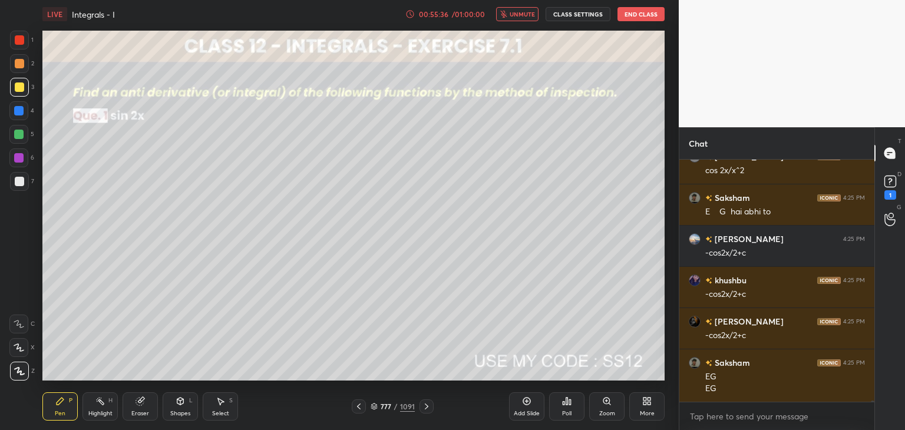
click at [520, 15] on span "unmute" at bounding box center [522, 14] width 25 height 8
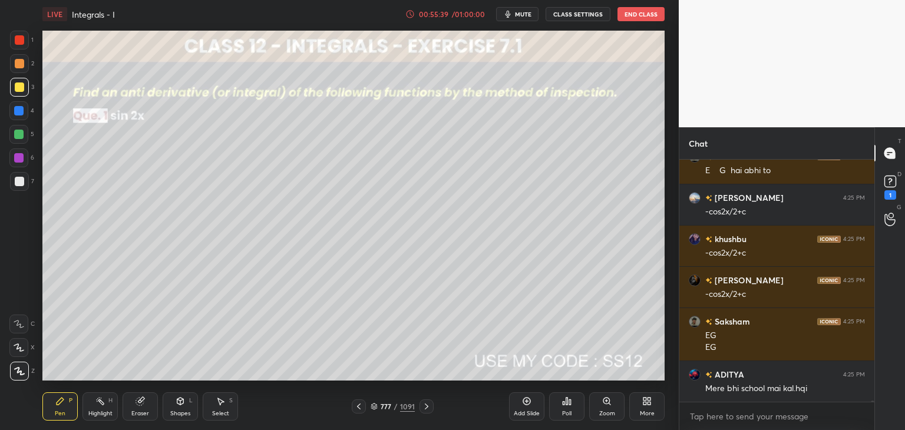
scroll to position [40335, 0]
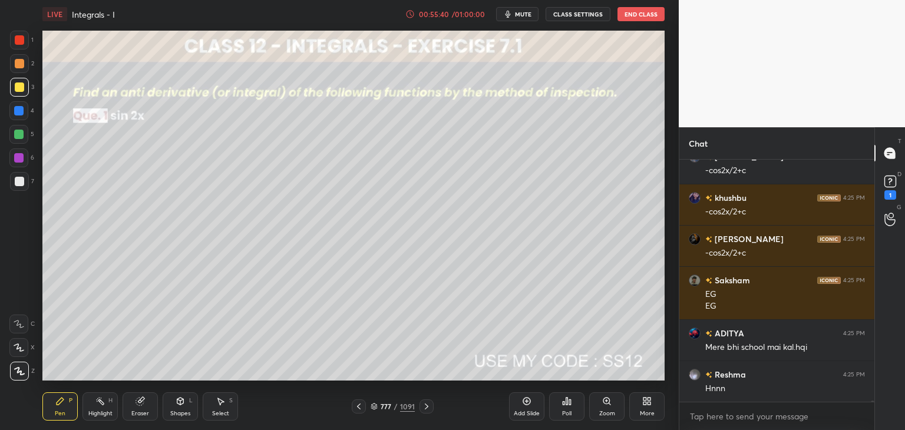
click at [425, 407] on icon at bounding box center [426, 406] width 9 height 9
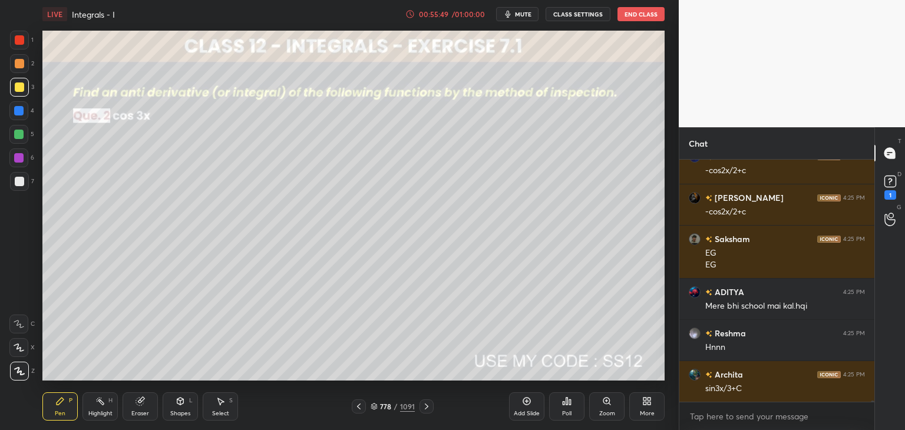
scroll to position [40417, 0]
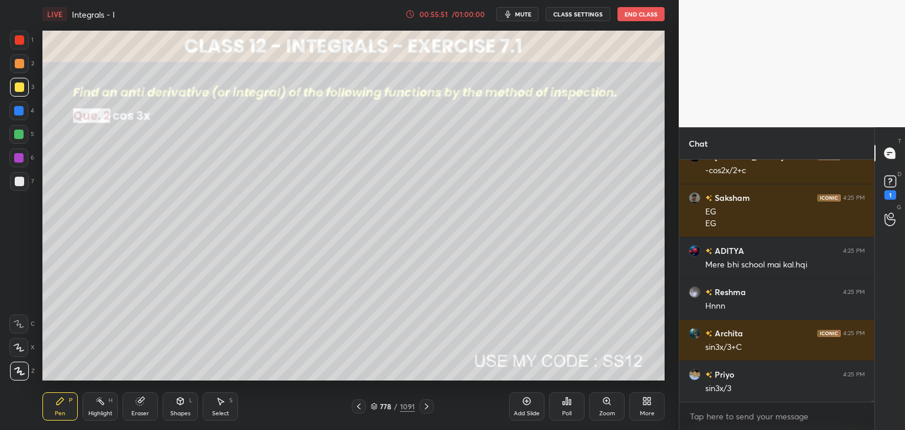
click at [425, 405] on icon at bounding box center [426, 406] width 9 height 9
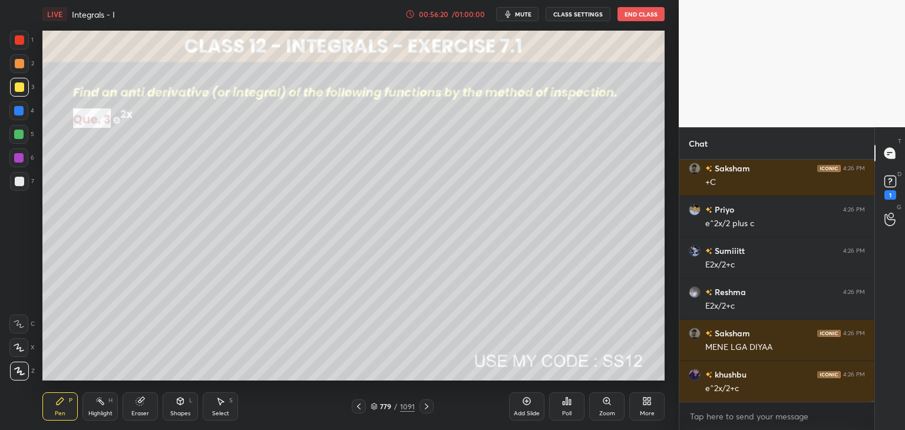
scroll to position [41283, 0]
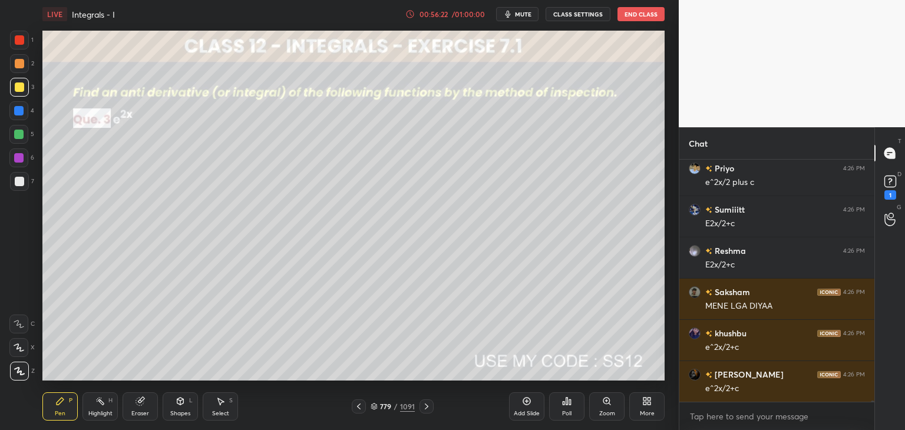
click at [427, 407] on icon at bounding box center [427, 407] width 4 height 6
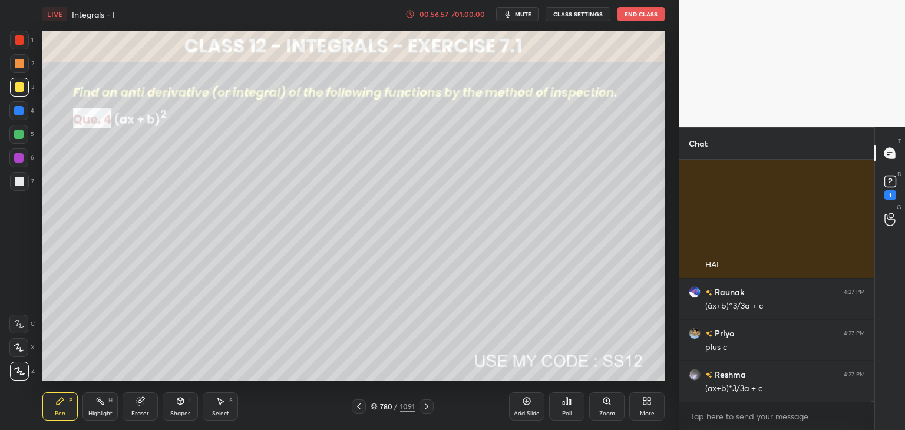
scroll to position [42803, 0]
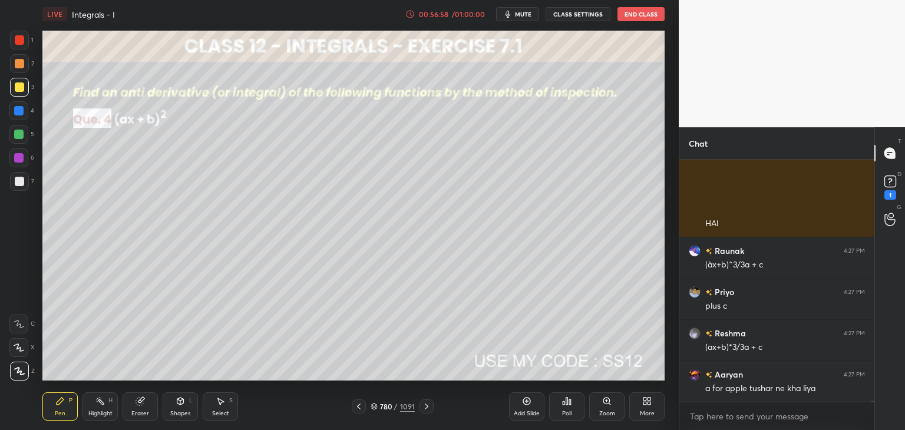
click at [424, 407] on icon at bounding box center [426, 406] width 9 height 9
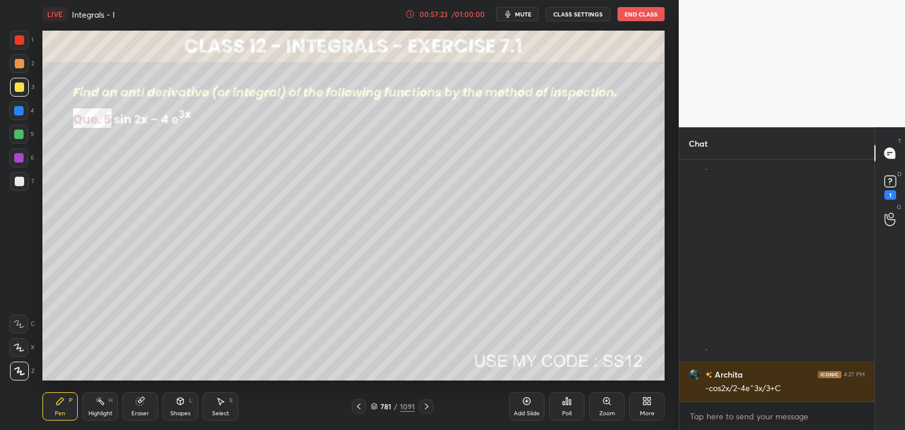
scroll to position [43231, 0]
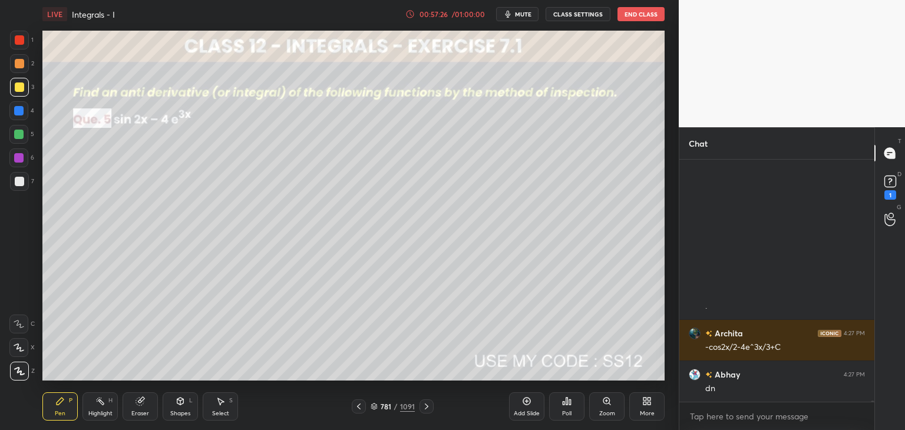
click at [18, 180] on div at bounding box center [19, 181] width 9 height 9
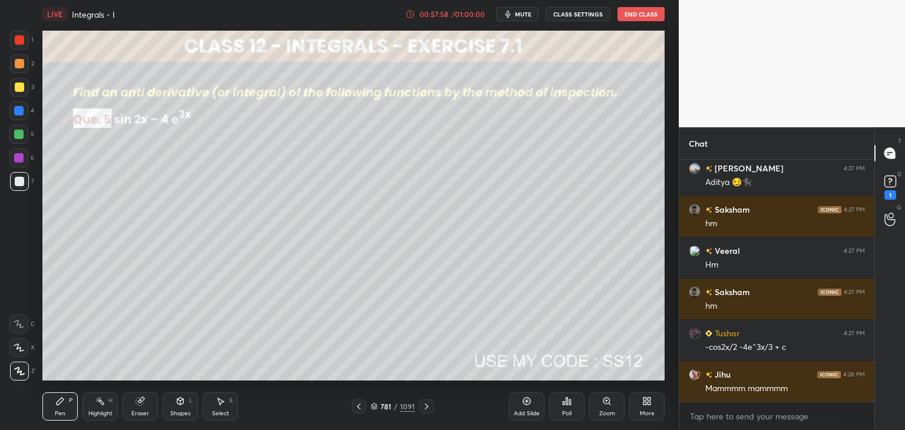
scroll to position [43643, 0]
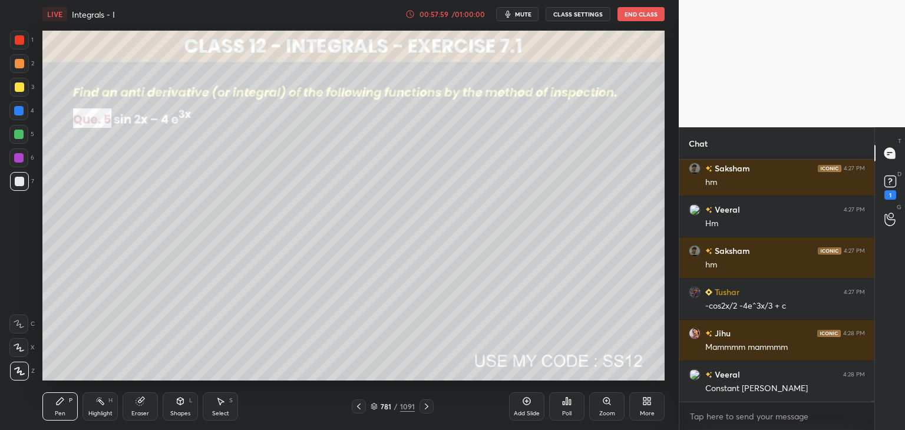
drag, startPoint x: 226, startPoint y: 415, endPoint x: 223, endPoint y: 398, distance: 17.3
click at [226, 415] on div "Select" at bounding box center [220, 414] width 17 height 6
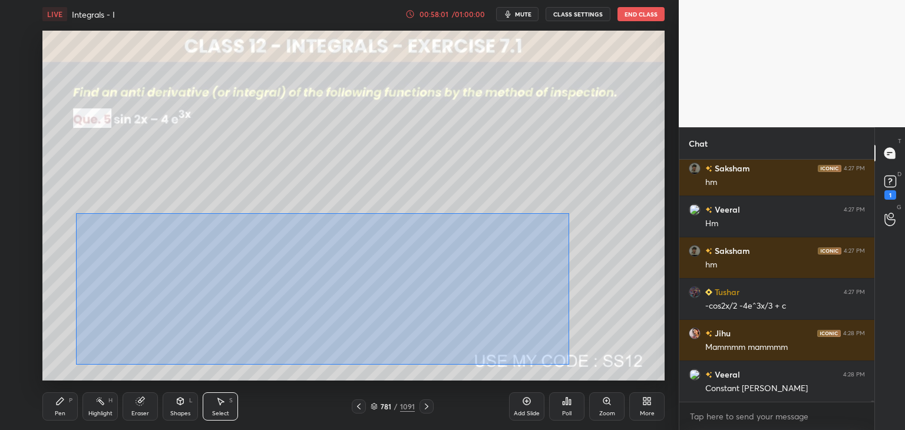
scroll to position [43685, 0]
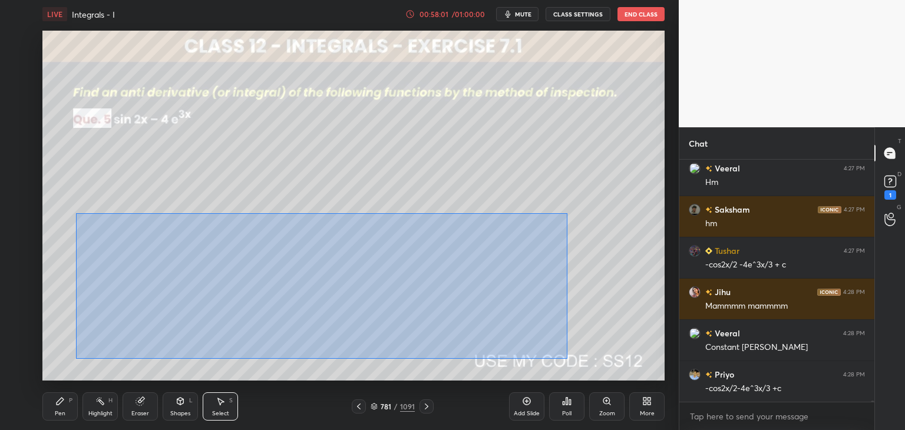
drag, startPoint x: 75, startPoint y: 213, endPoint x: 567, endPoint y: 359, distance: 513.2
click at [567, 359] on div "0 ° Undo Copy Duplicate Duplicate to new slide Delete" at bounding box center [353, 206] width 622 height 350
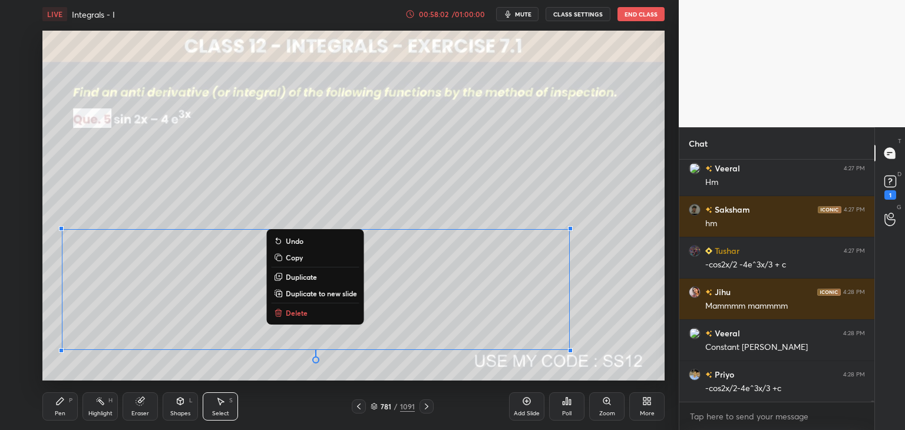
click at [296, 314] on p "Delete" at bounding box center [297, 312] width 22 height 9
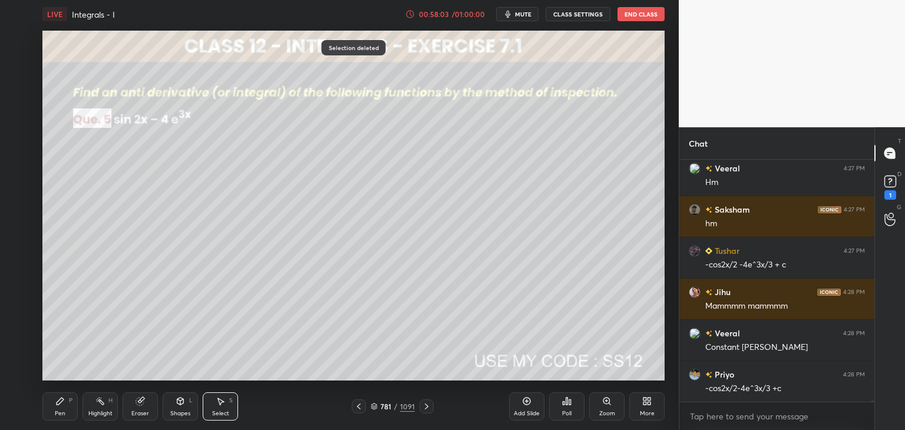
click at [57, 414] on div "Pen" at bounding box center [60, 414] width 11 height 6
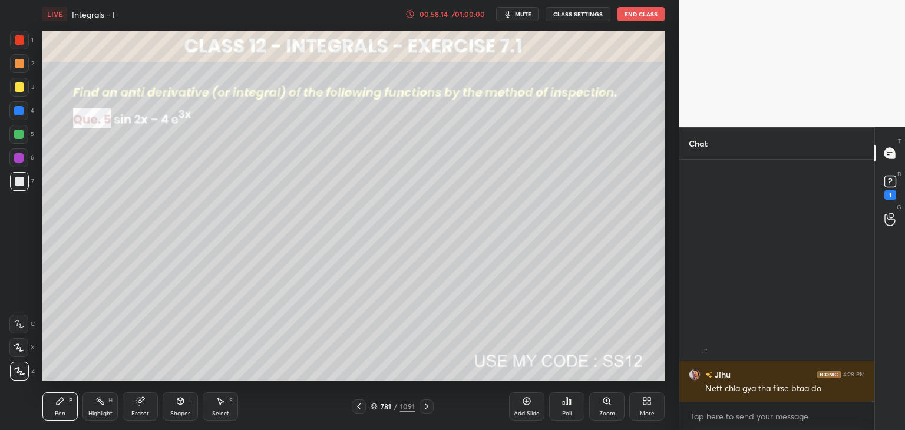
scroll to position [47445, 0]
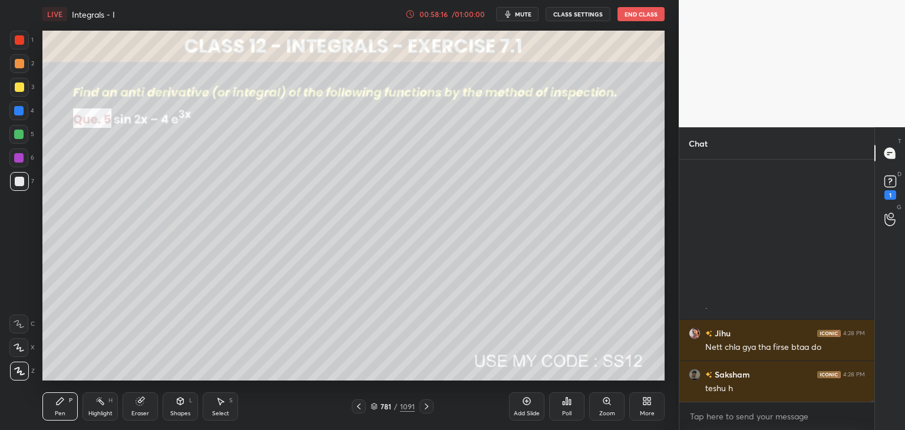
click at [148, 406] on div "Eraser" at bounding box center [140, 406] width 35 height 28
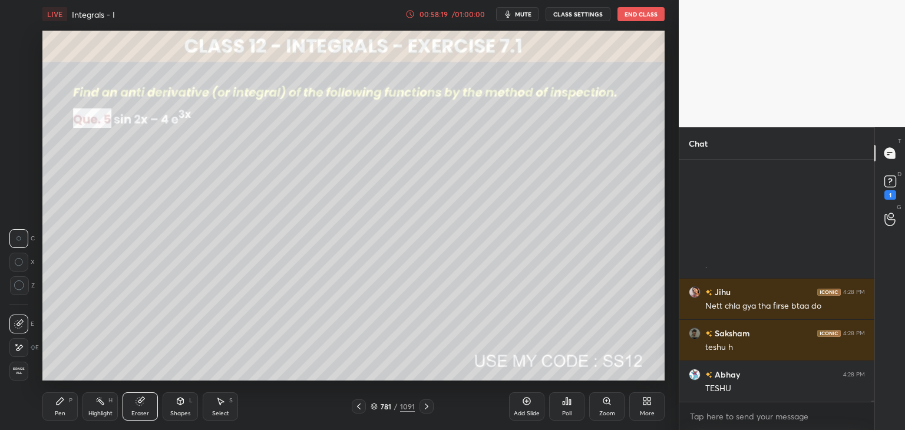
scroll to position [47527, 0]
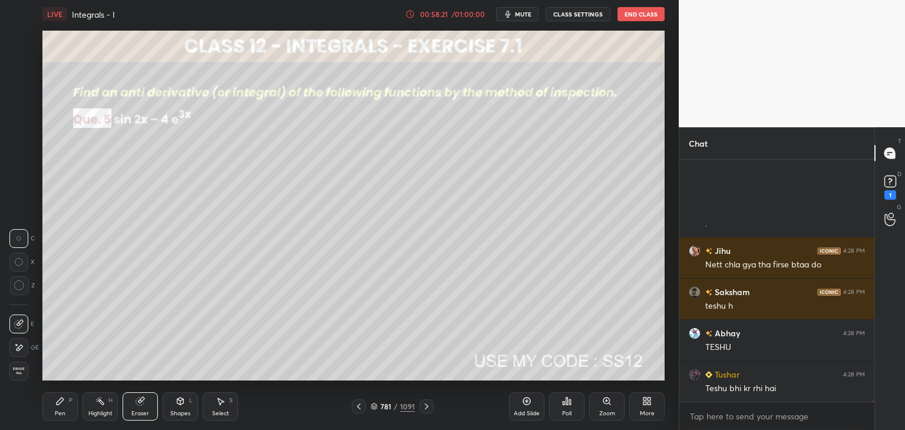
click at [56, 406] on div "Pen P" at bounding box center [59, 406] width 35 height 28
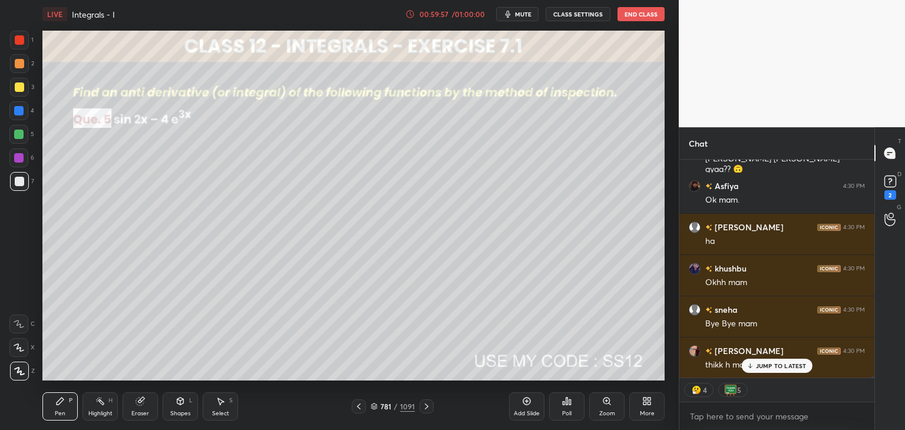
scroll to position [41489, 0]
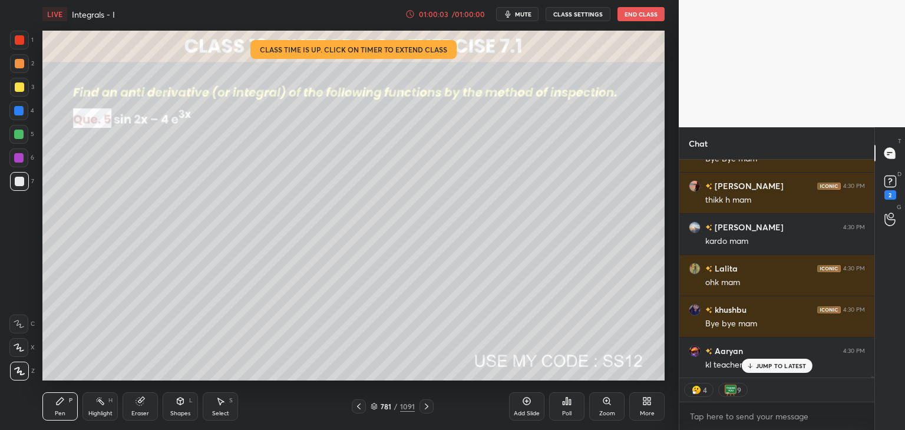
click at [625, 8] on button "End Class" at bounding box center [640, 14] width 47 height 14
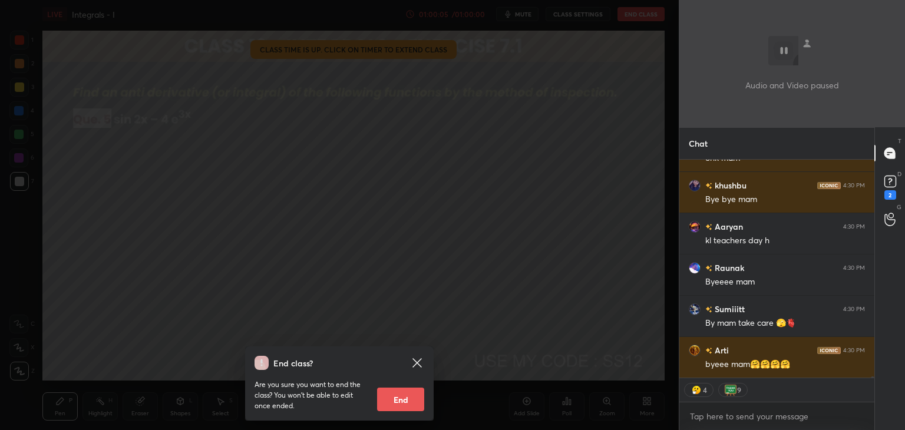
click at [405, 397] on button "End" at bounding box center [400, 400] width 47 height 24
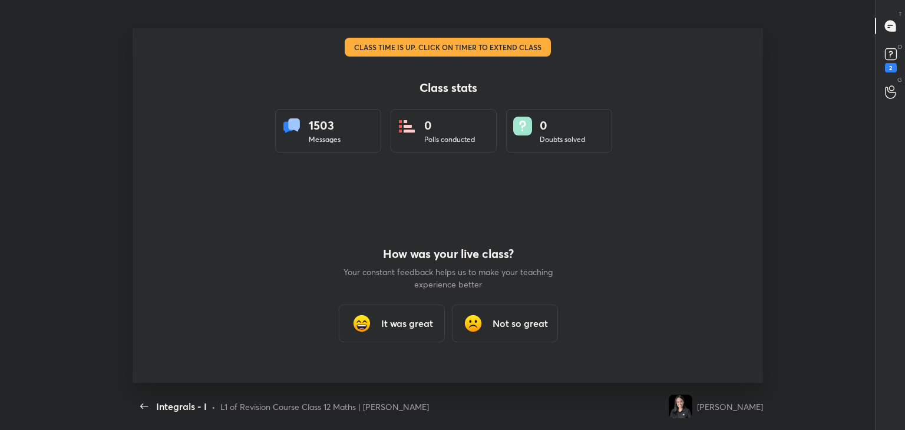
type textarea "x"
click at [400, 318] on h3 "It was great" at bounding box center [407, 323] width 52 height 14
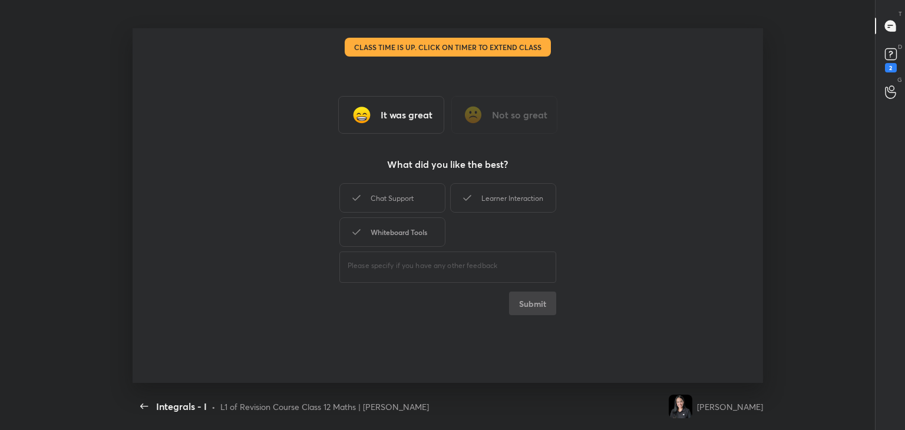
click at [403, 235] on div "Whiteboard Tools" at bounding box center [392, 231] width 106 height 29
click at [417, 199] on div "Chat Support" at bounding box center [392, 197] width 106 height 29
